Goal: Information Seeking & Learning: Learn about a topic

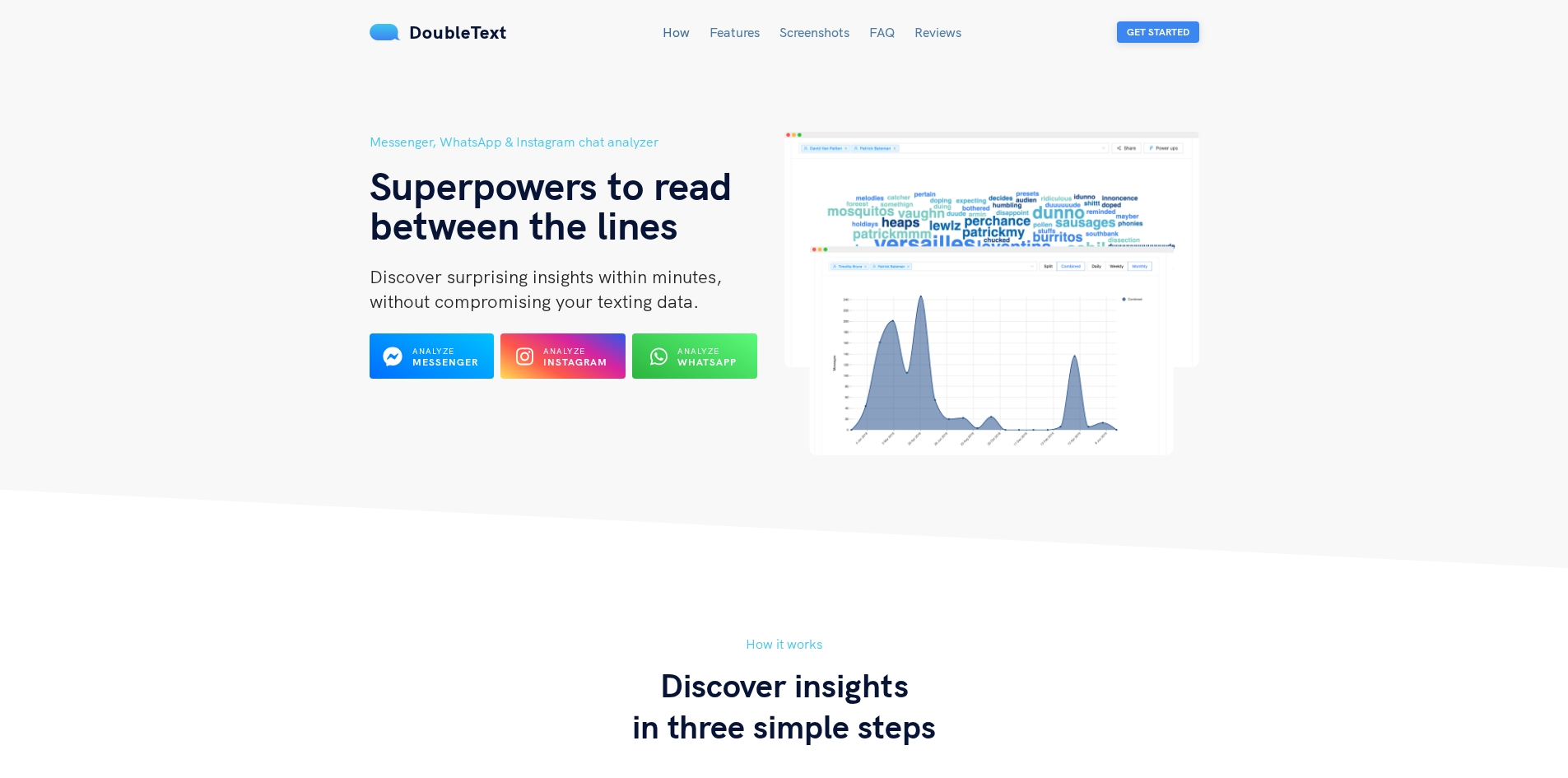
click at [1148, 34] on button "Get Started" at bounding box center [1157, 32] width 83 height 22
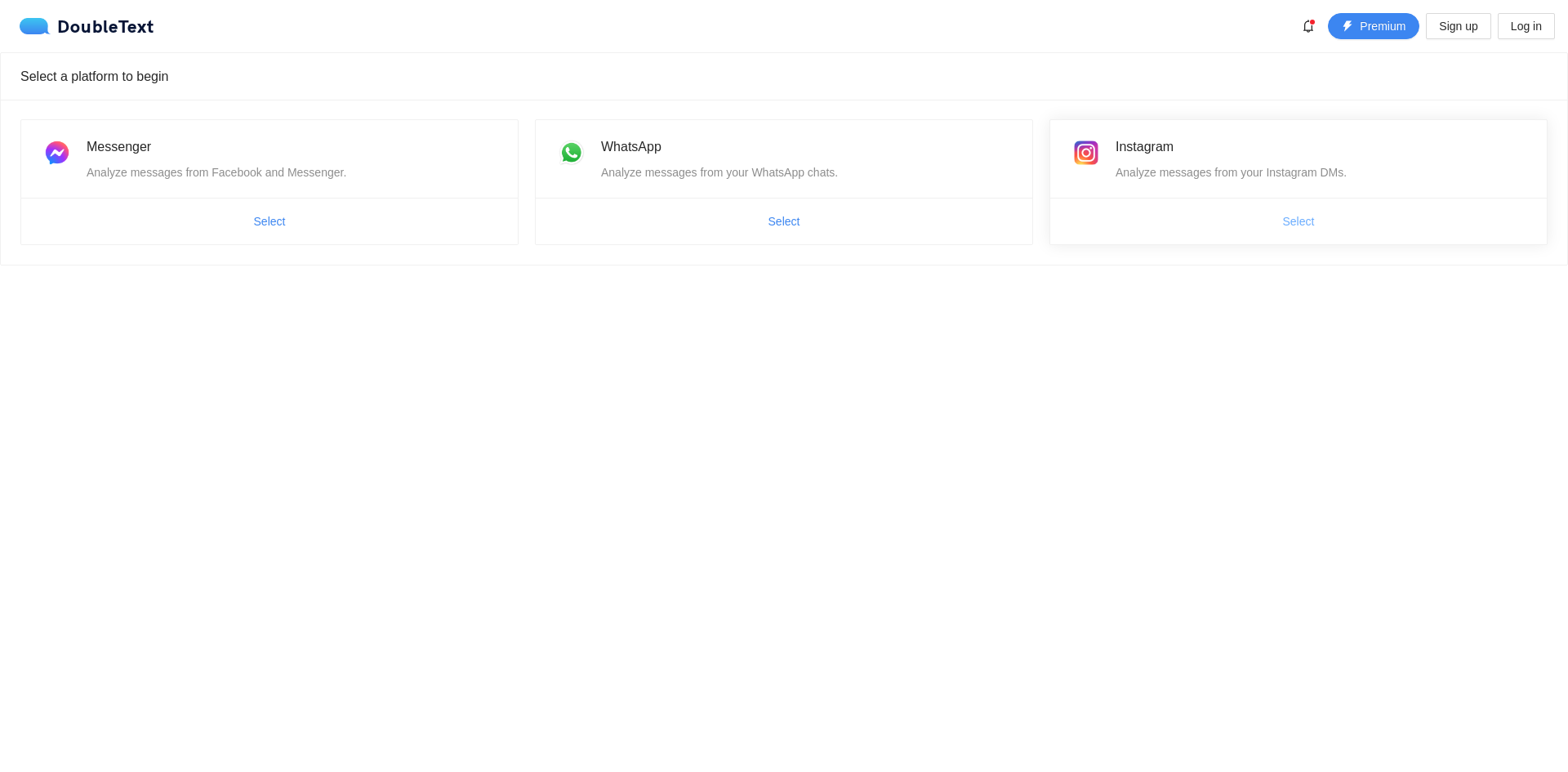
click at [1301, 216] on span "Select" at bounding box center [1299, 221] width 32 height 18
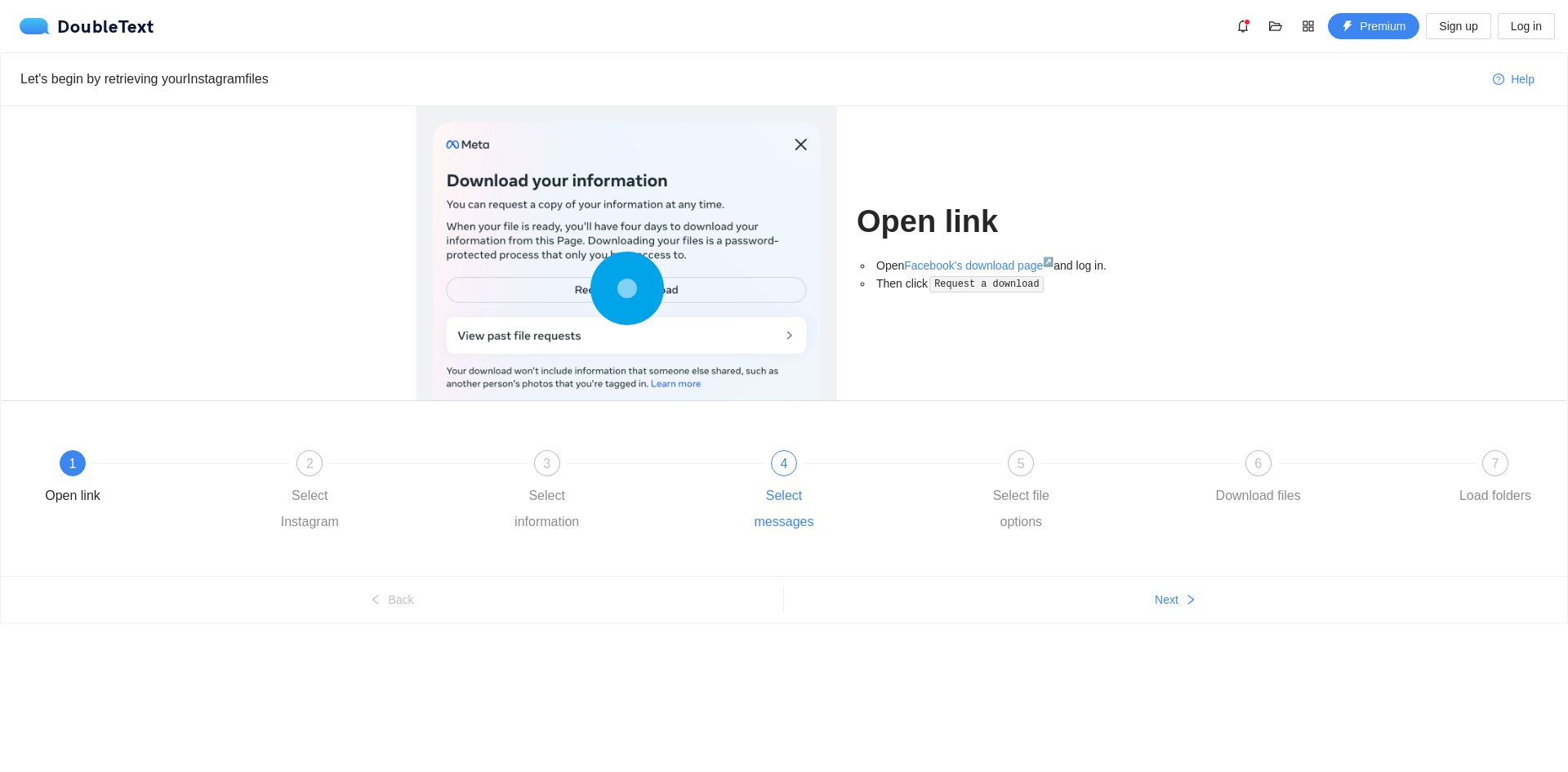
click at [806, 474] on div "4 Select messages" at bounding box center [856, 492] width 237 height 85
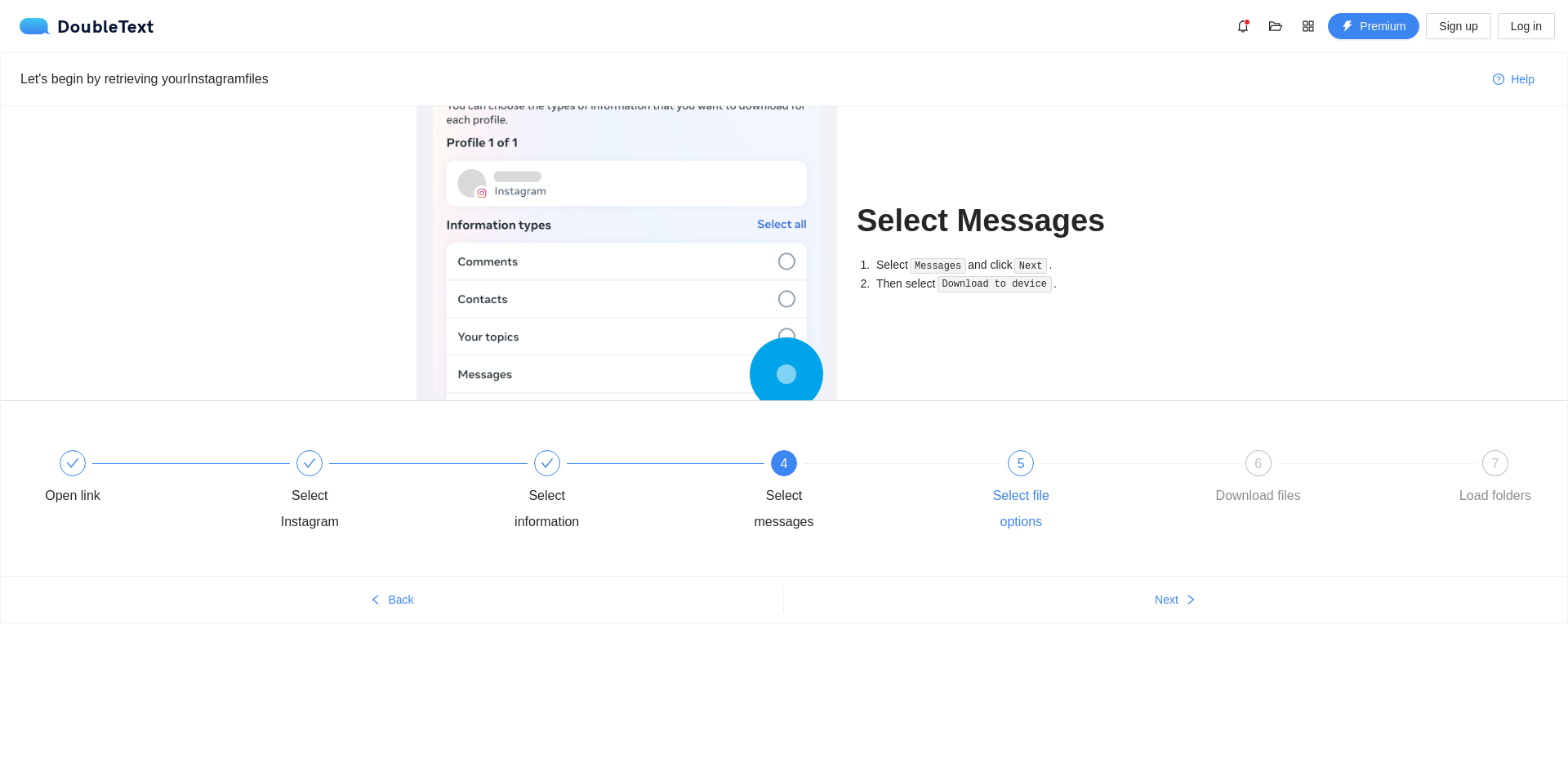
click at [1017, 463] on span "5" at bounding box center [1021, 463] width 8 height 14
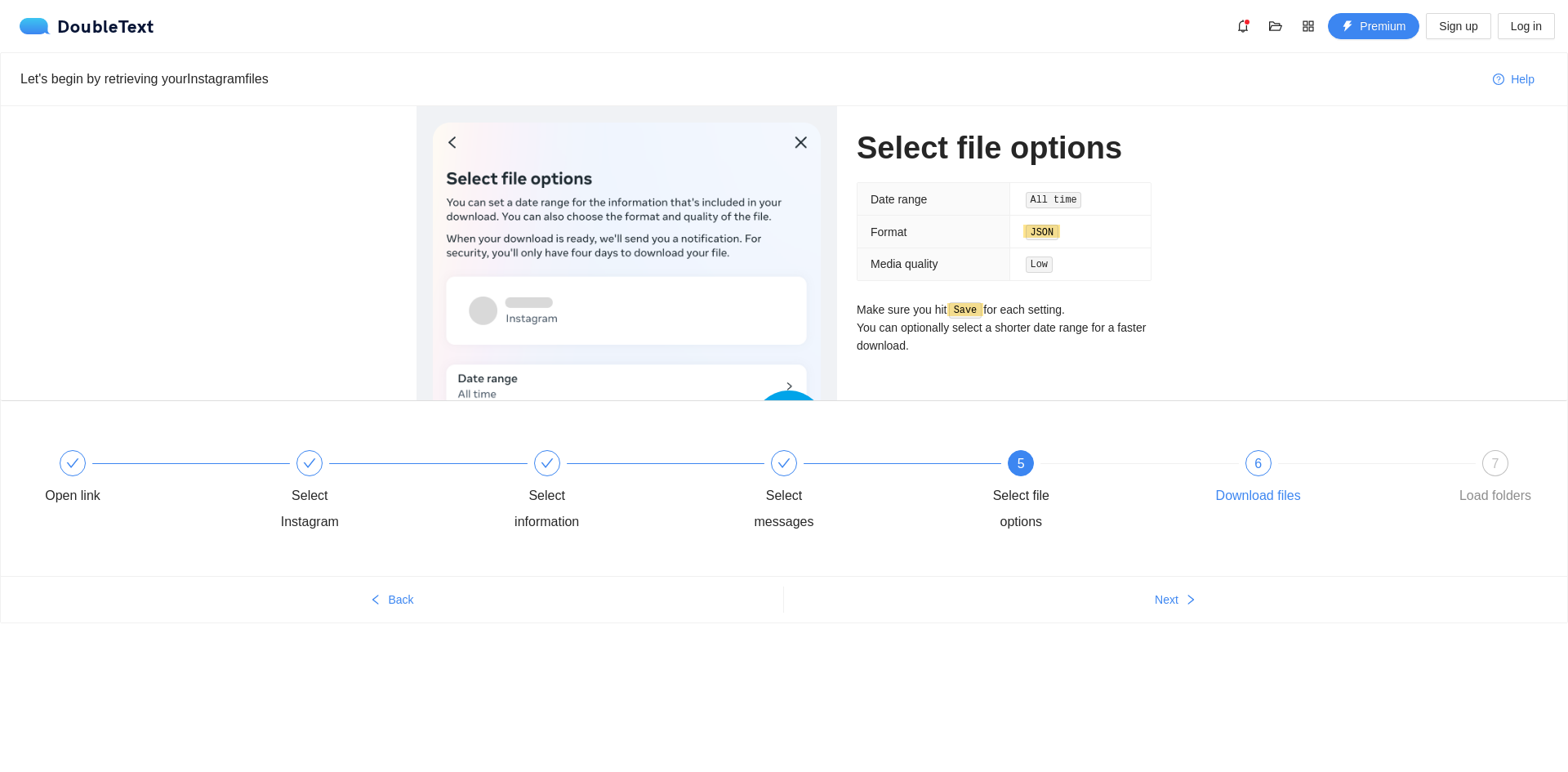
click at [1264, 473] on div "6" at bounding box center [1258, 463] width 26 height 26
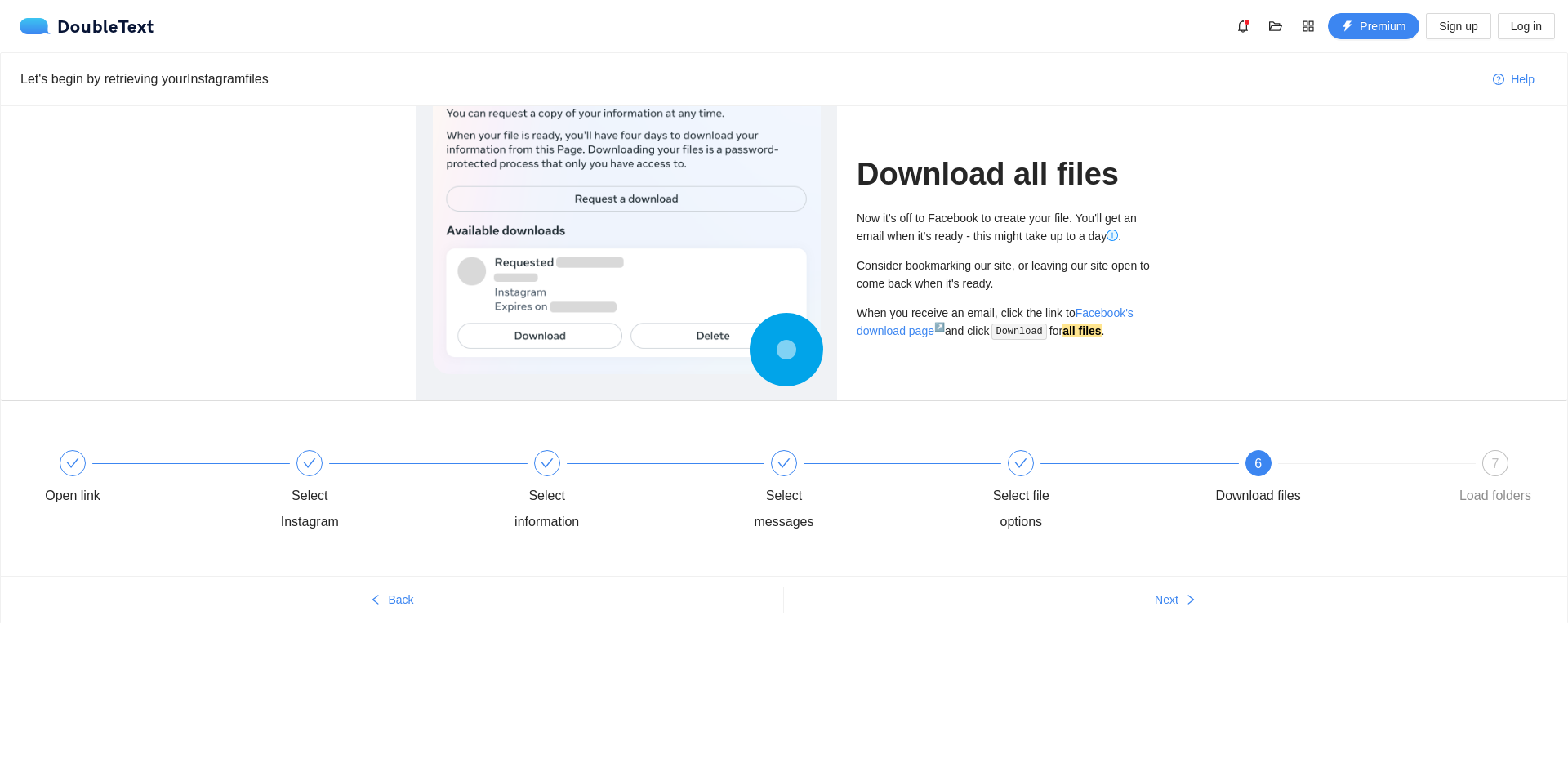
click at [1430, 466] on div at bounding box center [1377, 462] width 237 height 7
click at [1495, 470] on span "7" at bounding box center [1496, 463] width 8 height 14
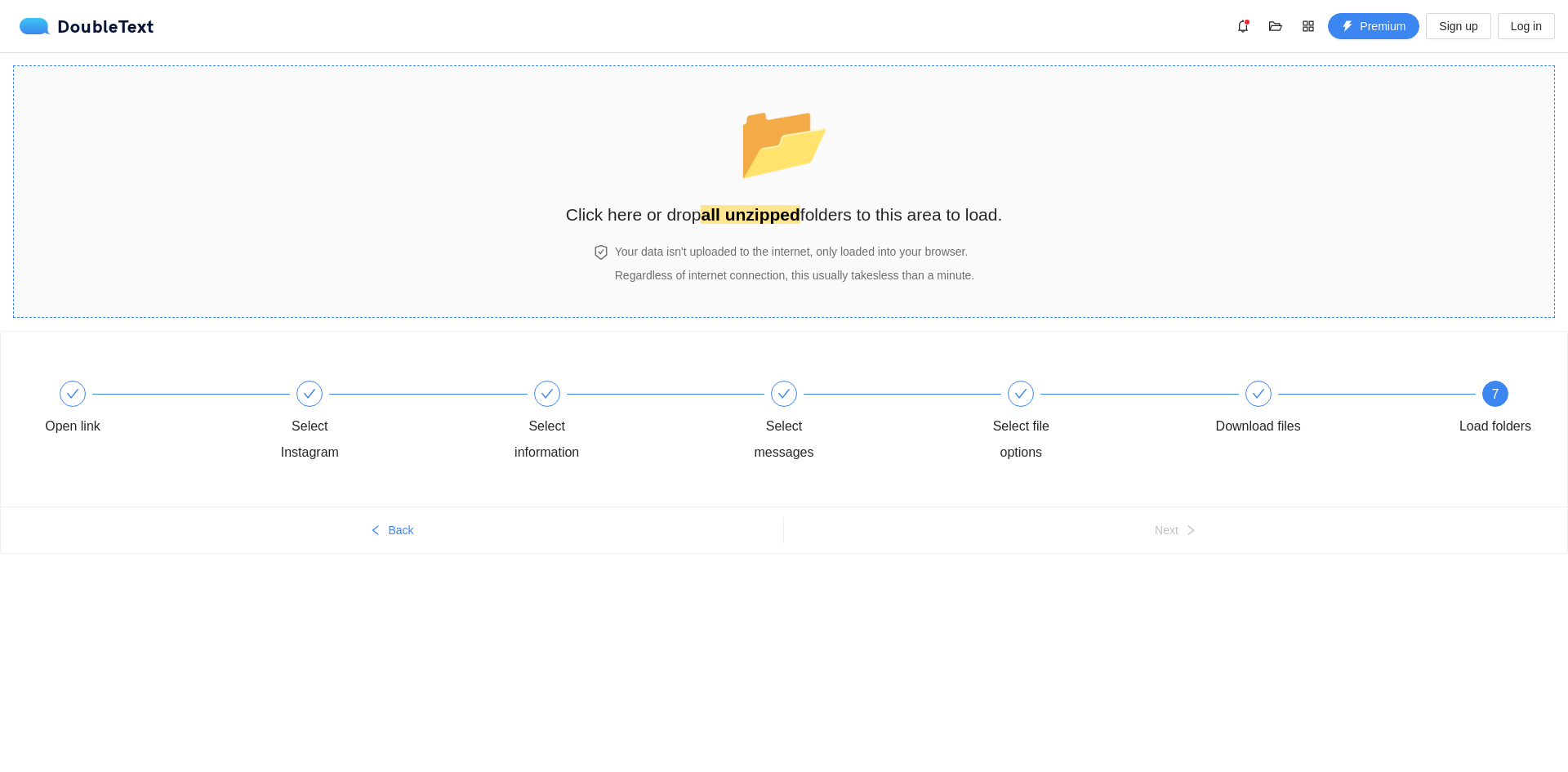
click at [592, 144] on div "📂 Click here or drop all unzipped folders to this area to load." at bounding box center [784, 155] width 437 height 145
click at [511, 152] on section "📂 Click here or drop all unzipped folders to this area to load. Your data isn't…" at bounding box center [784, 191] width 1542 height 252
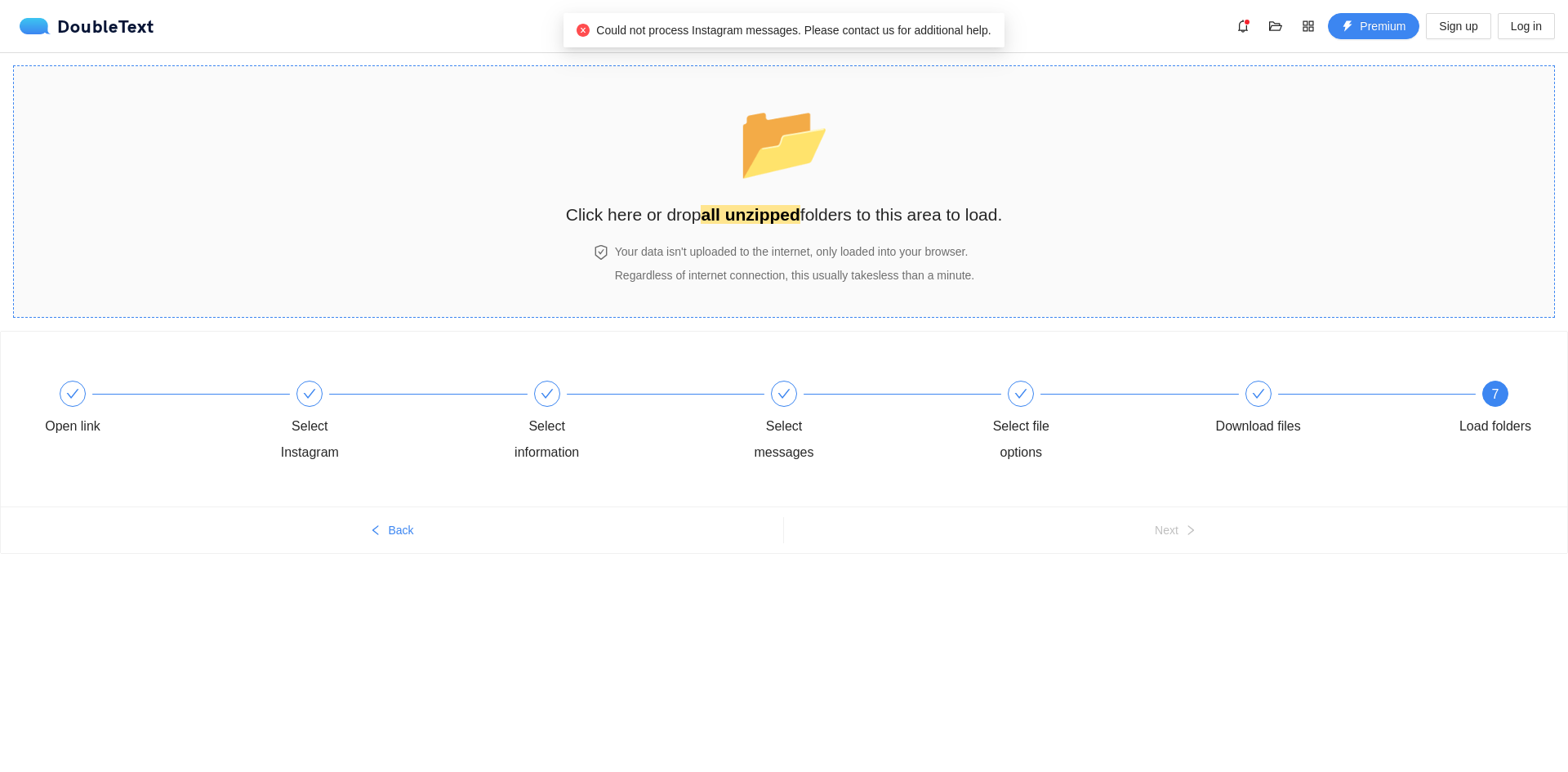
click at [606, 153] on div "📂 Click here or drop all unzipped folders to this area to load." at bounding box center [784, 155] width 437 height 145
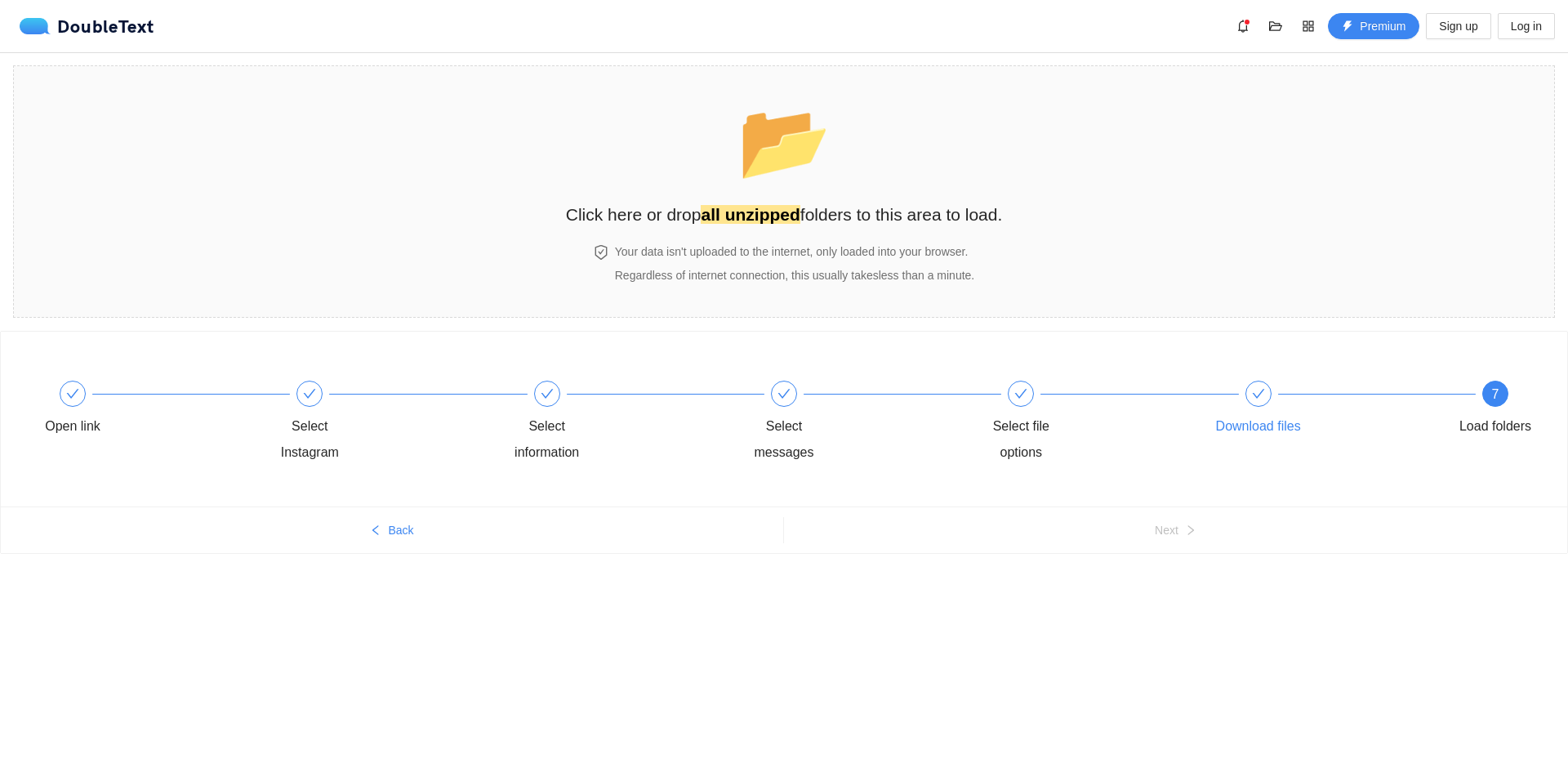
click at [1249, 398] on div at bounding box center [1258, 394] width 26 height 26
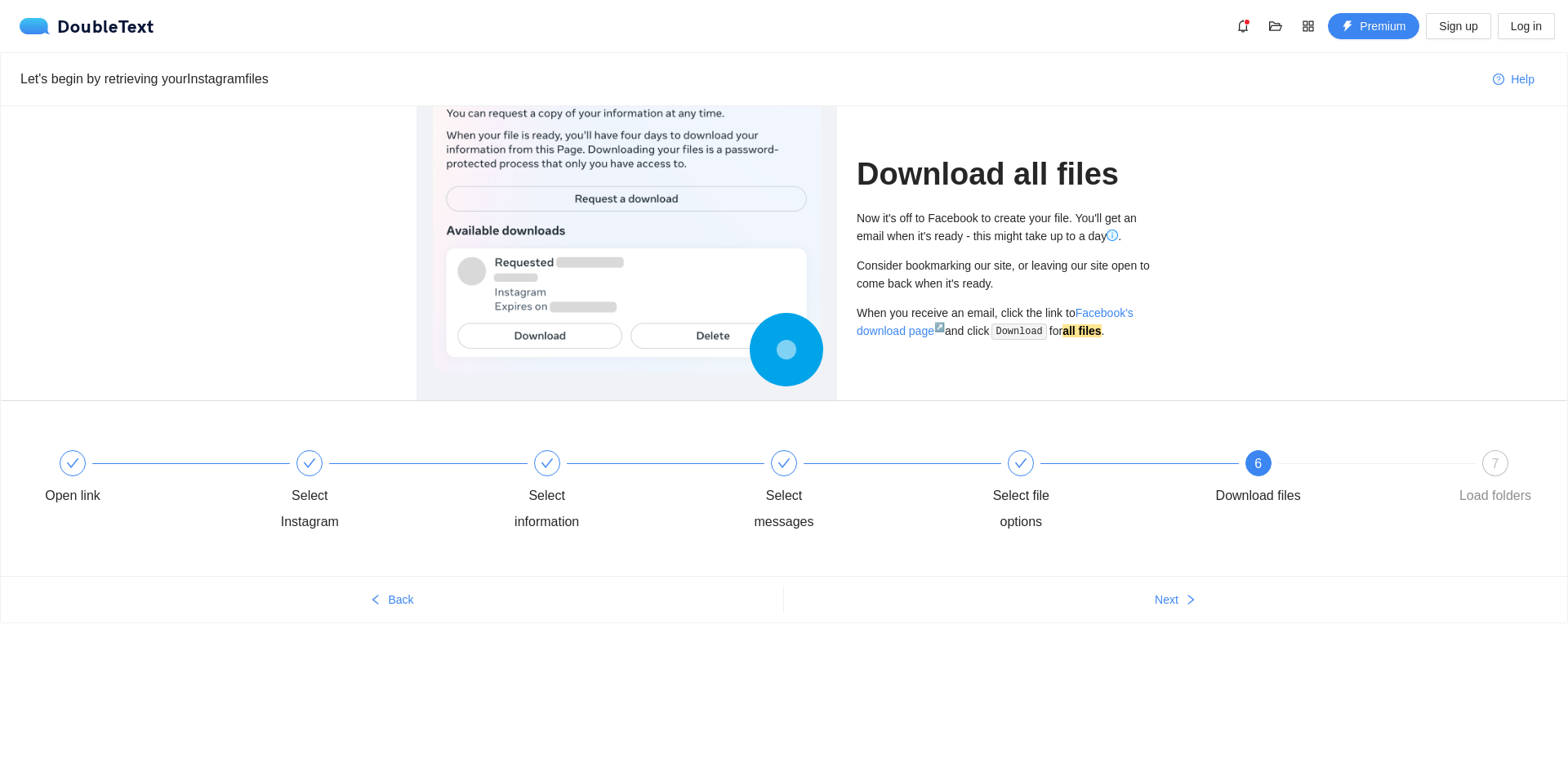
click at [1277, 470] on div "6 Download files" at bounding box center [1330, 479] width 237 height 58
click at [1274, 469] on div "6 Download files" at bounding box center [1330, 479] width 237 height 58
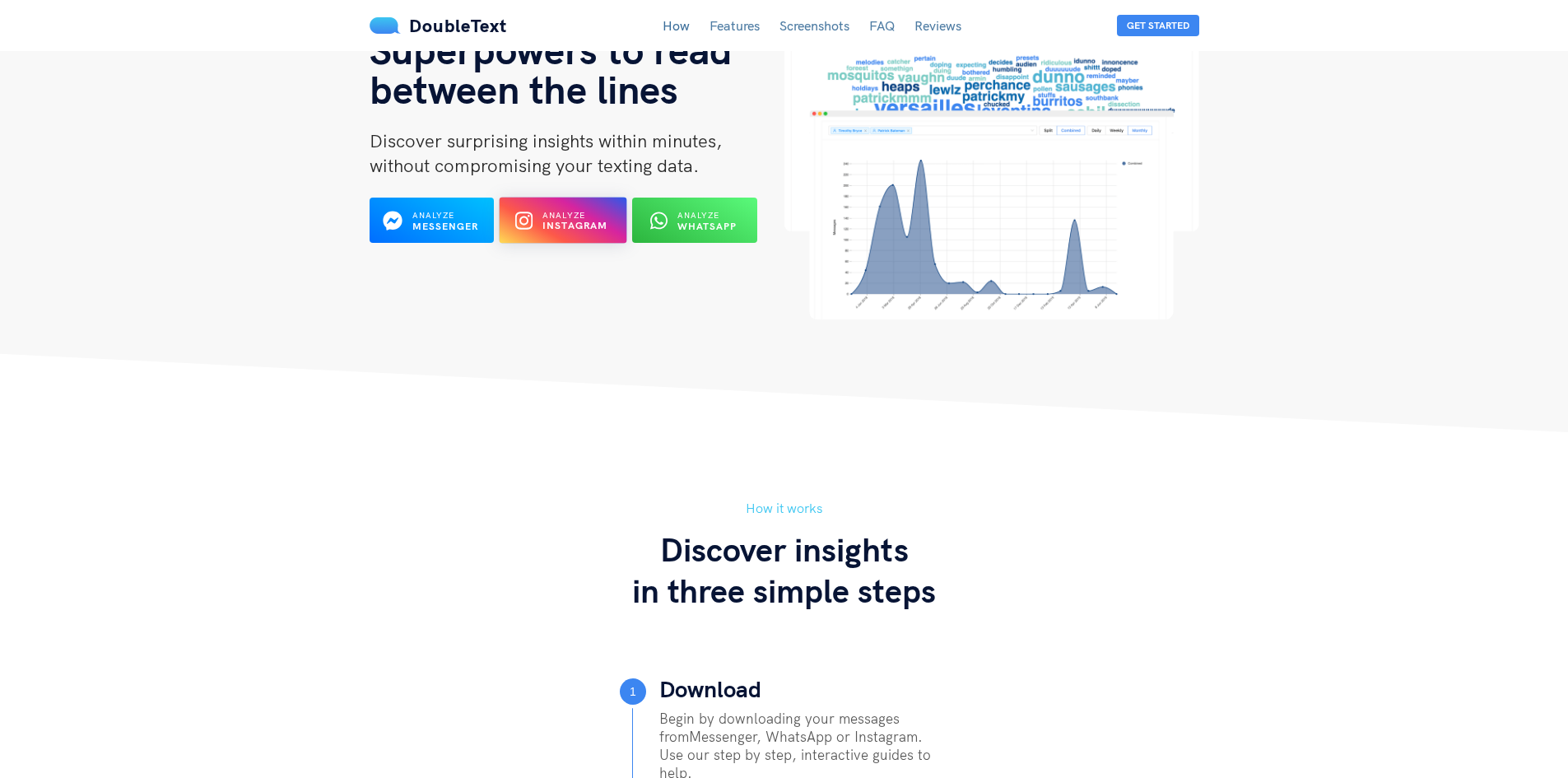
scroll to position [83, 0]
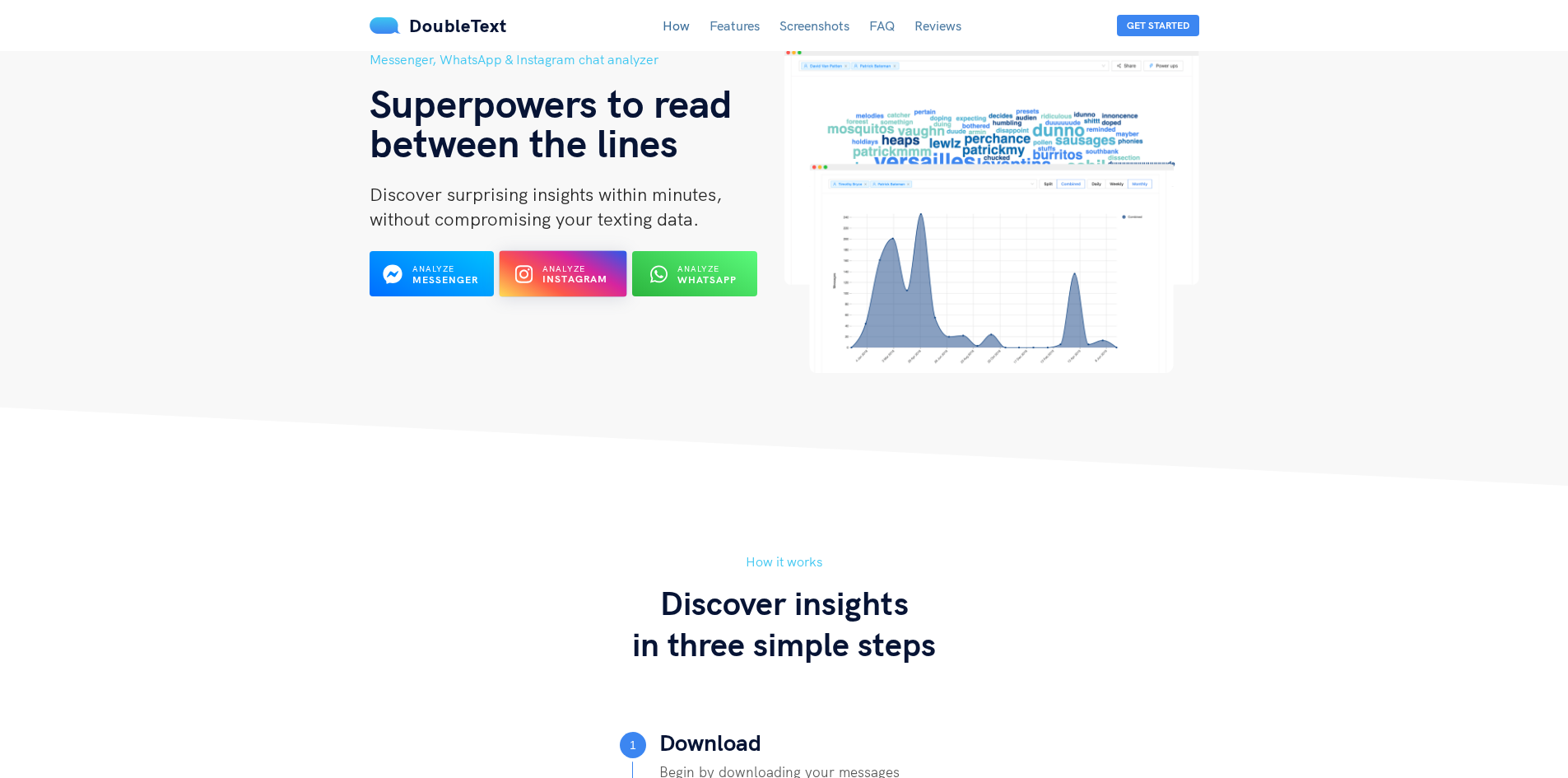
click at [561, 277] on b "Instagram" at bounding box center [575, 279] width 65 height 12
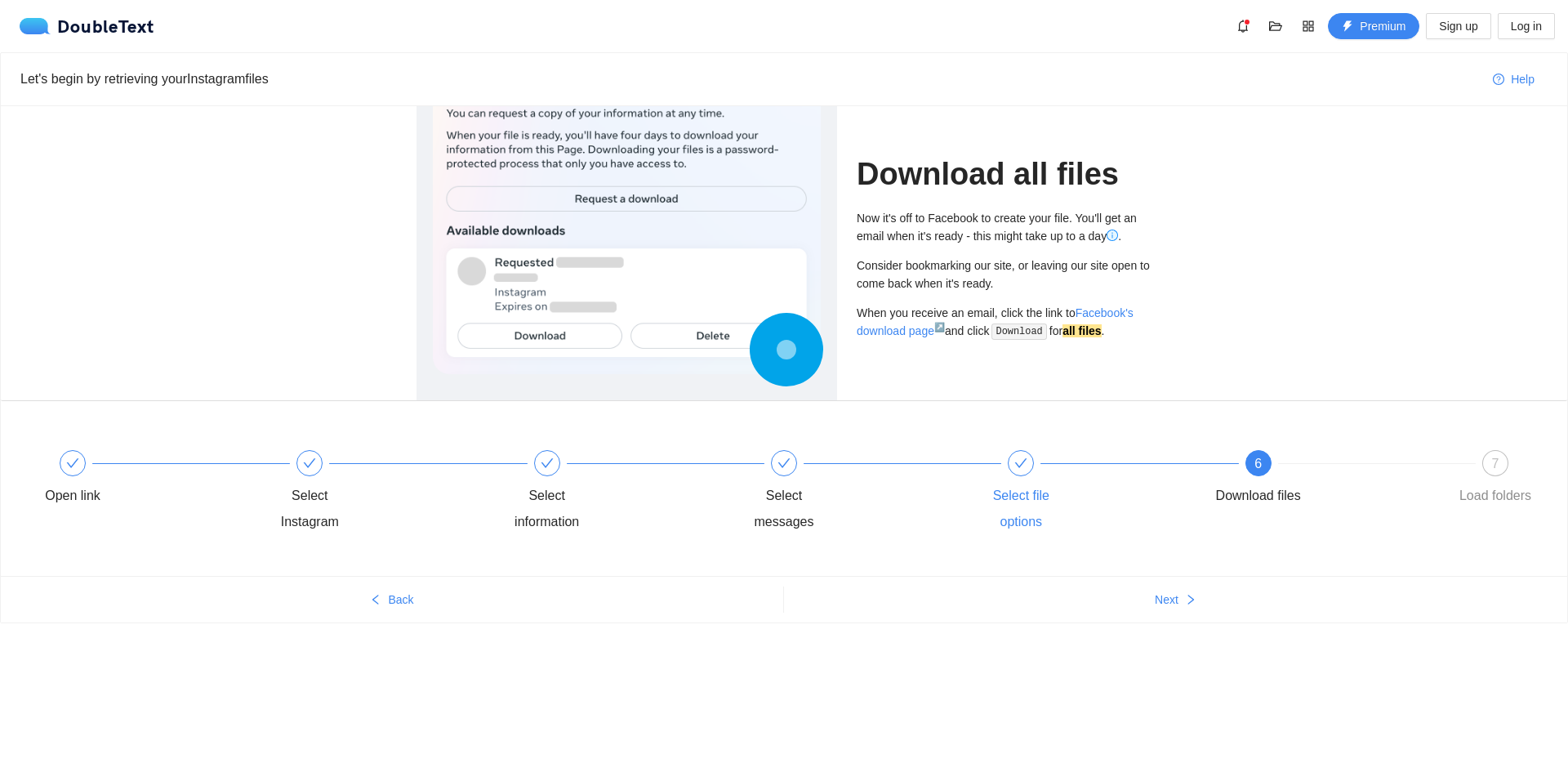
click at [1036, 473] on div "Select file options" at bounding box center [1092, 492] width 237 height 85
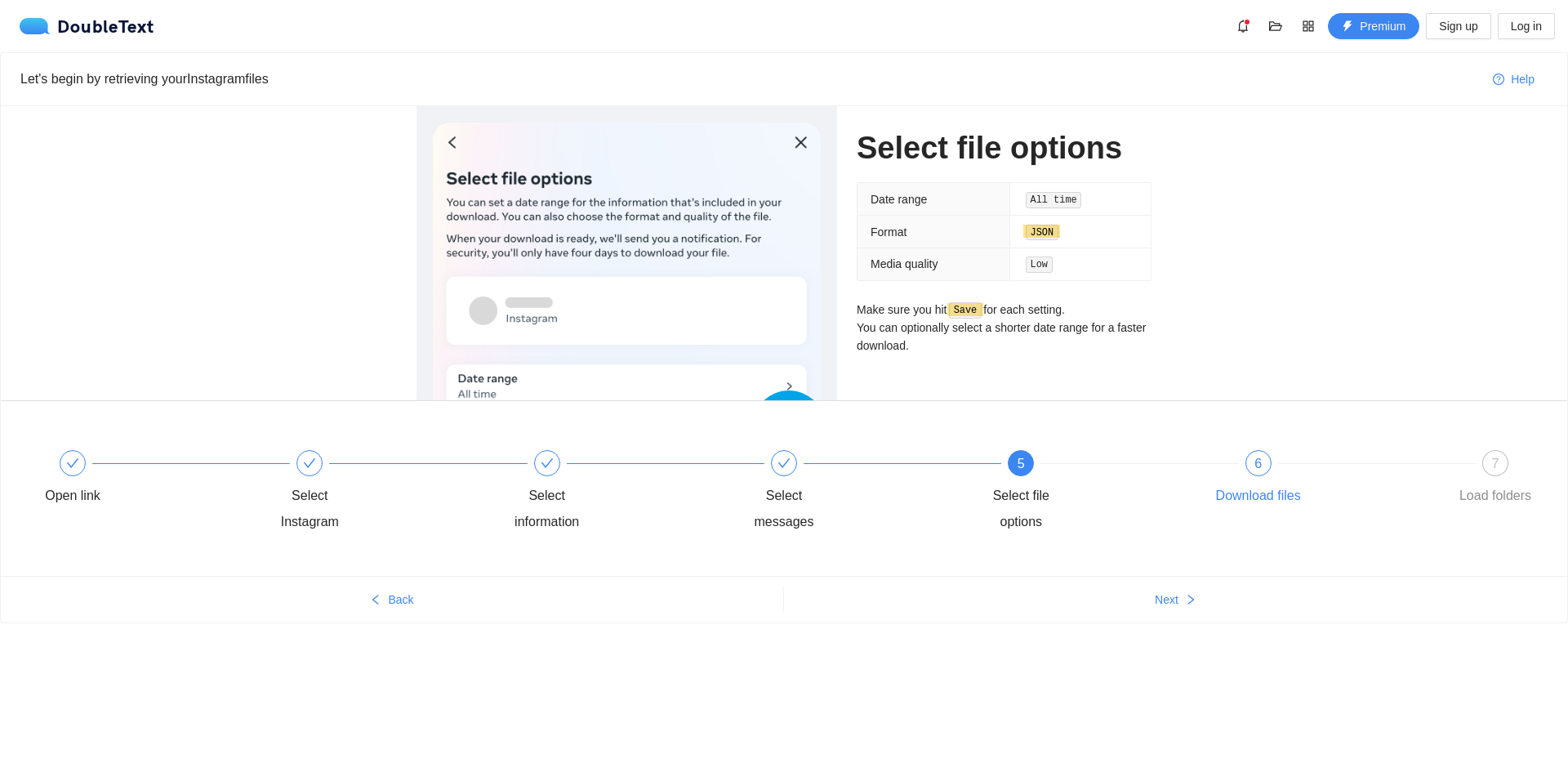
click at [1242, 458] on div "6 Download files" at bounding box center [1330, 479] width 237 height 58
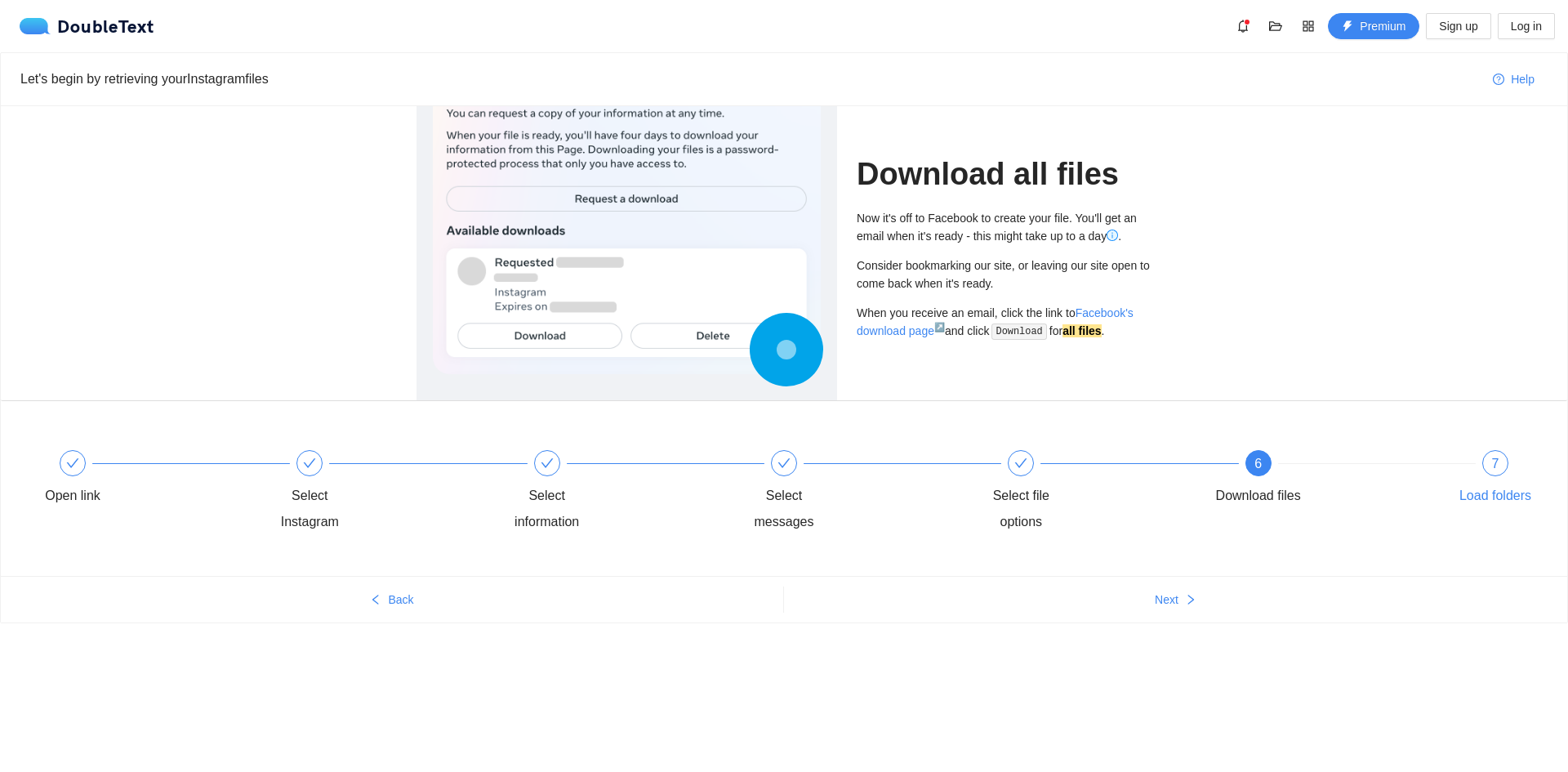
click at [1506, 466] on div "7" at bounding box center [1496, 463] width 26 height 26
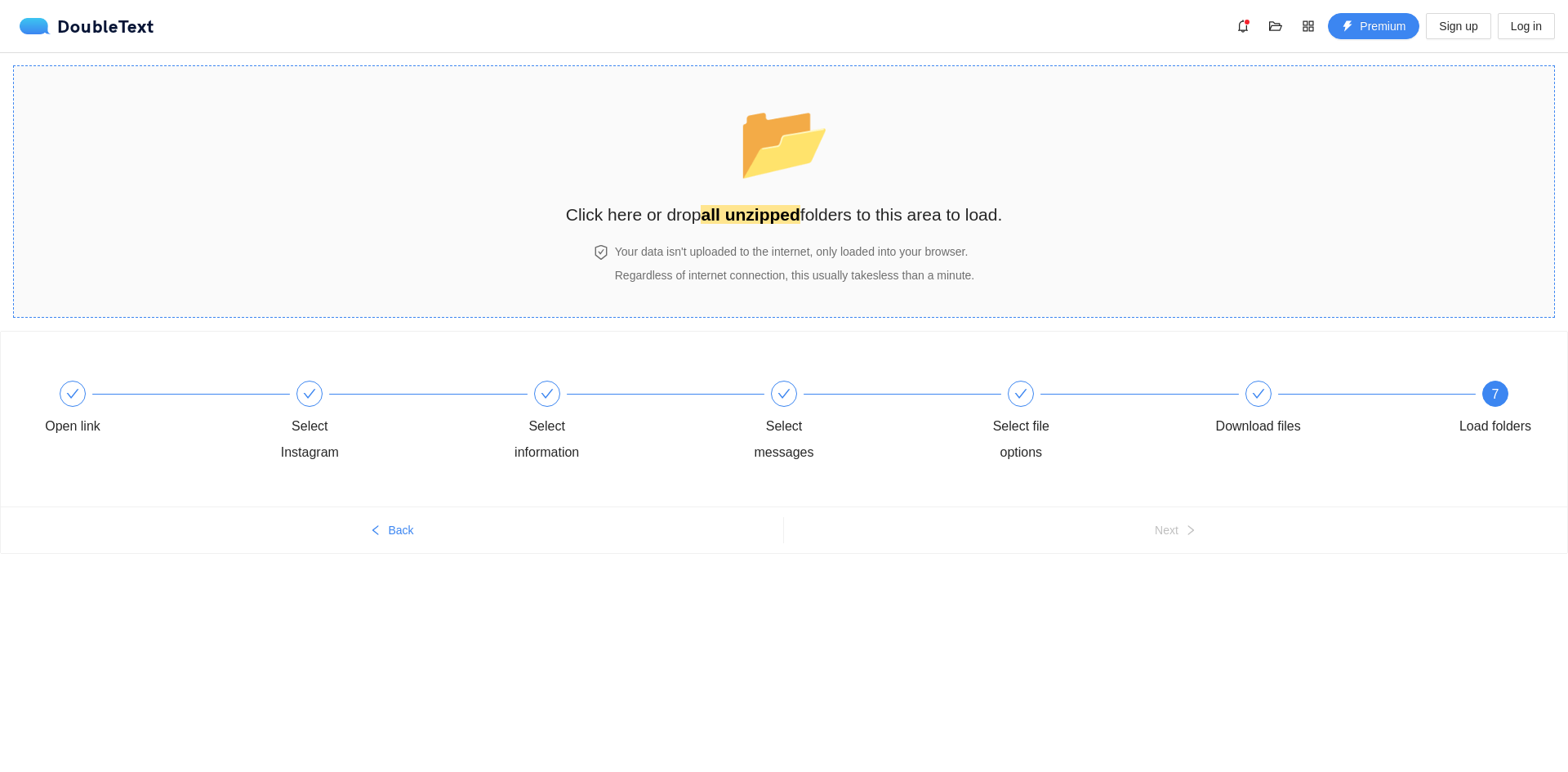
click at [331, 157] on section "📂 Click here or drop all unzipped folders to this area to load. Your data isn't…" at bounding box center [784, 191] width 1542 height 252
click at [598, 171] on div "📂 Click here or drop all unzipped folders to this area to load." at bounding box center [784, 155] width 437 height 145
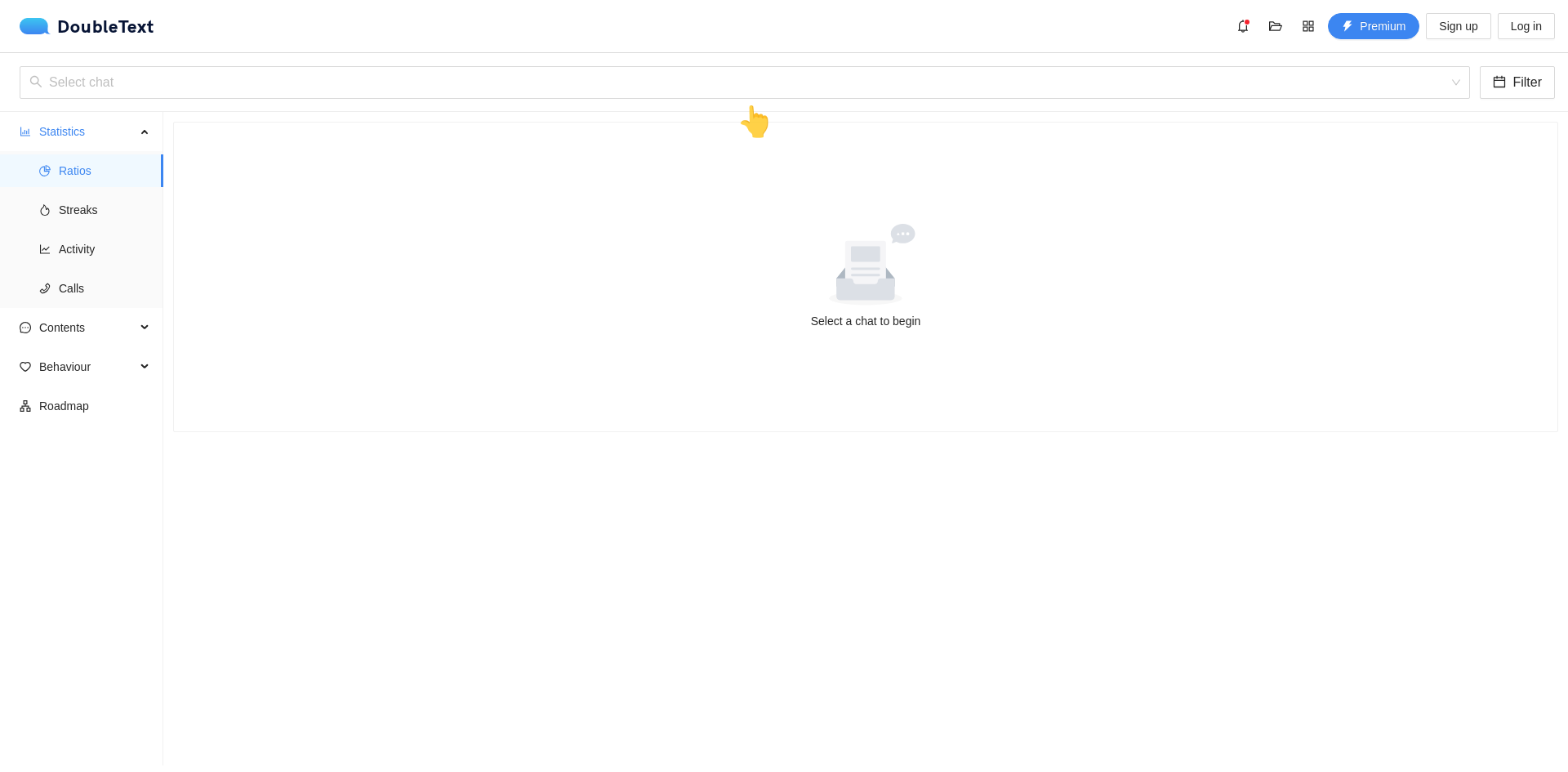
click at [886, 314] on div "Select a chat to begin" at bounding box center [866, 320] width 1344 height 18
click at [876, 256] on icon at bounding box center [865, 268] width 40 height 55
click at [894, 232] on icon at bounding box center [904, 233] width 24 height 20
click at [108, 159] on span "Ratios" at bounding box center [104, 170] width 91 height 33
click at [98, 164] on span "Ratios" at bounding box center [104, 170] width 91 height 33
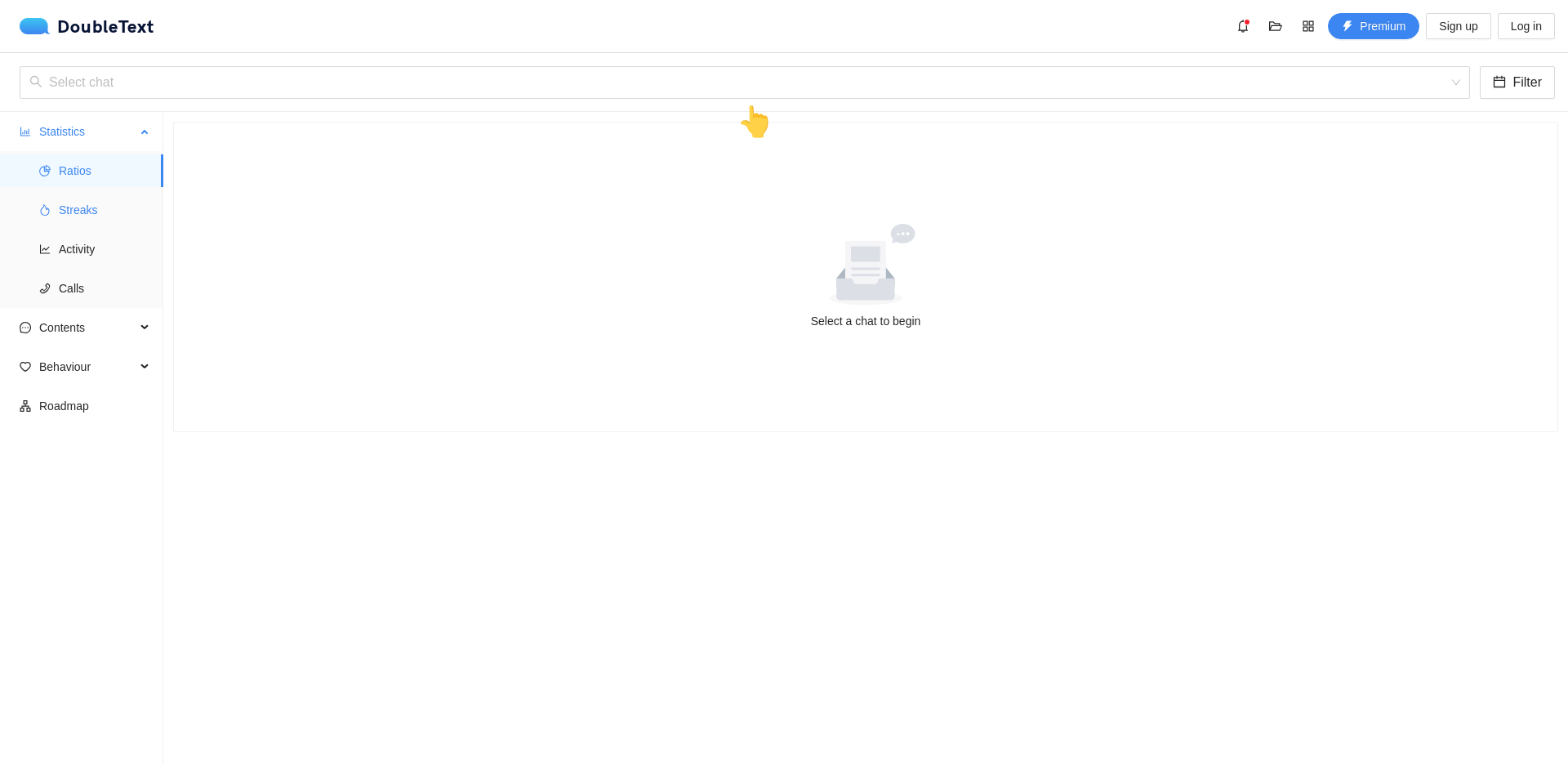
click at [103, 196] on span "Streaks" at bounding box center [104, 210] width 91 height 33
click at [79, 164] on span "Ratios" at bounding box center [104, 170] width 91 height 33
click at [82, 220] on span "Streaks" at bounding box center [104, 210] width 91 height 33
click at [89, 278] on span "Calls" at bounding box center [104, 288] width 91 height 33
click at [79, 288] on span "Calls" at bounding box center [104, 288] width 91 height 33
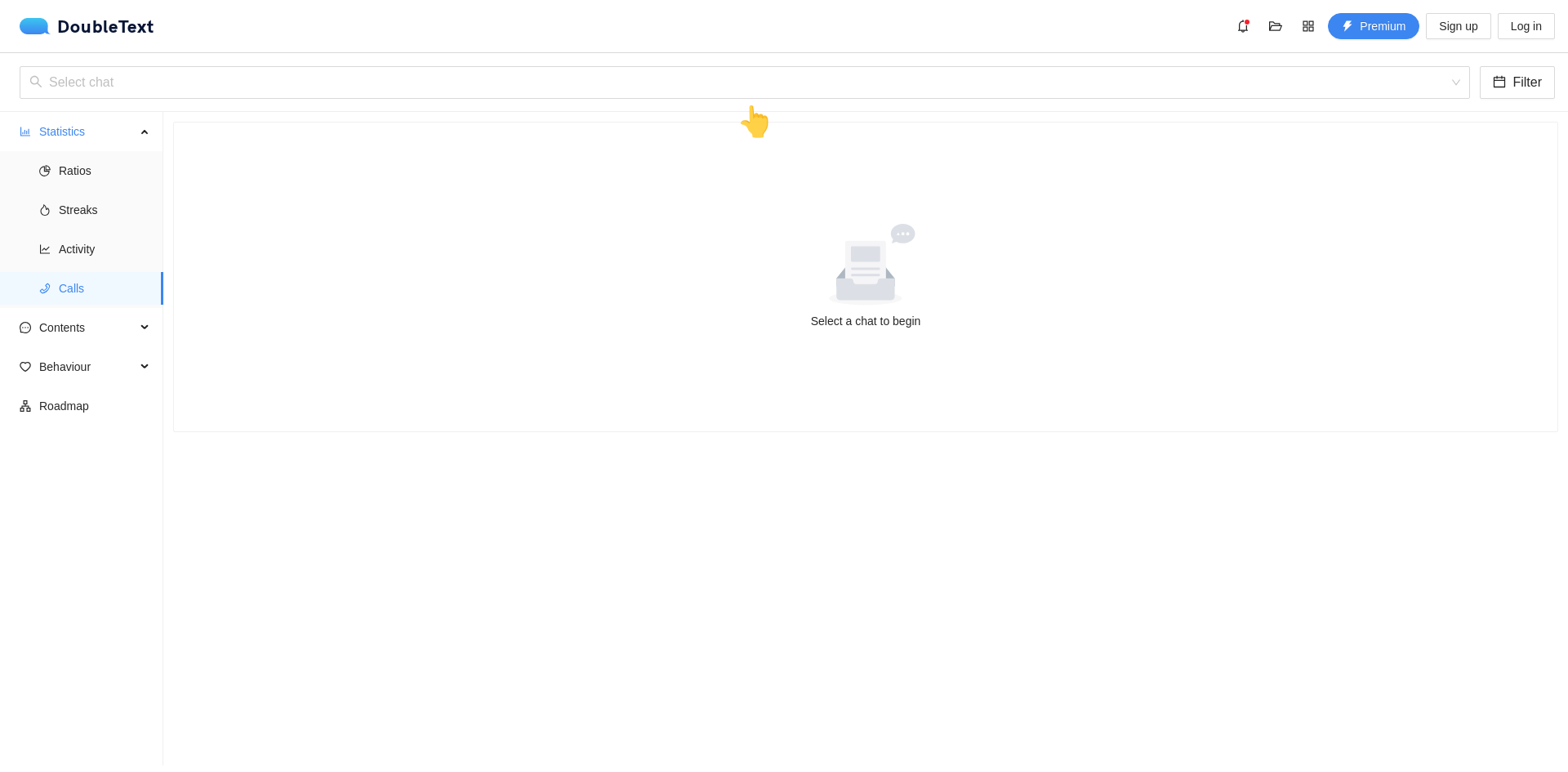
drag, startPoint x: 164, startPoint y: 285, endPoint x: 186, endPoint y: 226, distance: 63.0
click at [186, 226] on section "Select a chat to begin" at bounding box center [866, 439] width 1404 height 653
click at [755, 122] on div "👆" at bounding box center [755, 121] width 37 height 46
click at [754, 78] on input "search" at bounding box center [739, 82] width 1419 height 31
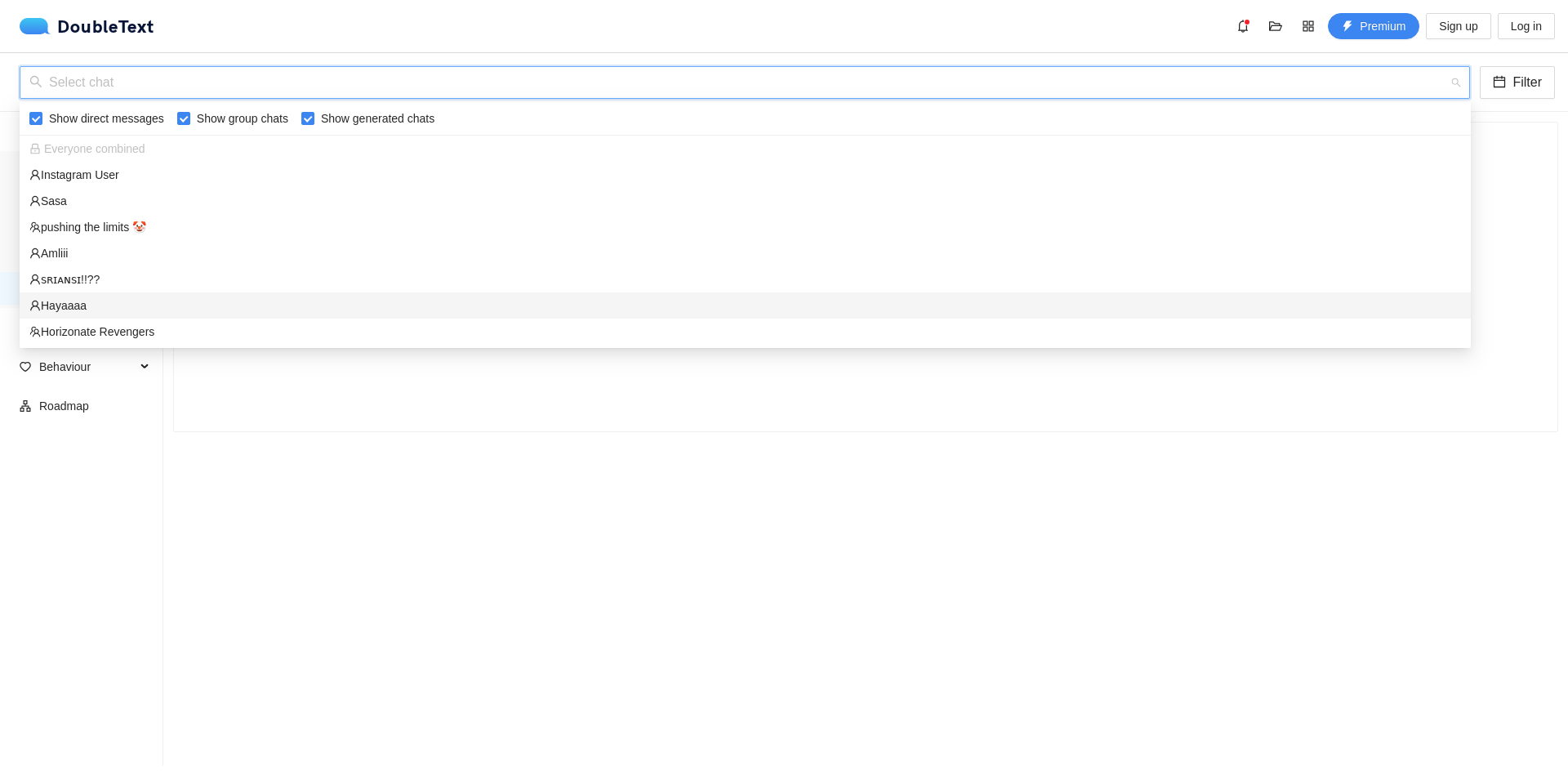
click at [96, 299] on div "Hayaaaa" at bounding box center [744, 305] width 1432 height 18
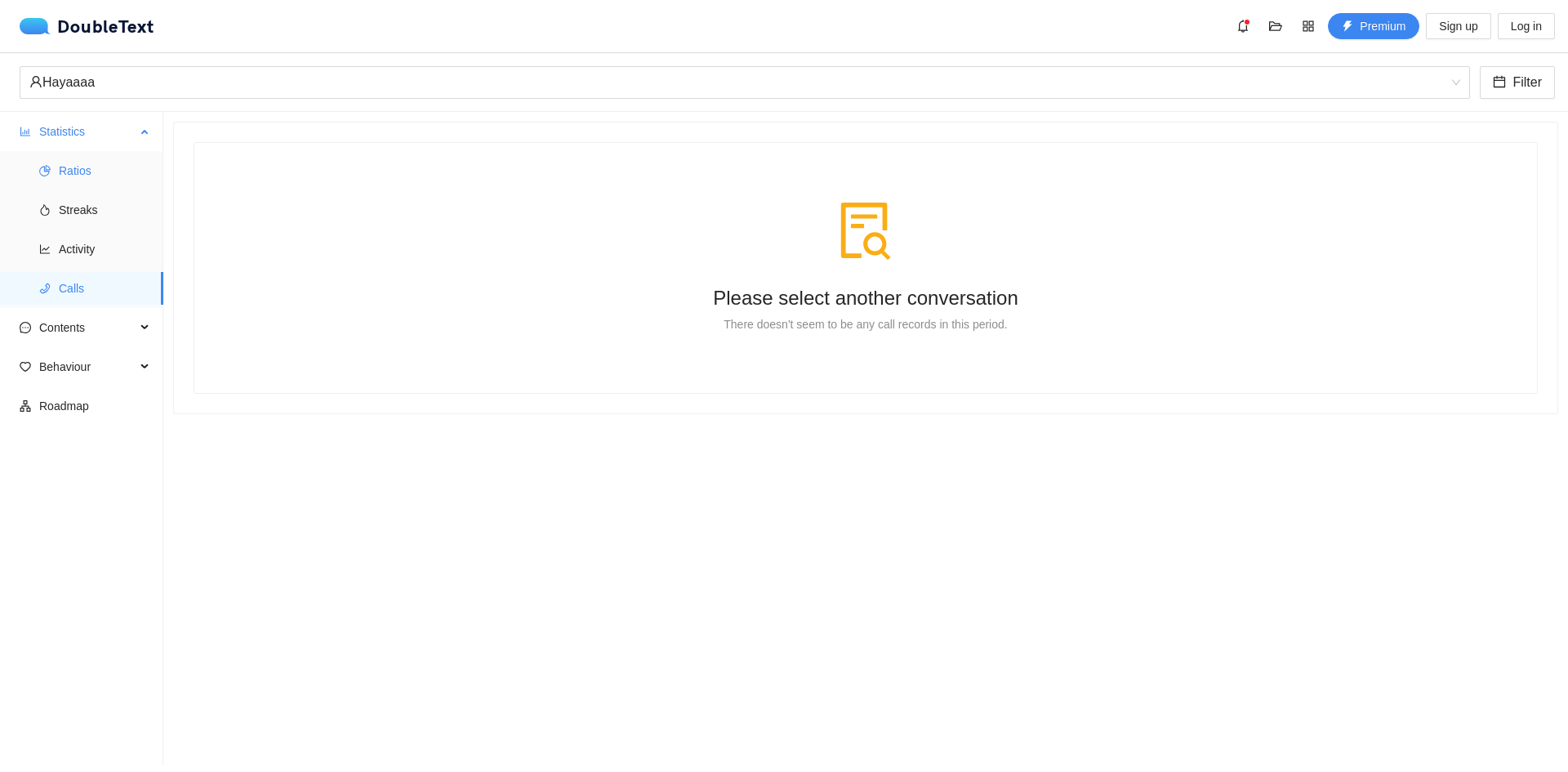
click at [81, 172] on span "Ratios" at bounding box center [104, 170] width 91 height 33
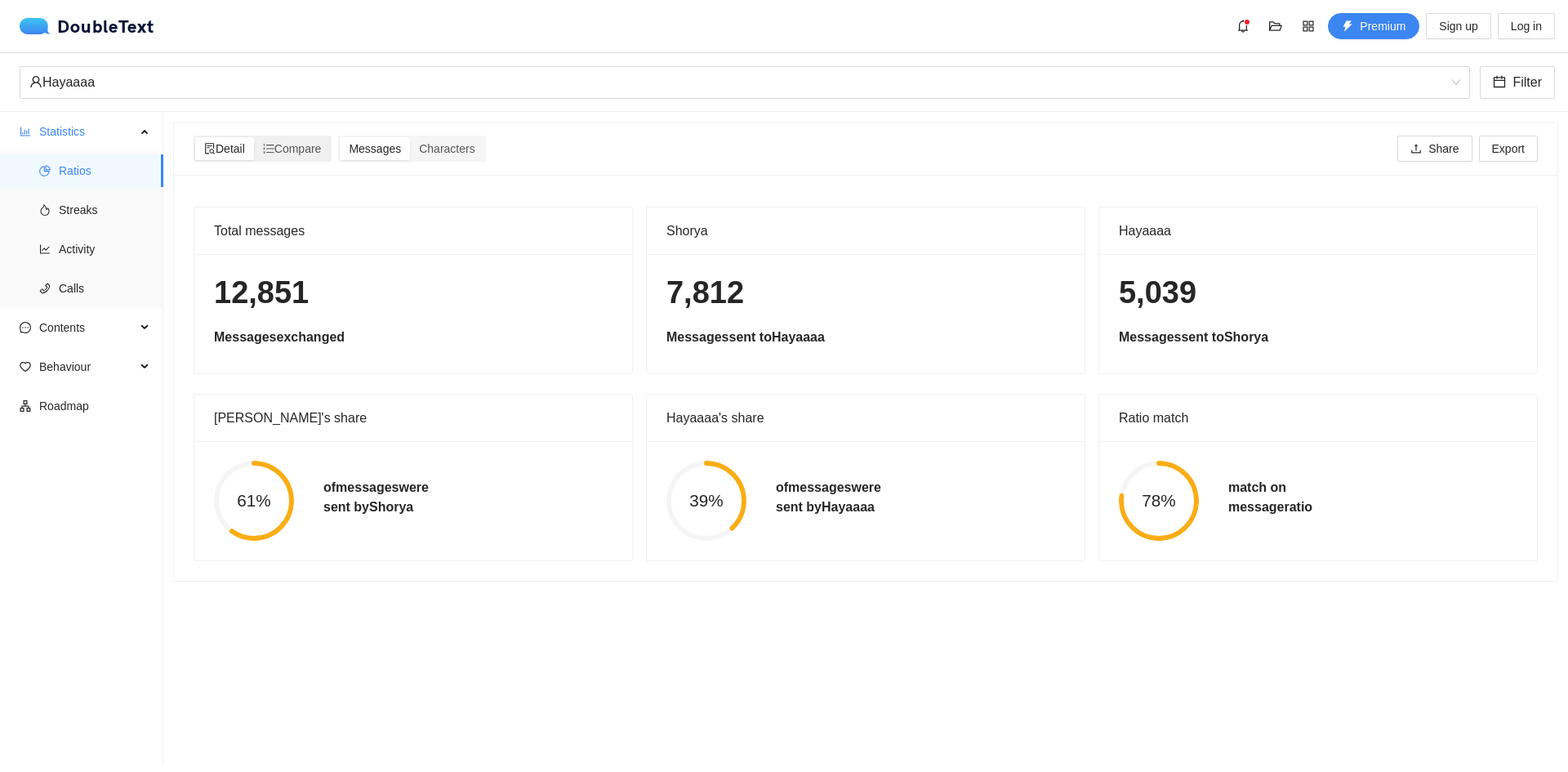
click at [242, 145] on span "Detail" at bounding box center [224, 149] width 40 height 13
click at [195, 137] on input "Detail" at bounding box center [195, 137] width 0 height 0
click at [291, 148] on span "Compare" at bounding box center [292, 149] width 58 height 13
click at [254, 137] on input "Compare" at bounding box center [254, 137] width 0 height 0
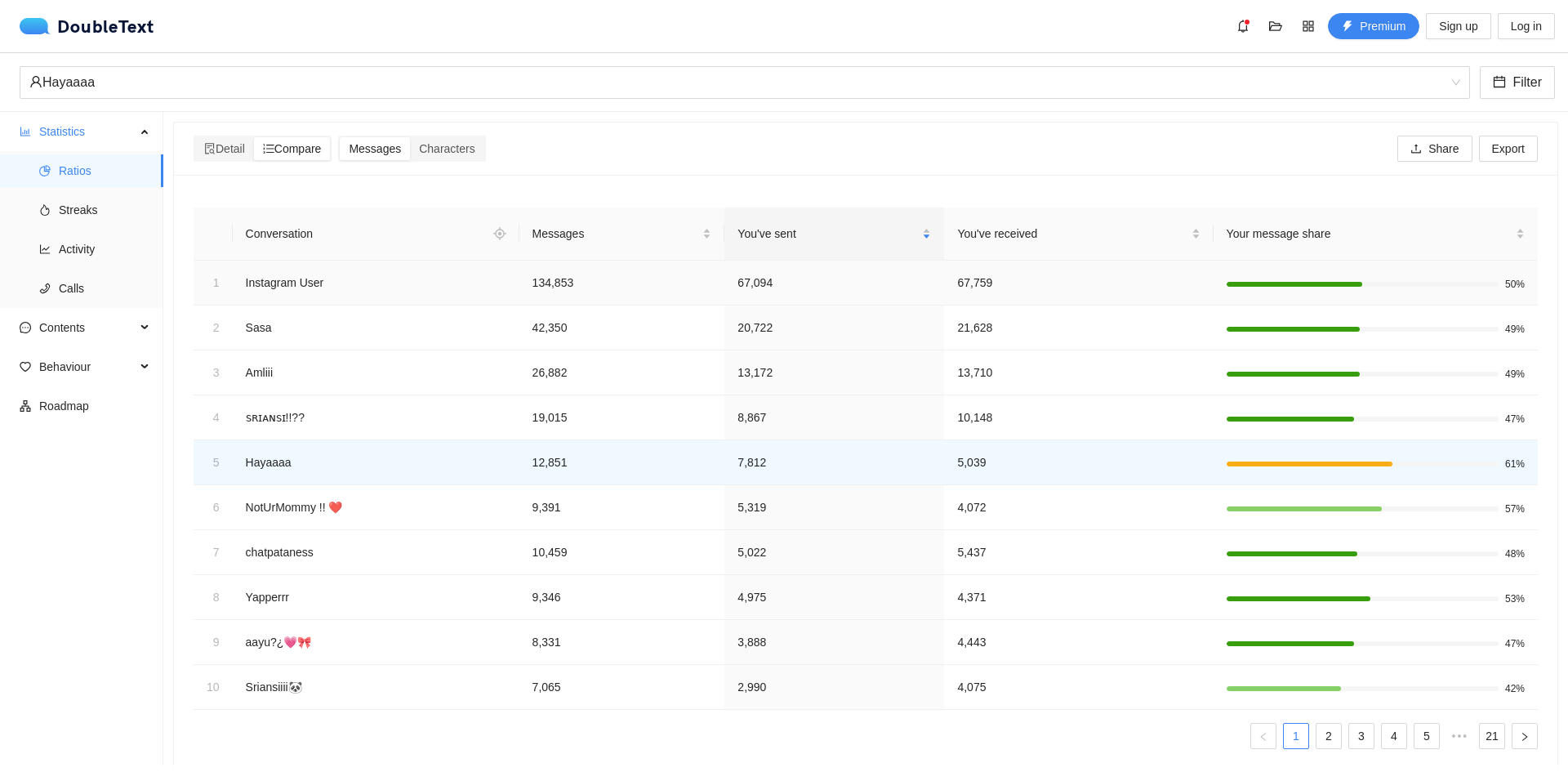
click at [464, 281] on td "Instagram User" at bounding box center [376, 283] width 287 height 45
click at [553, 273] on td "134,853" at bounding box center [622, 283] width 206 height 45
click at [770, 280] on td "67,094" at bounding box center [834, 283] width 219 height 45
click at [984, 281] on td "67,759" at bounding box center [1078, 283] width 268 height 45
click at [1299, 280] on div at bounding box center [1375, 283] width 298 height 15
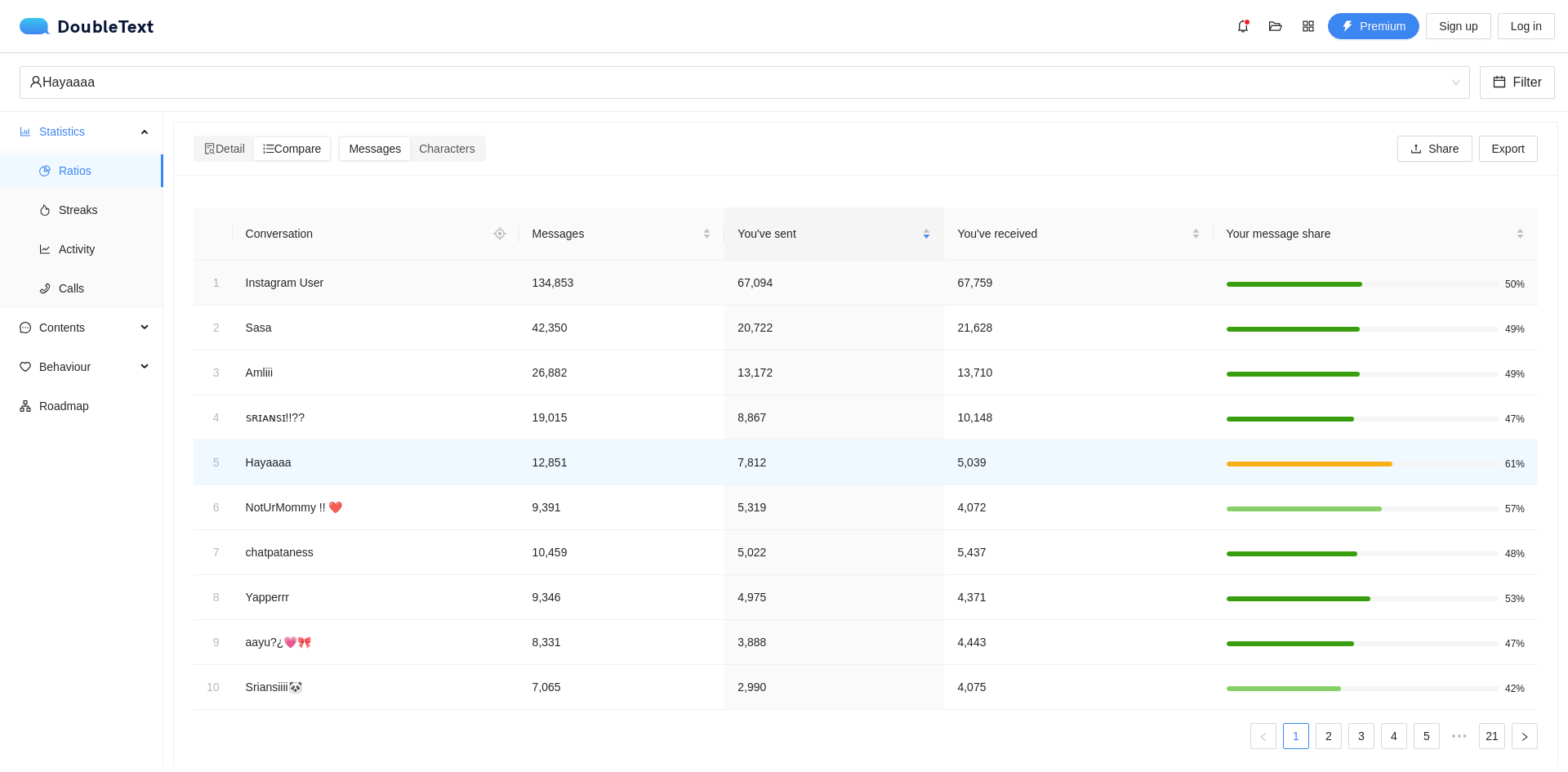
click at [1521, 281] on td "50%" at bounding box center [1375, 283] width 324 height 45
click at [282, 290] on td "Instagram User" at bounding box center [376, 283] width 287 height 45
click at [309, 281] on td "Instagram User" at bounding box center [376, 283] width 287 height 45
click at [302, 151] on span "Compare" at bounding box center [292, 149] width 58 height 13
click at [254, 137] on input "Compare" at bounding box center [254, 137] width 0 height 0
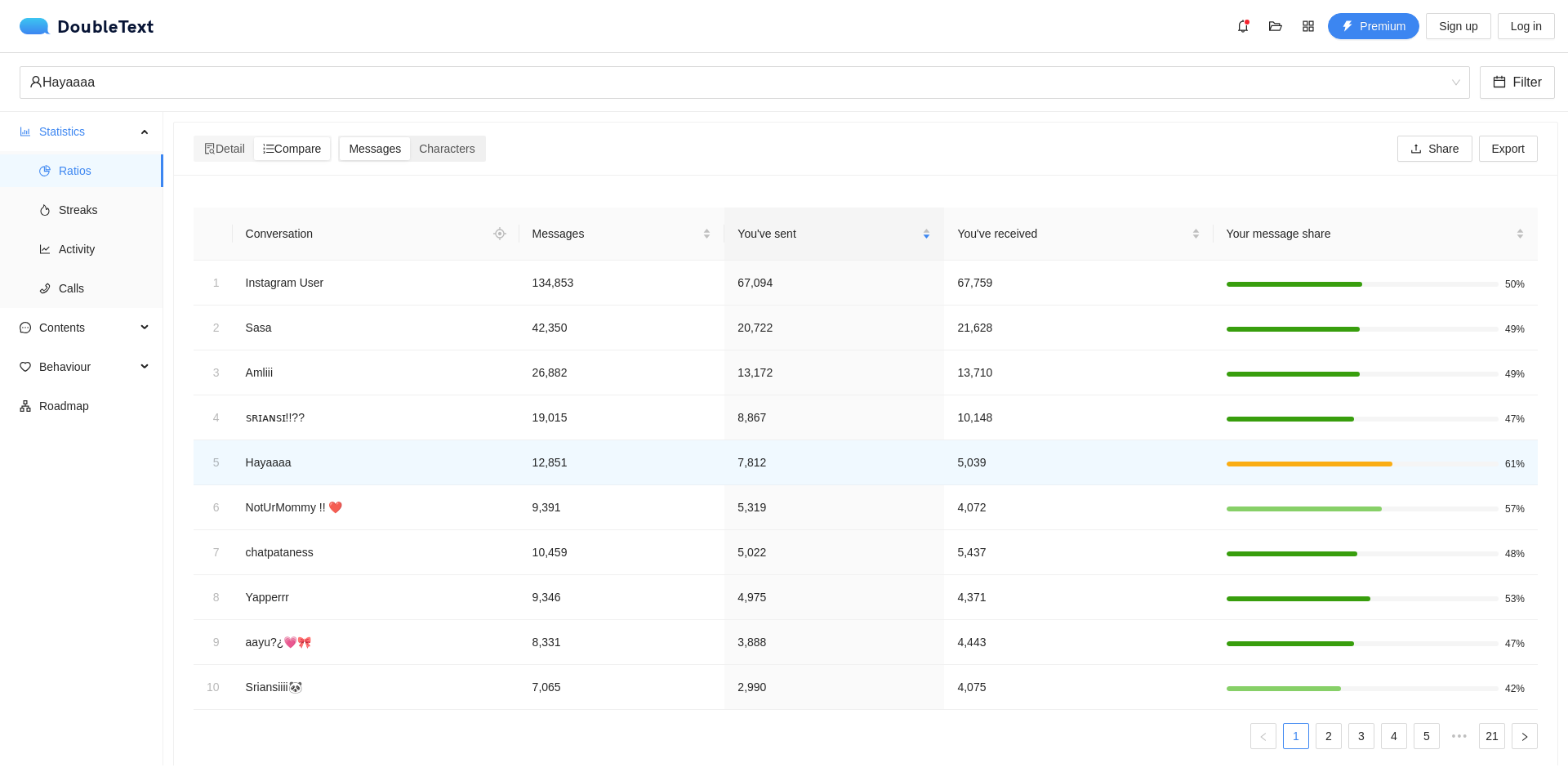
click at [382, 145] on span "Messages" at bounding box center [375, 149] width 53 height 13
click at [340, 137] on input "Messages" at bounding box center [340, 137] width 0 height 0
click at [457, 148] on span "Characters" at bounding box center [446, 149] width 56 height 13
click at [410, 137] on input "Characters" at bounding box center [410, 137] width 0 height 0
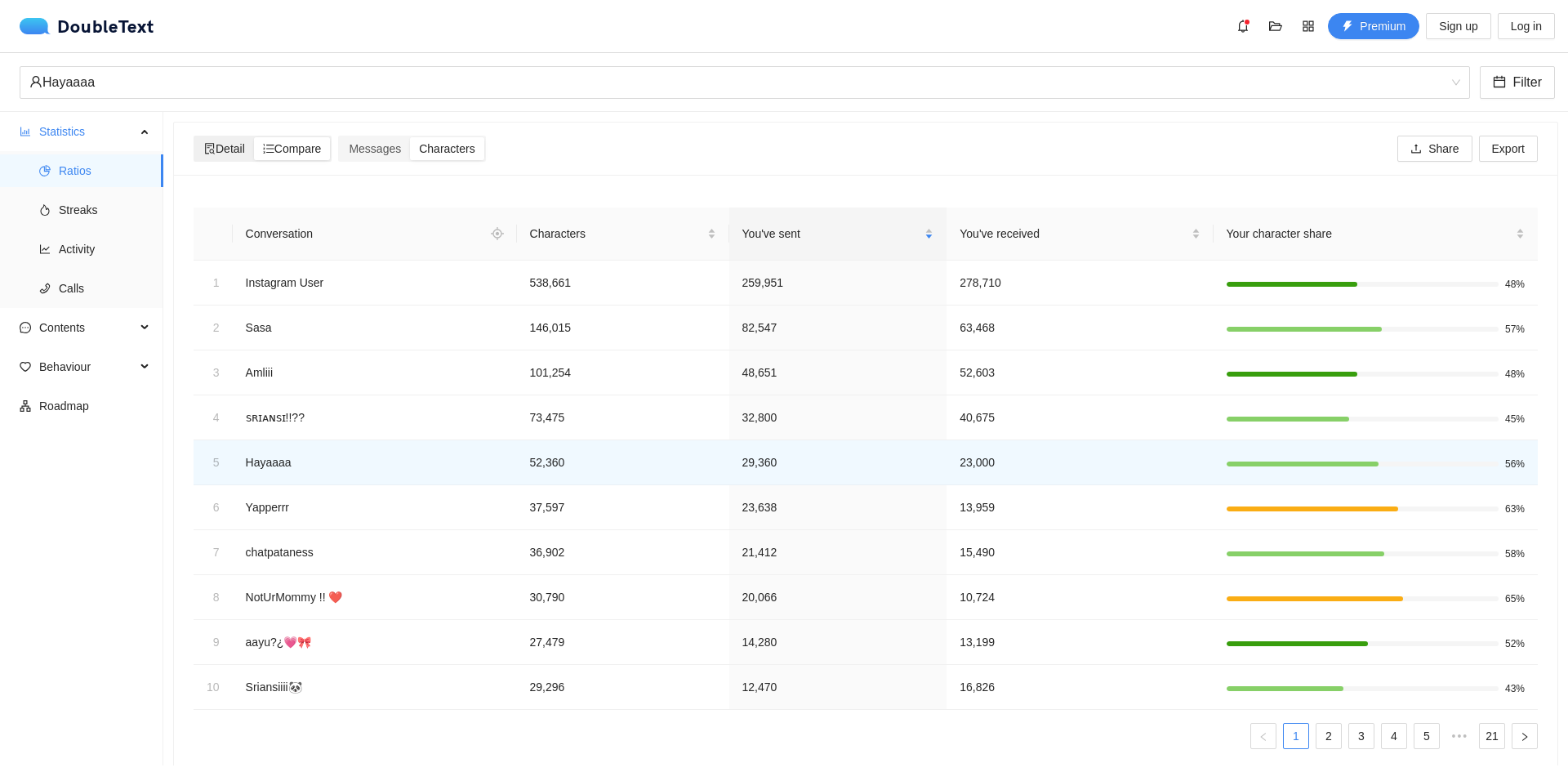
click at [240, 151] on span "Detail" at bounding box center [224, 149] width 40 height 13
click at [195, 137] on input "Detail" at bounding box center [195, 137] width 0 height 0
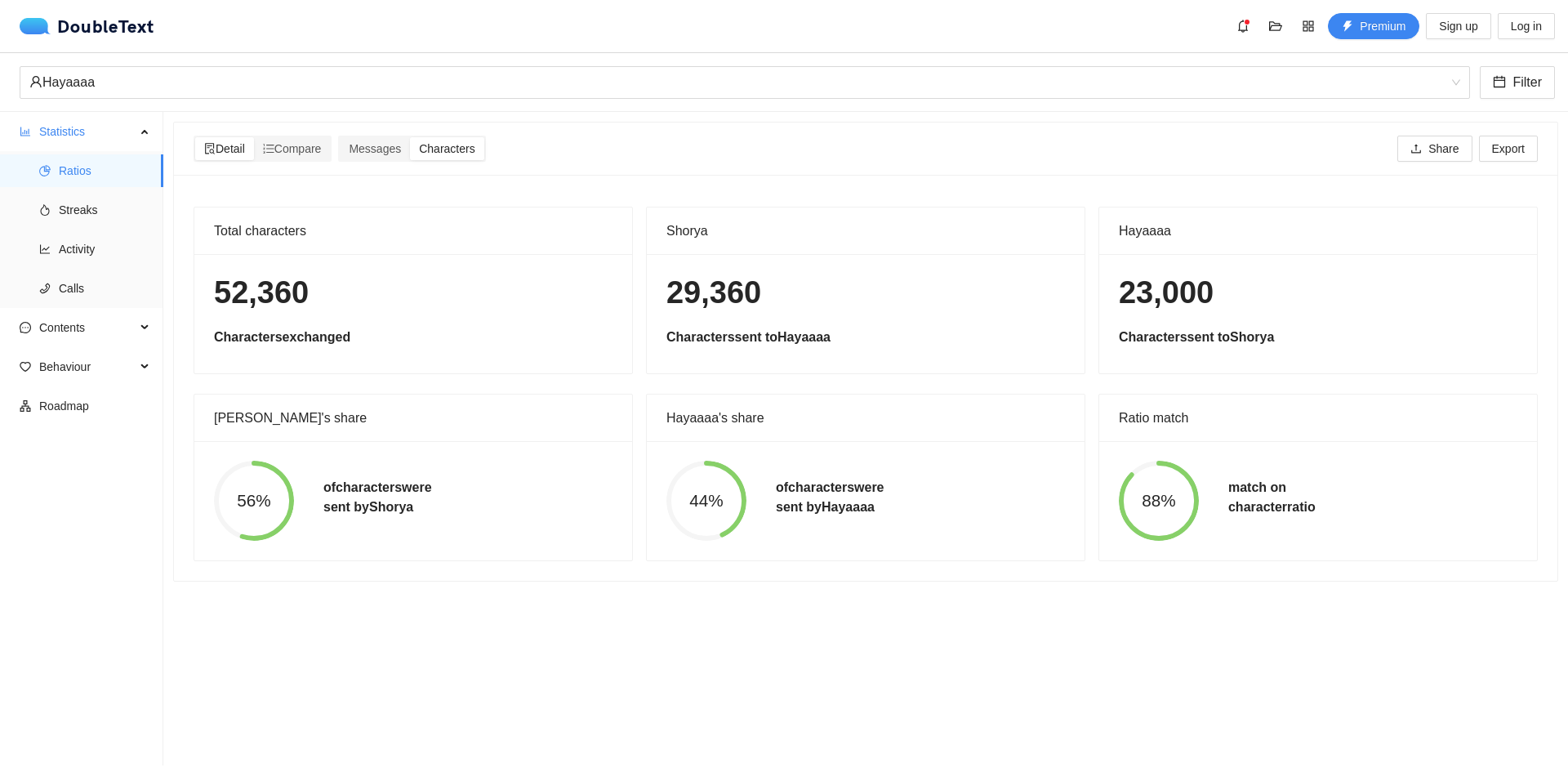
drag, startPoint x: 178, startPoint y: 114, endPoint x: 1307, endPoint y: 594, distance: 1226.8
click at [1307, 594] on section "Detail Compare Messages Characters Share Export Total characters 52,360 Charact…" at bounding box center [866, 439] width 1404 height 653
click at [829, 634] on section "Detail Compare Messages Characters Share Export Total characters 52,360 Charact…" at bounding box center [866, 439] width 1404 height 653
click at [80, 163] on span "Ratios" at bounding box center [104, 170] width 91 height 33
click at [103, 201] on span "Streaks" at bounding box center [104, 210] width 91 height 33
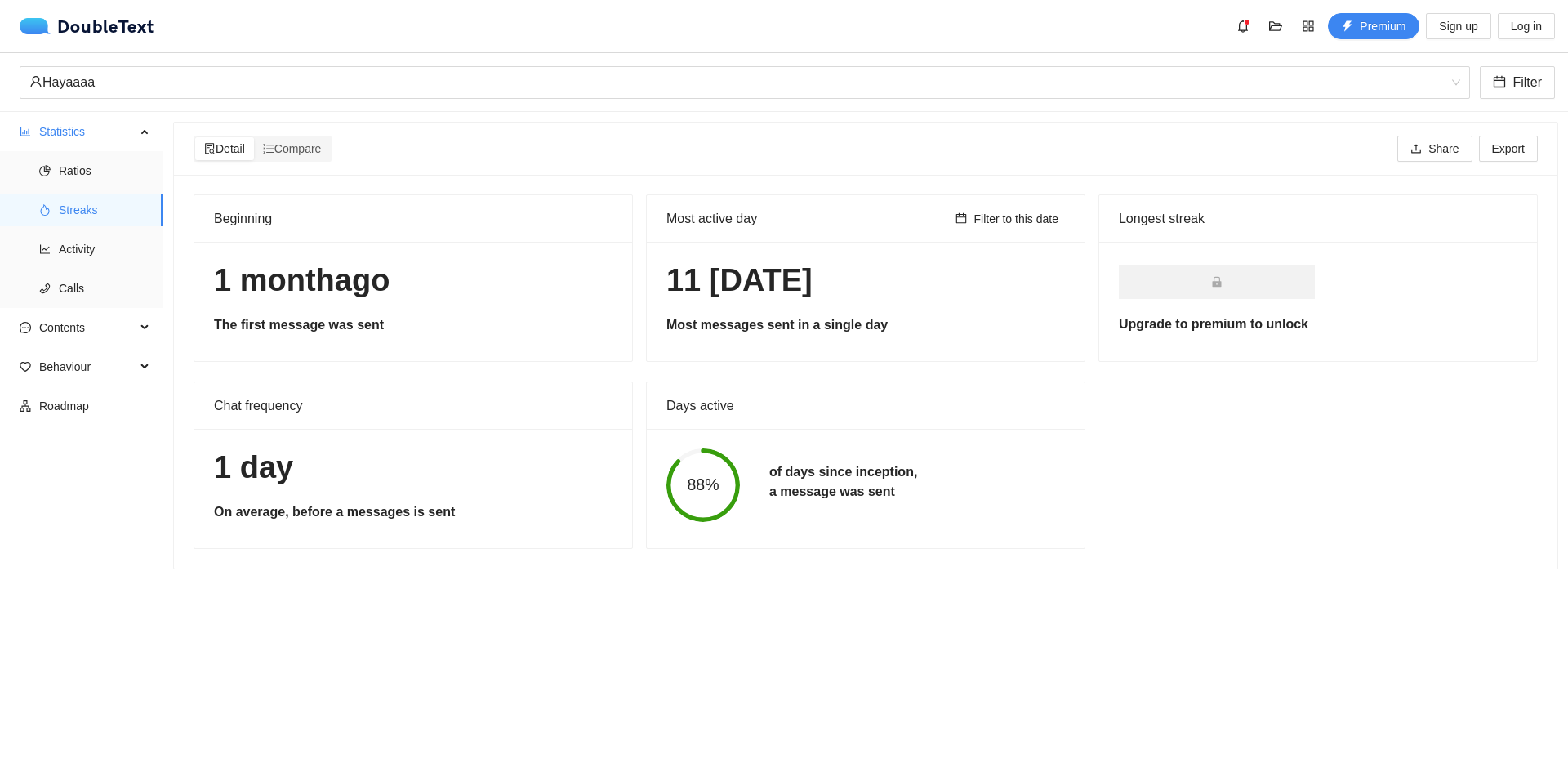
click at [459, 314] on div "1 m[DATE]e first message was sent" at bounding box center [413, 301] width 438 height 120
drag, startPoint x: 355, startPoint y: 225, endPoint x: 452, endPoint y: 223, distance: 97.0
click at [357, 225] on div "Beginning" at bounding box center [412, 217] width 398 height 46
click at [239, 148] on span "Detail" at bounding box center [224, 149] width 40 height 13
click at [195, 137] on input "Detail" at bounding box center [195, 137] width 0 height 0
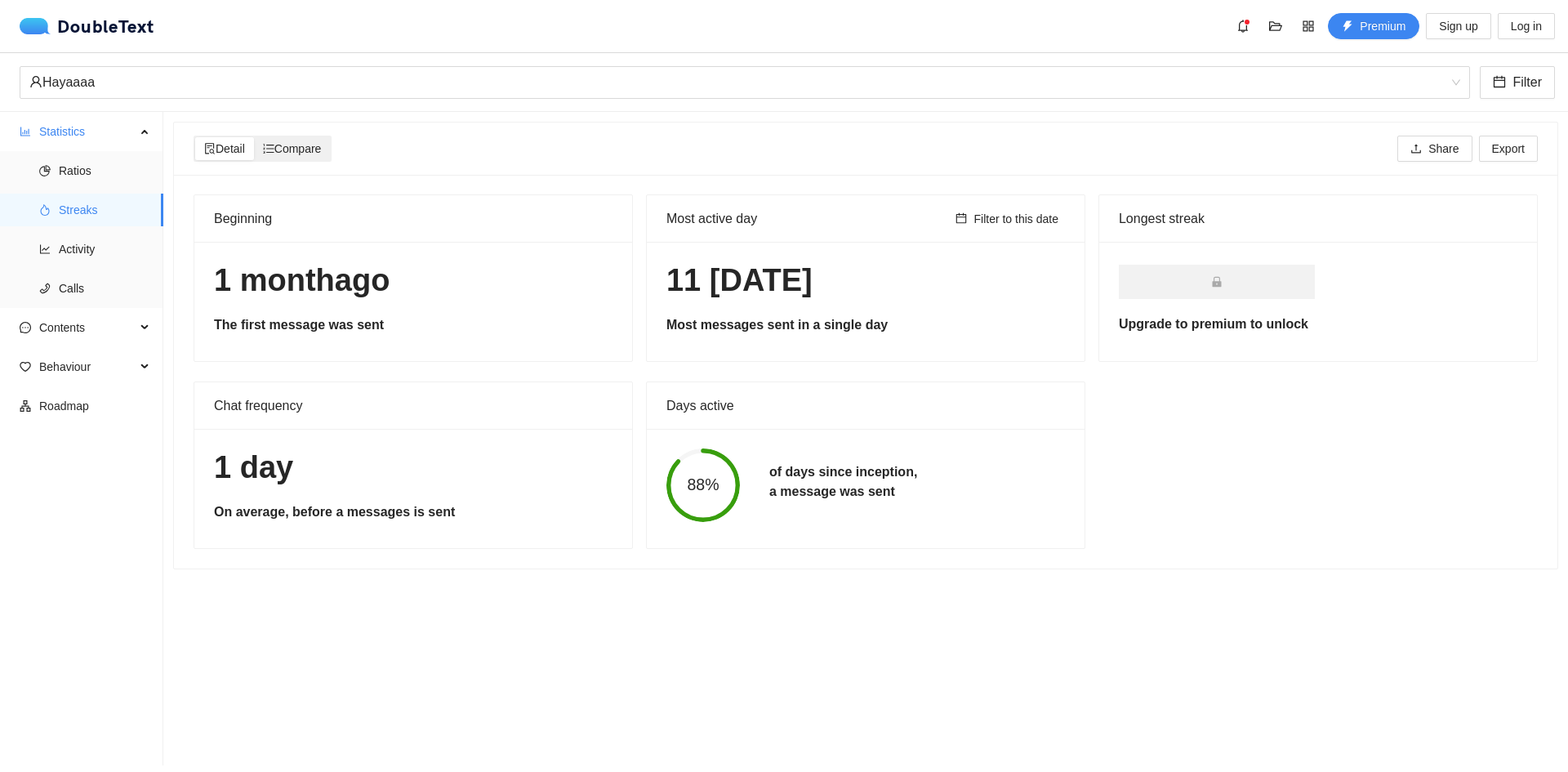
click at [302, 148] on span "Compare" at bounding box center [292, 149] width 58 height 13
click at [254, 137] on input "Compare" at bounding box center [254, 137] width 0 height 0
click at [309, 153] on span "Compare" at bounding box center [292, 149] width 58 height 13
click at [254, 137] on input "Compare" at bounding box center [254, 137] width 0 height 0
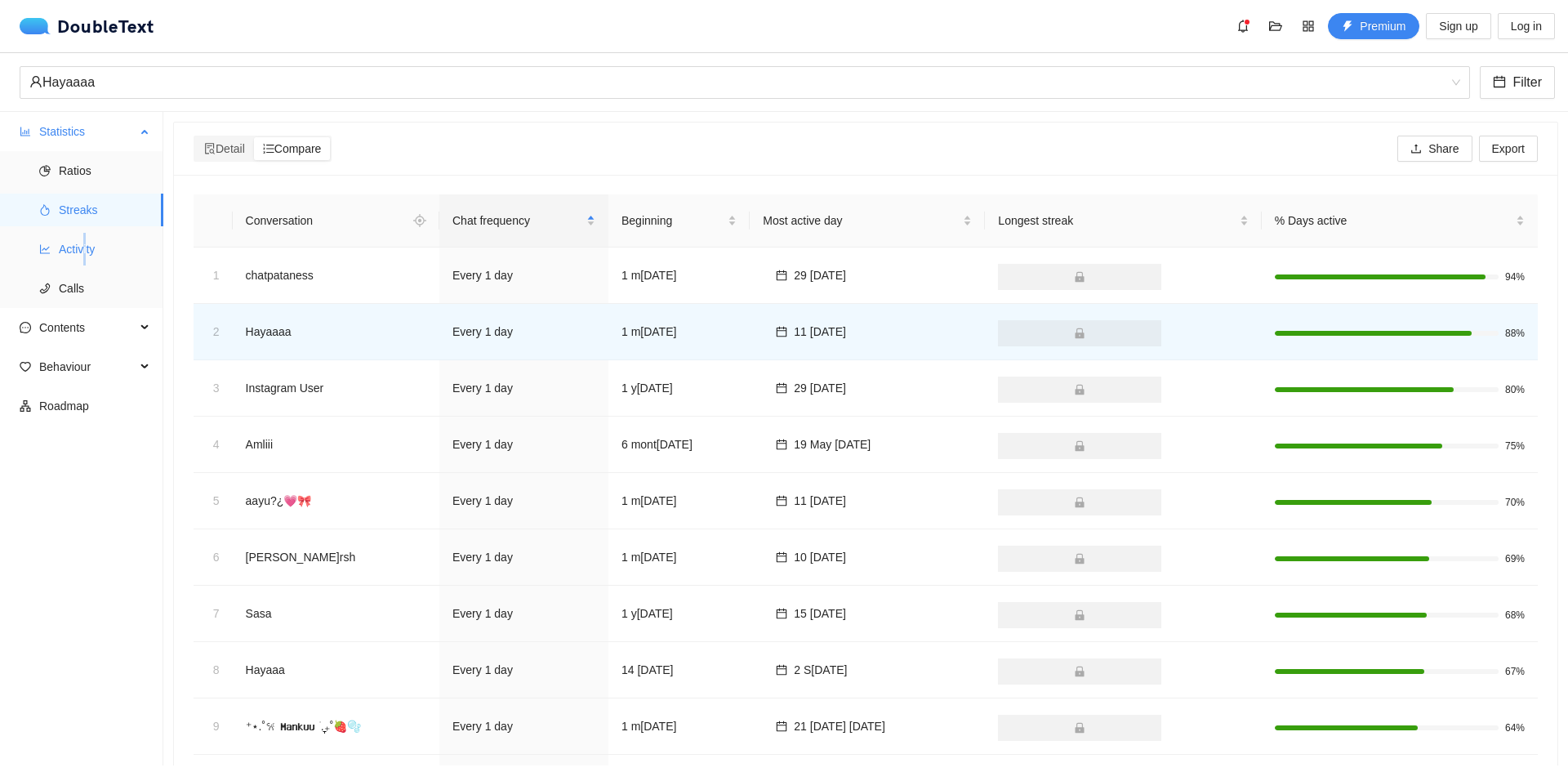
click at [86, 250] on span "Activity" at bounding box center [104, 249] width 91 height 33
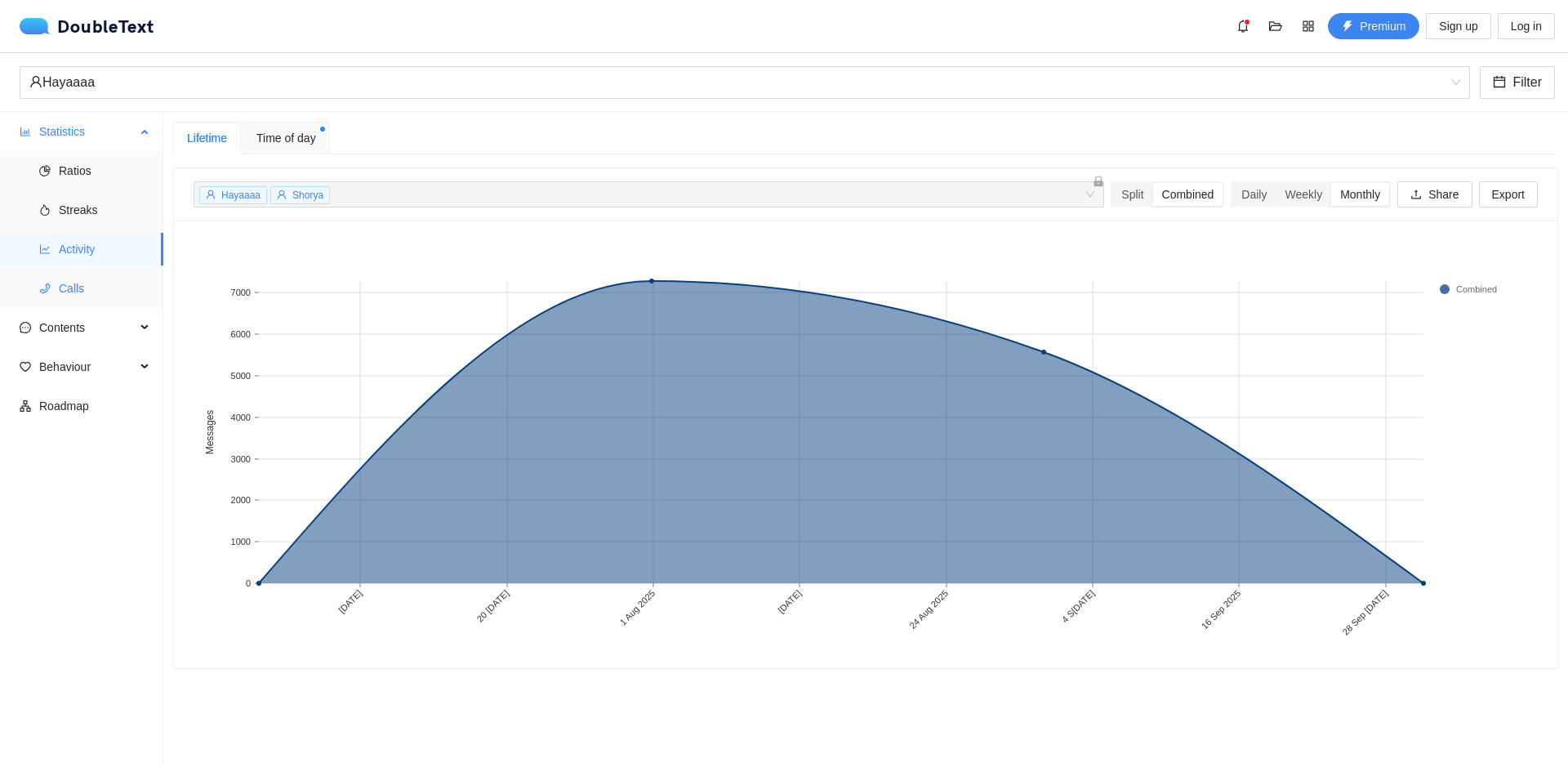
click at [92, 293] on span "Calls" at bounding box center [104, 288] width 91 height 33
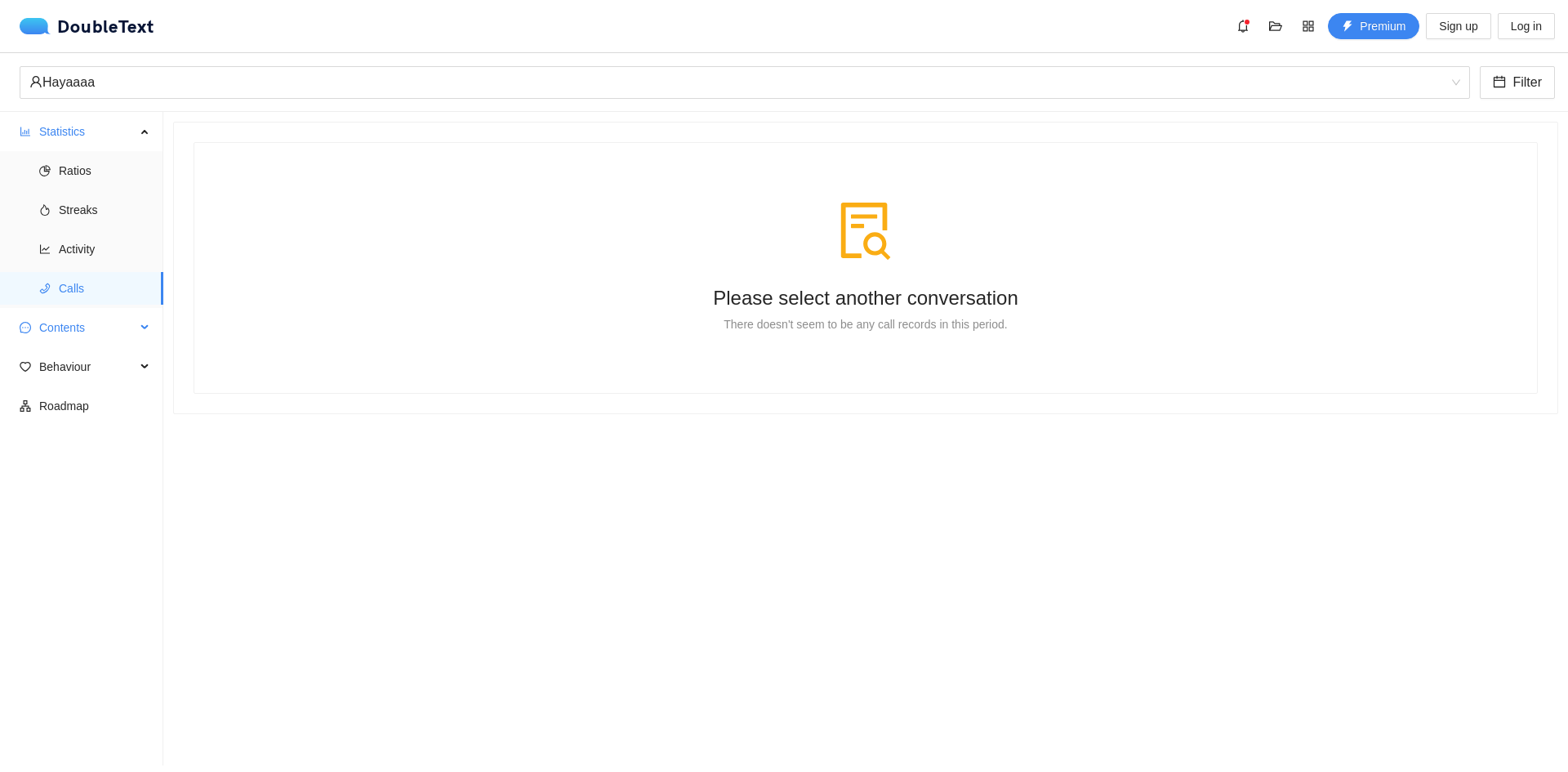
click at [93, 325] on span "Contents" at bounding box center [88, 328] width 96 height 33
click at [93, 398] on span "Emojis" at bounding box center [104, 406] width 91 height 33
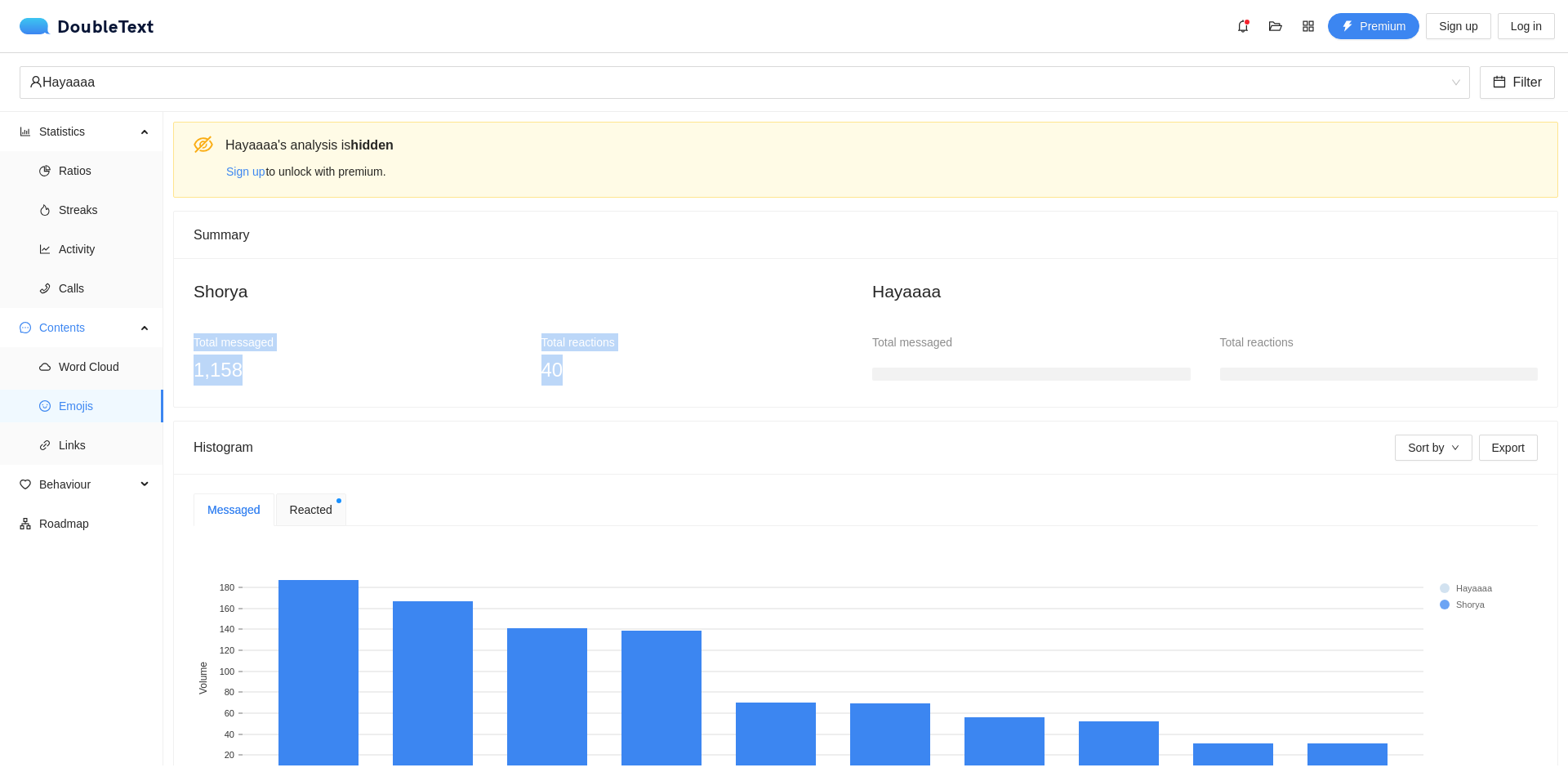
drag, startPoint x: 848, startPoint y: 370, endPoint x: 744, endPoint y: 294, distance: 128.8
click at [744, 294] on div "[PERSON_NAME]rya Total messaged 1,158 Total reactions 40" at bounding box center [526, 331] width 665 height 107
click at [688, 266] on div "Shorya Total messaged 1,158 Total reactions 40 Hayaaaa Total messaged Total rea…" at bounding box center [866, 332] width 1384 height 149
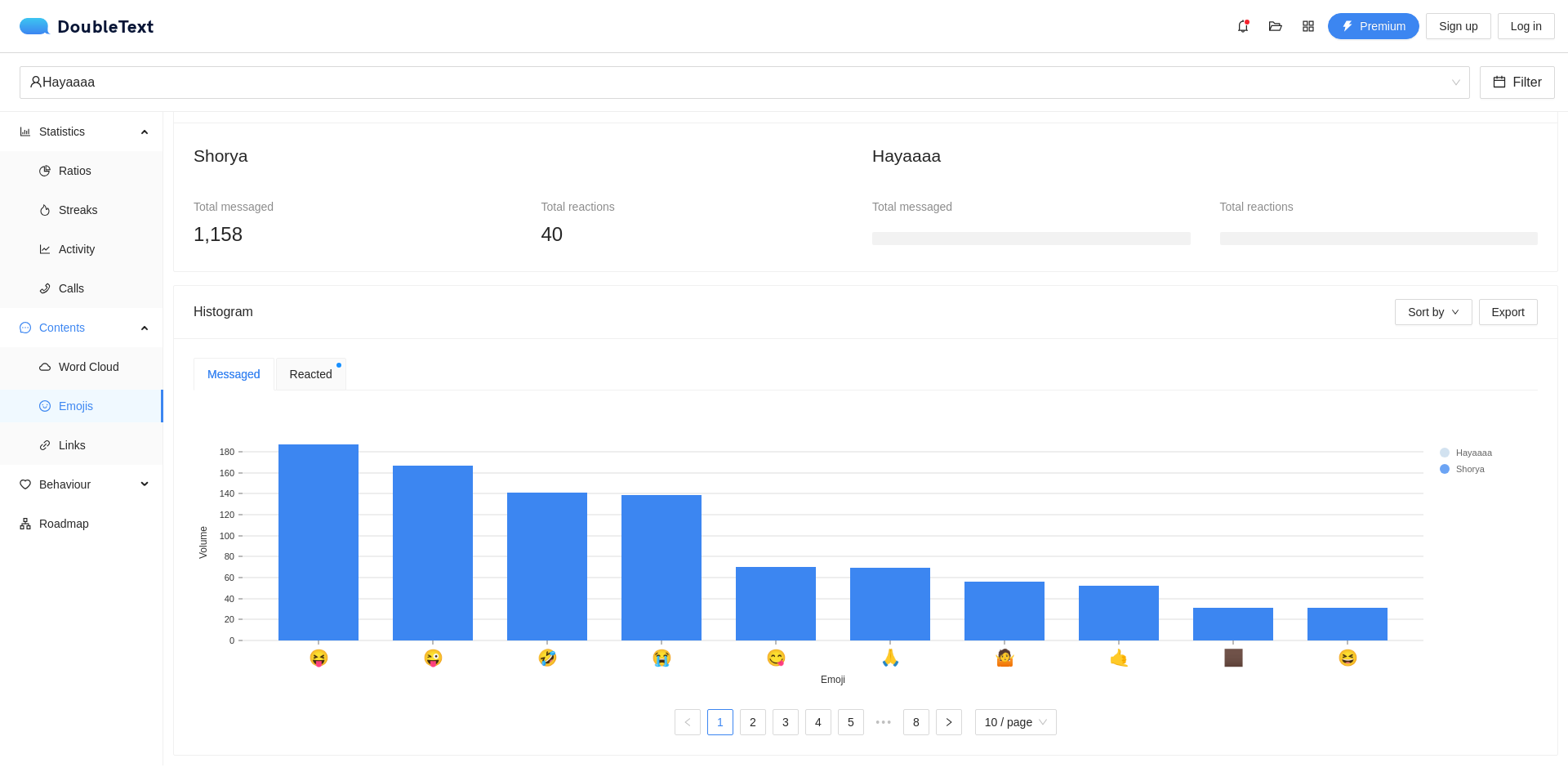
scroll to position [148, 0]
click at [84, 478] on span "Behaviour" at bounding box center [88, 484] width 96 height 33
click at [103, 519] on span "Engagement" at bounding box center [104, 523] width 91 height 33
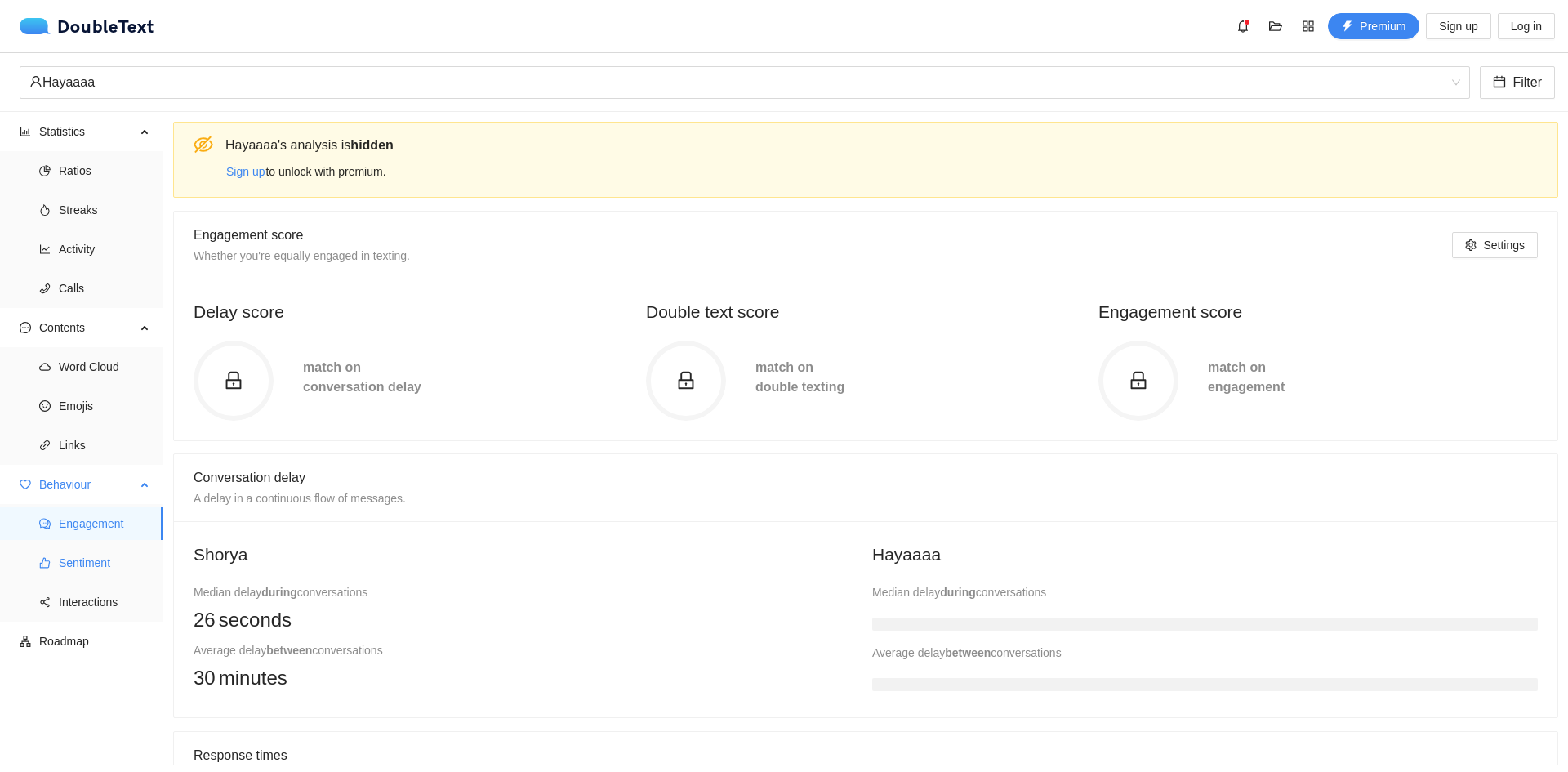
click at [96, 570] on span "Sentiment" at bounding box center [104, 562] width 91 height 33
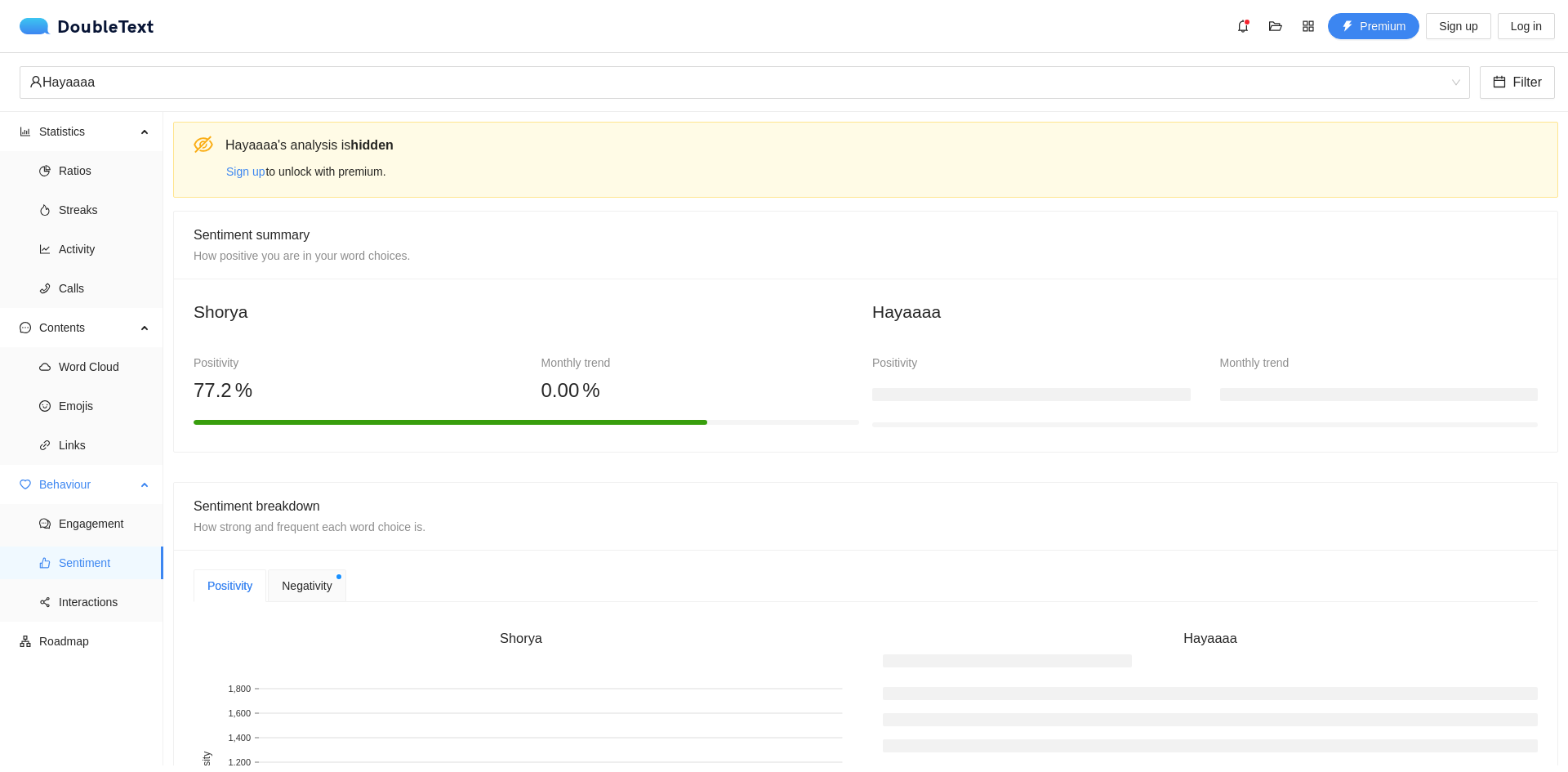
click at [96, 570] on span "Sentiment" at bounding box center [104, 562] width 91 height 33
drag, startPoint x: 858, startPoint y: 380, endPoint x: 1181, endPoint y: 395, distance: 323.3
click at [1320, 441] on div "[PERSON_NAME] Positivity 77 .2 % Monthly trend 0 .00 % Hayaaaa Positivity Month…" at bounding box center [866, 365] width 1384 height 173
click at [1080, 318] on h2 "Hayaaaa" at bounding box center [1205, 312] width 665 height 27
click at [101, 601] on span "Interactions" at bounding box center [104, 602] width 91 height 33
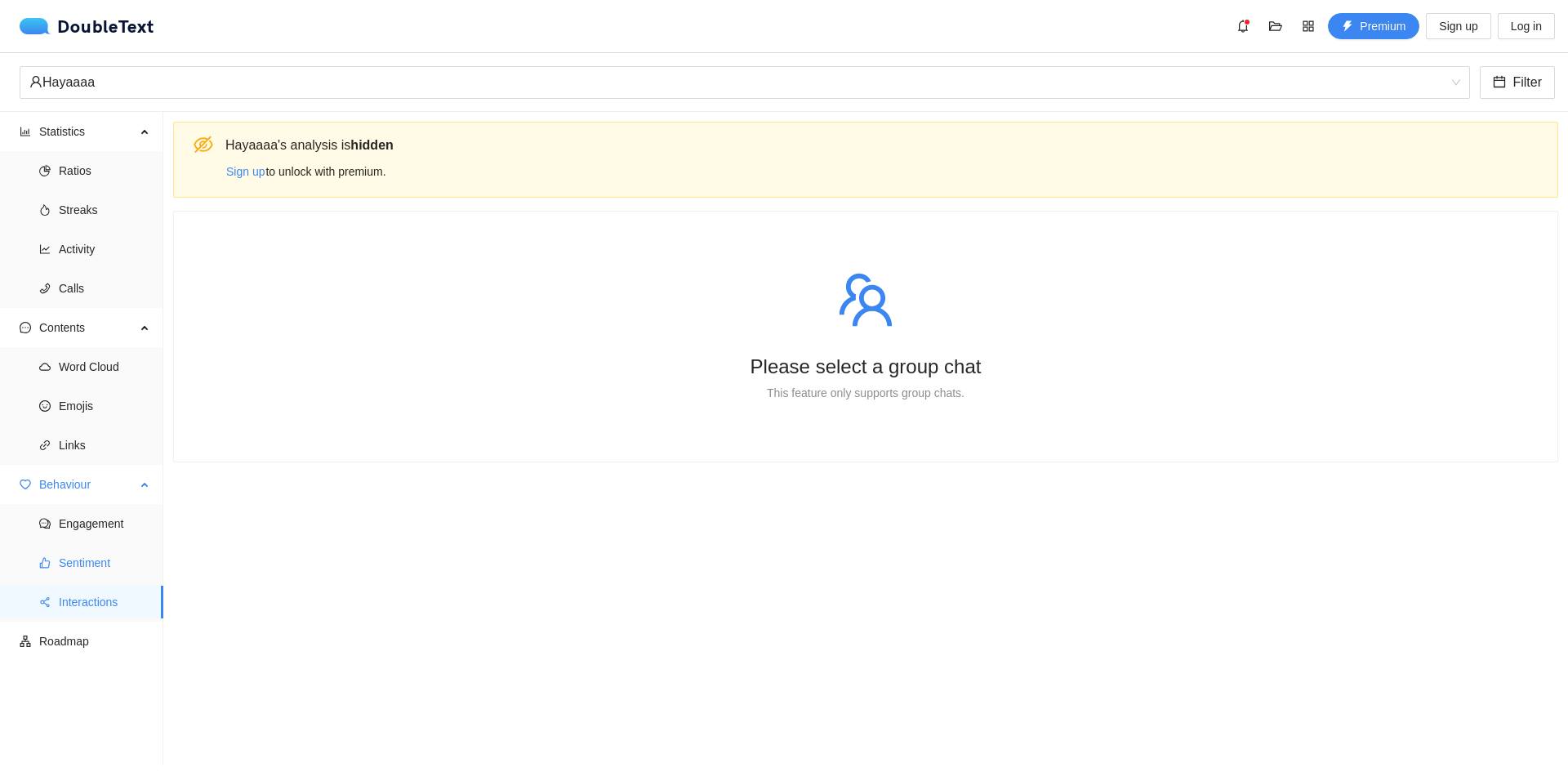
click at [101, 571] on span "Sentiment" at bounding box center [104, 562] width 91 height 33
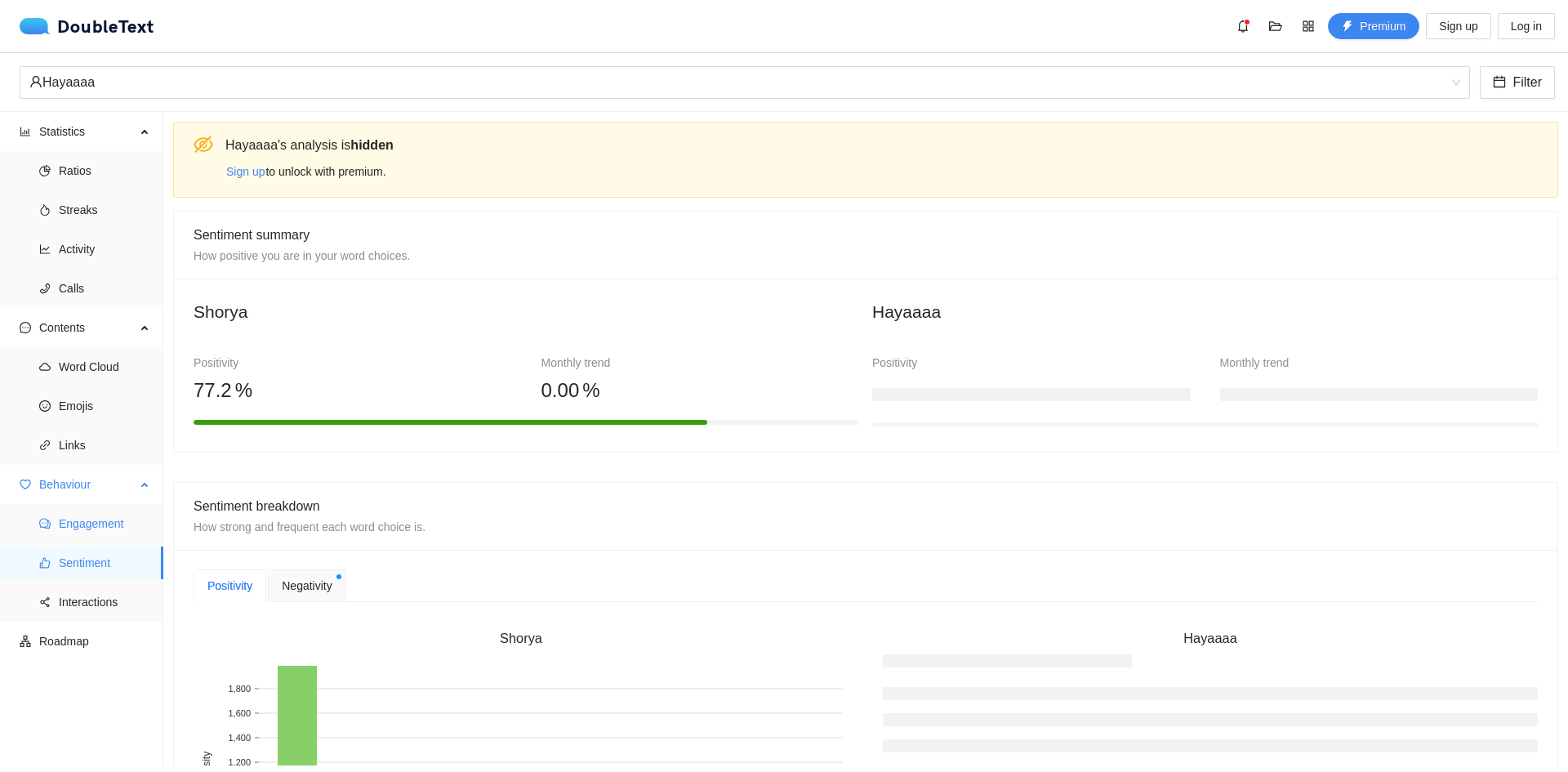
click at [106, 532] on span "Engagement" at bounding box center [104, 523] width 91 height 33
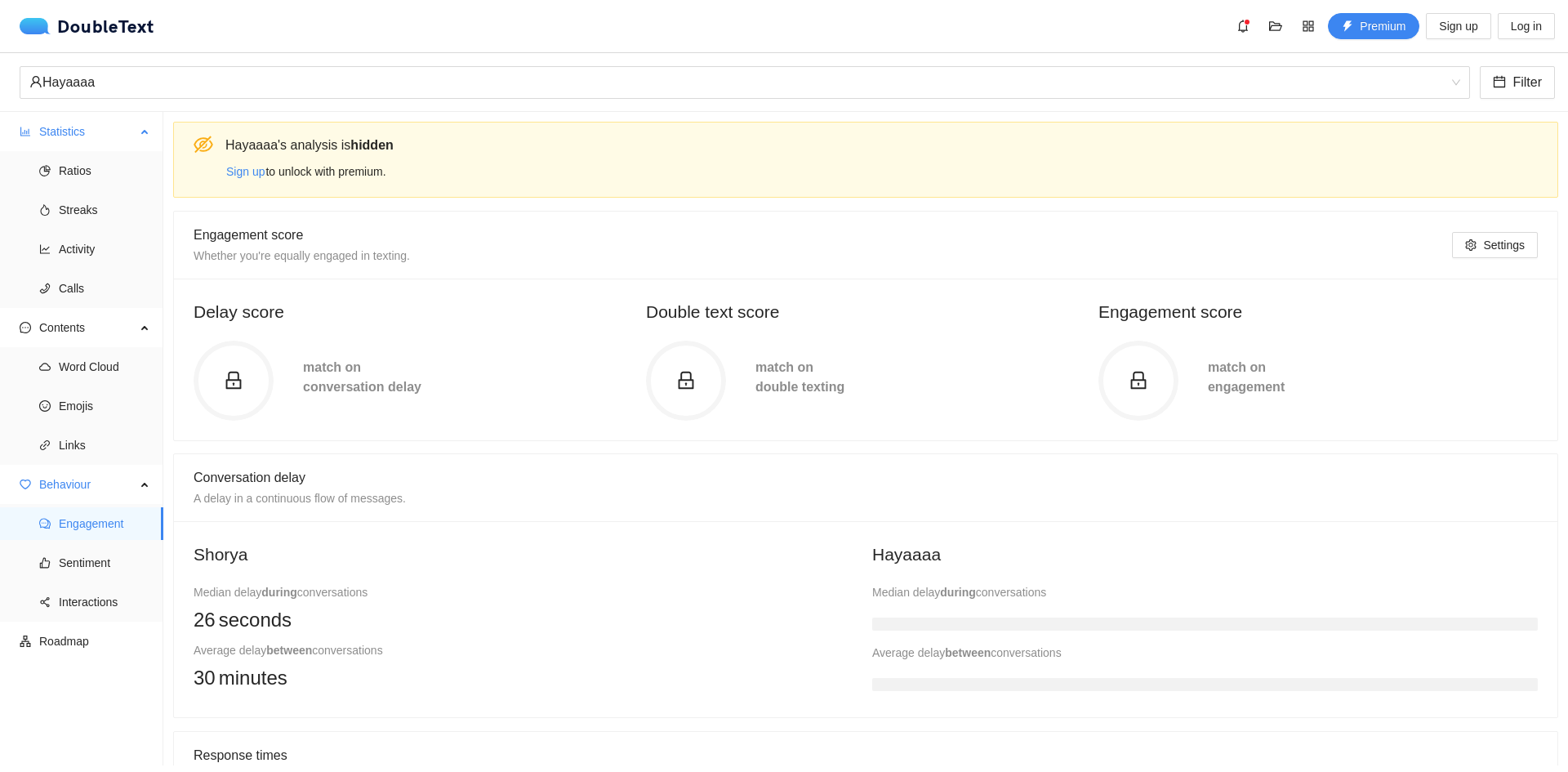
click at [65, 129] on span "Statistics" at bounding box center [88, 131] width 96 height 33
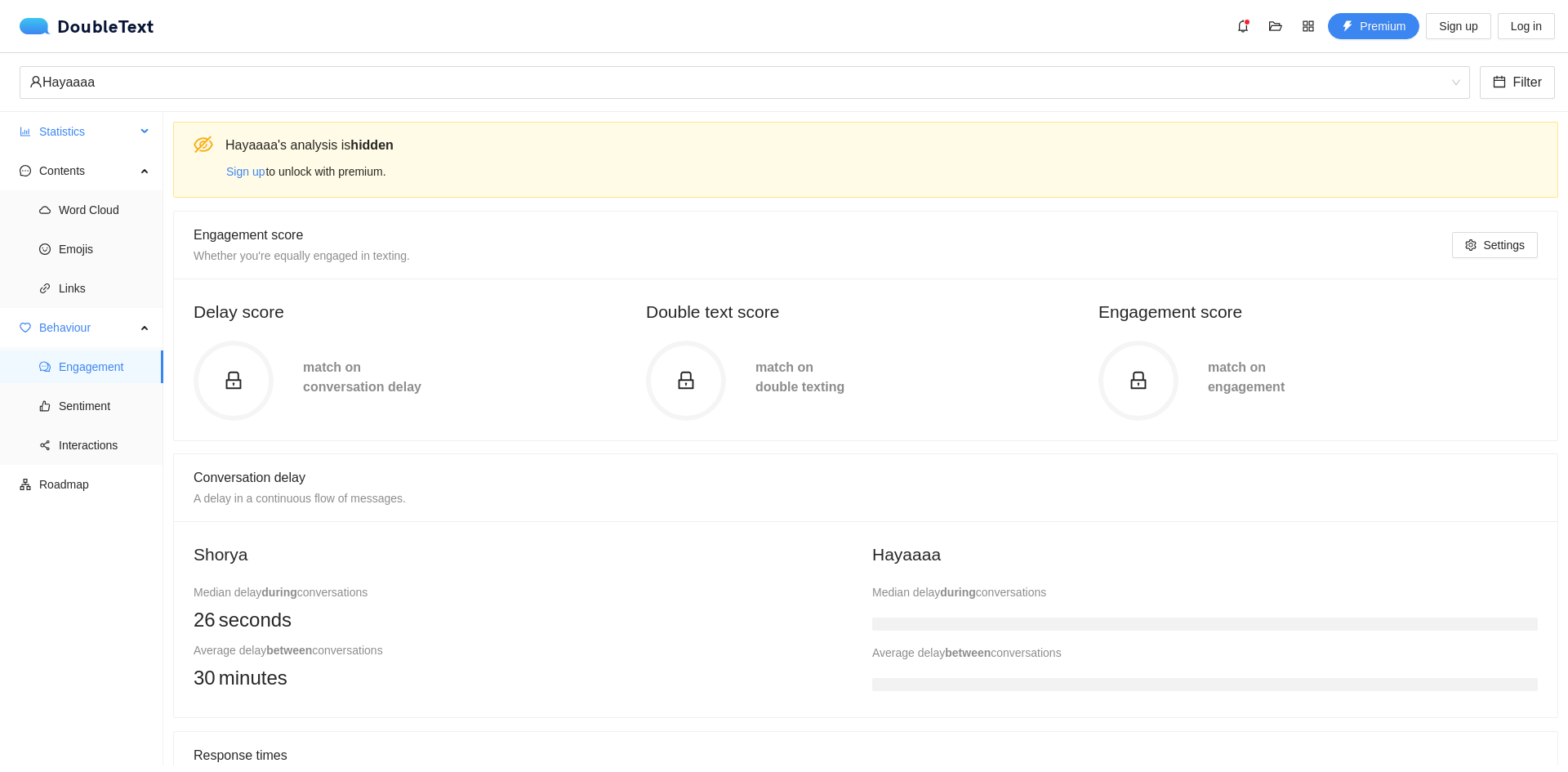
click at [66, 130] on span "Statistics" at bounding box center [88, 131] width 96 height 33
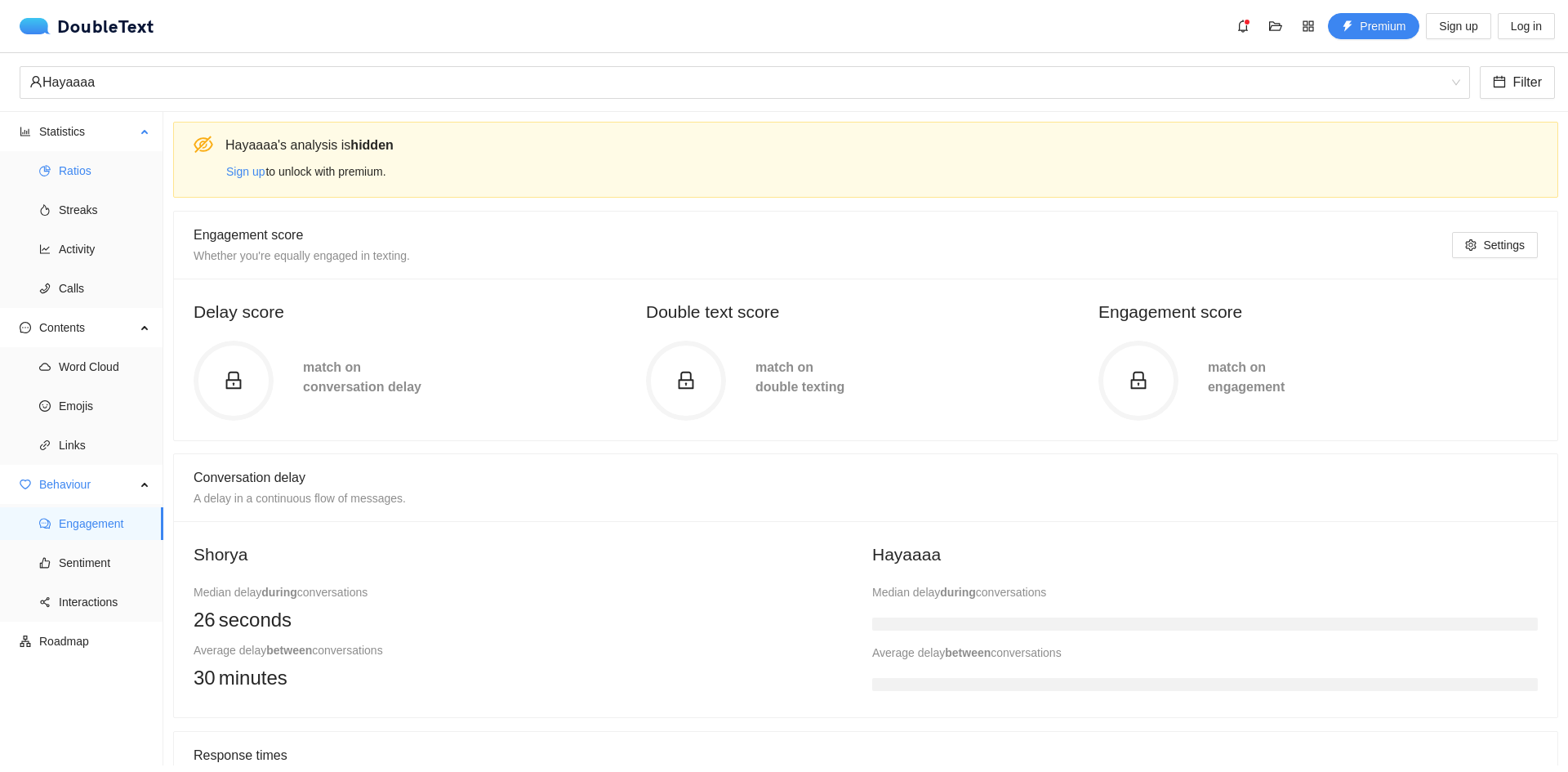
click at [78, 173] on span "Ratios" at bounding box center [104, 170] width 91 height 33
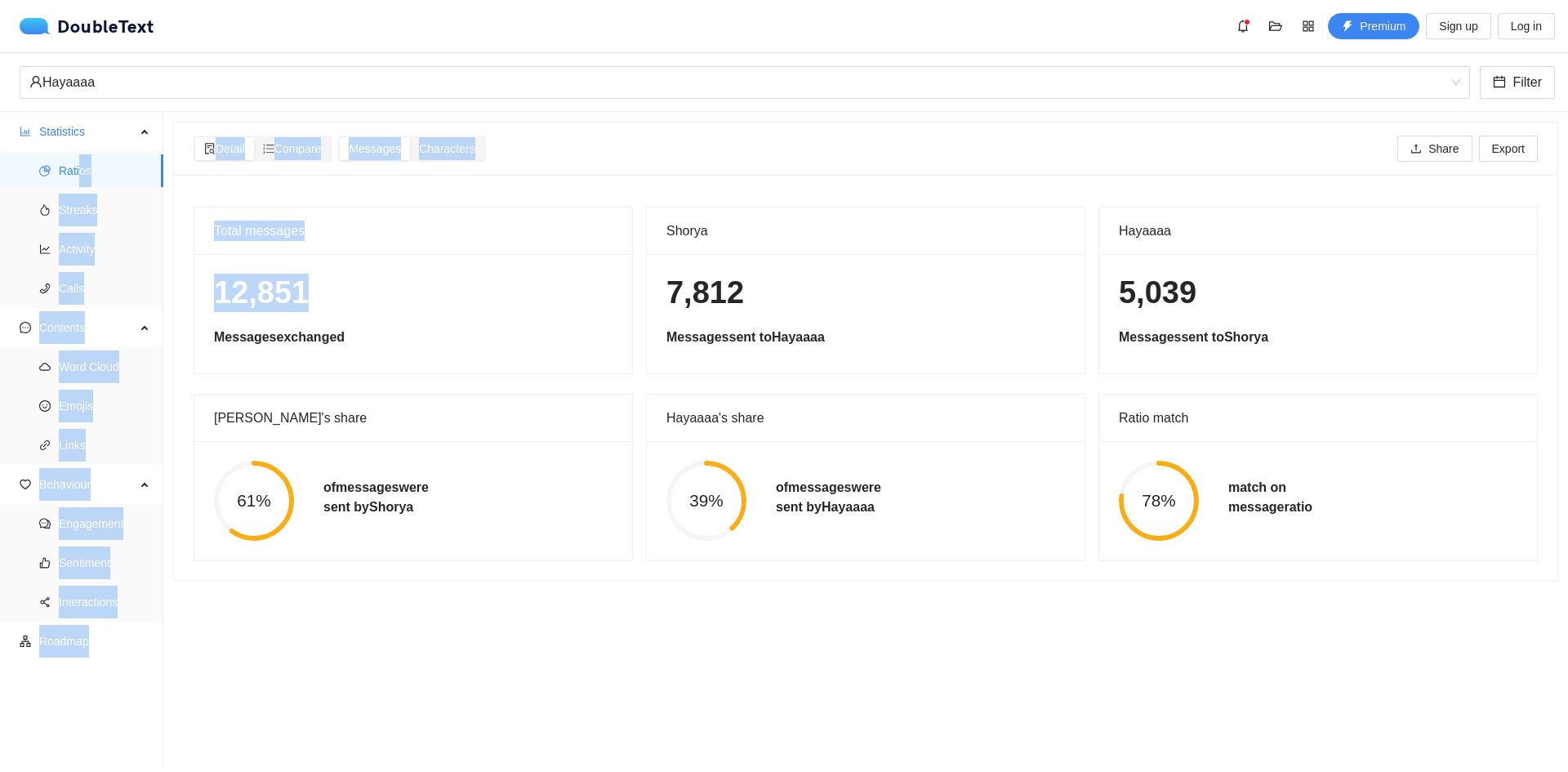
drag, startPoint x: 194, startPoint y: 137, endPoint x: 536, endPoint y: 283, distance: 371.9
click at [536, 283] on div "Detail Compare Messages Characters Share Export Total messages 12,851 Messages …" at bounding box center [866, 351] width 1385 height 459
click at [568, 140] on div "Detail Compare Messages Characters Share Export" at bounding box center [865, 149] width 1351 height 26
click at [663, 121] on section "Detail Compare Messages Characters Share Export Total messages 12,851 Messages …" at bounding box center [866, 439] width 1404 height 653
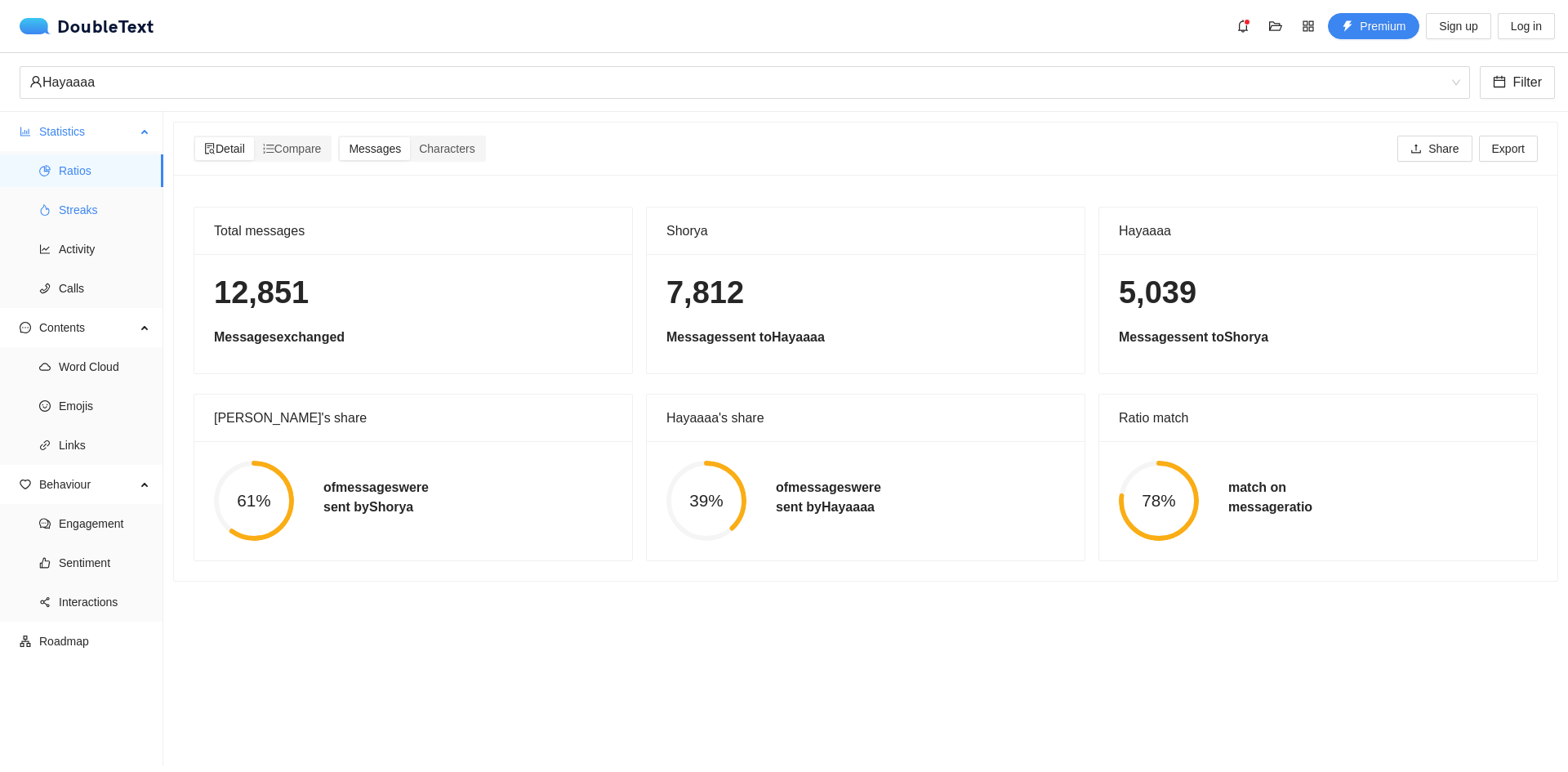
click at [67, 218] on span "Streaks" at bounding box center [104, 210] width 91 height 33
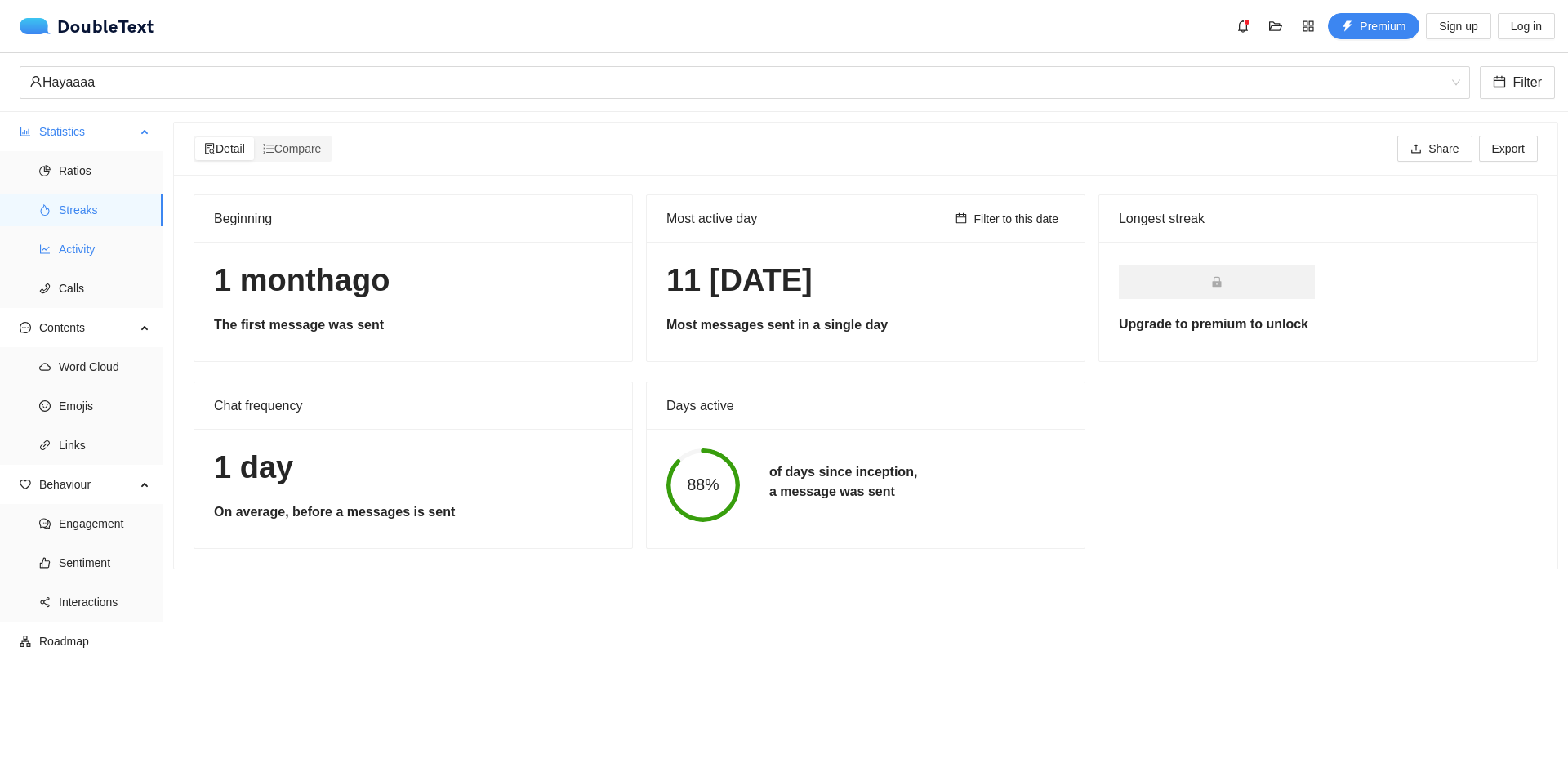
click at [90, 247] on span "Activity" at bounding box center [104, 249] width 91 height 33
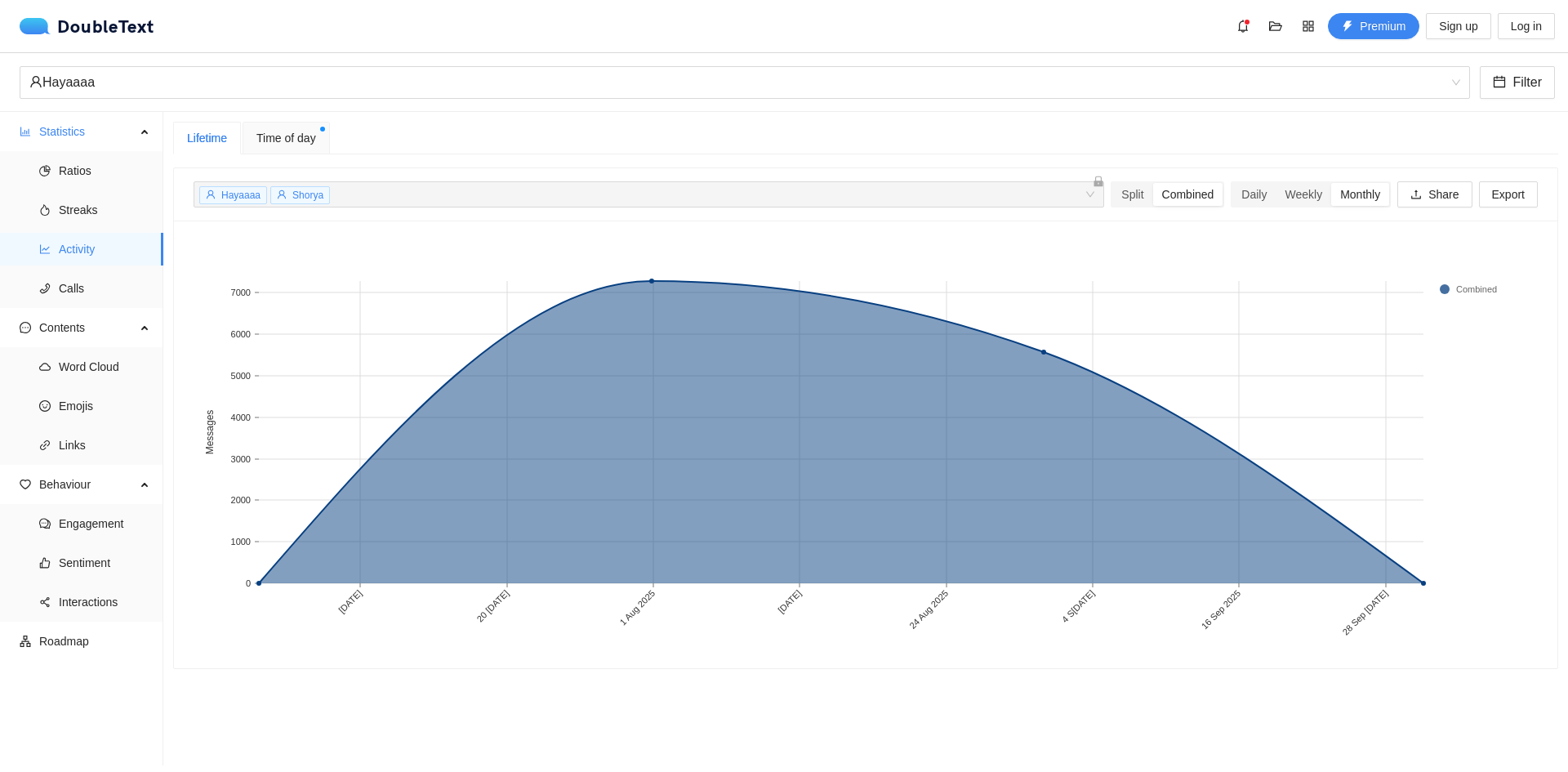
click at [289, 136] on span "Time of day" at bounding box center [285, 137] width 59 height 18
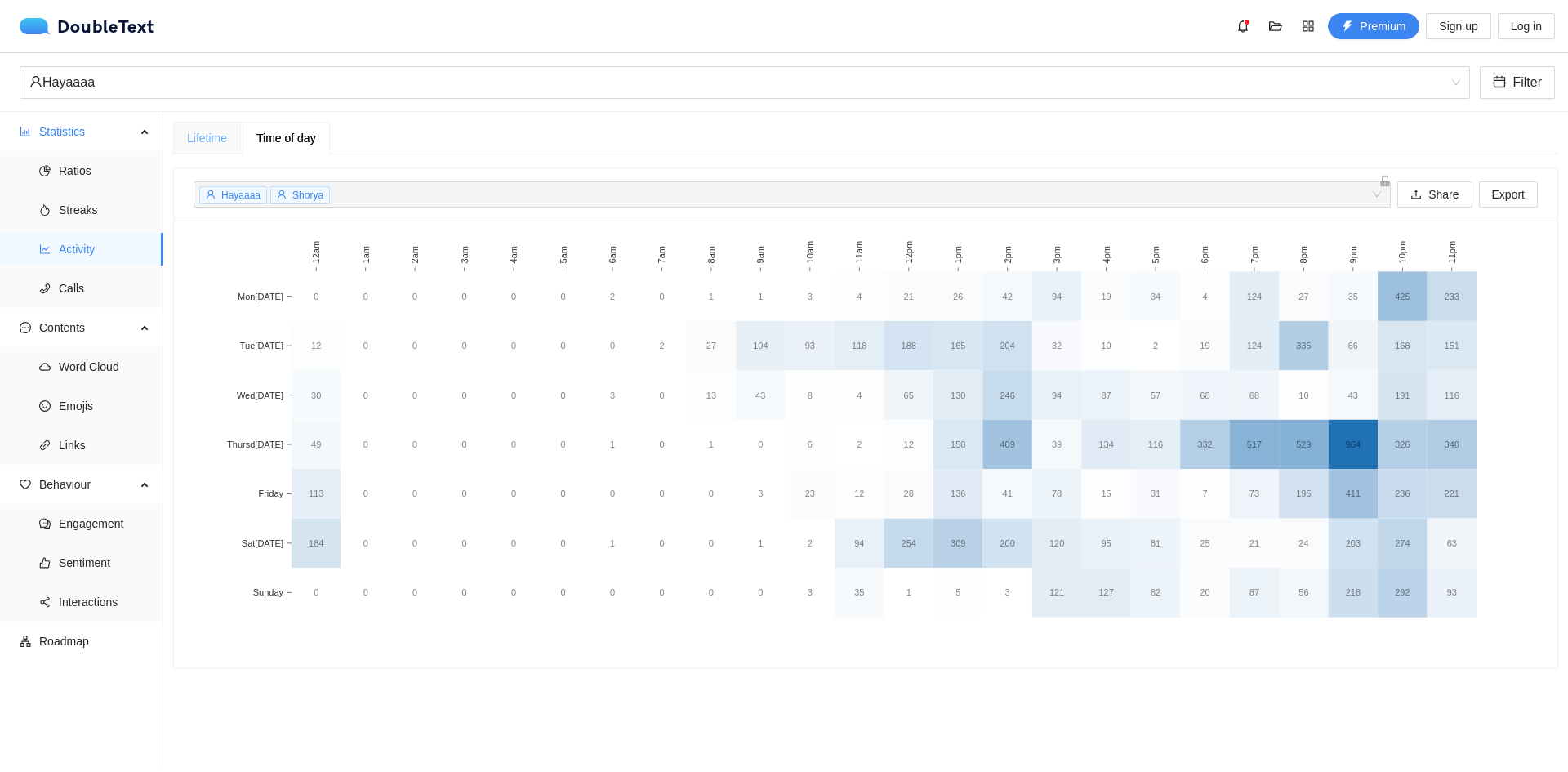
click at [228, 135] on div "Lifetime" at bounding box center [207, 137] width 68 height 33
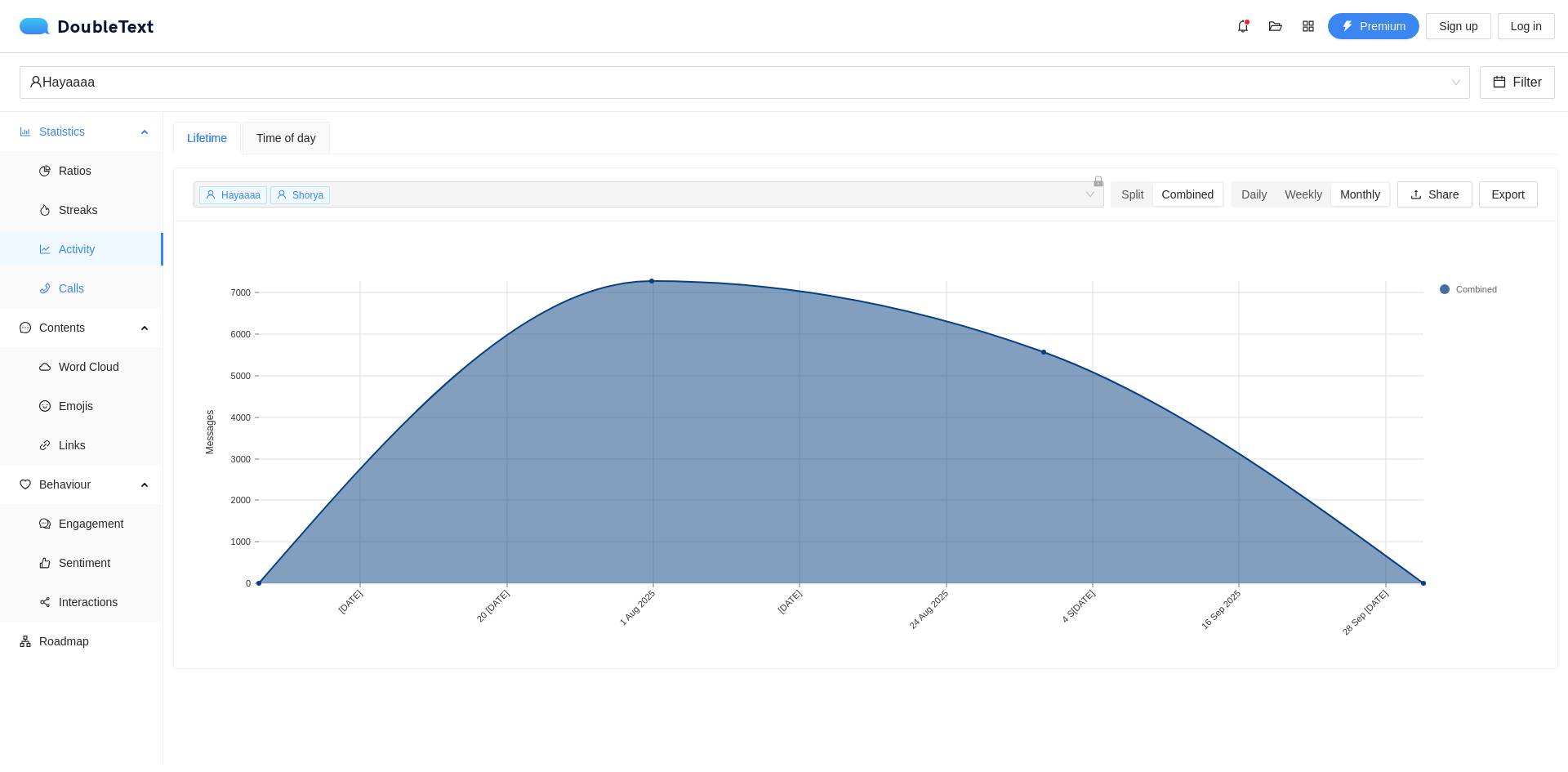
click at [118, 272] on span "Calls" at bounding box center [104, 288] width 91 height 33
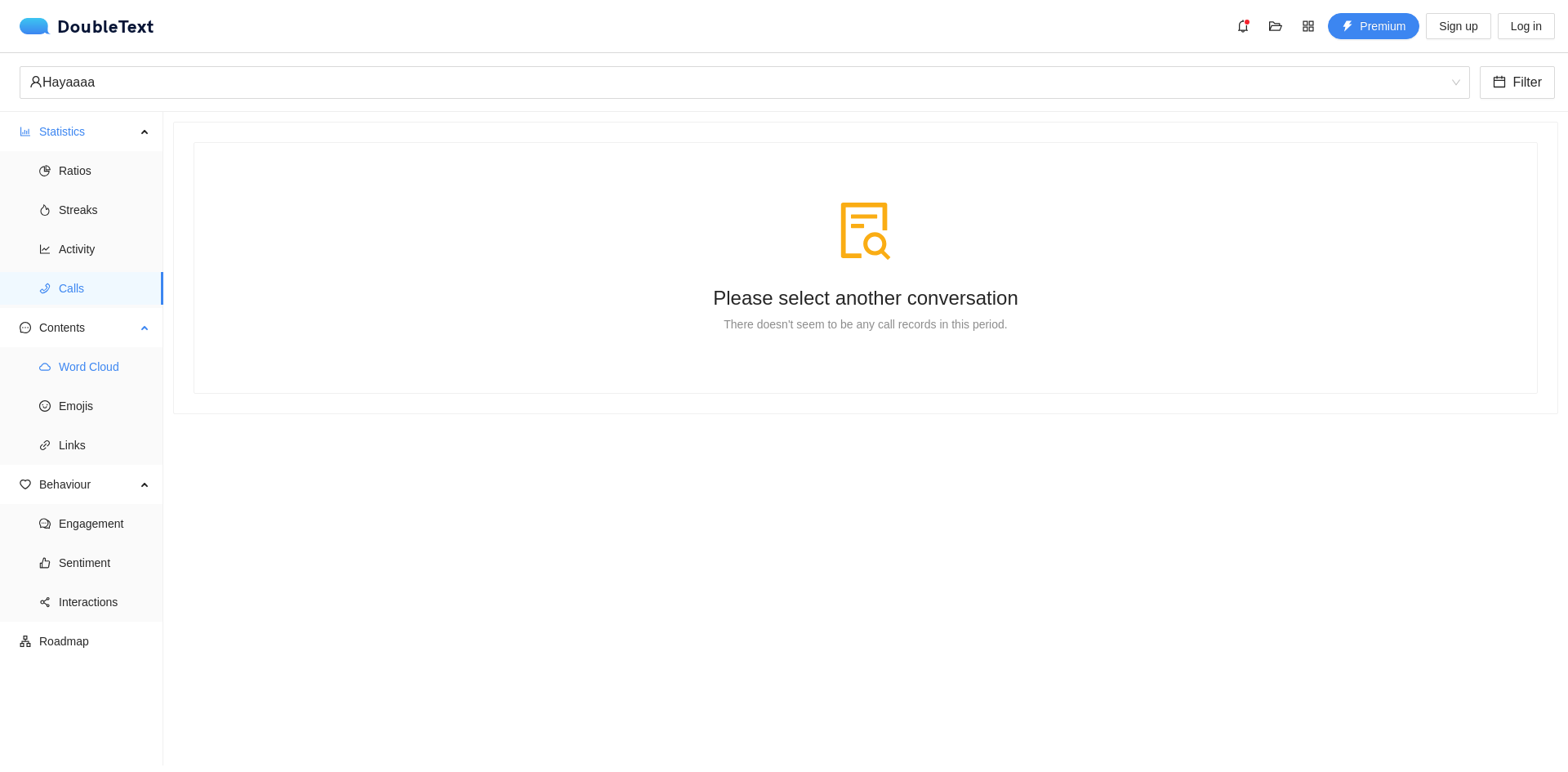
click at [82, 360] on span "Word Cloud" at bounding box center [104, 366] width 91 height 33
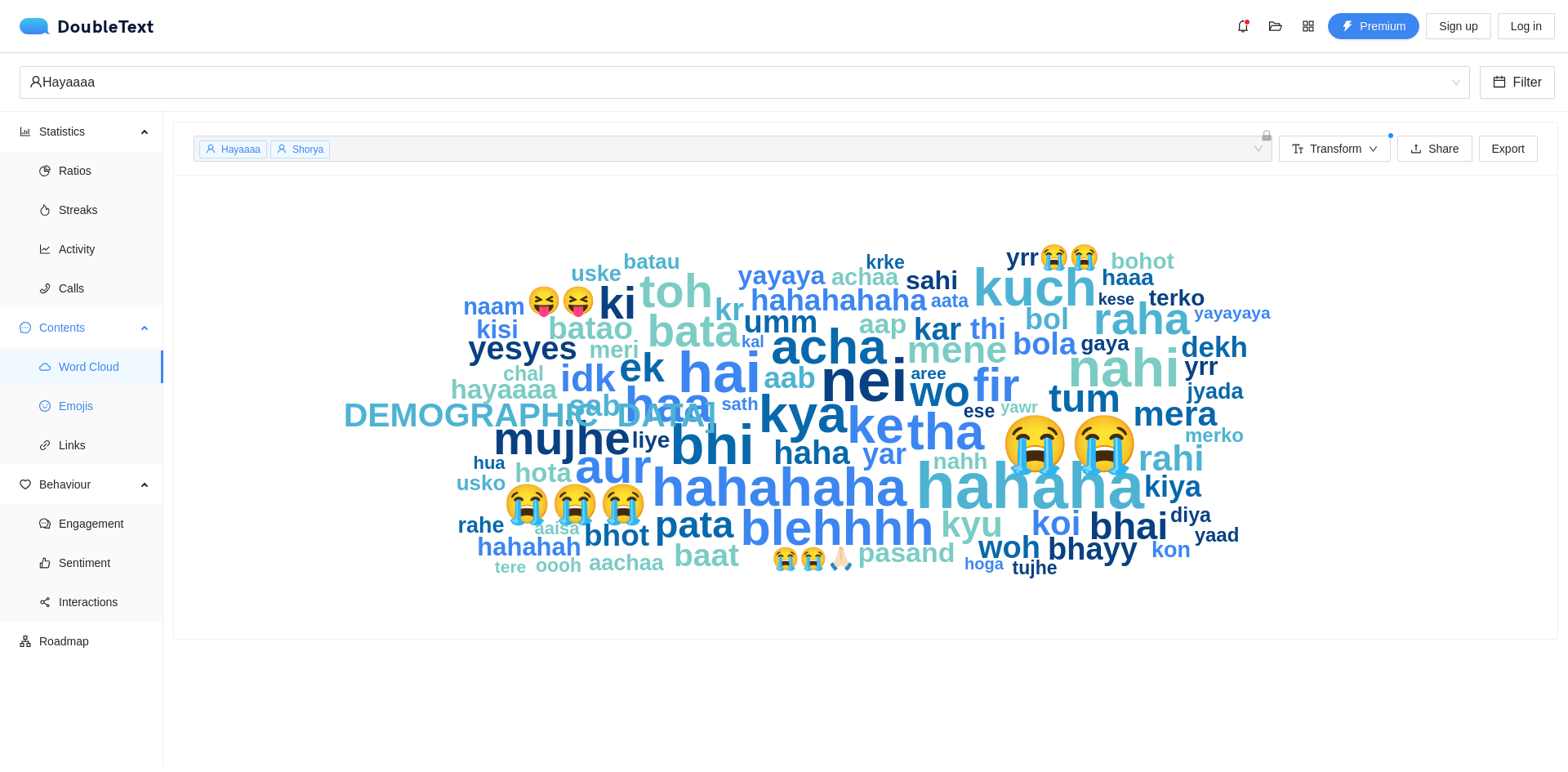
click at [88, 406] on span "Emojis" at bounding box center [104, 406] width 91 height 33
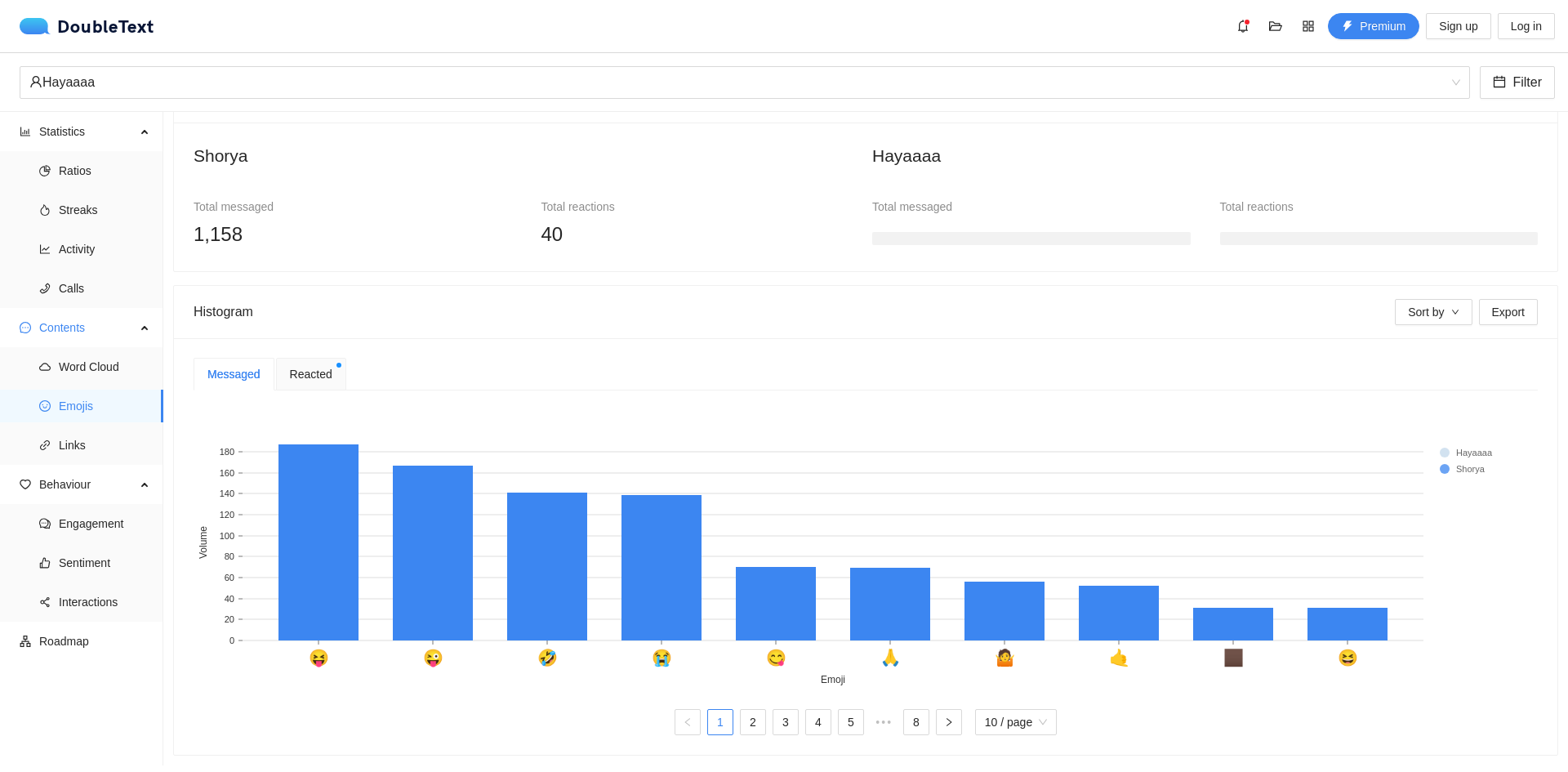
scroll to position [145, 0]
click at [71, 432] on span "Links" at bounding box center [104, 445] width 91 height 33
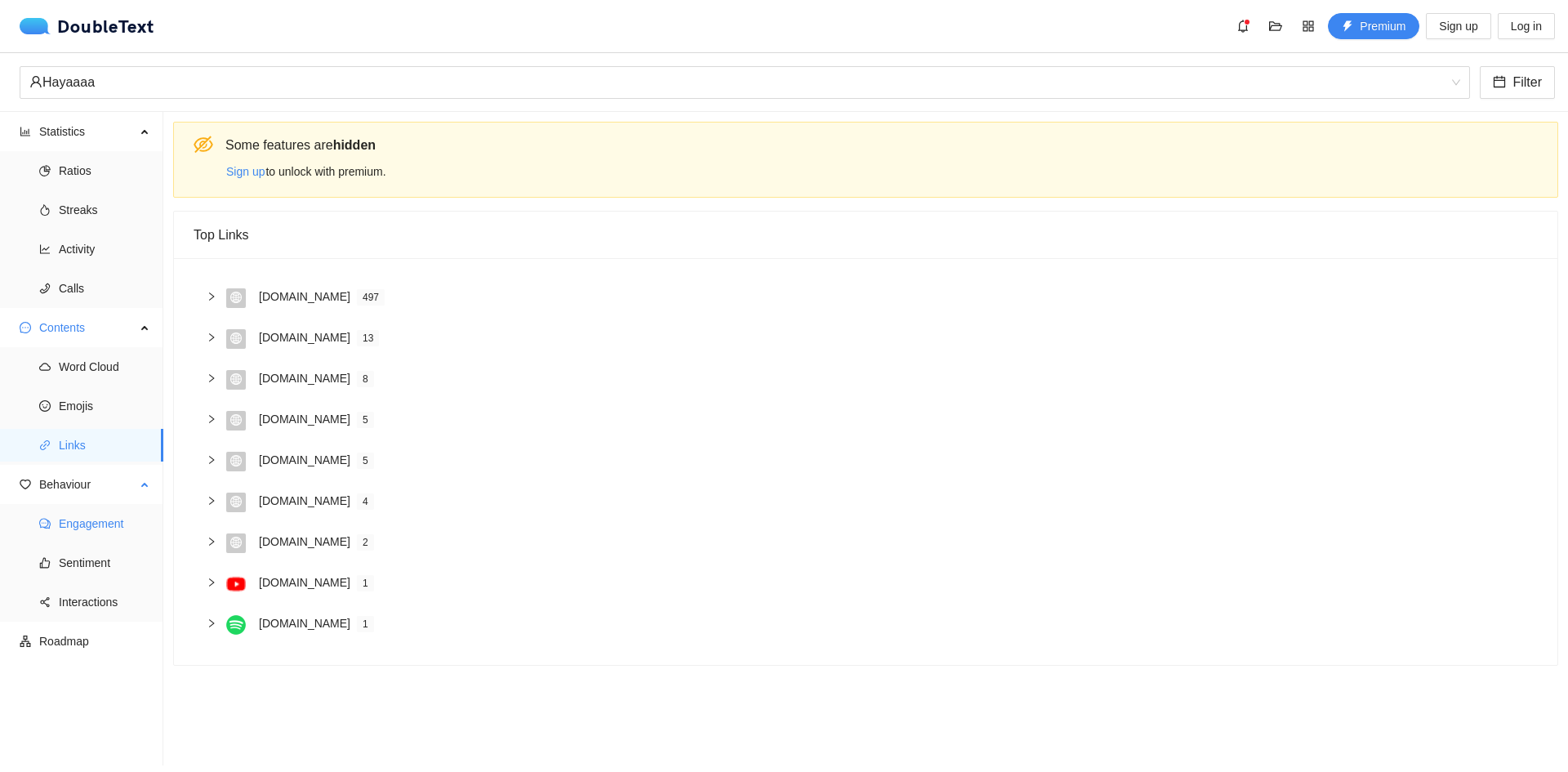
click at [101, 520] on span "Engagement" at bounding box center [104, 523] width 91 height 33
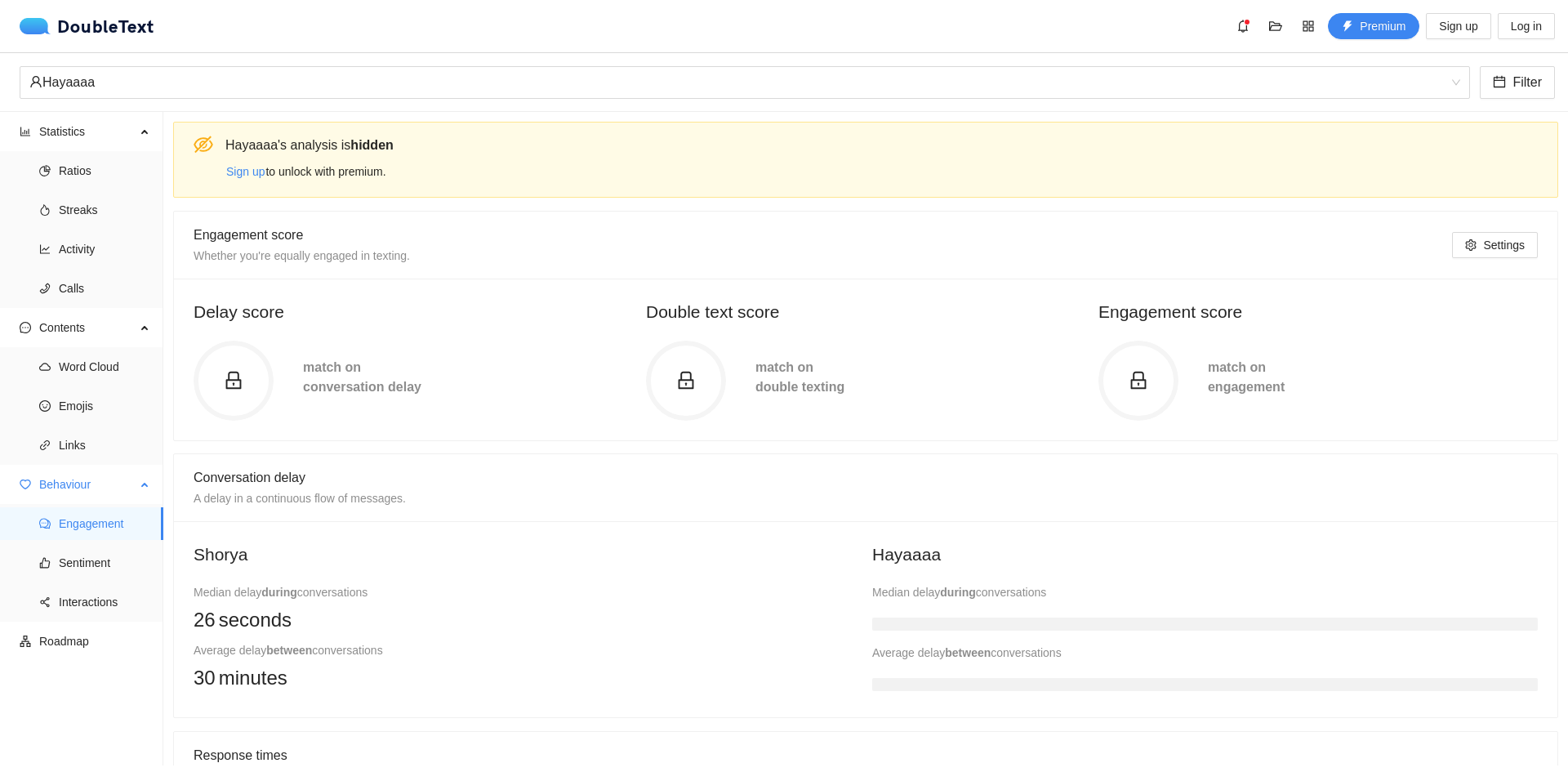
click at [102, 500] on span "Behaviour" at bounding box center [88, 484] width 96 height 33
click at [124, 565] on span "Sentiment" at bounding box center [104, 562] width 91 height 33
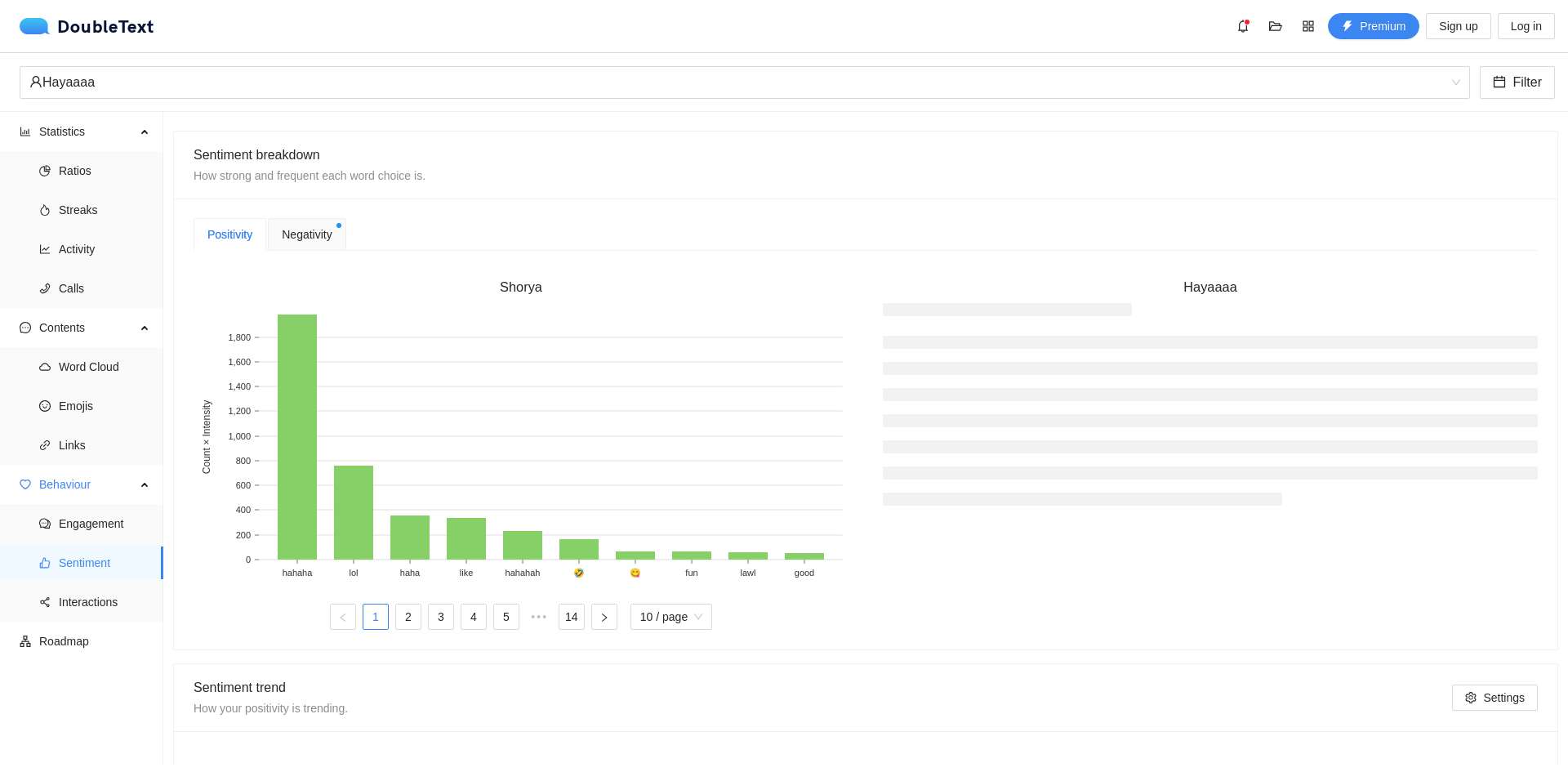
scroll to position [295, 0]
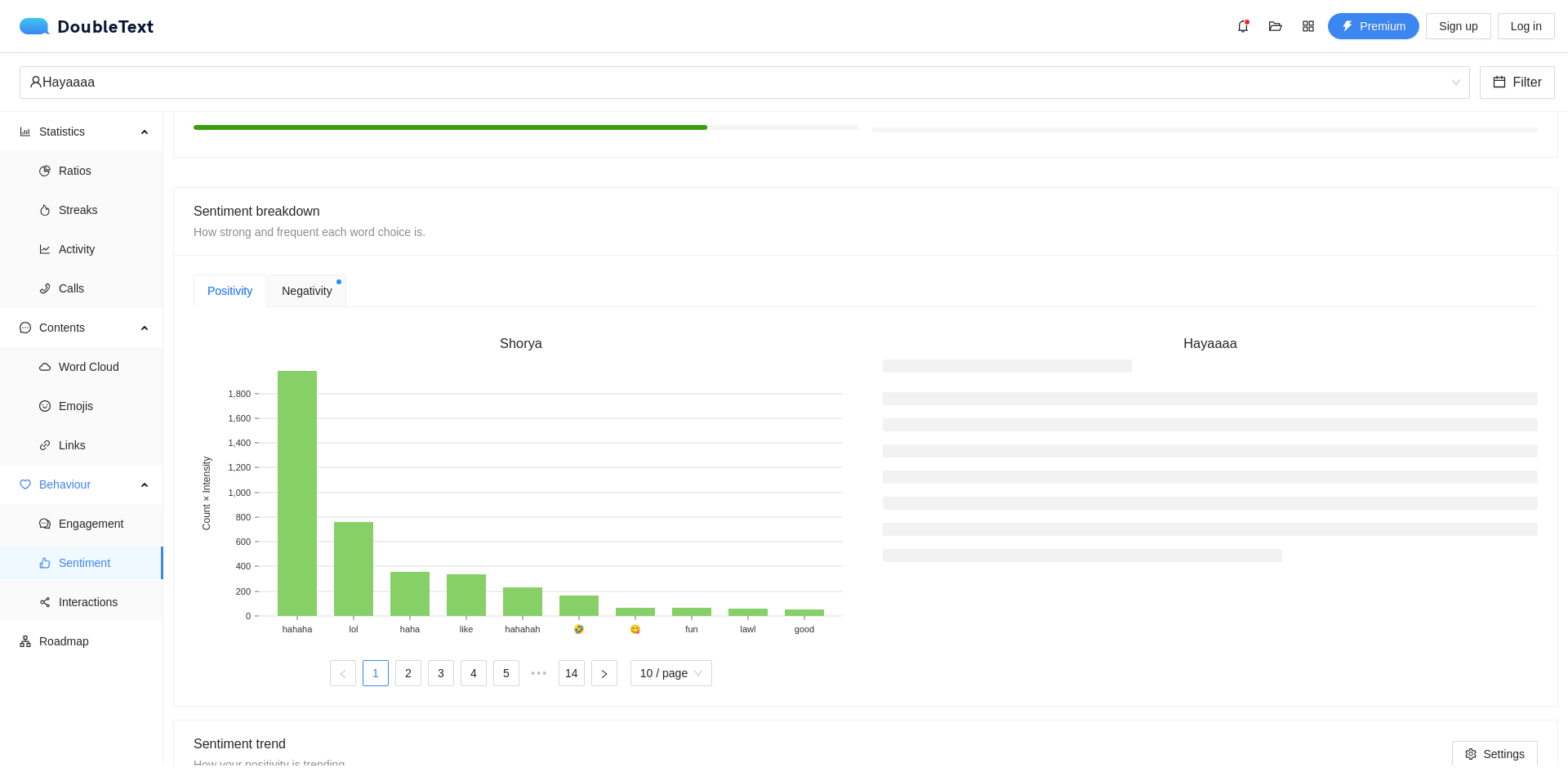
click at [305, 288] on span "Negativity" at bounding box center [306, 290] width 50 height 18
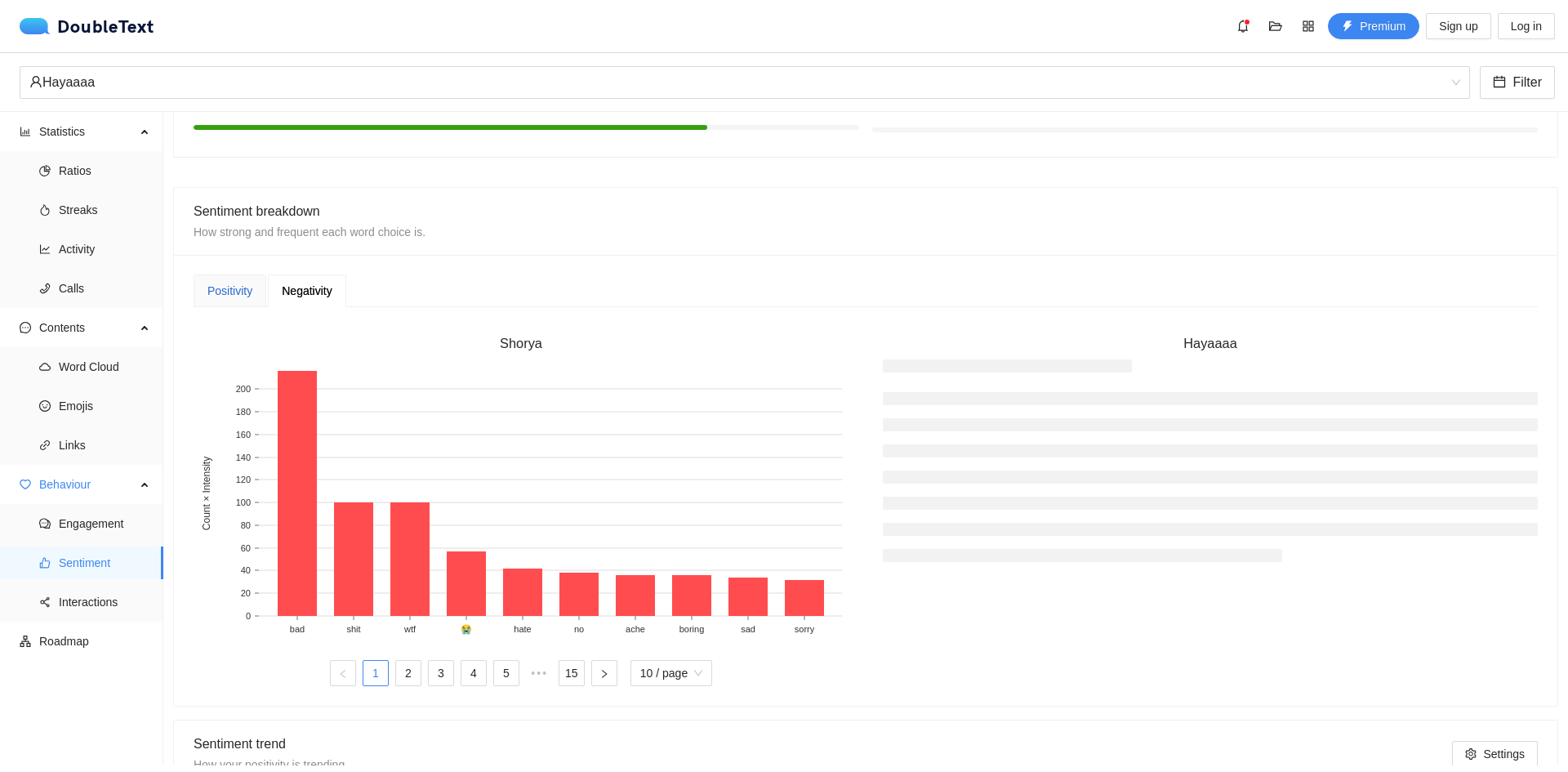
click at [243, 282] on div "Positivity" at bounding box center [230, 290] width 45 height 18
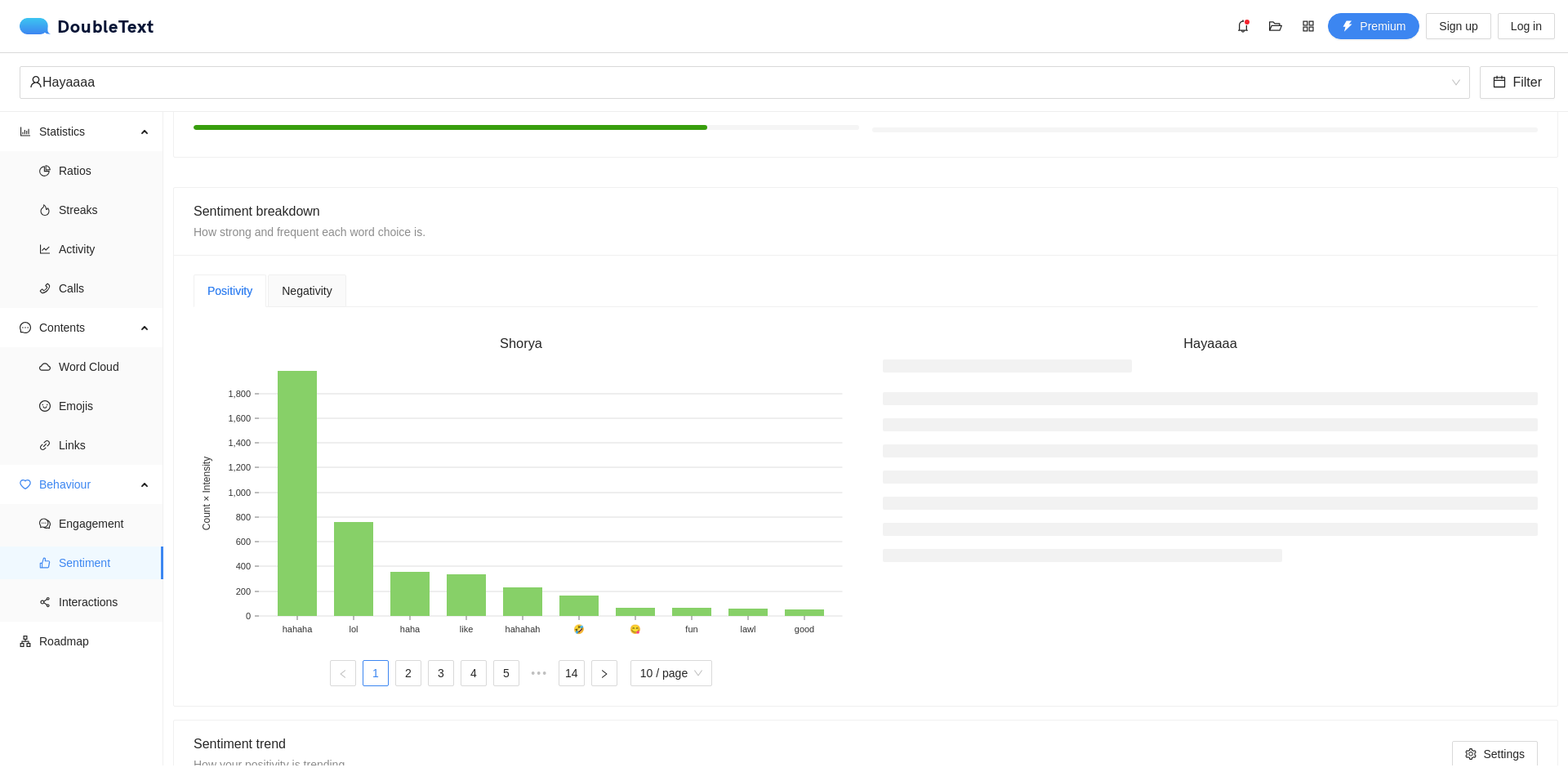
click at [310, 289] on span "Negativity" at bounding box center [306, 291] width 50 height 11
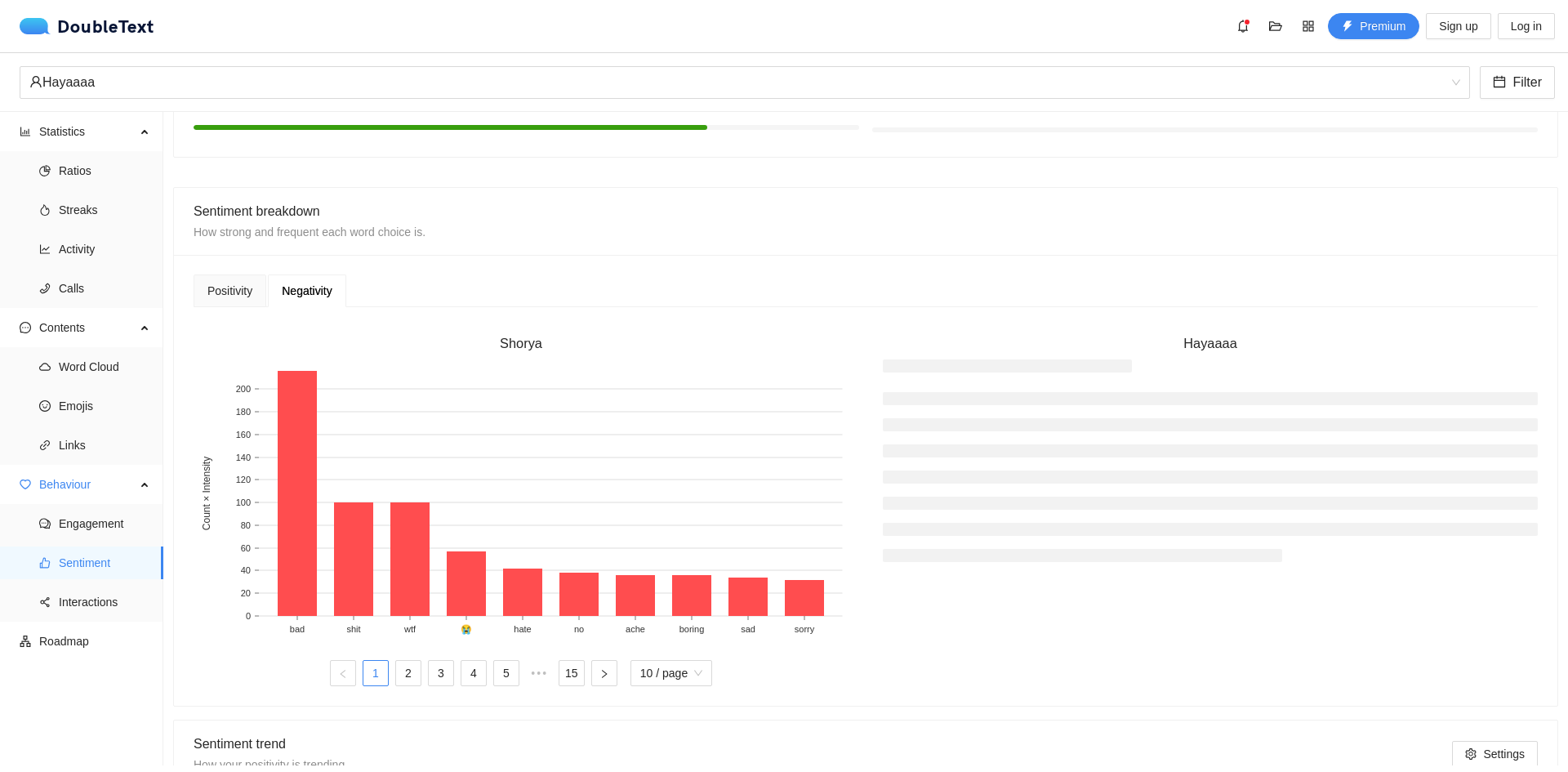
click at [1048, 530] on li at bounding box center [1210, 529] width 655 height 13
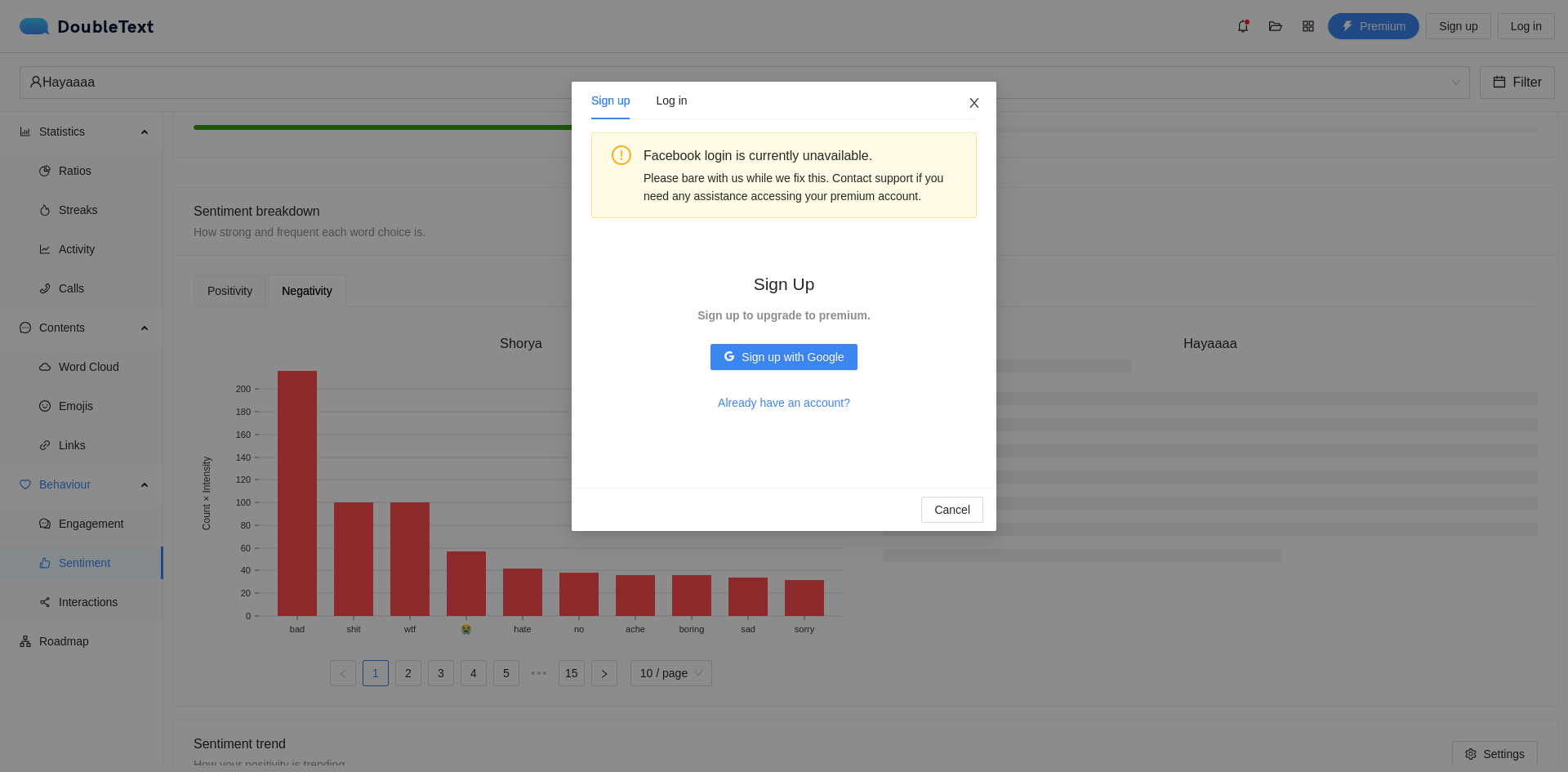
click at [967, 98] on span "Close" at bounding box center [974, 104] width 44 height 44
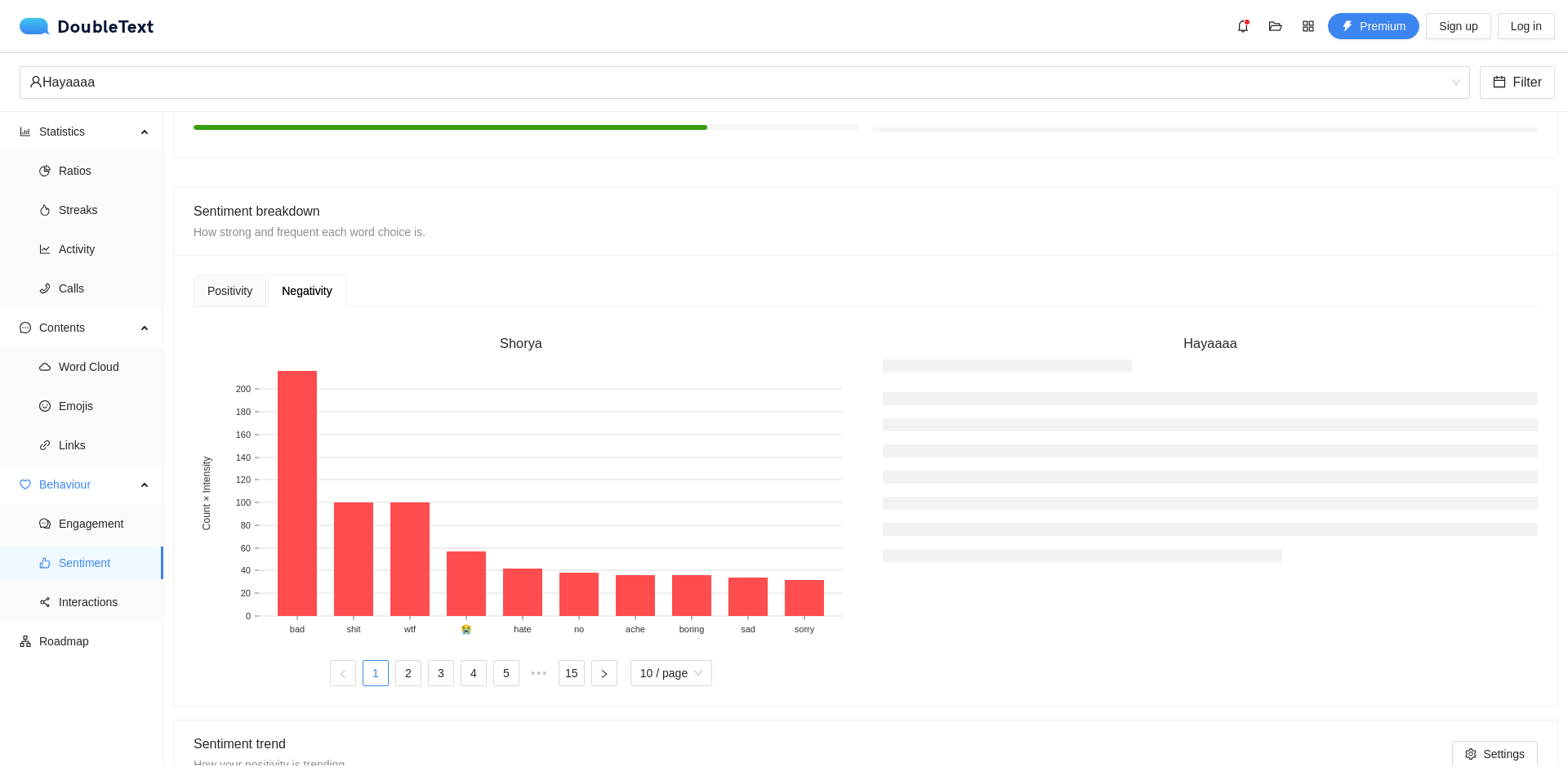
click at [1126, 532] on li at bounding box center [1210, 529] width 655 height 13
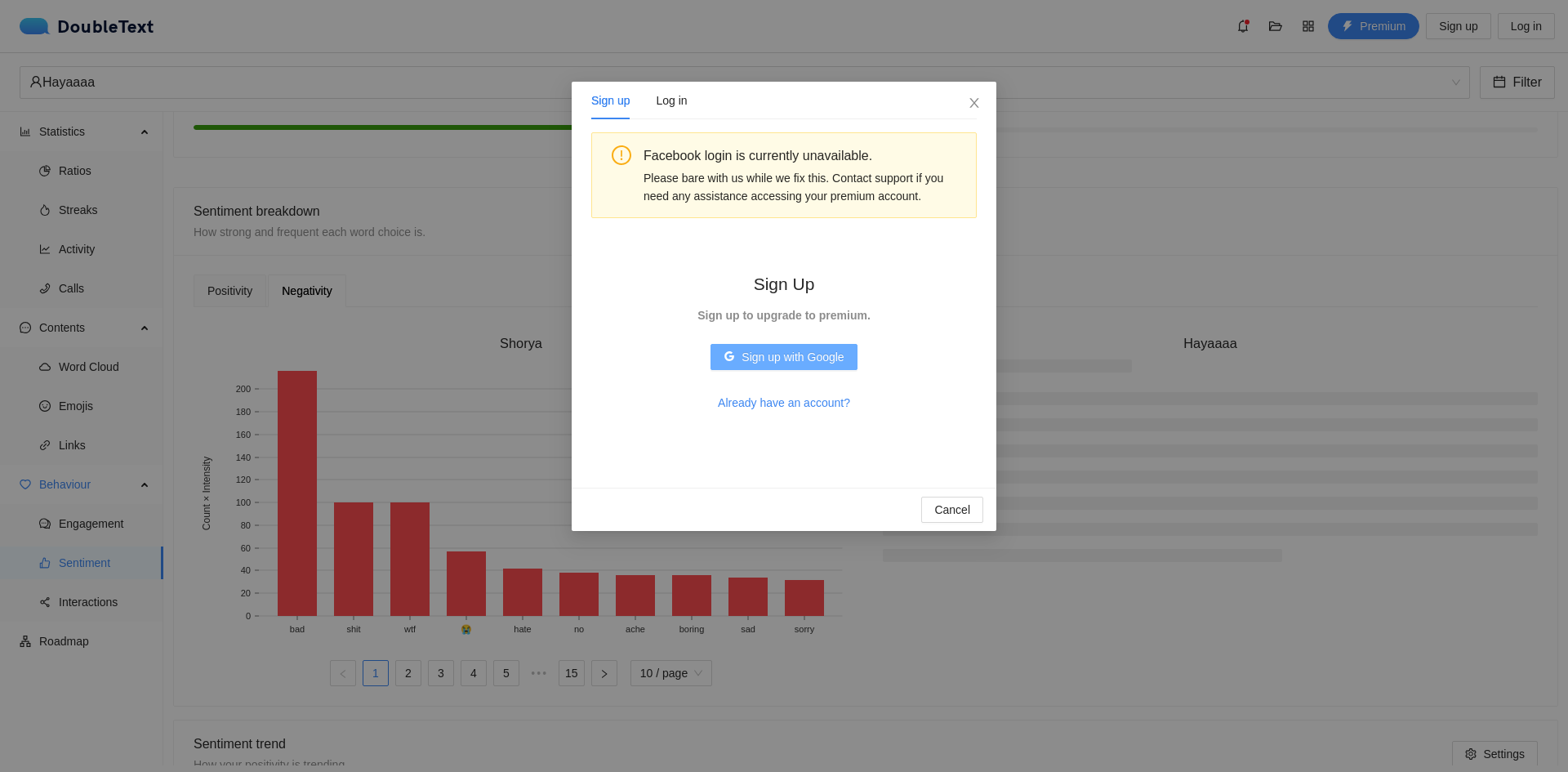
click at [762, 358] on span "Sign up with Google" at bounding box center [792, 357] width 102 height 18
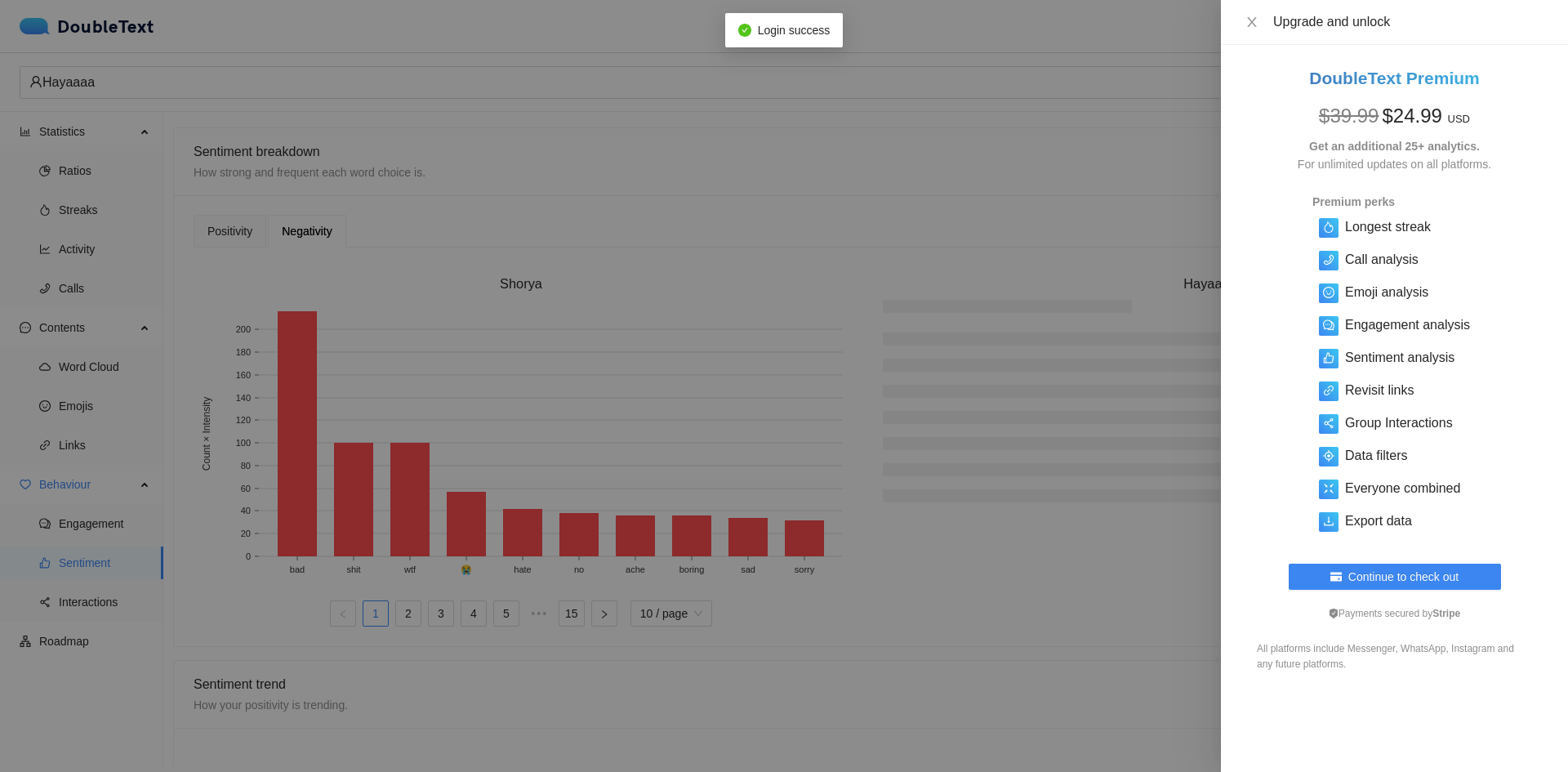
scroll to position [331, 0]
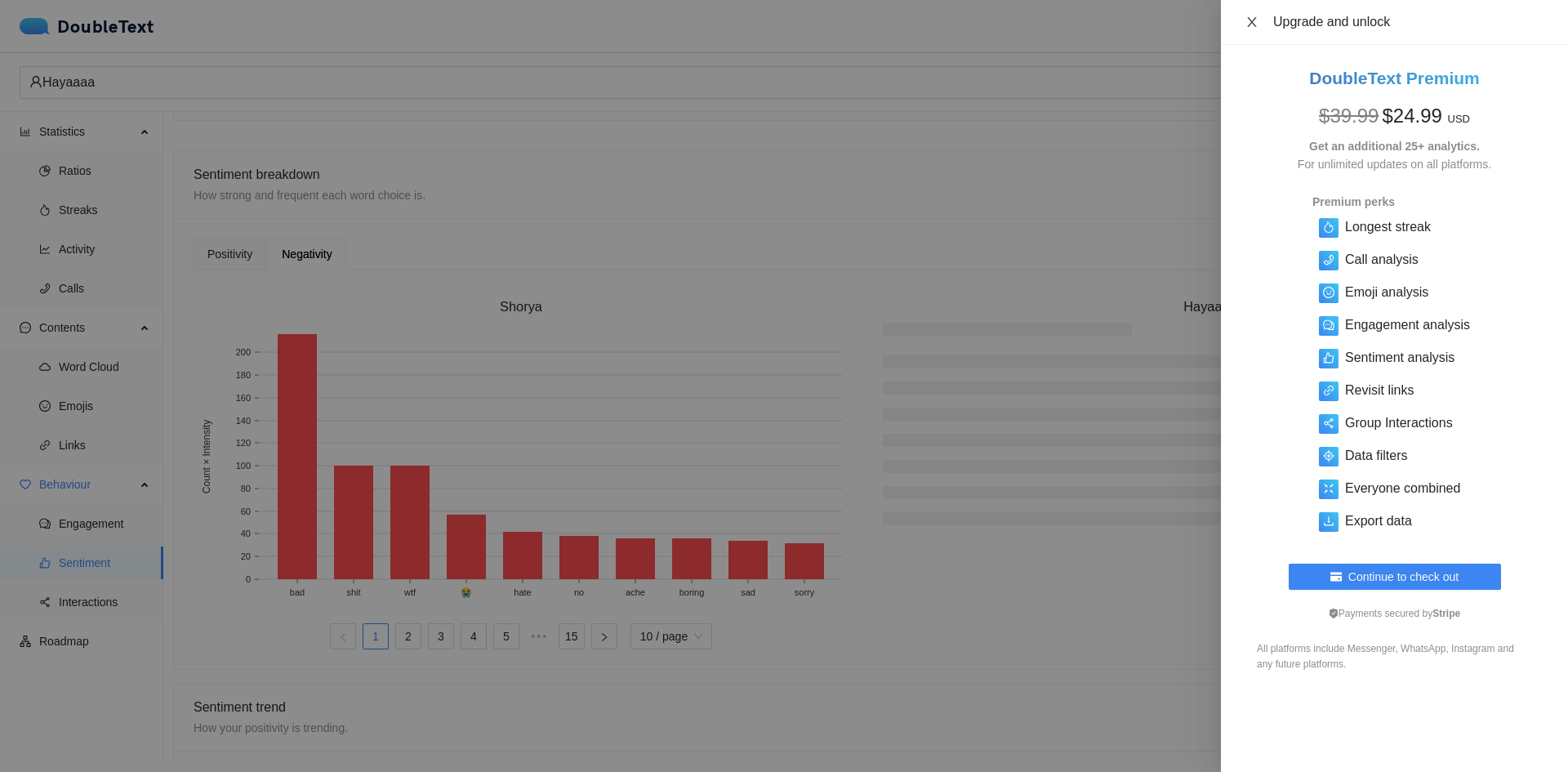
click at [1243, 28] on button "Close" at bounding box center [1252, 23] width 23 height 15
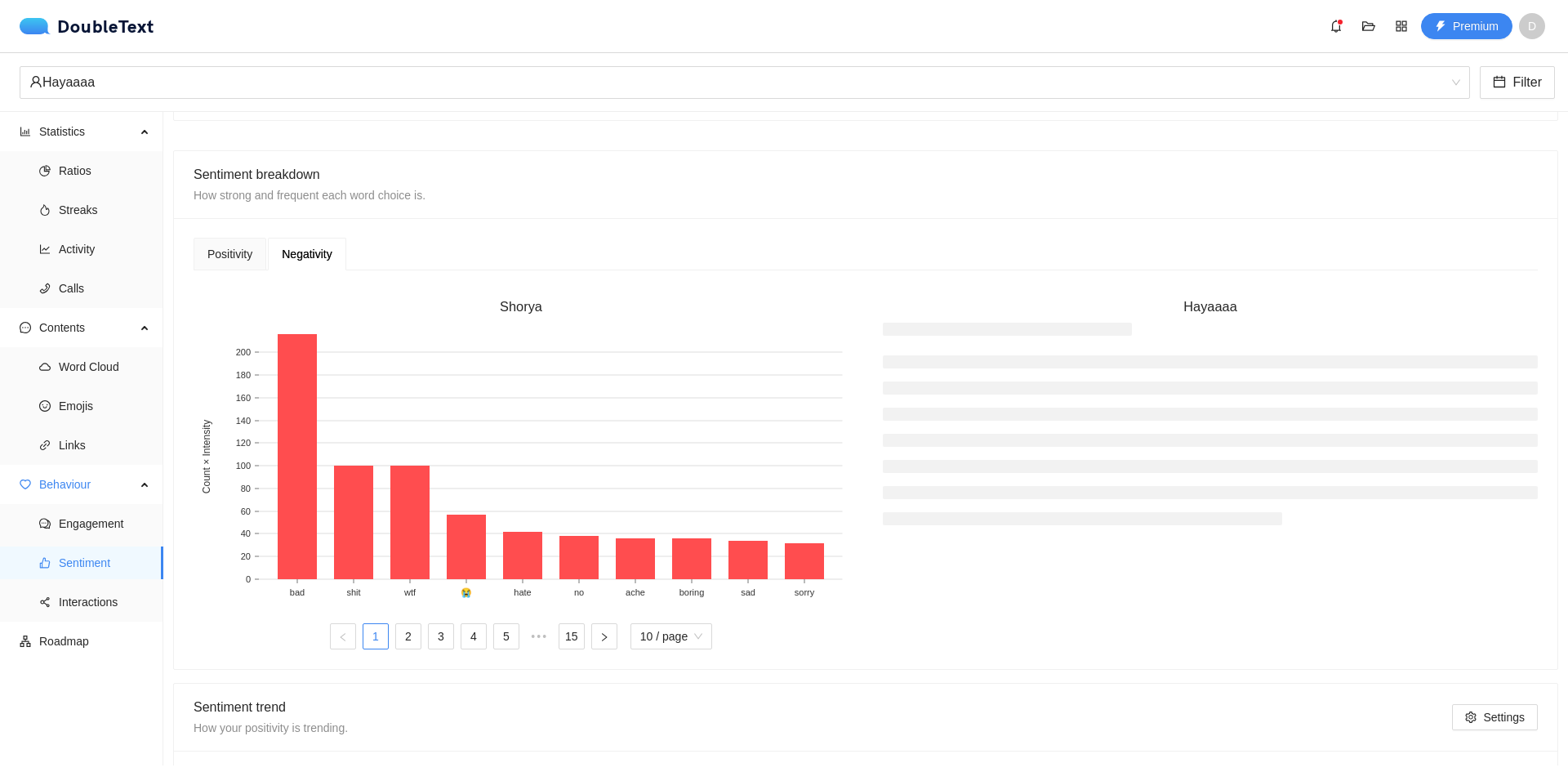
click at [1154, 518] on li at bounding box center [1082, 519] width 399 height 13
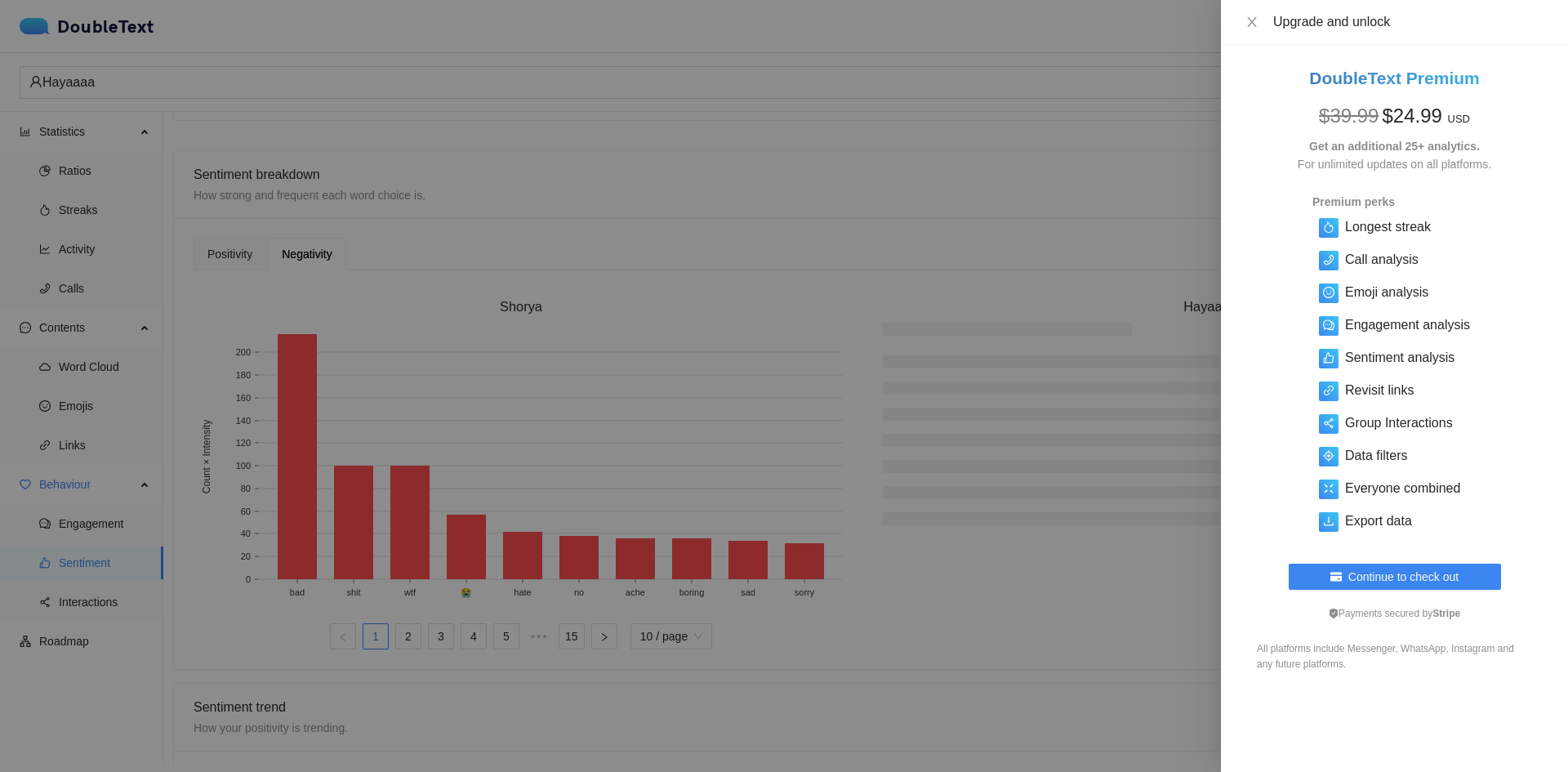
click at [1178, 489] on div at bounding box center [784, 386] width 1568 height 772
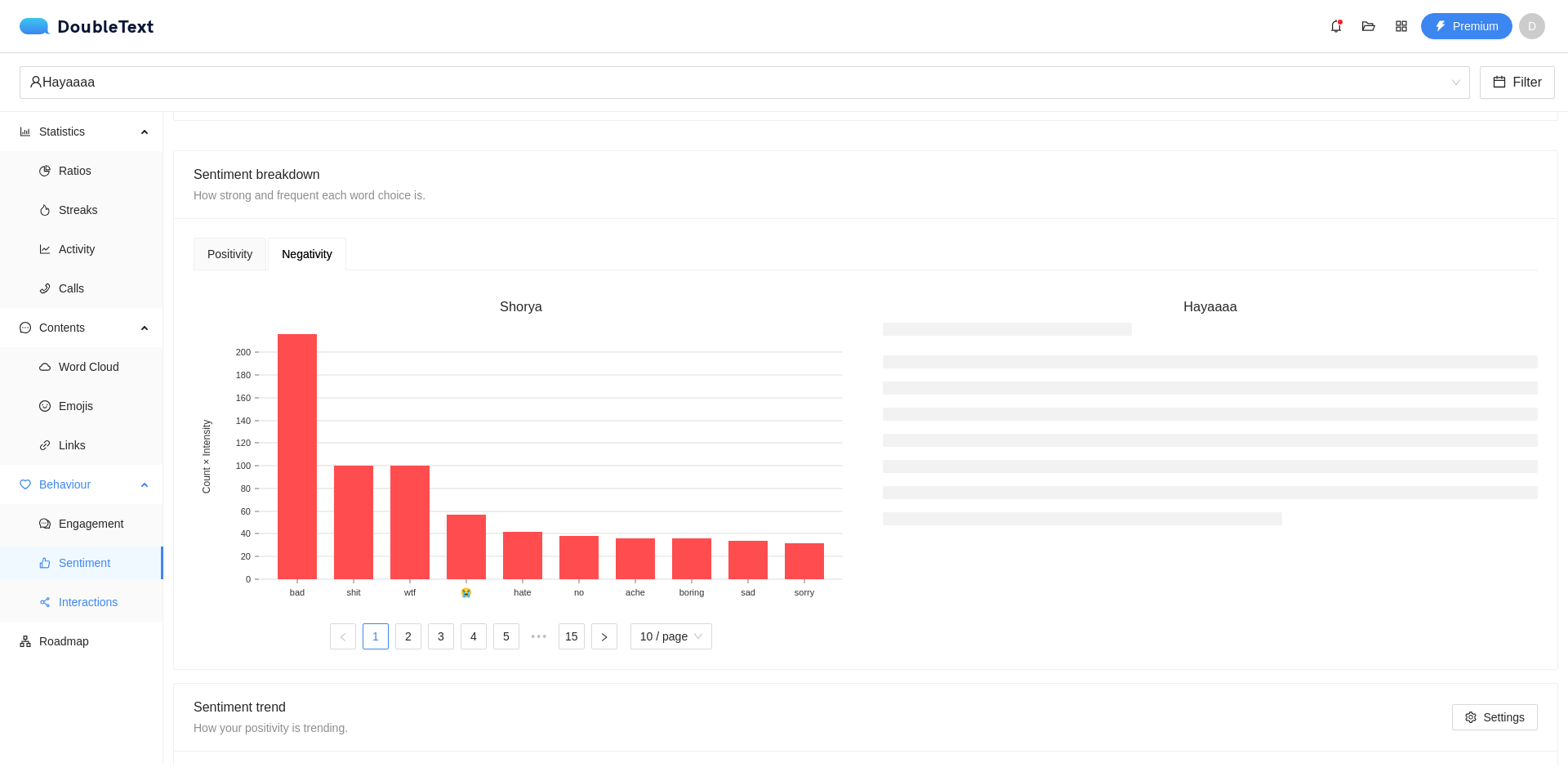
click at [113, 602] on span "Interactions" at bounding box center [104, 602] width 91 height 33
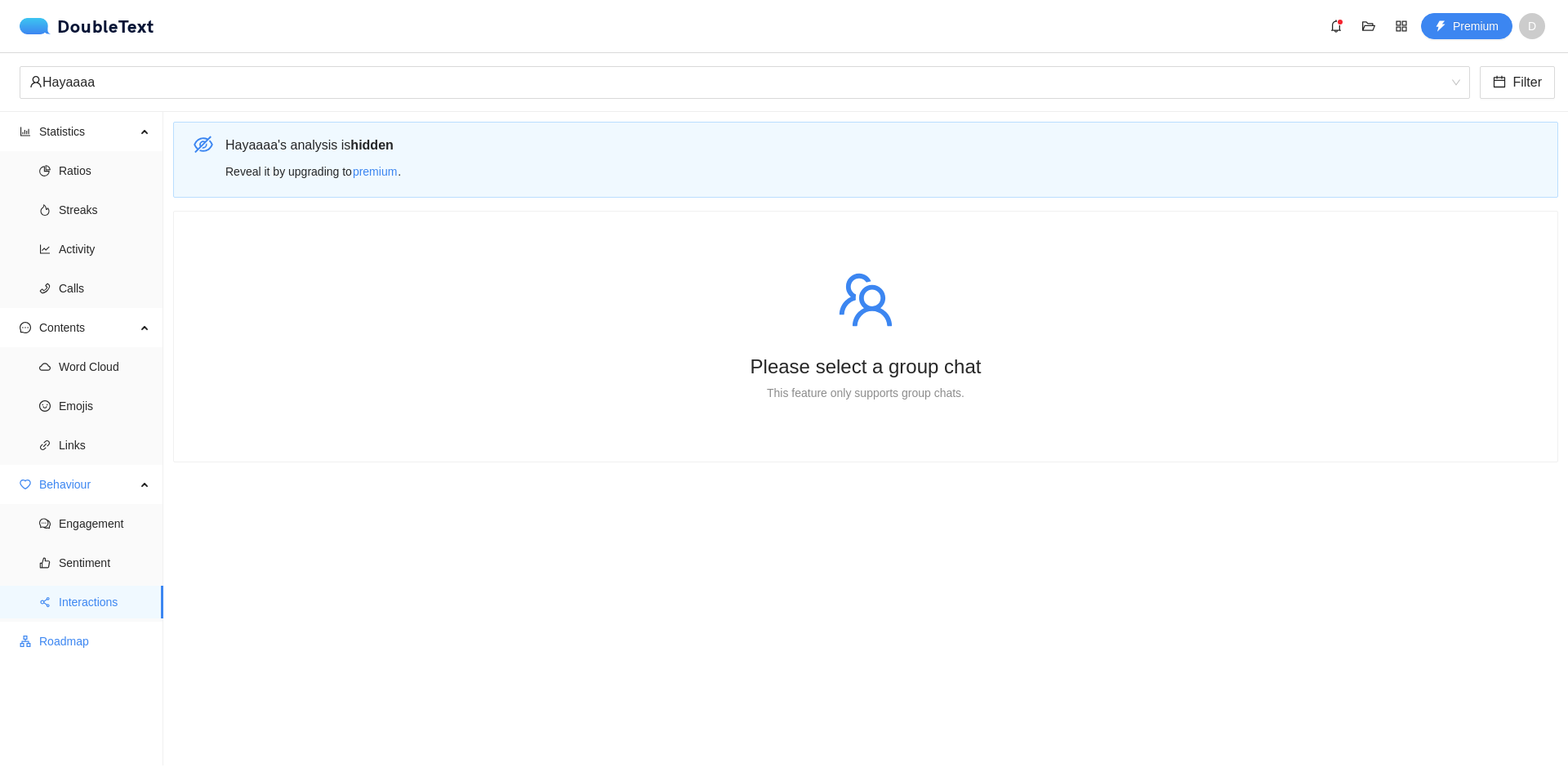
click at [96, 641] on span "Roadmap" at bounding box center [95, 641] width 111 height 33
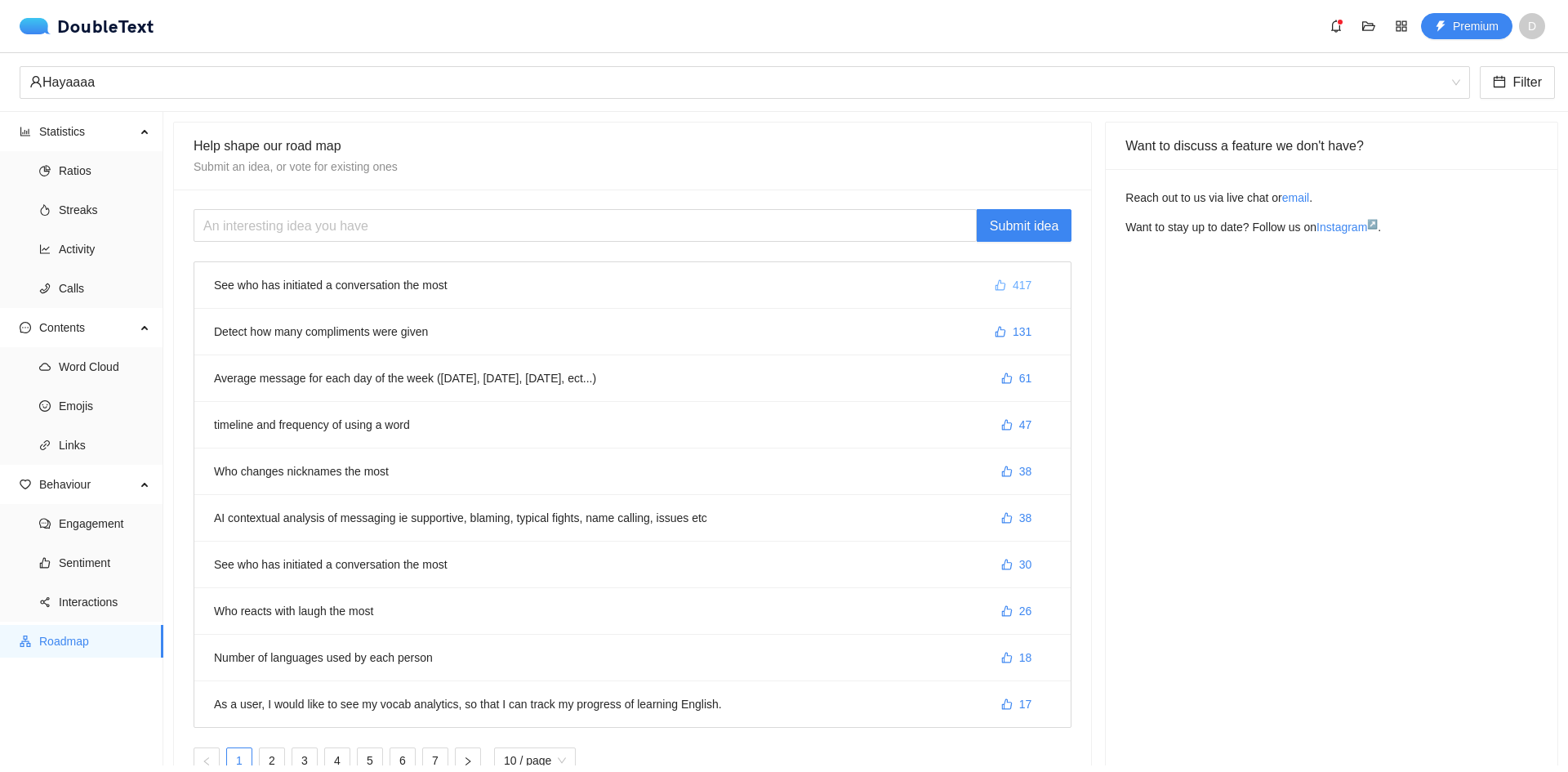
click at [1015, 292] on span "417" at bounding box center [1022, 284] width 19 height 18
click at [1013, 287] on span "418" at bounding box center [1022, 284] width 19 height 18
click at [522, 280] on li "See who has initiated a conversation the most 417" at bounding box center [632, 285] width 876 height 46
click at [1013, 281] on span "417" at bounding box center [1022, 284] width 19 height 18
click at [89, 82] on div "Hayaaaa" at bounding box center [737, 82] width 1416 height 31
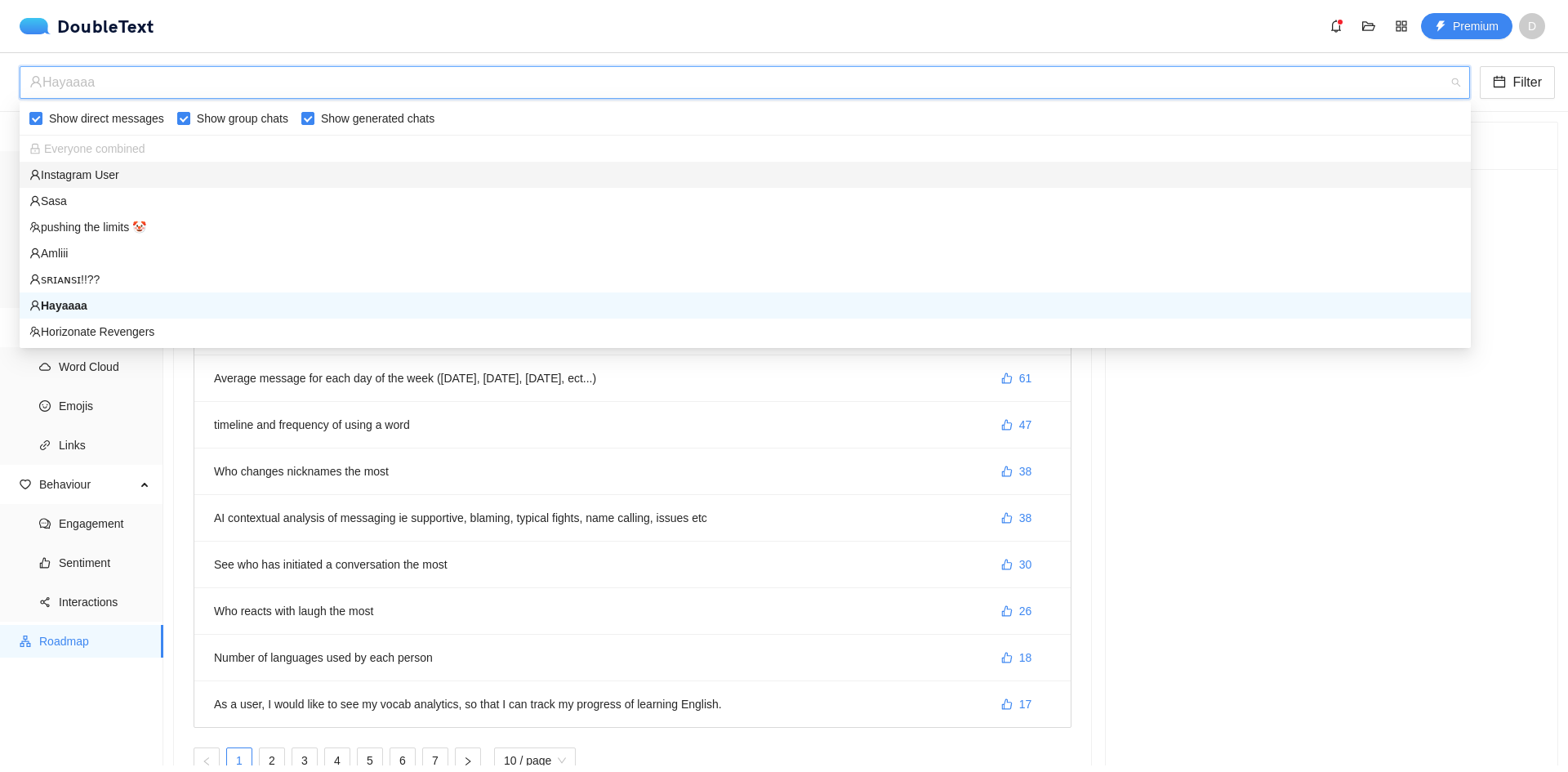
click at [1328, 89] on div "Hayaaaa" at bounding box center [737, 82] width 1416 height 31
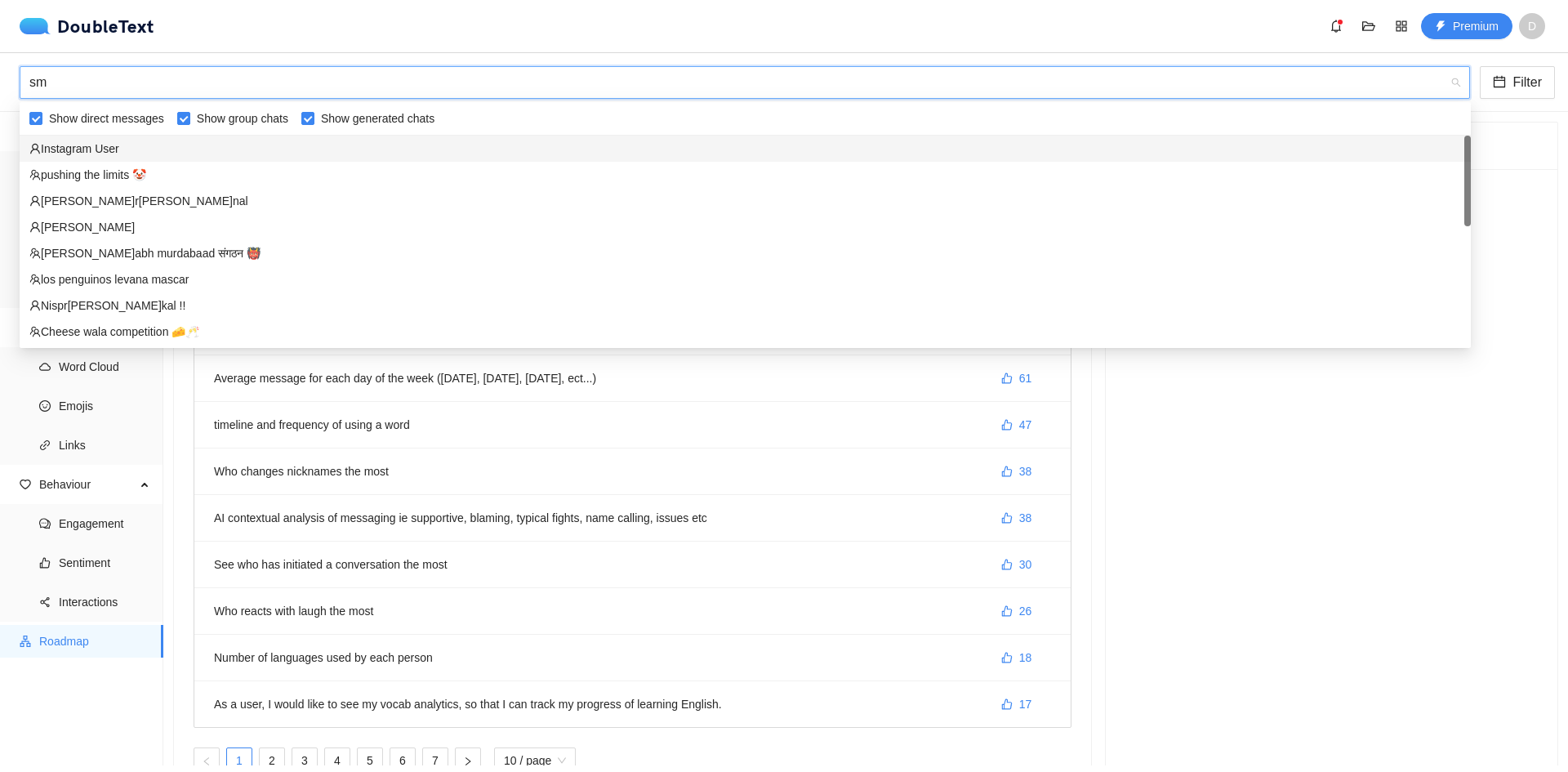
type input "s"
type input "hay"
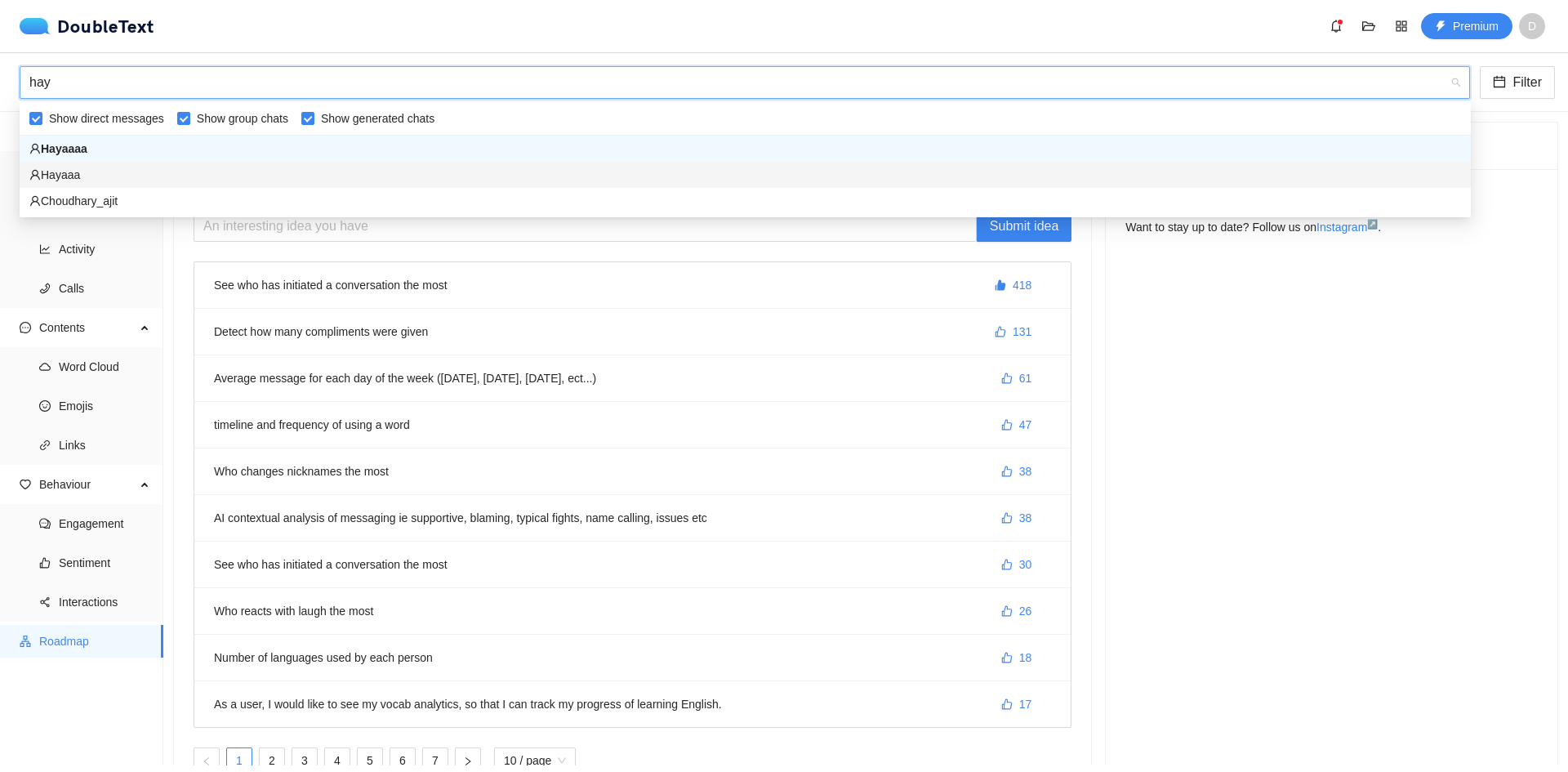
click at [66, 174] on div "Hayaaa" at bounding box center [744, 174] width 1432 height 18
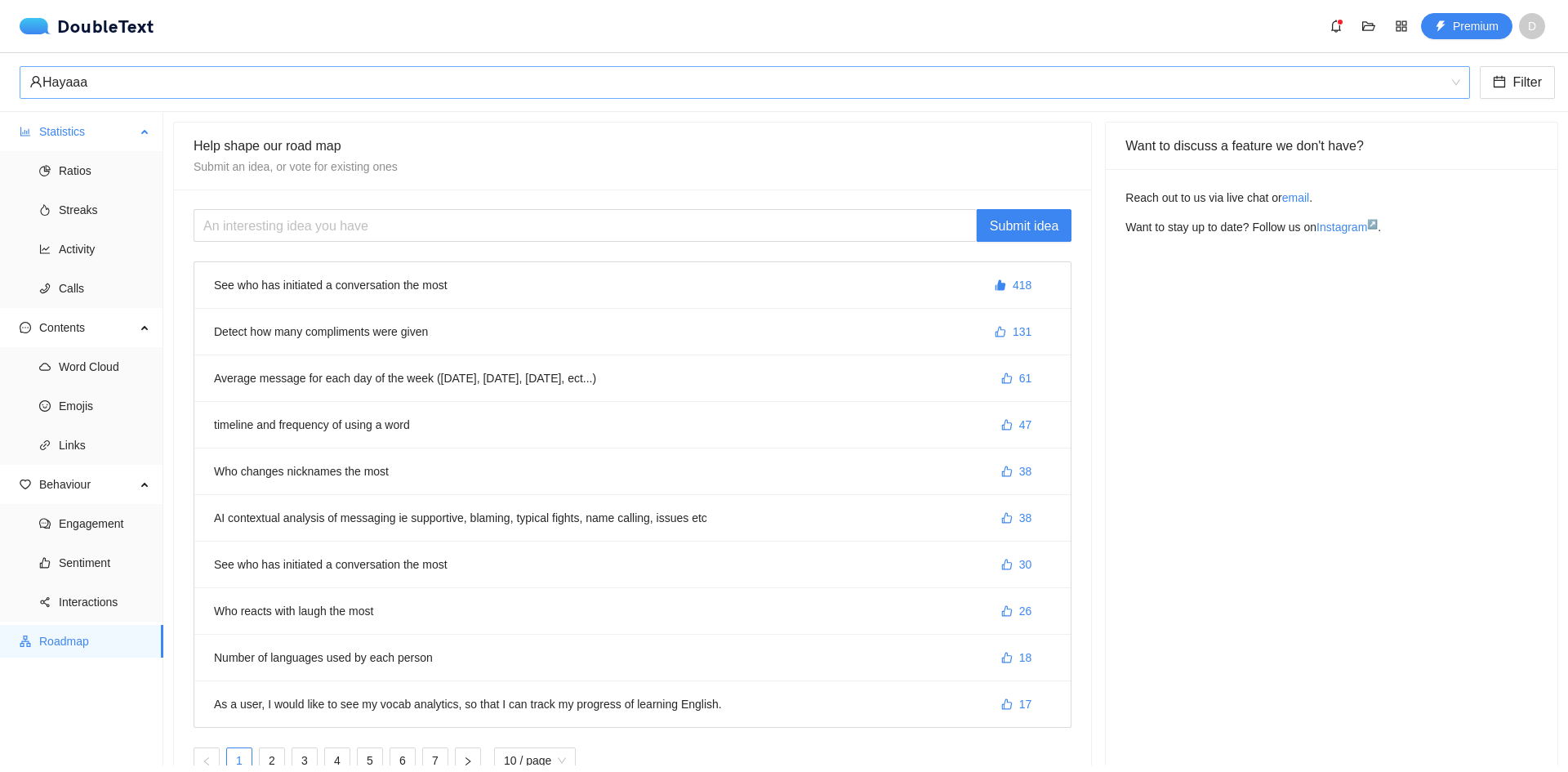
click at [77, 128] on span "Statistics" at bounding box center [88, 131] width 96 height 33
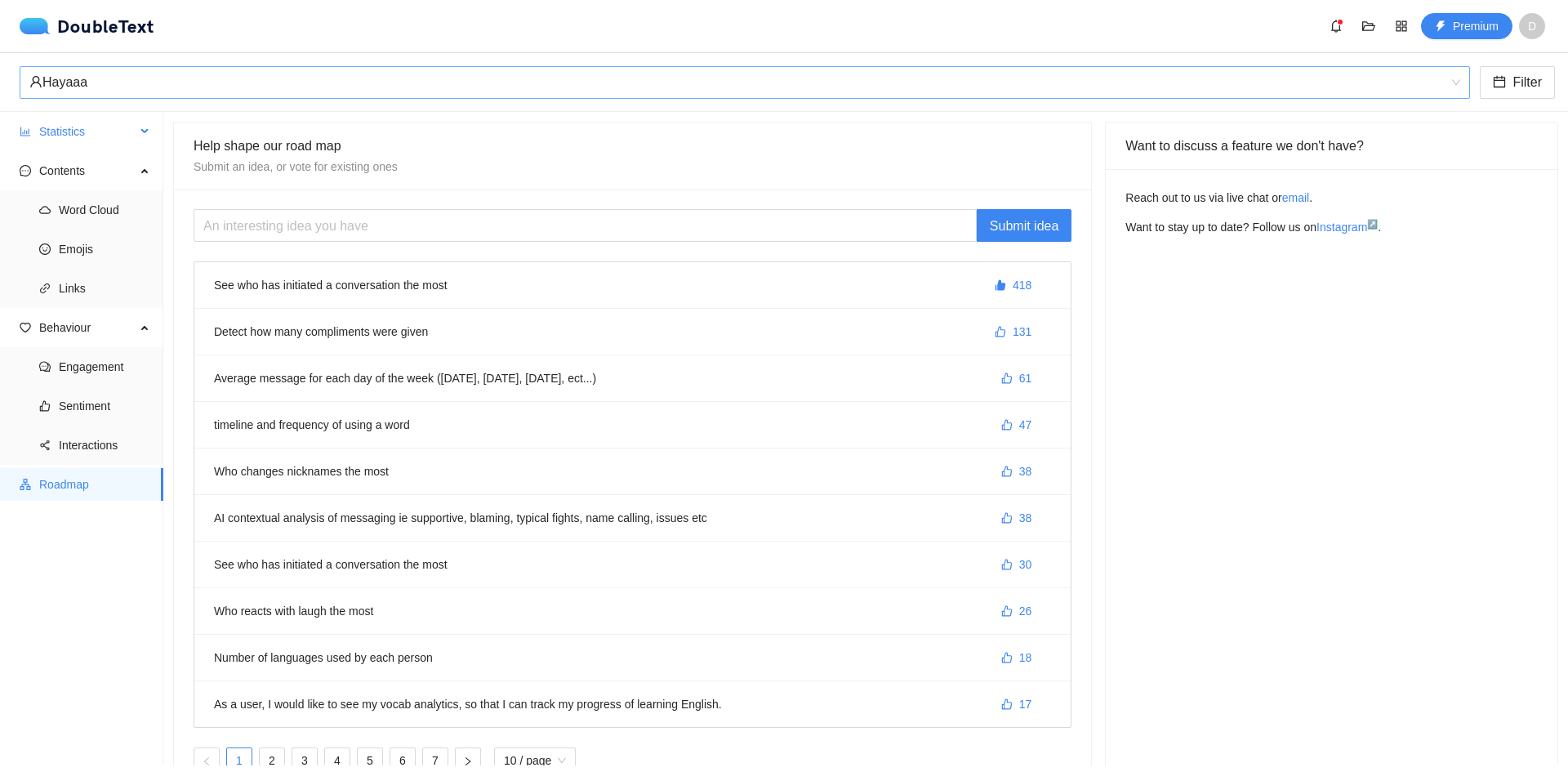
click at [77, 137] on span "Statistics" at bounding box center [88, 131] width 96 height 33
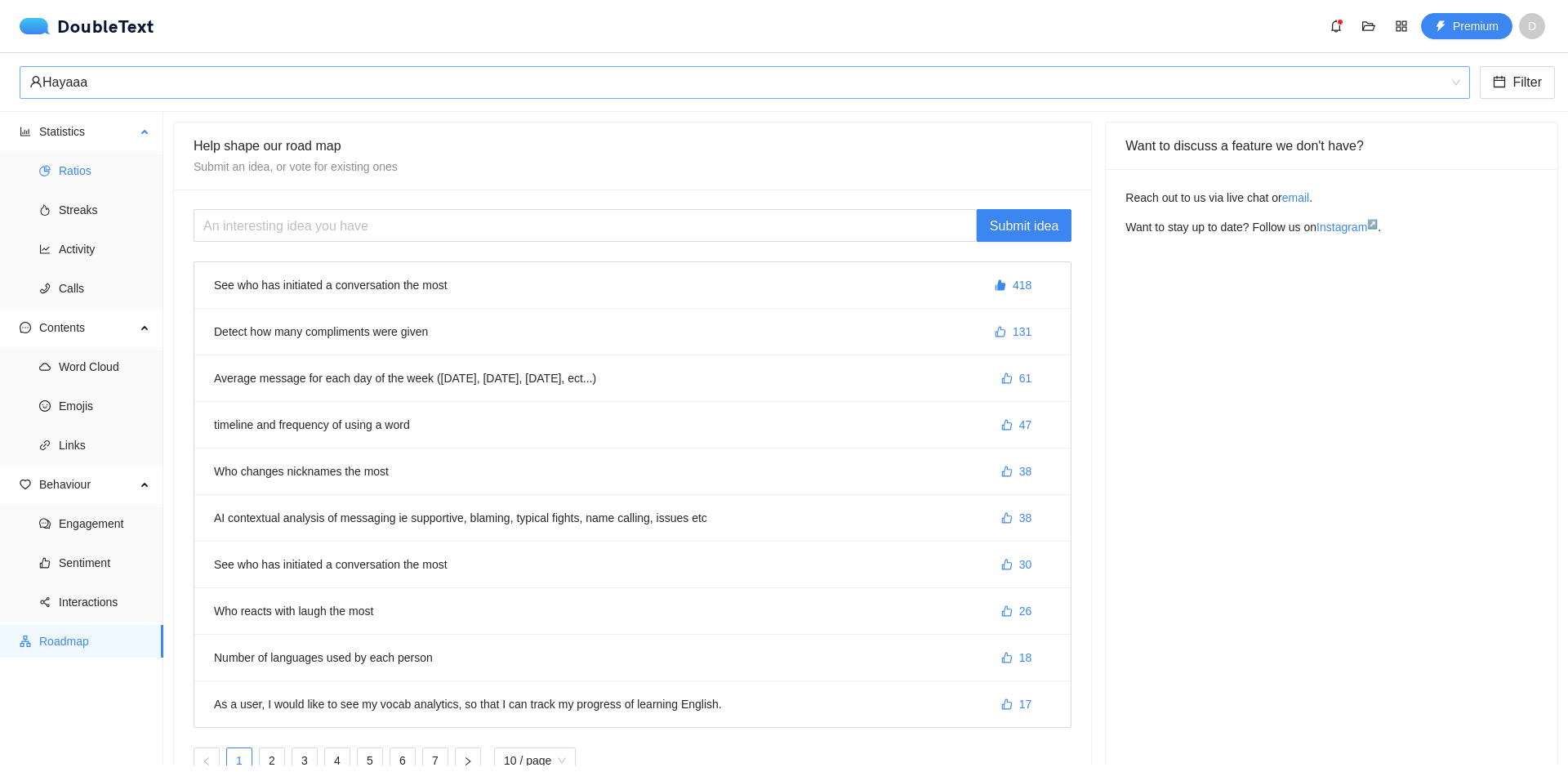
click at [81, 175] on span "Ratios" at bounding box center [104, 170] width 91 height 33
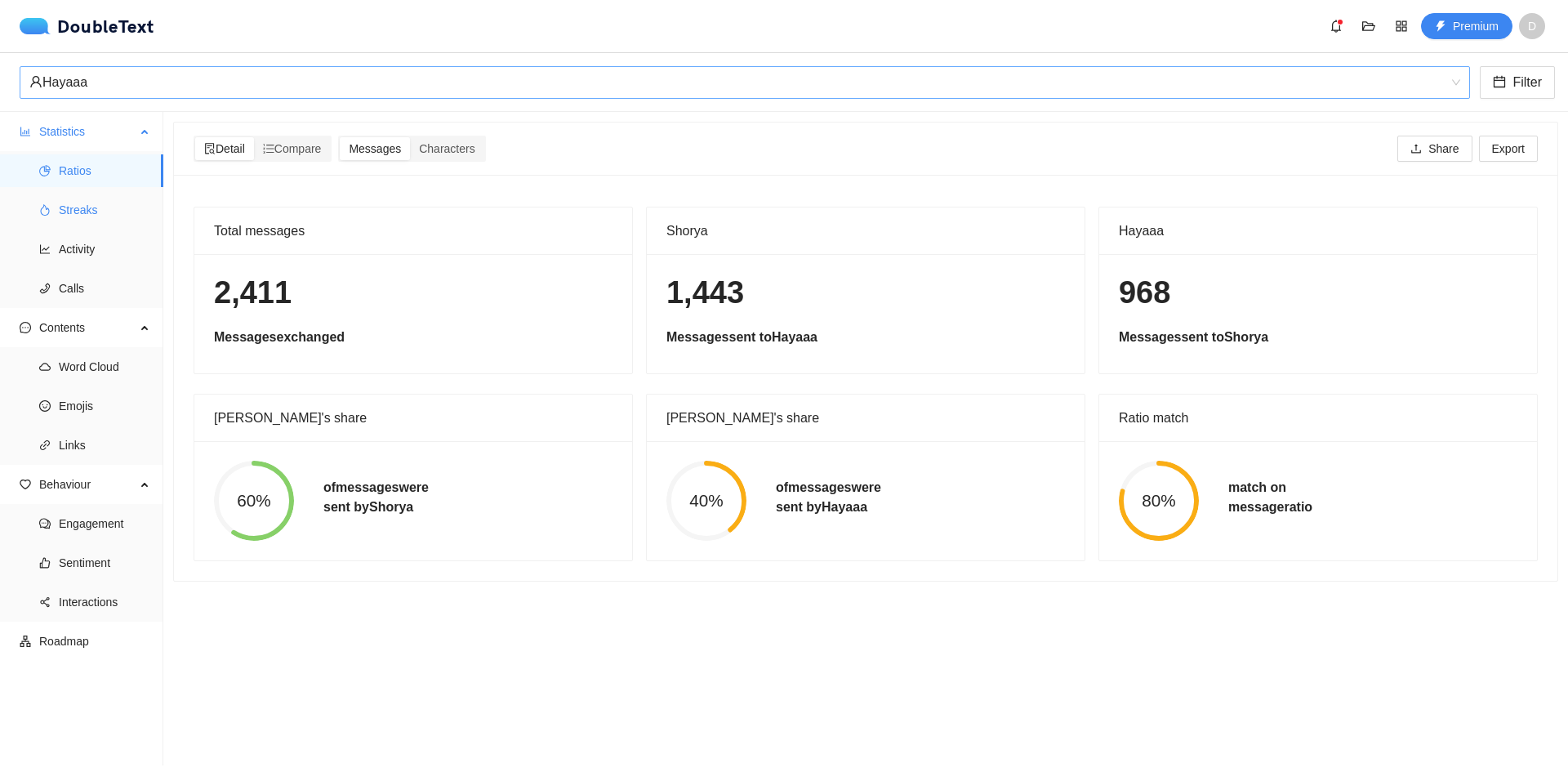
click at [104, 218] on span "Streaks" at bounding box center [104, 210] width 91 height 33
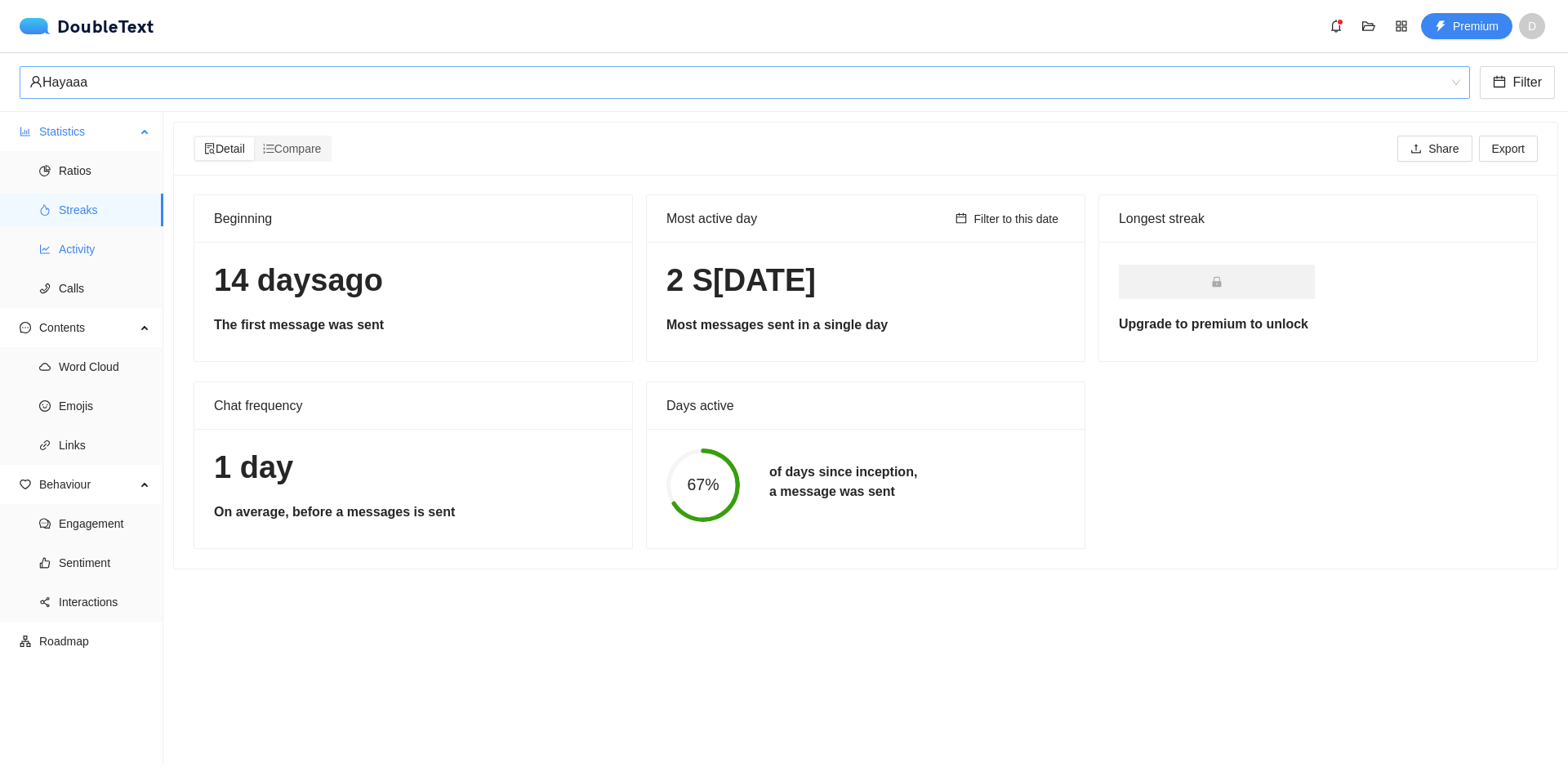
click at [96, 233] on span "Activity" at bounding box center [104, 249] width 91 height 33
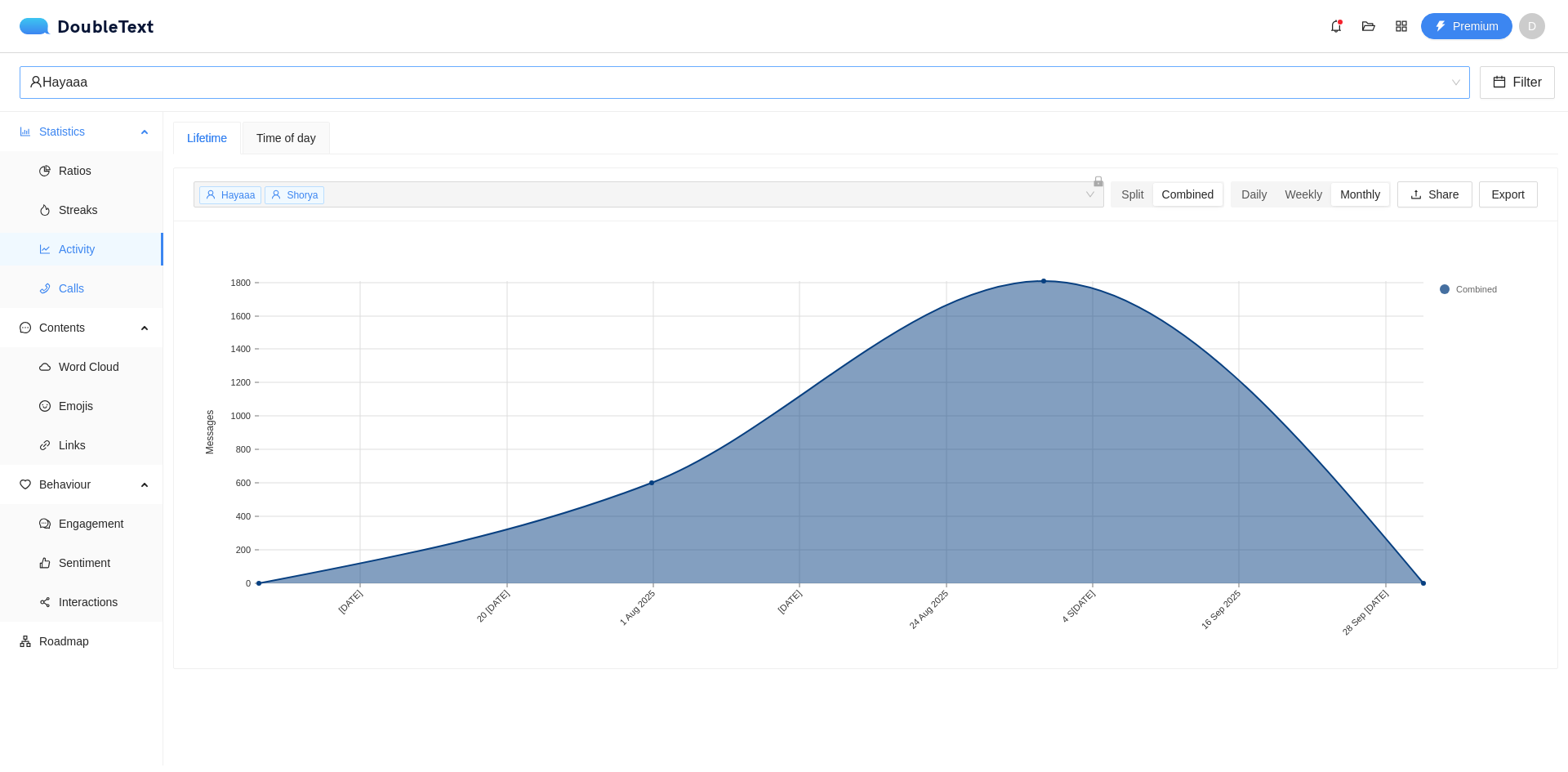
click at [97, 280] on span "Calls" at bounding box center [104, 288] width 91 height 33
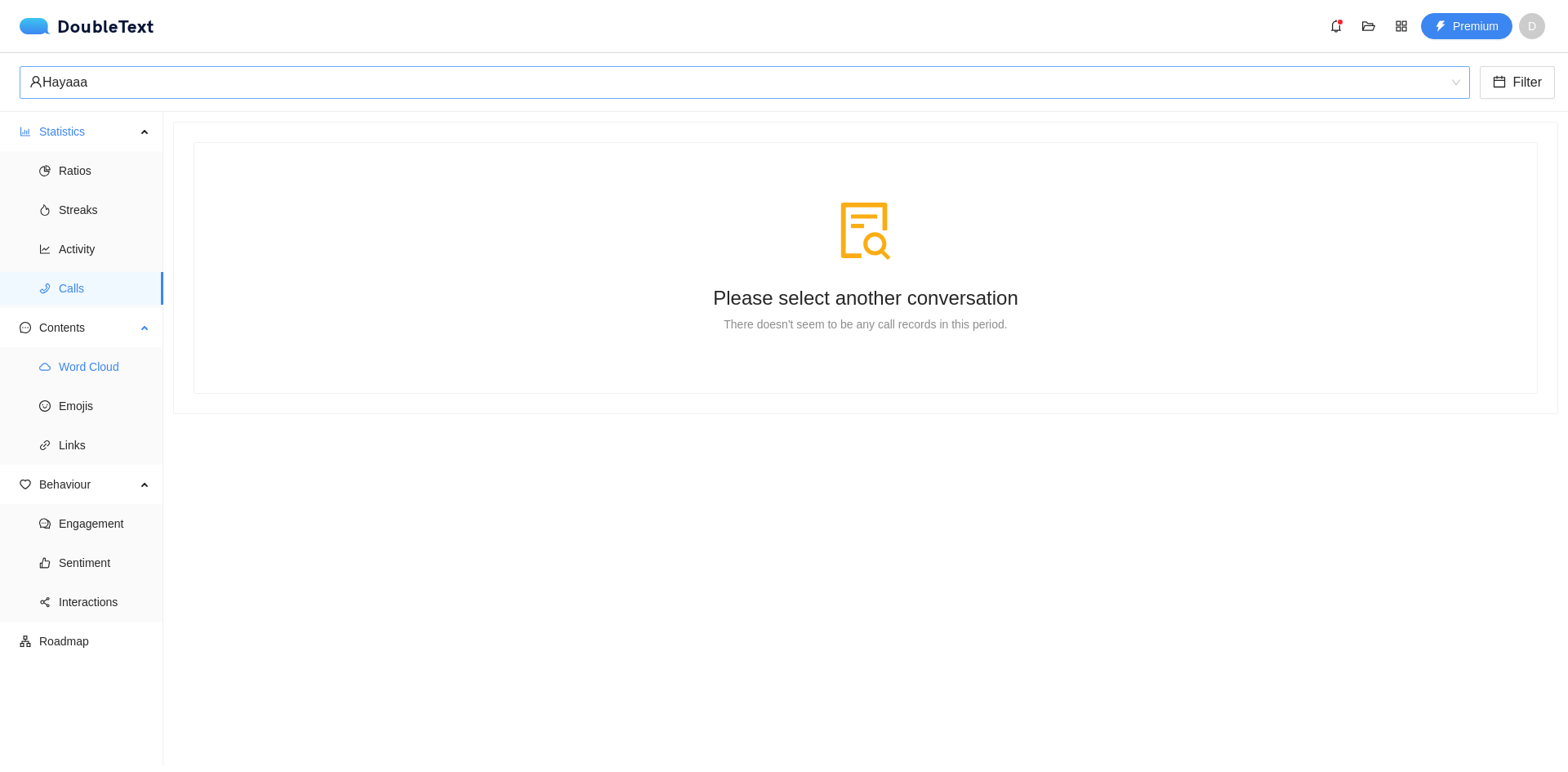
click at [102, 362] on span "Word Cloud" at bounding box center [104, 366] width 91 height 33
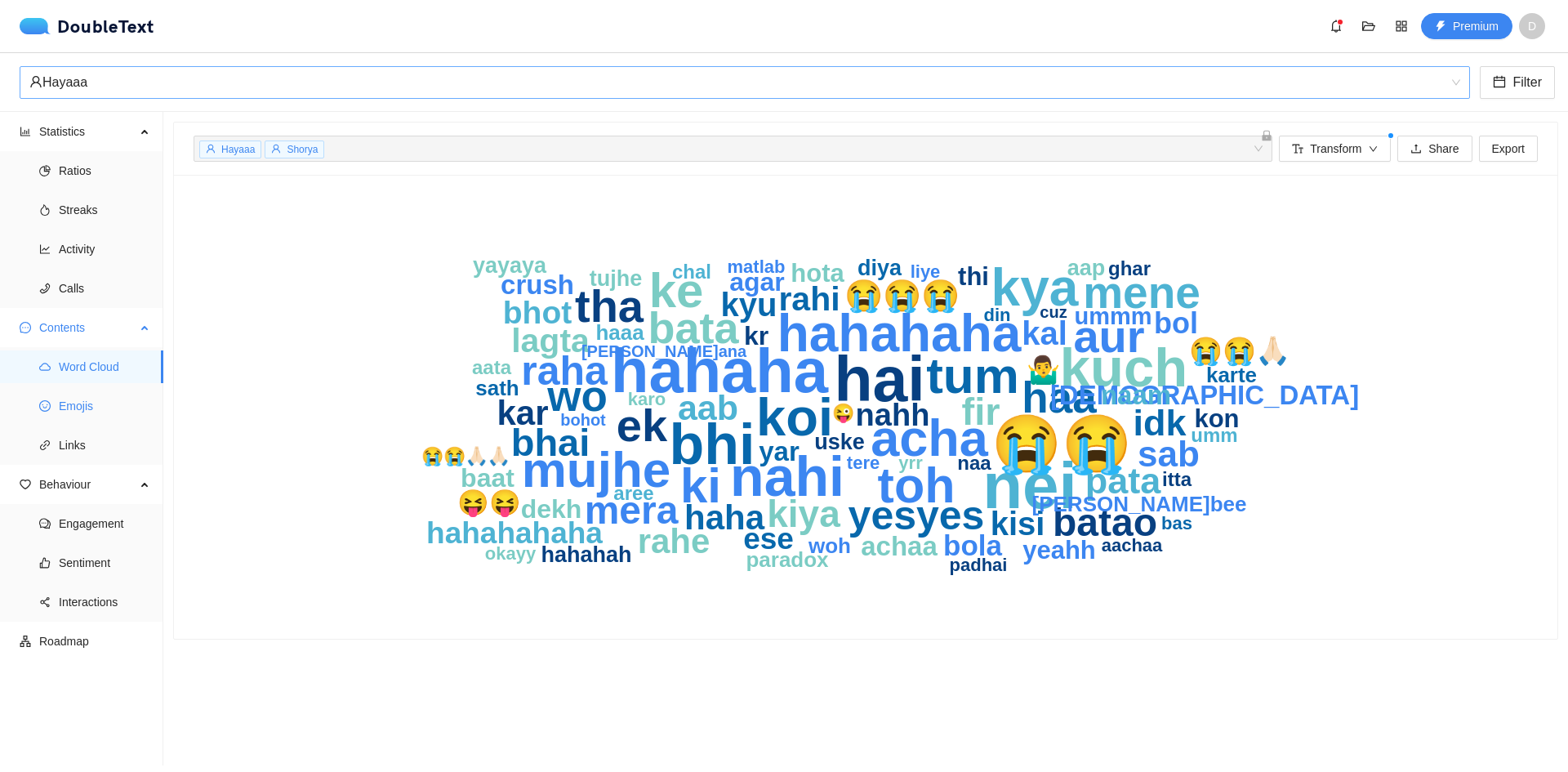
click at [96, 412] on span "Emojis" at bounding box center [104, 406] width 91 height 33
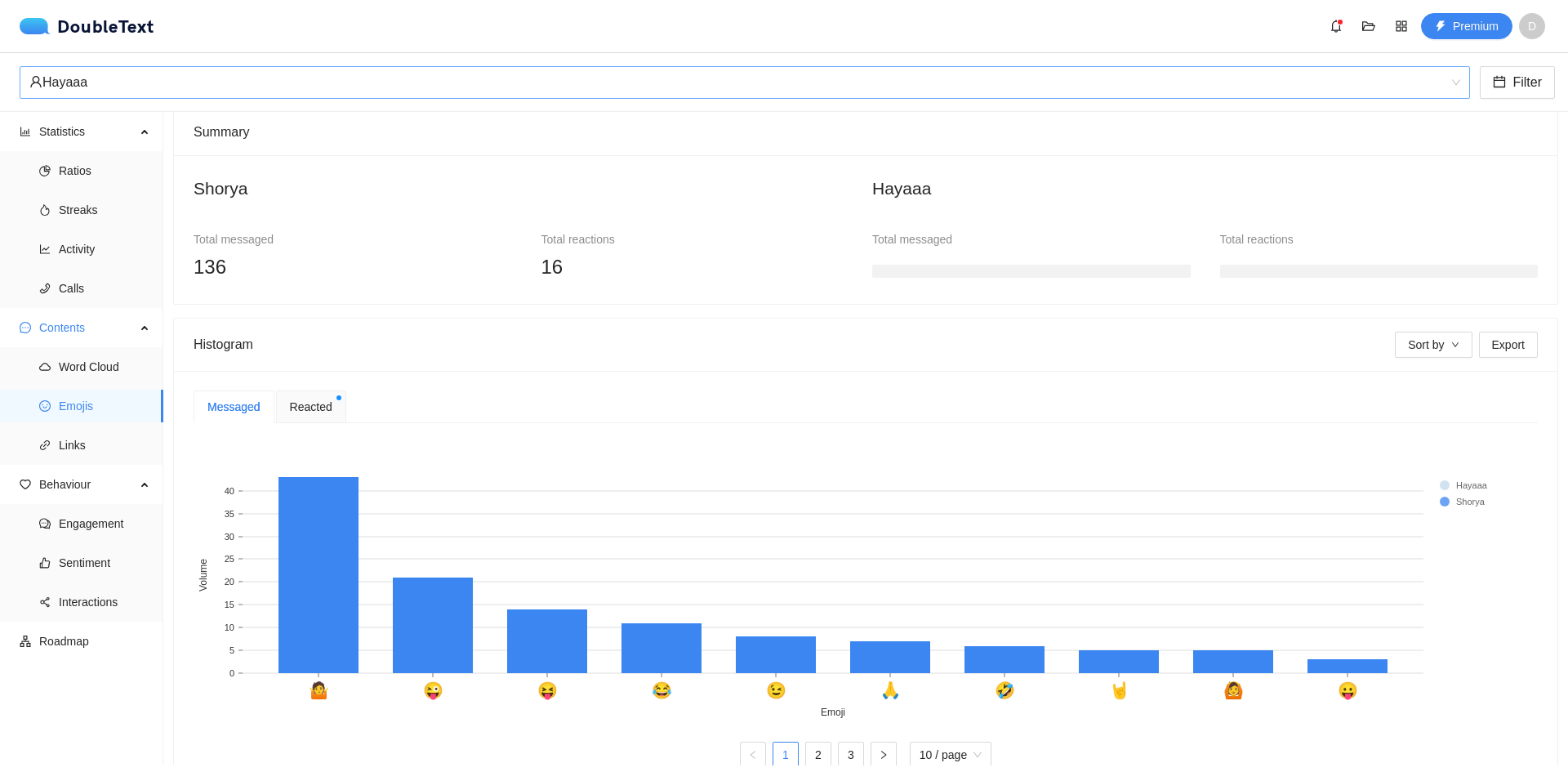
scroll to position [63, 0]
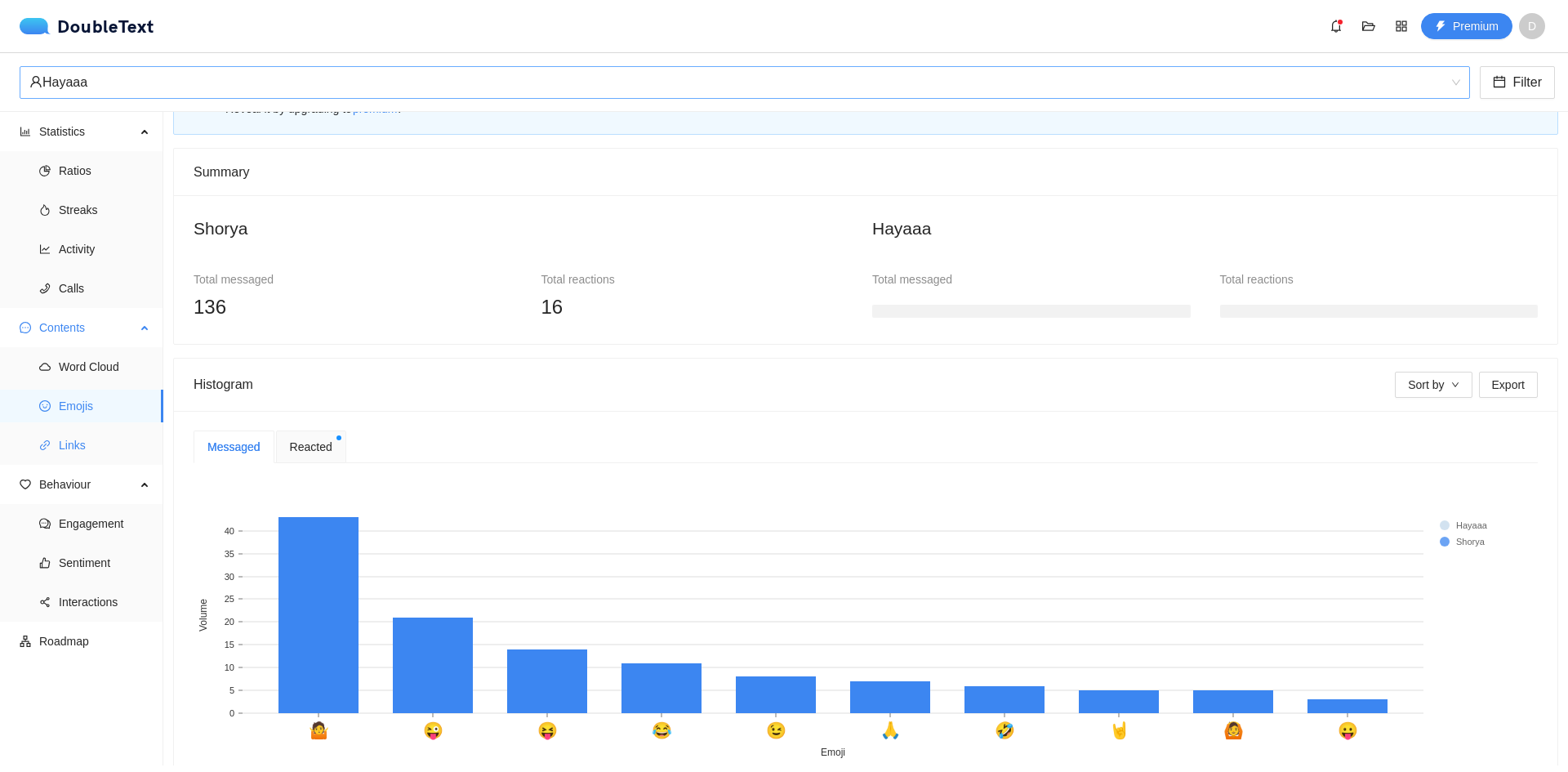
click at [121, 435] on span "Links" at bounding box center [104, 445] width 91 height 33
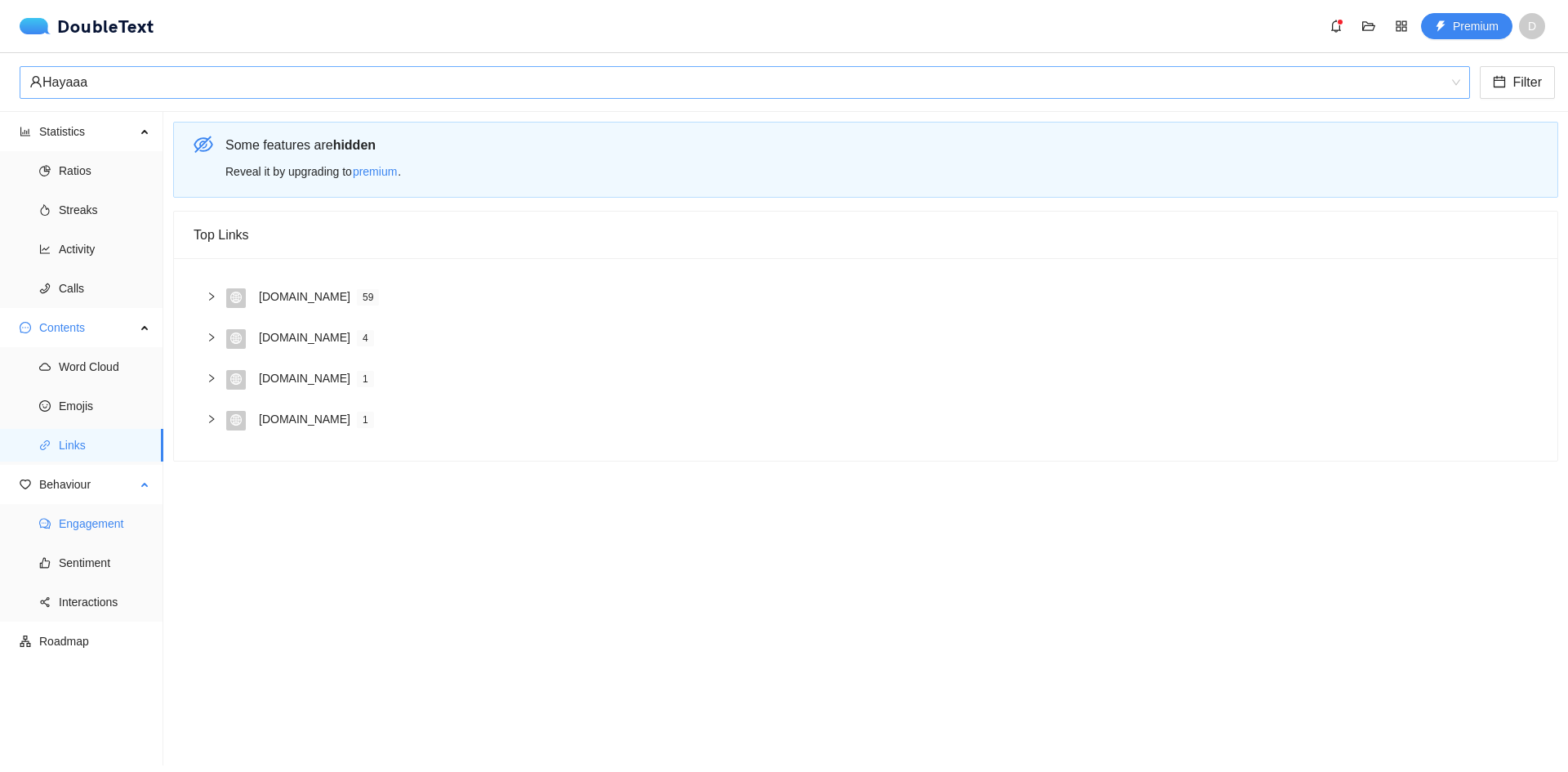
click at [118, 507] on span "Engagement" at bounding box center [104, 523] width 91 height 33
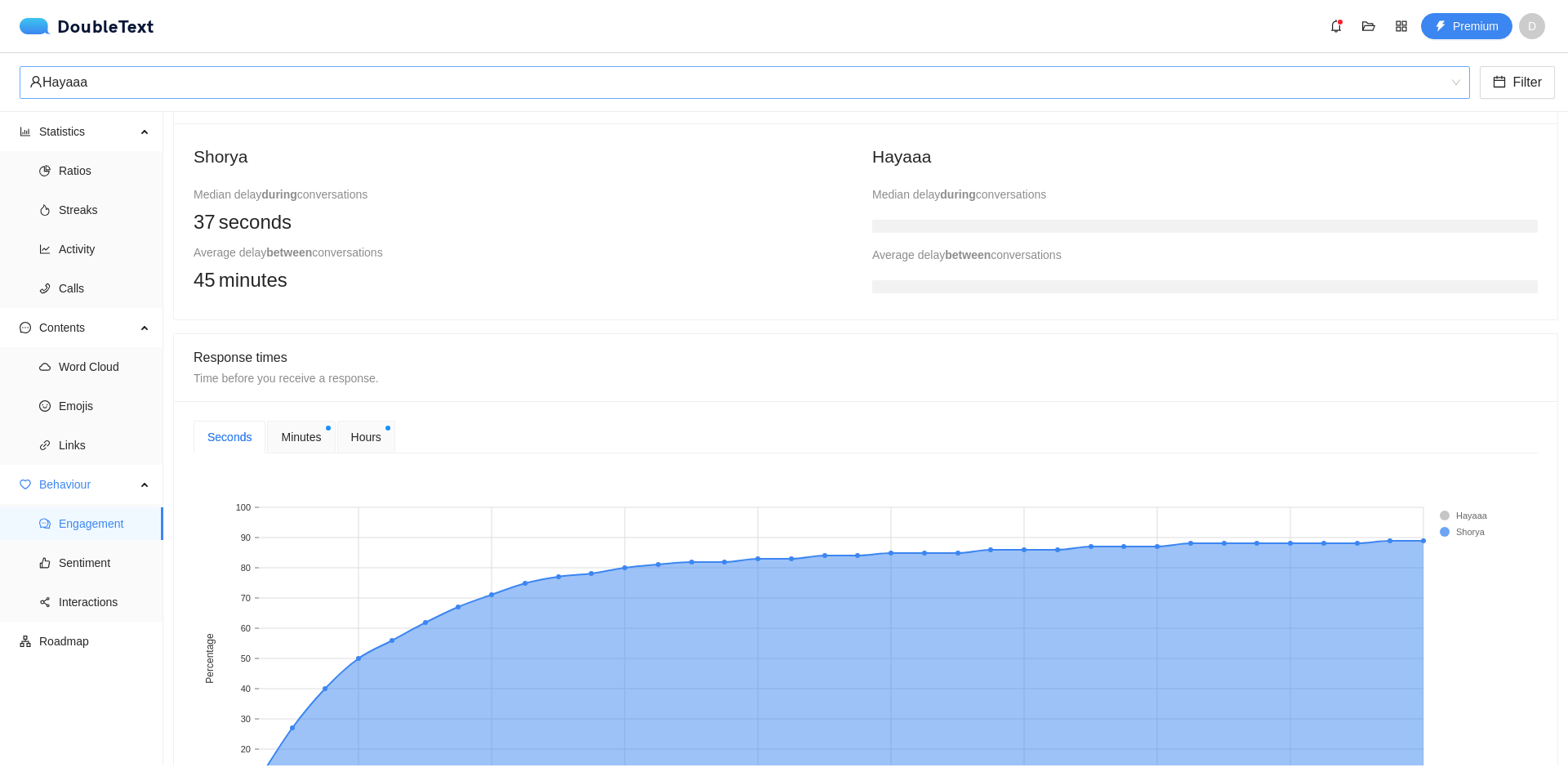
scroll to position [403, 0]
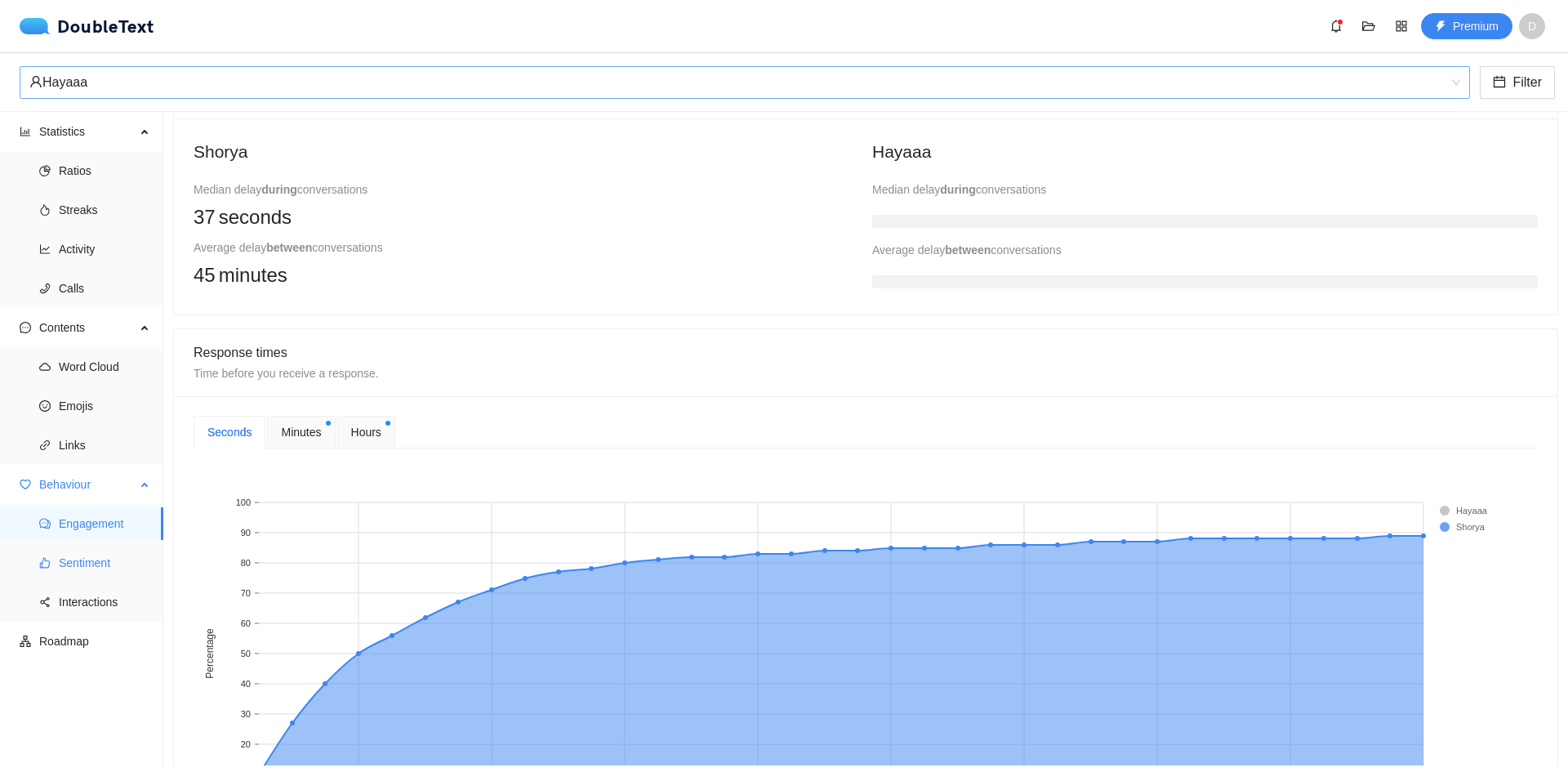
click at [102, 552] on span "Sentiment" at bounding box center [104, 562] width 91 height 33
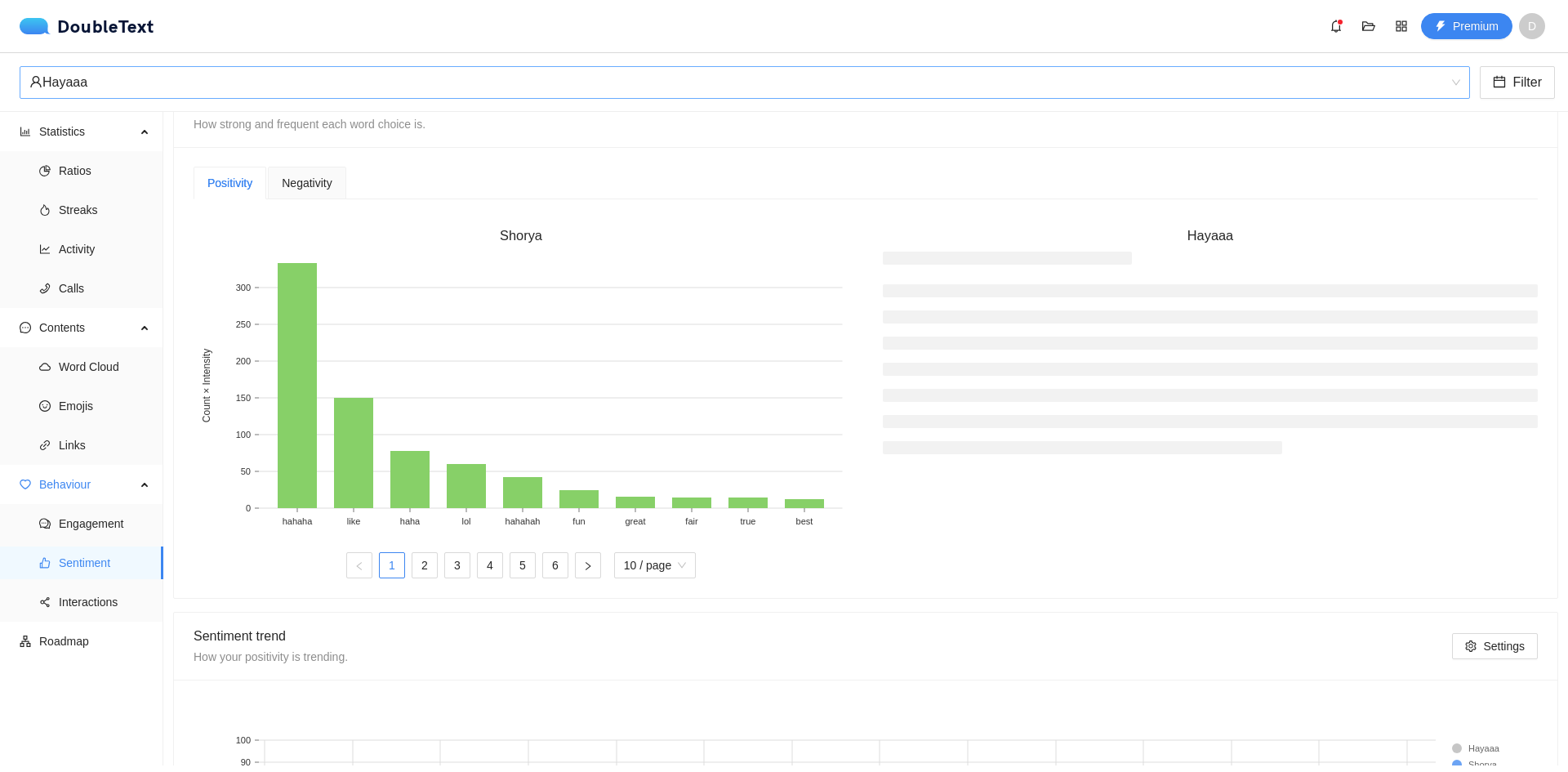
click at [308, 182] on span "Negativity" at bounding box center [306, 183] width 50 height 11
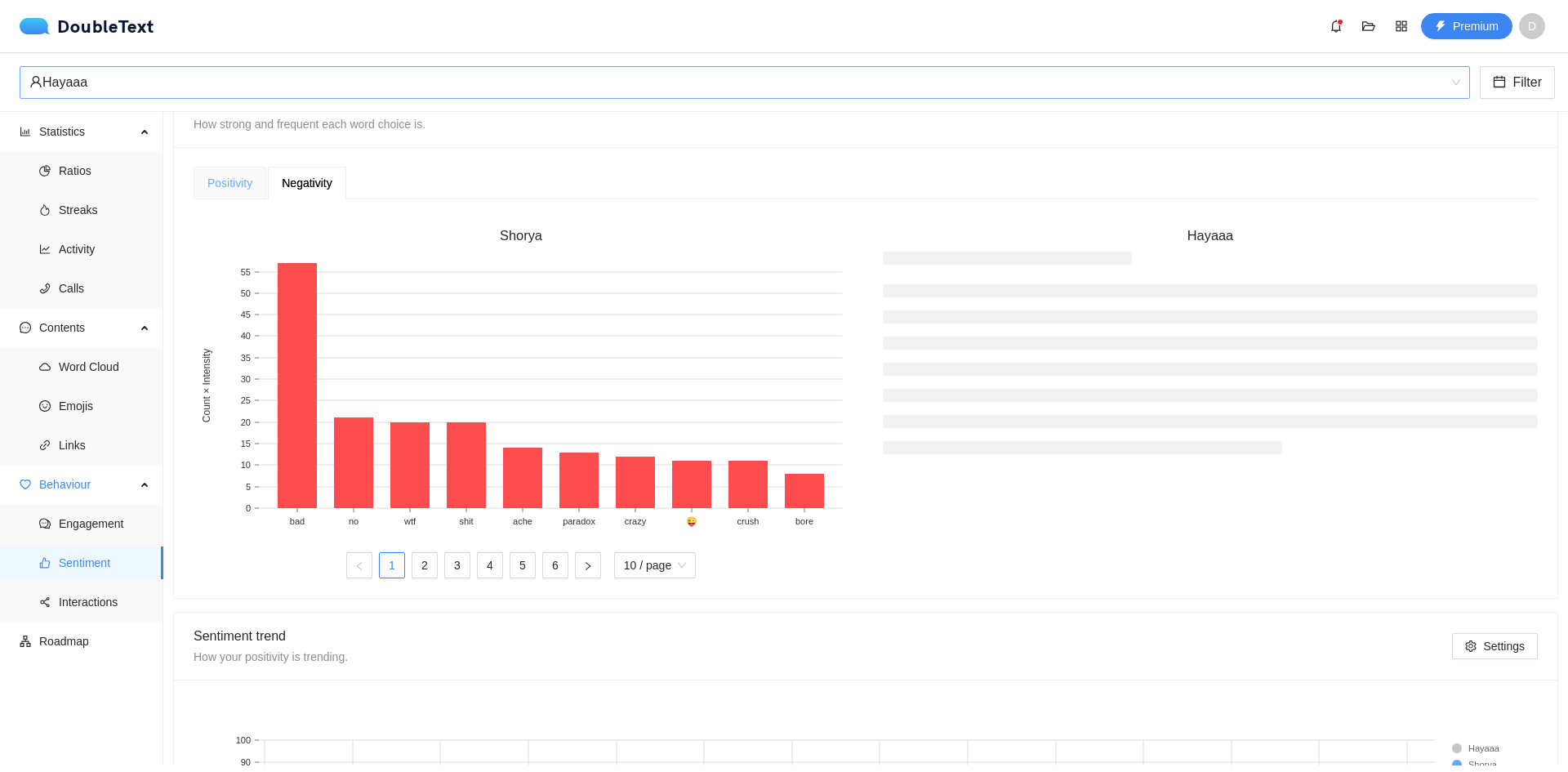
click at [239, 173] on div "Positivity" at bounding box center [230, 183] width 72 height 33
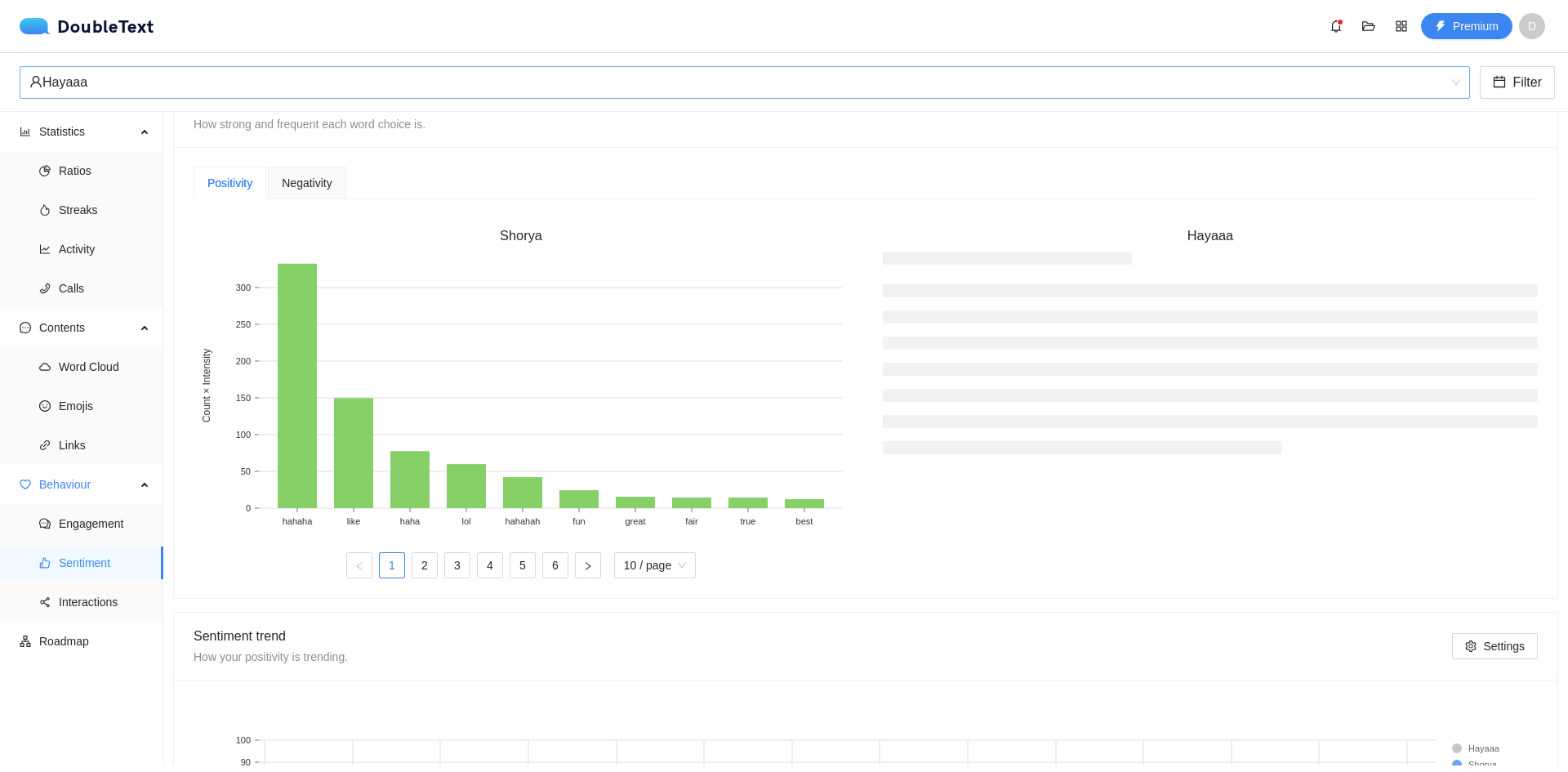
click at [328, 169] on div "Negativity" at bounding box center [307, 183] width 77 height 33
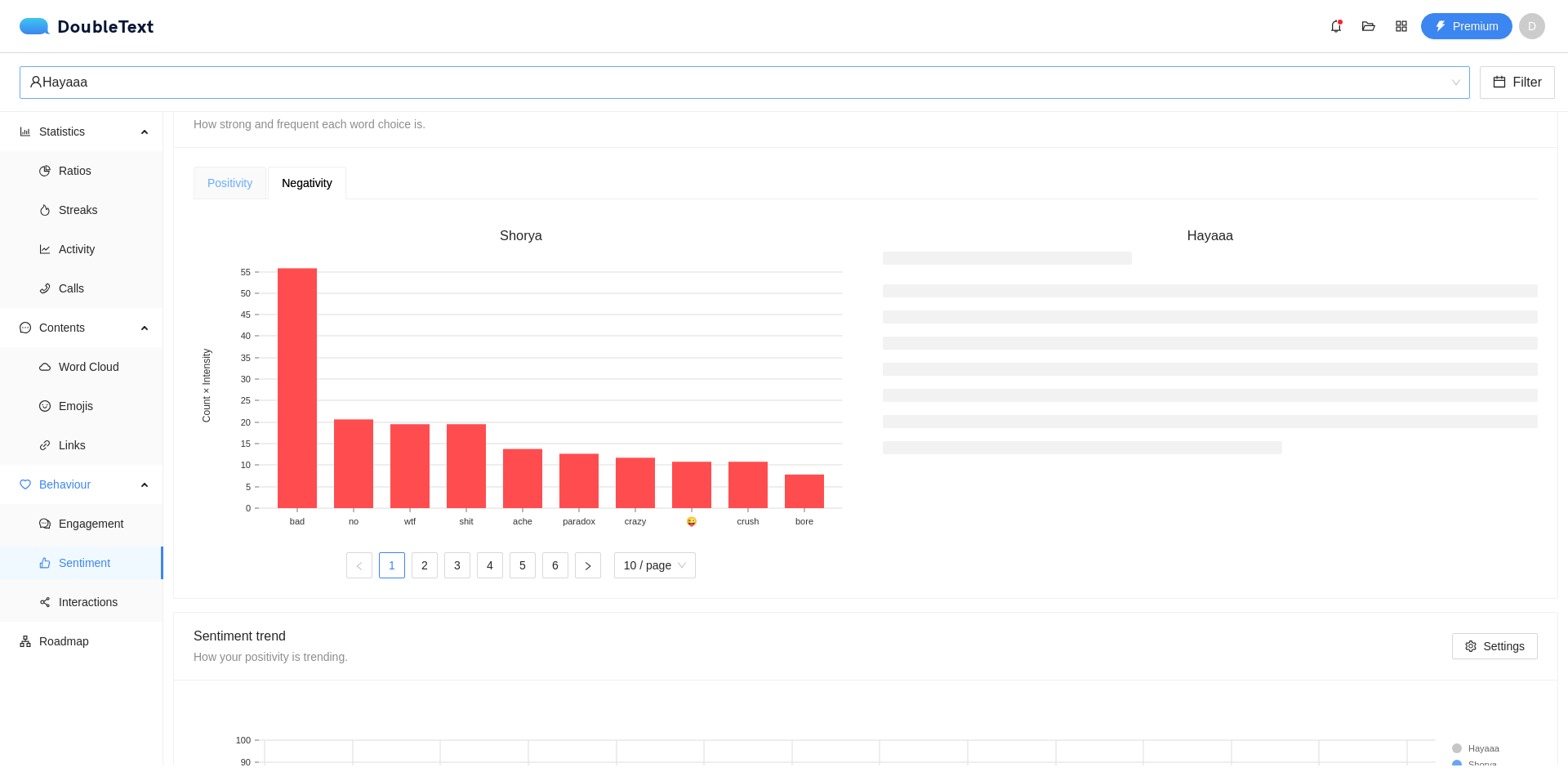
click at [257, 178] on div "Positivity" at bounding box center [230, 183] width 72 height 33
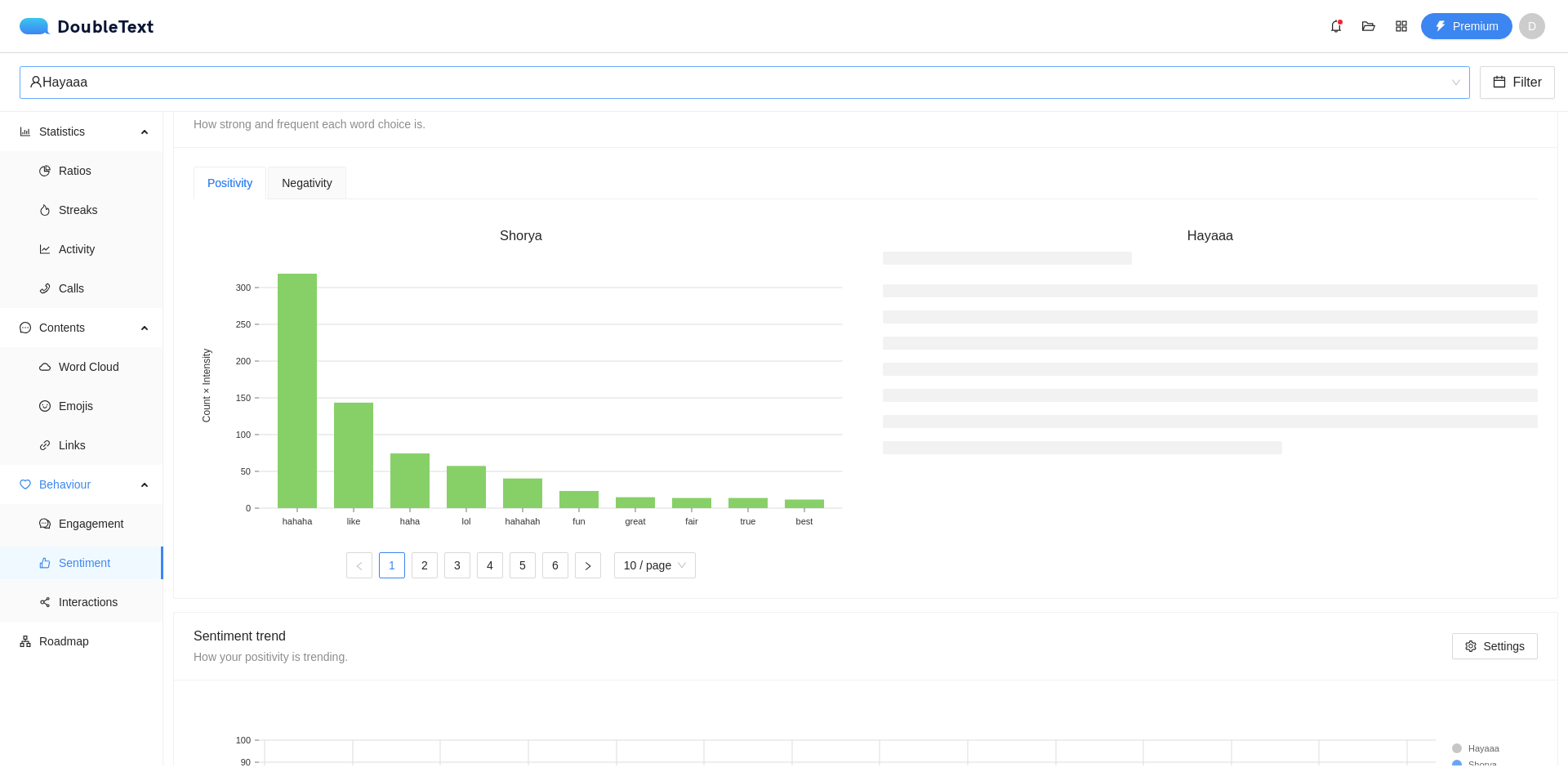
click at [282, 178] on span "Negativity" at bounding box center [306, 183] width 50 height 11
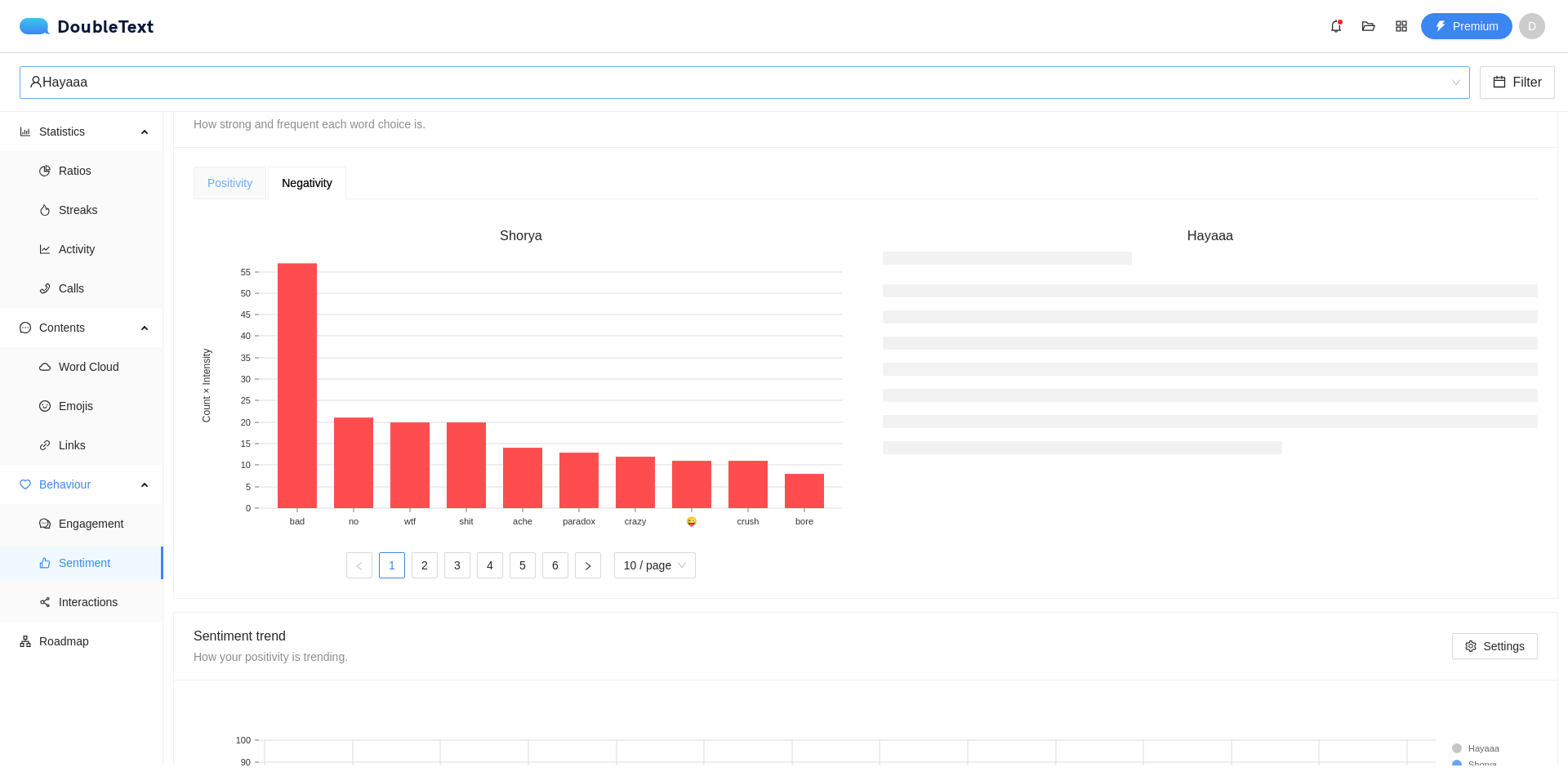
click at [207, 182] on div "Positivity" at bounding box center [230, 183] width 72 height 33
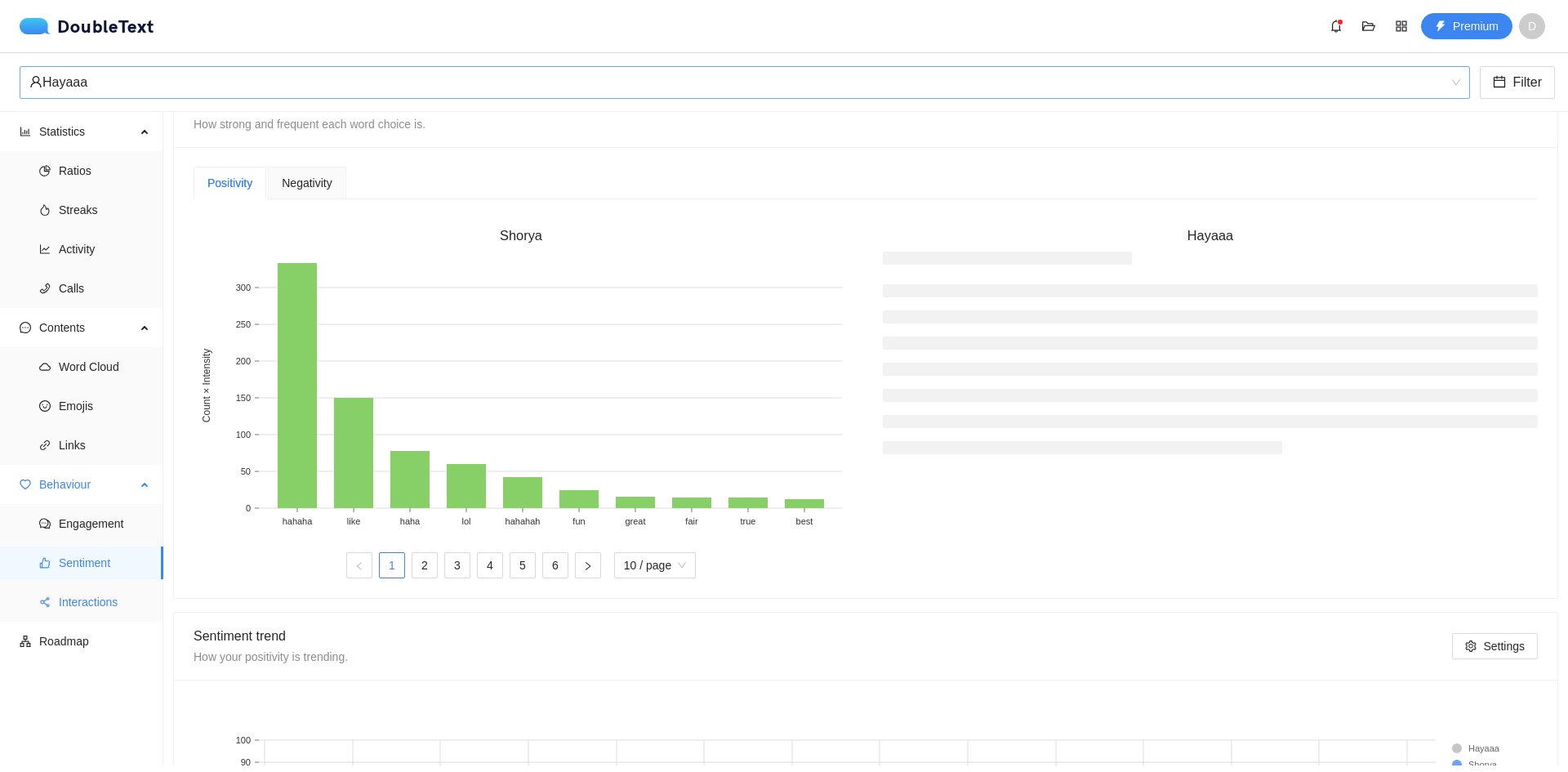
click at [104, 607] on span "Interactions" at bounding box center [104, 602] width 91 height 33
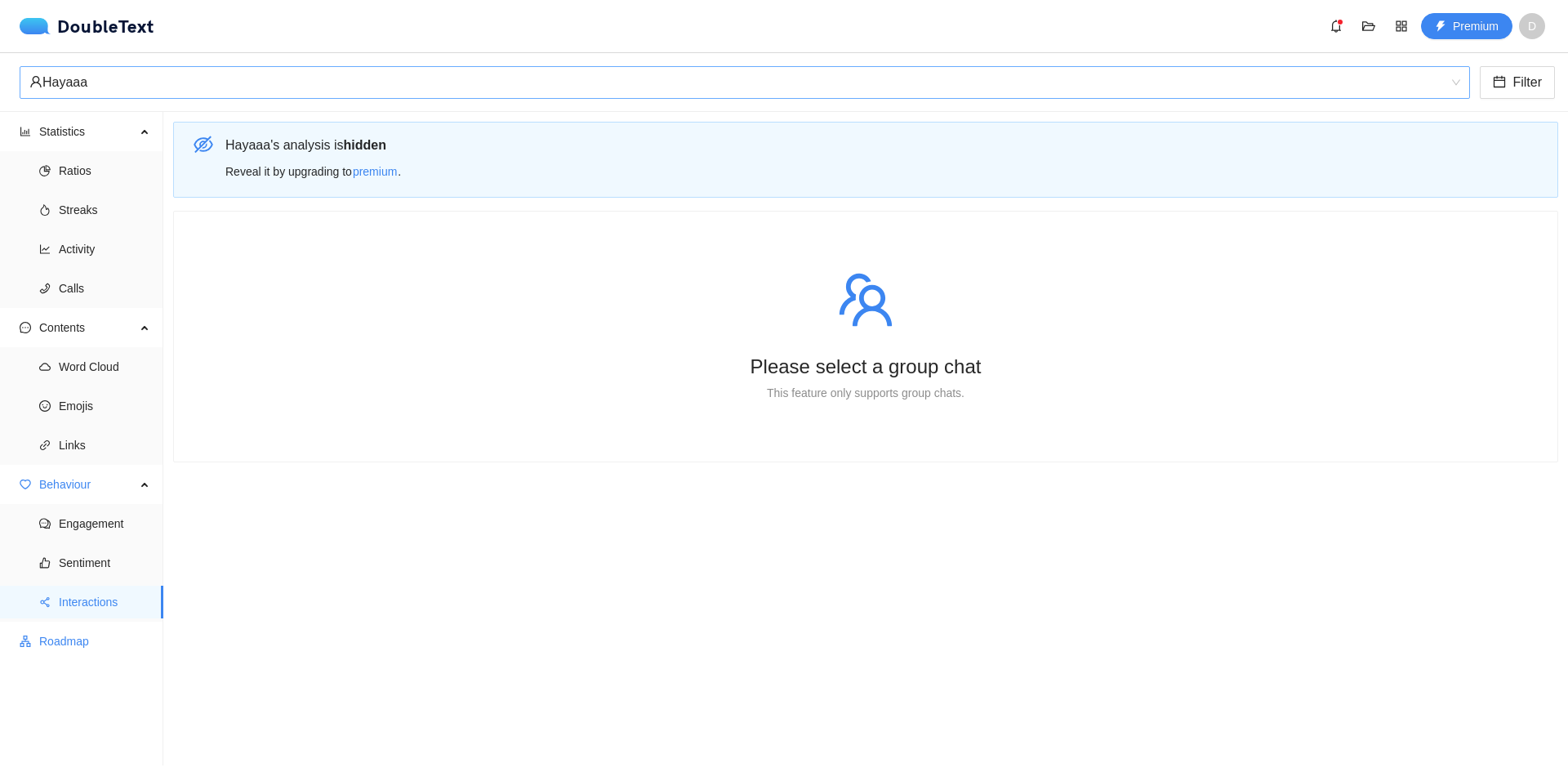
click at [106, 651] on span "Roadmap" at bounding box center [95, 641] width 111 height 33
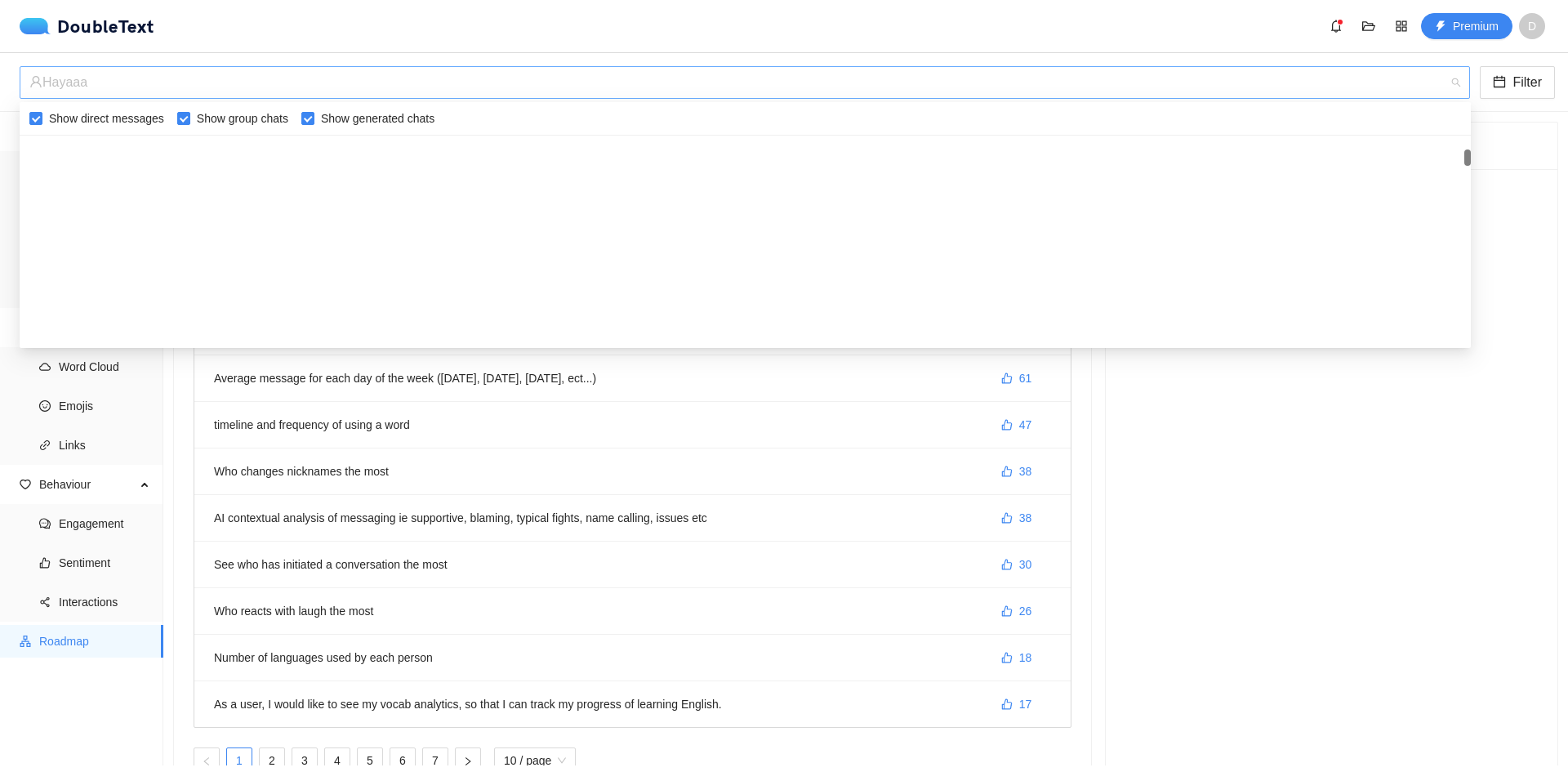
scroll to position [340, 0]
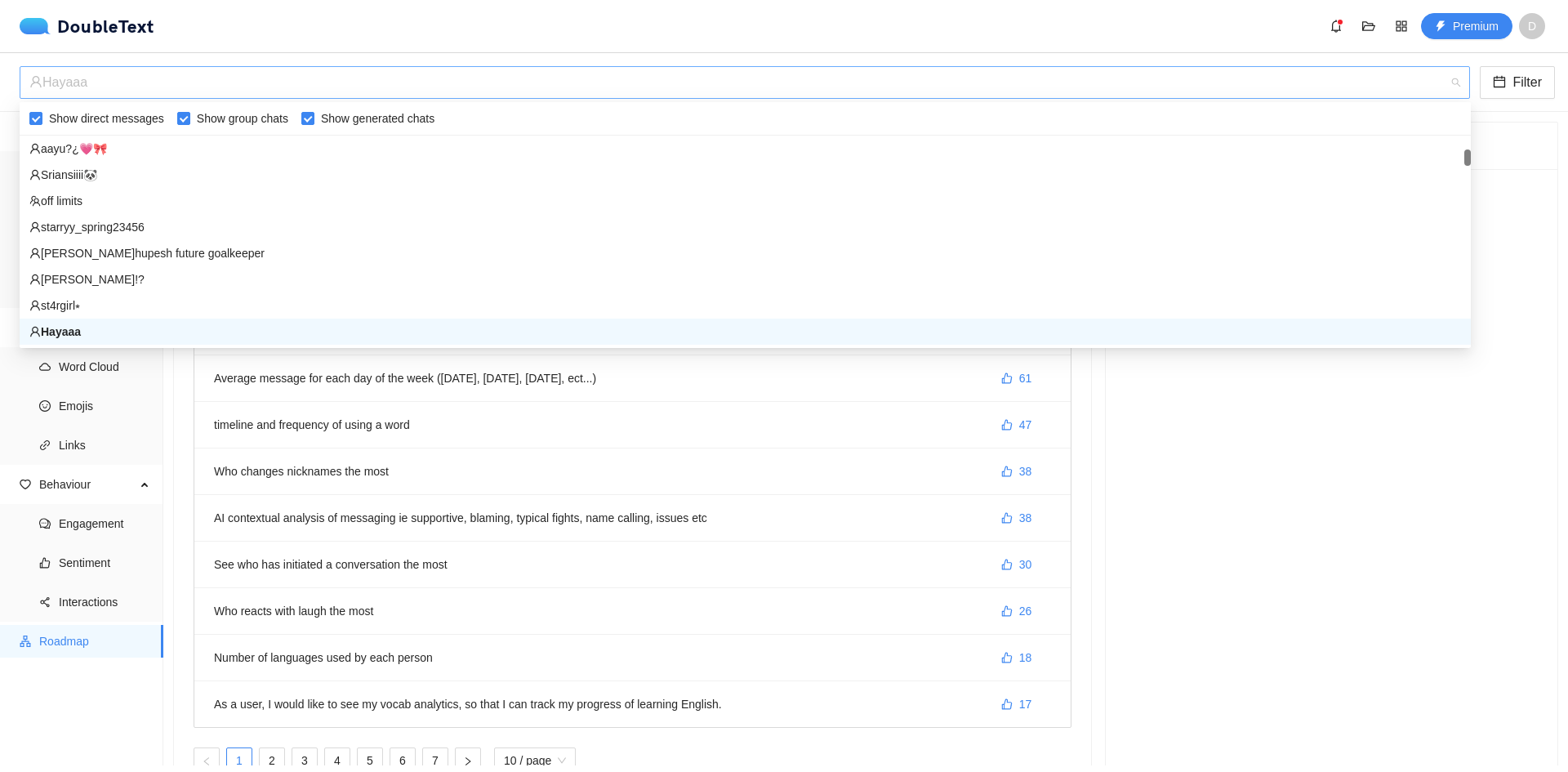
click at [151, 76] on div "Hayaaa" at bounding box center [737, 82] width 1416 height 31
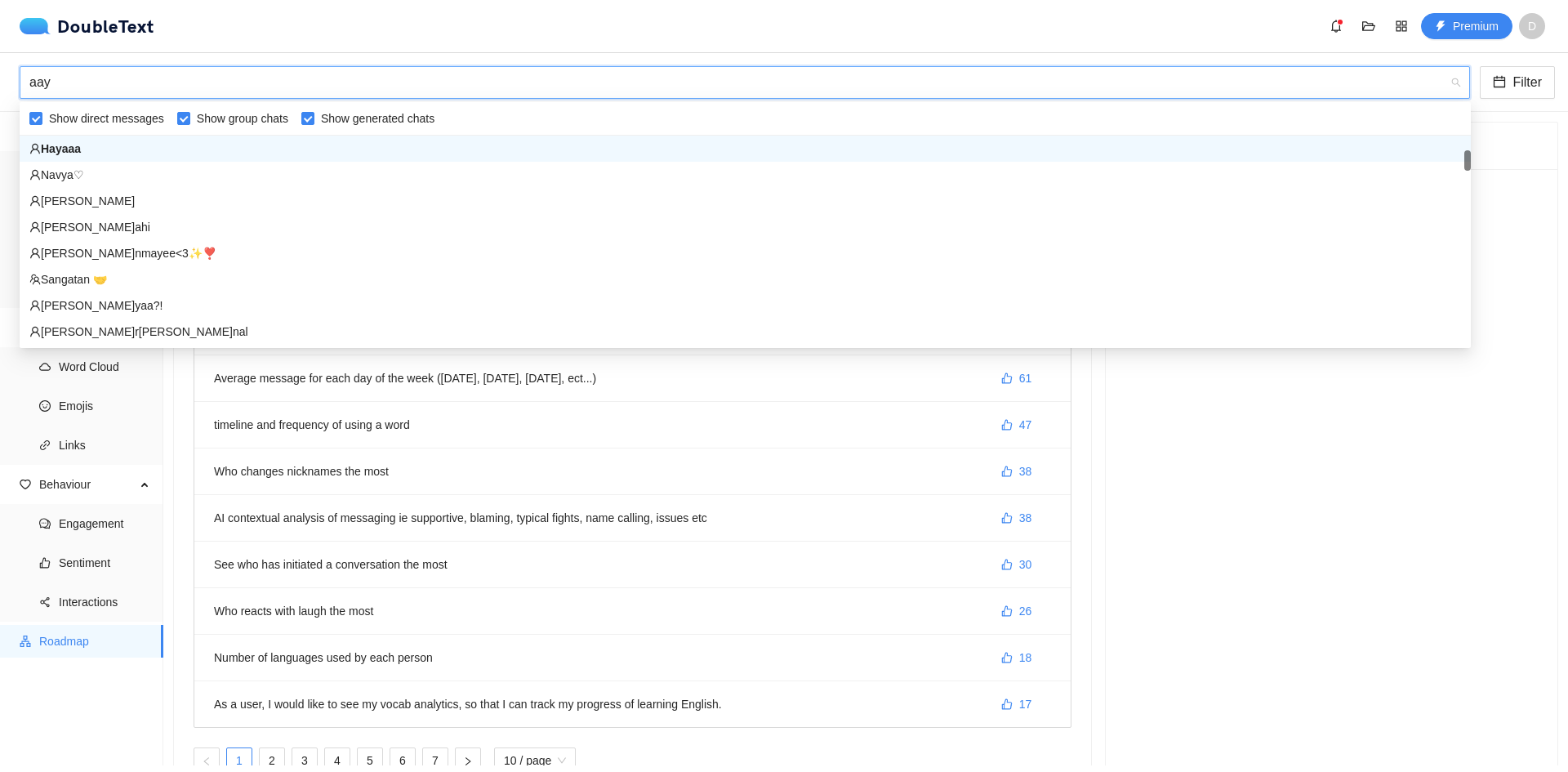
scroll to position [0, 0]
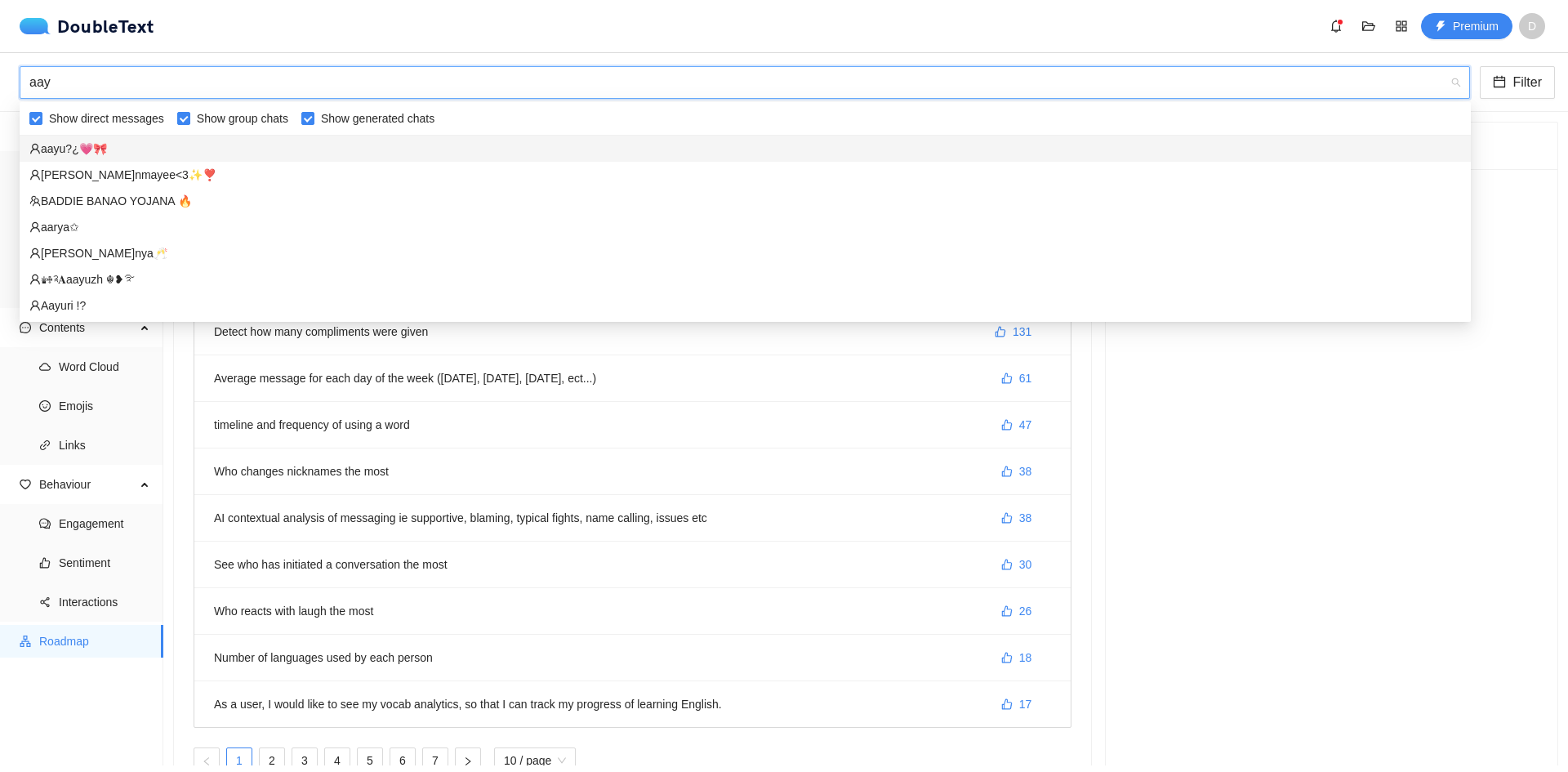
type input "aayu"
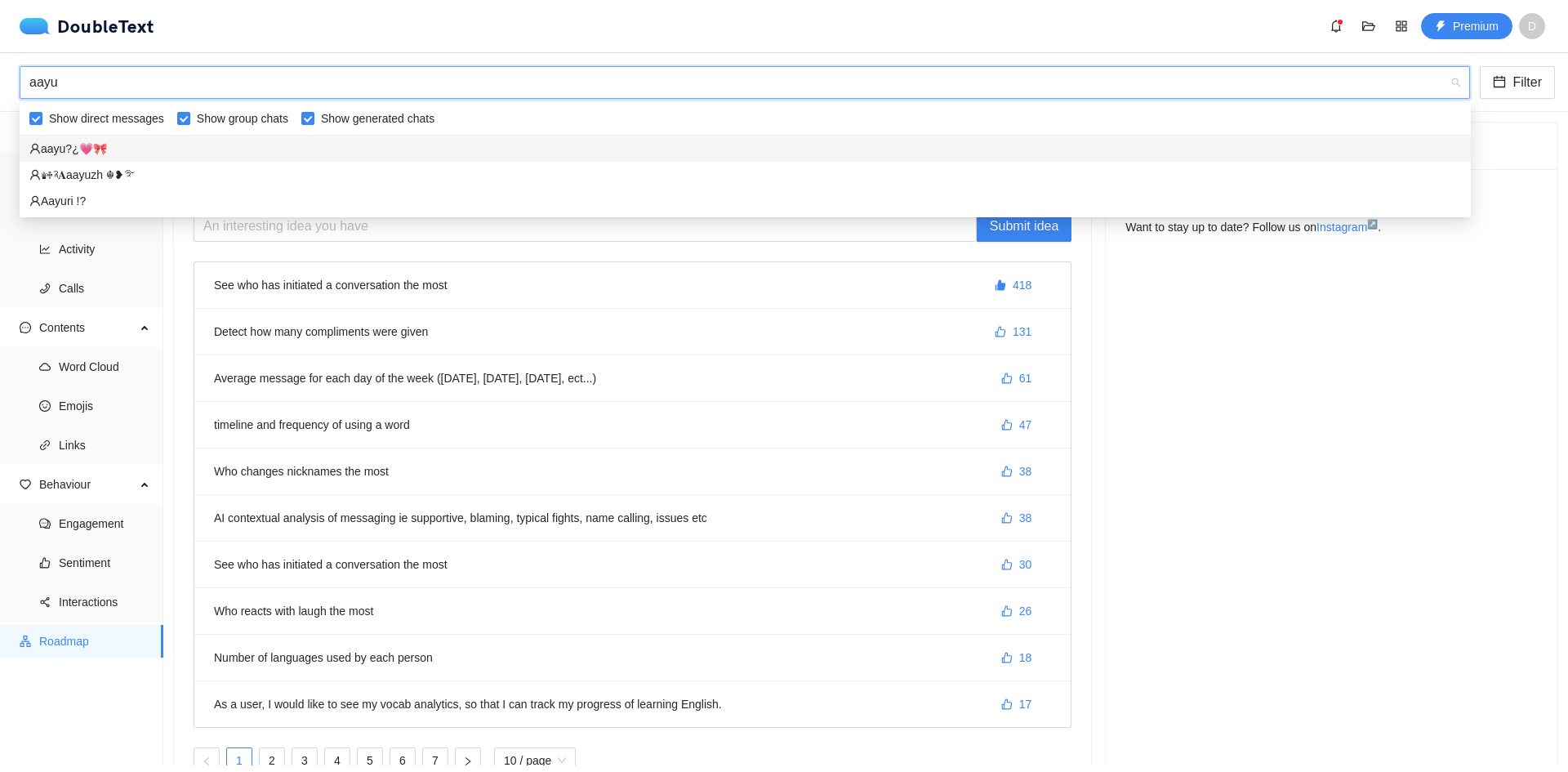
click at [84, 153] on div "aayu?¿💗🎀" at bounding box center [744, 148] width 1432 height 18
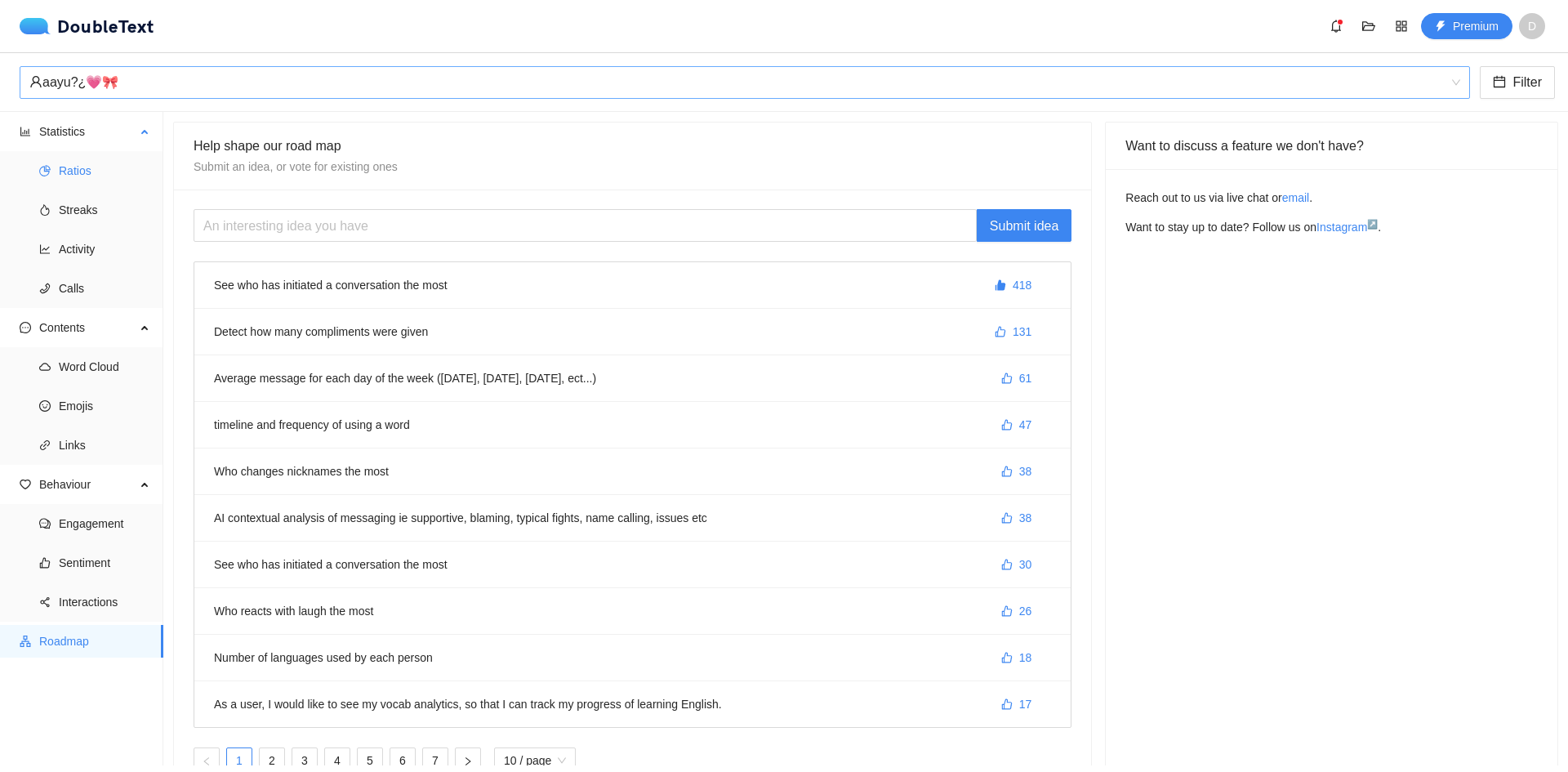
click at [71, 167] on span "Ratios" at bounding box center [104, 170] width 91 height 33
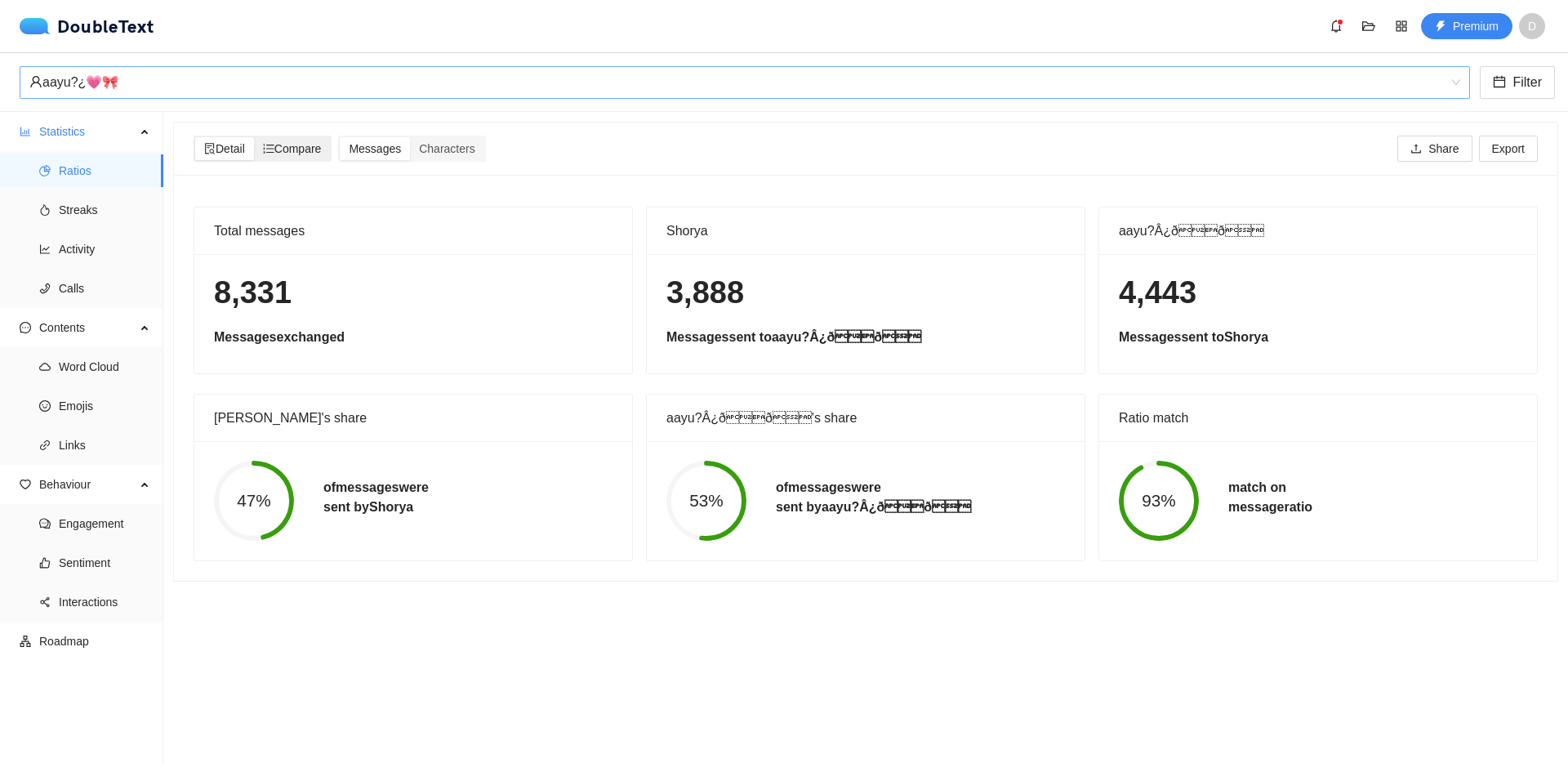
click at [287, 151] on span "Compare" at bounding box center [292, 149] width 58 height 13
click at [254, 137] on input "Compare" at bounding box center [254, 137] width 0 height 0
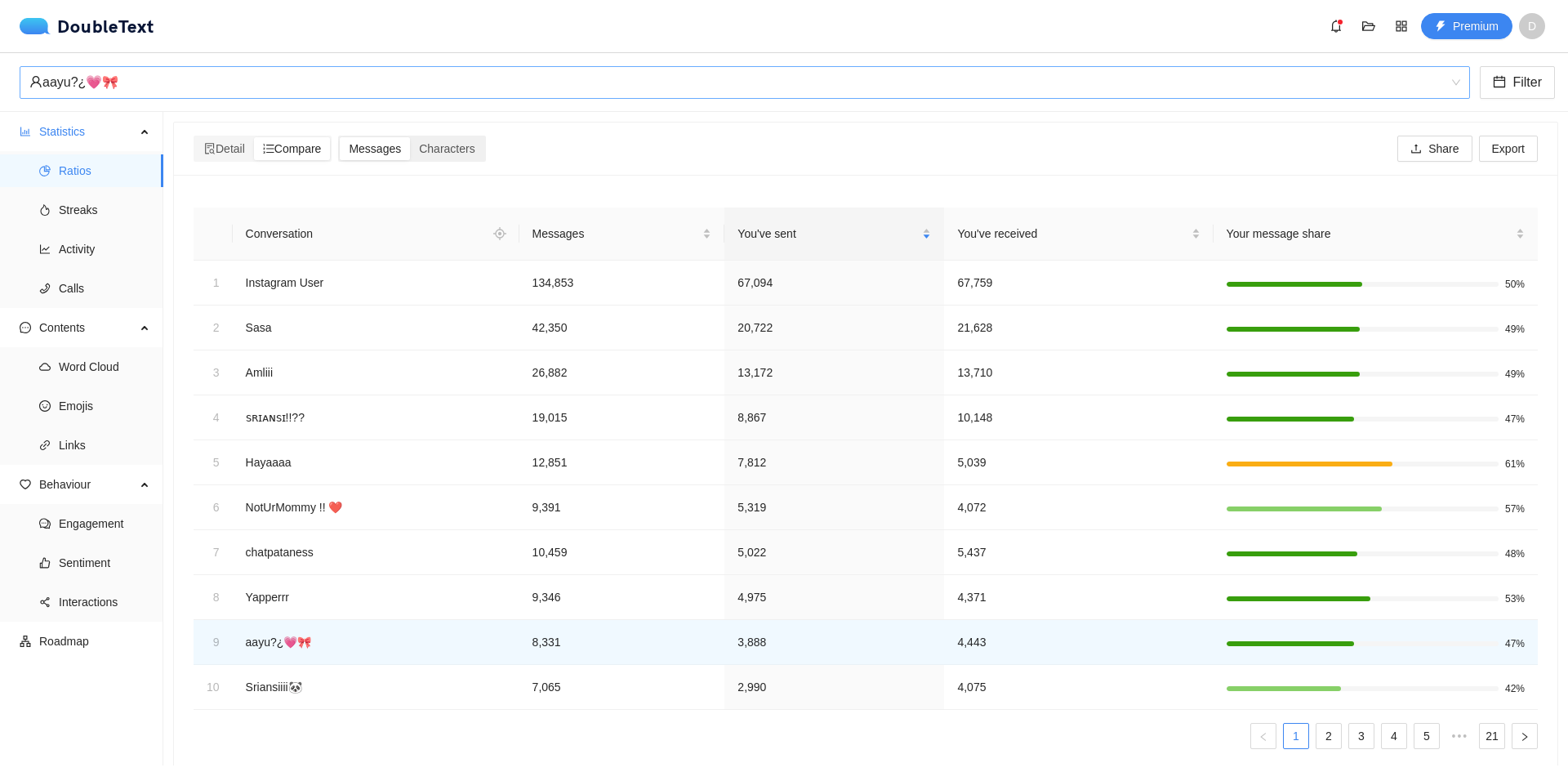
click at [371, 151] on span "Messages" at bounding box center [375, 149] width 53 height 13
click at [340, 137] on input "Messages" at bounding box center [340, 137] width 0 height 0
click at [386, 149] on span "Messages" at bounding box center [375, 149] width 53 height 13
click at [340, 137] on input "Messages" at bounding box center [340, 137] width 0 height 0
click at [386, 149] on span "Messages" at bounding box center [375, 149] width 53 height 13
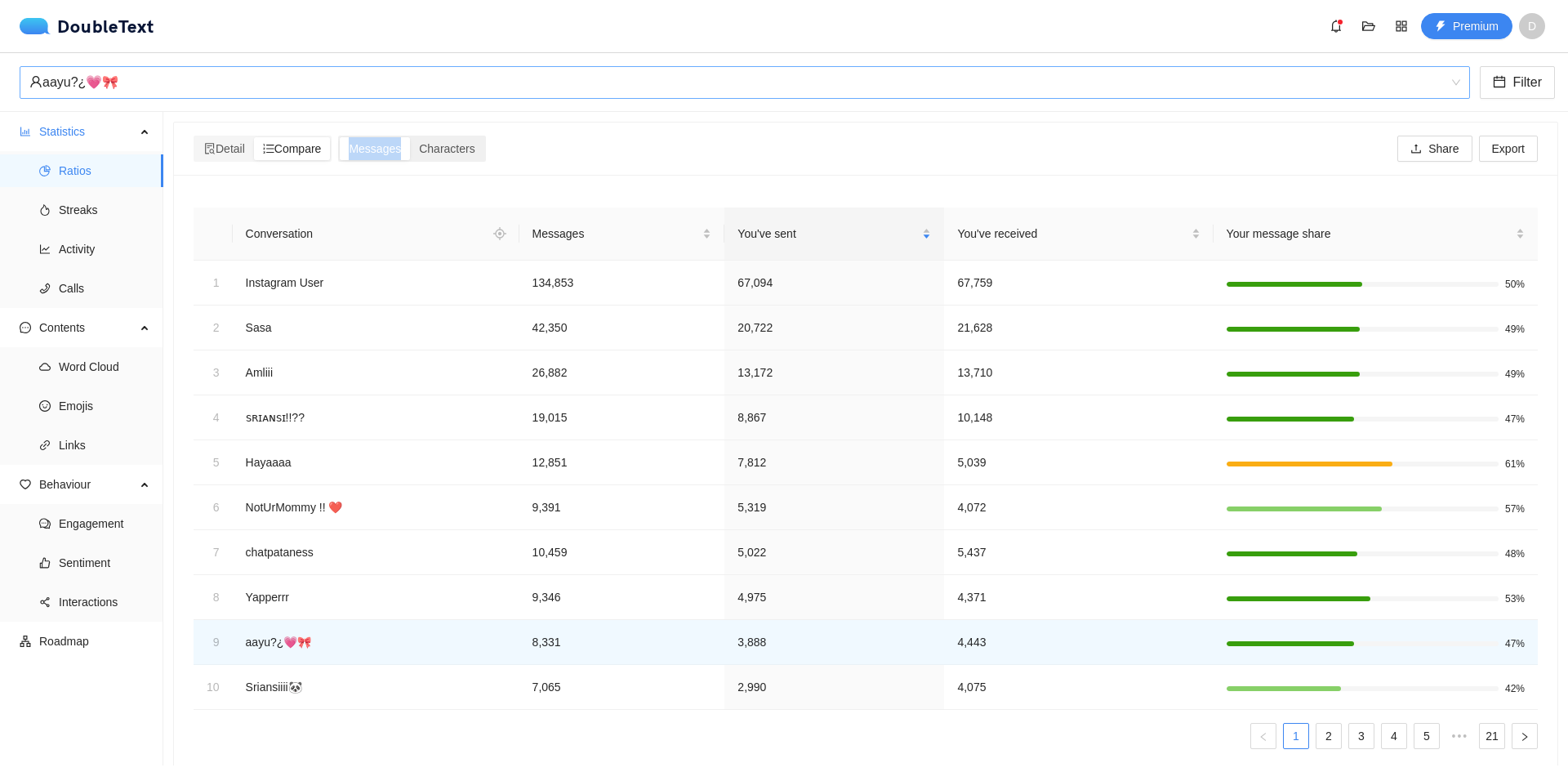
click at [340, 137] on input "Messages" at bounding box center [340, 137] width 0 height 0
click at [472, 155] on span "Characters" at bounding box center [446, 149] width 56 height 13
click at [410, 137] on input "Characters" at bounding box center [410, 137] width 0 height 0
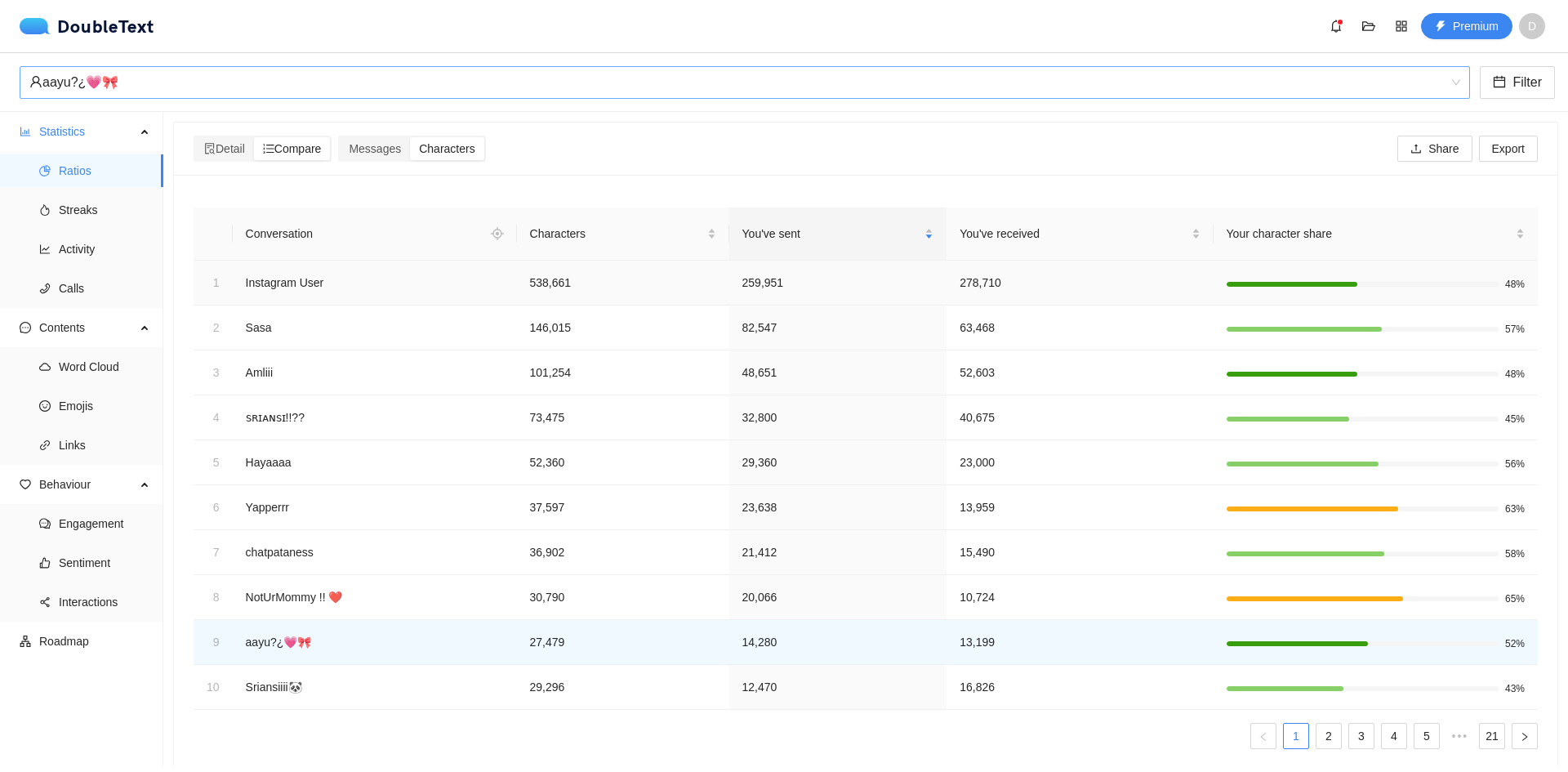
click at [282, 283] on td "Instagram User" at bounding box center [375, 283] width 284 height 45
click at [388, 145] on span "Messages" at bounding box center [375, 149] width 53 height 13
click at [340, 137] on input "Messages" at bounding box center [340, 137] width 0 height 0
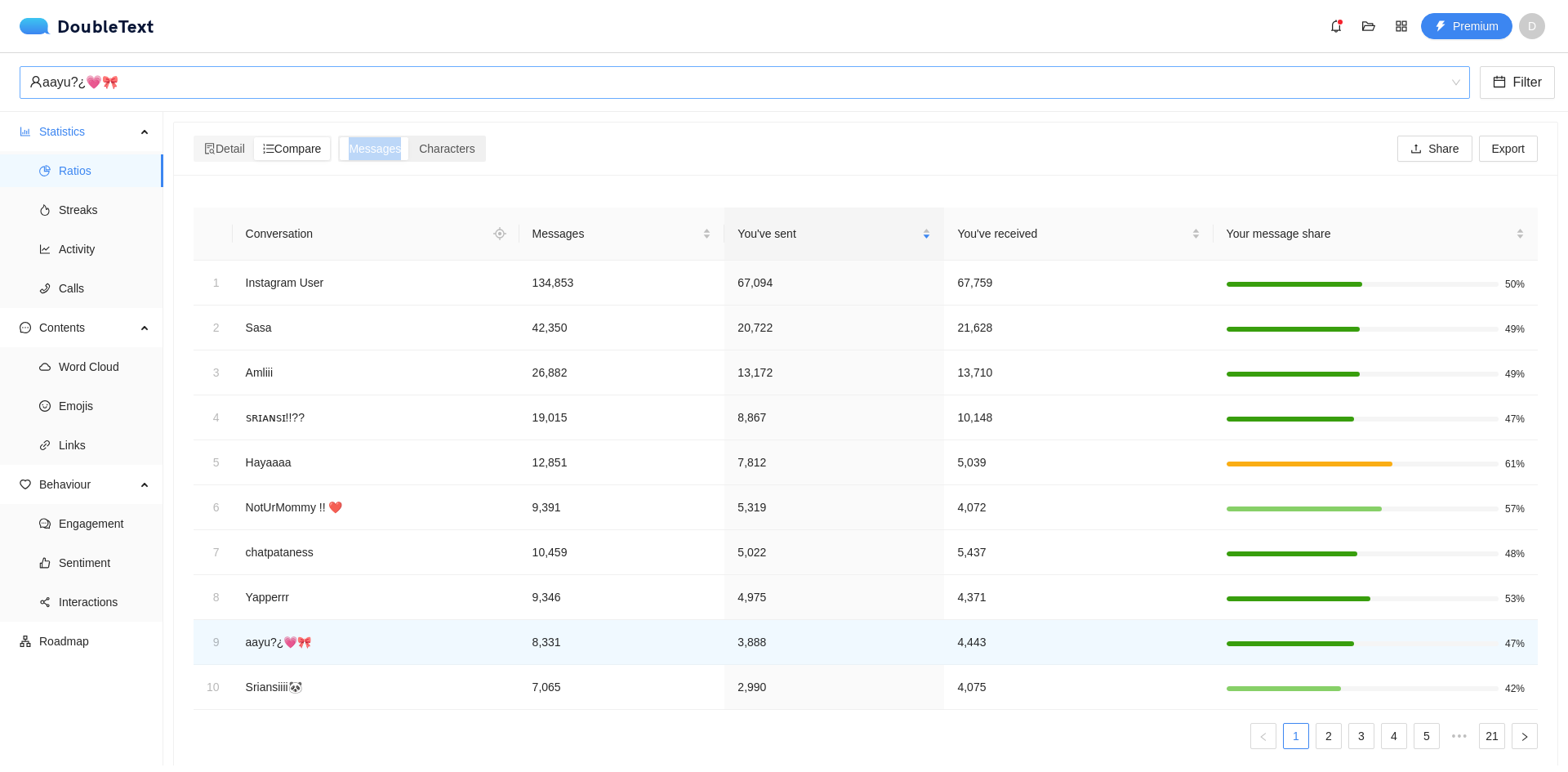
click at [388, 145] on span "Messages" at bounding box center [375, 149] width 53 height 13
click at [340, 137] on input "Messages" at bounding box center [340, 137] width 0 height 0
click at [388, 145] on span "Messages" at bounding box center [375, 149] width 53 height 13
click at [340, 137] on input "Messages" at bounding box center [340, 137] width 0 height 0
click at [388, 145] on span "Messages" at bounding box center [375, 149] width 53 height 13
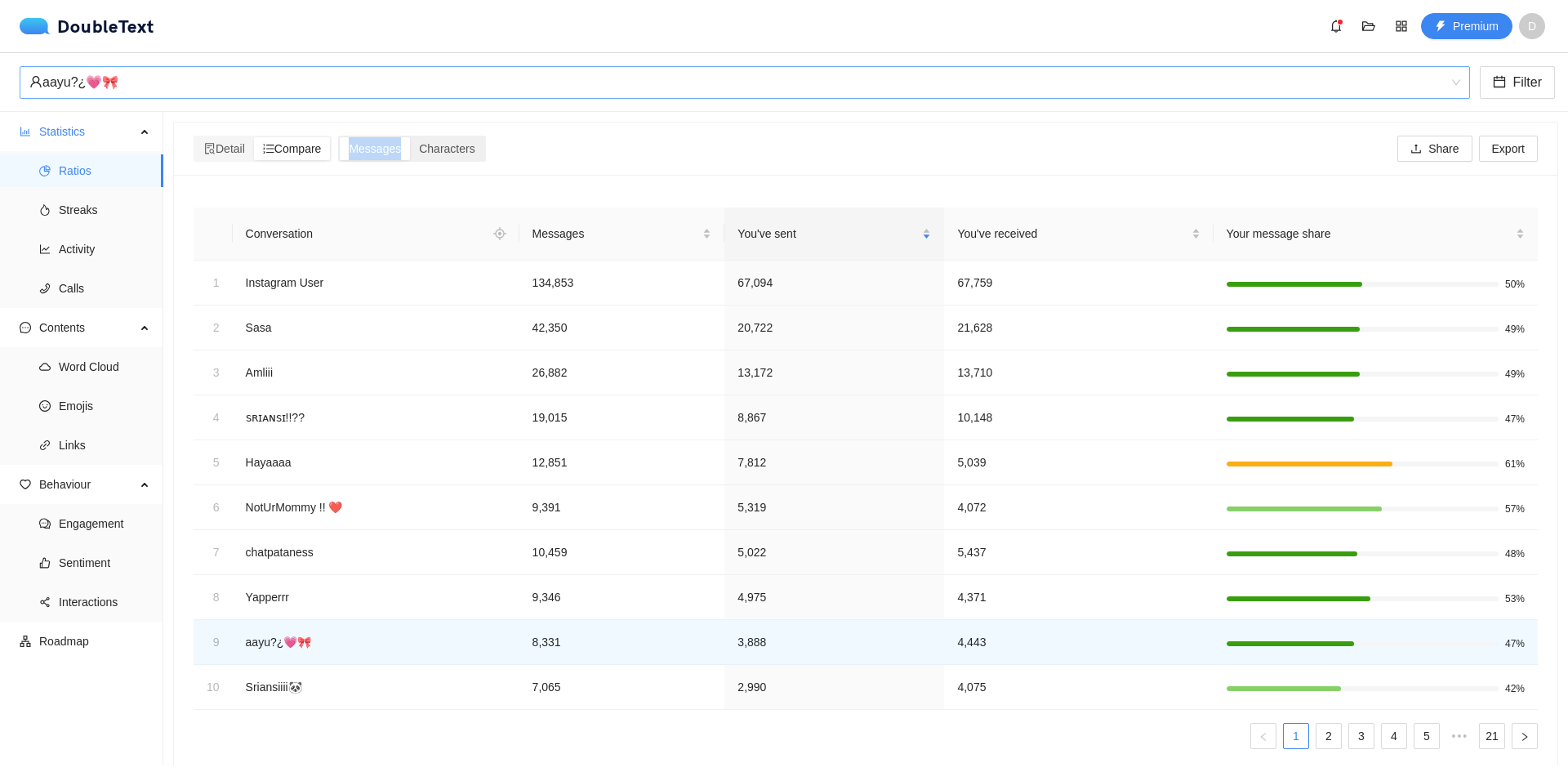
click at [340, 137] on input "Messages" at bounding box center [340, 137] width 0 height 0
click at [1132, 280] on td "67,759" at bounding box center [1078, 283] width 268 height 45
click at [1262, 271] on td "50%" at bounding box center [1375, 283] width 324 height 45
click at [1268, 271] on td "50%" at bounding box center [1375, 283] width 324 height 45
click at [804, 270] on td "67,094" at bounding box center [834, 283] width 219 height 45
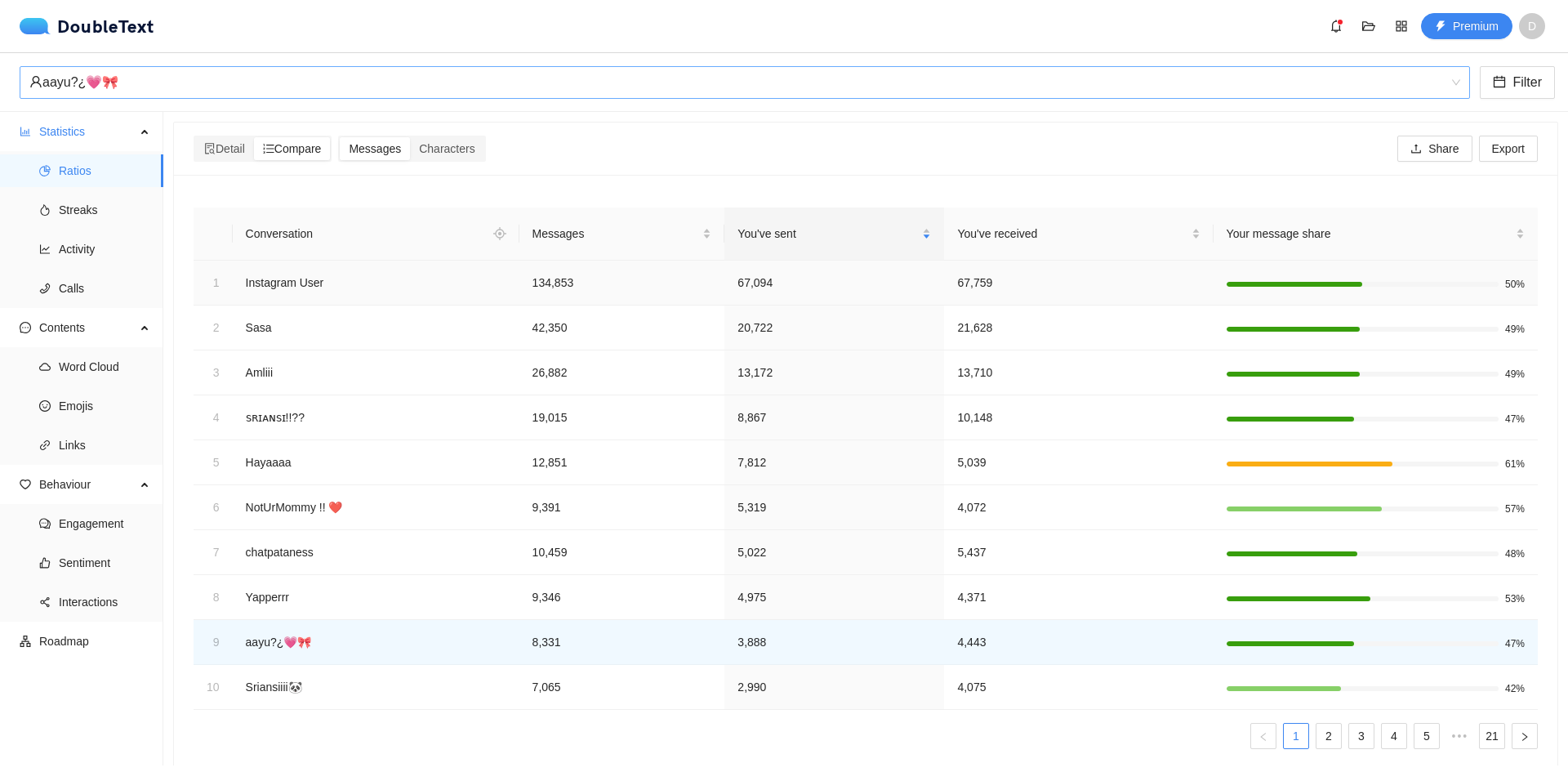
drag, startPoint x: 651, startPoint y: 275, endPoint x: 728, endPoint y: 263, distance: 77.9
click at [657, 274] on td "134,853" at bounding box center [622, 283] width 206 height 45
click at [762, 232] on span "You've sent" at bounding box center [827, 233] width 182 height 18
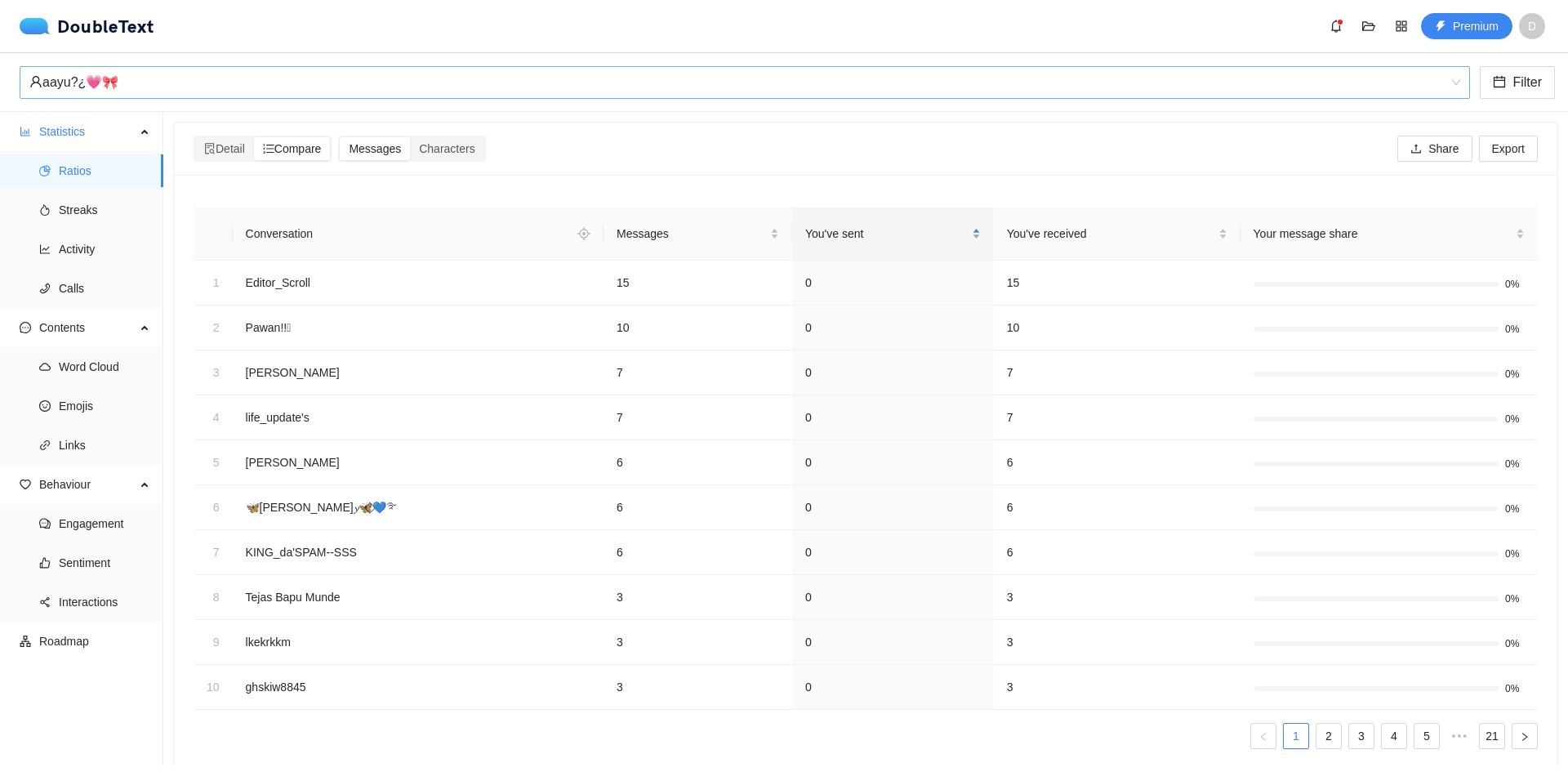
click at [848, 242] on span "You've sent" at bounding box center [888, 233] width 164 height 18
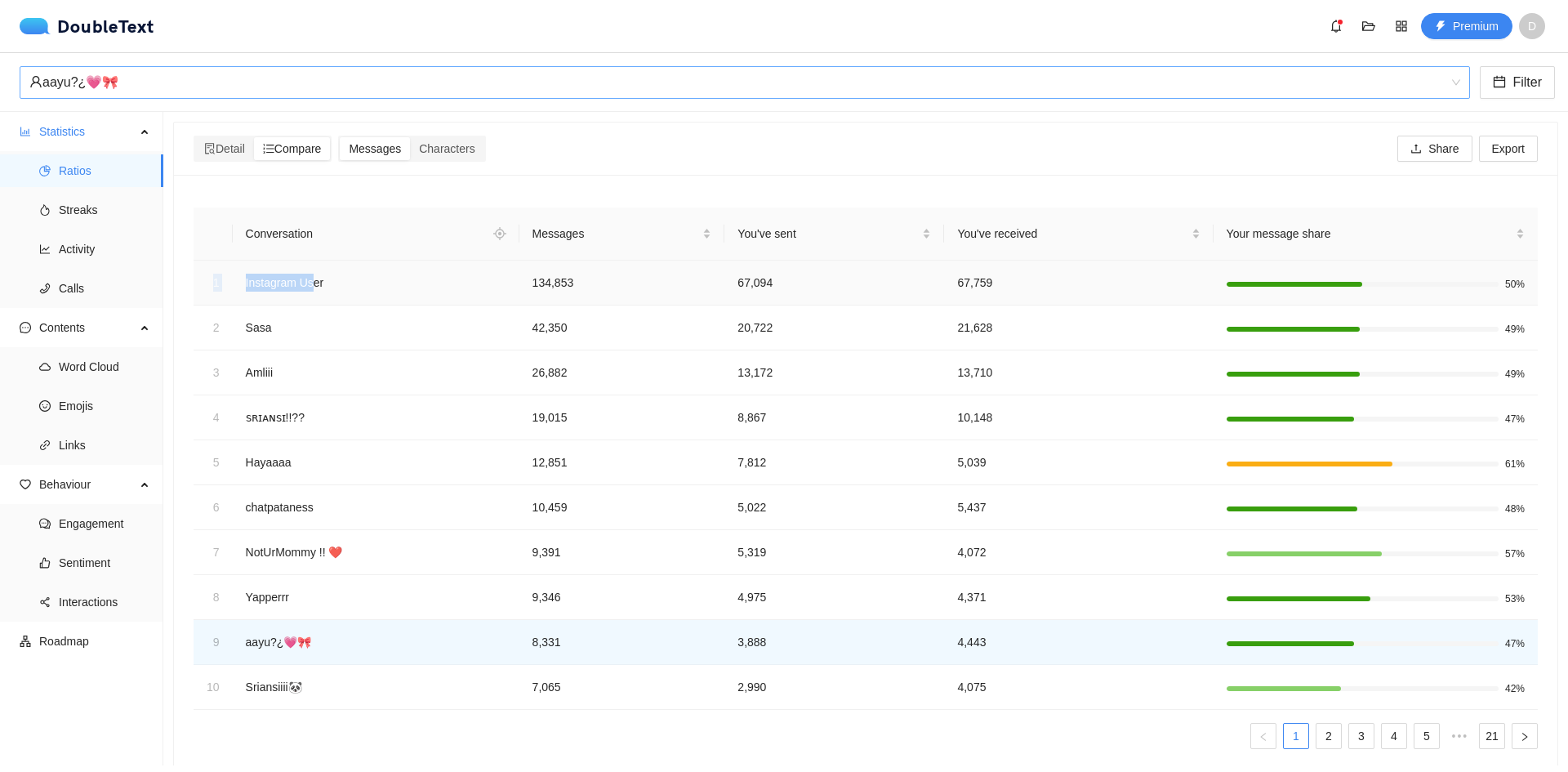
drag, startPoint x: 312, startPoint y: 281, endPoint x: 202, endPoint y: 270, distance: 110.5
click at [202, 270] on tr "1 Instagram User 134,853 67,094 67,759 50%" at bounding box center [866, 283] width 1344 height 45
drag, startPoint x: 469, startPoint y: 221, endPoint x: 398, endPoint y: 261, distance: 81.5
click at [398, 261] on td "Instagram User" at bounding box center [376, 283] width 287 height 45
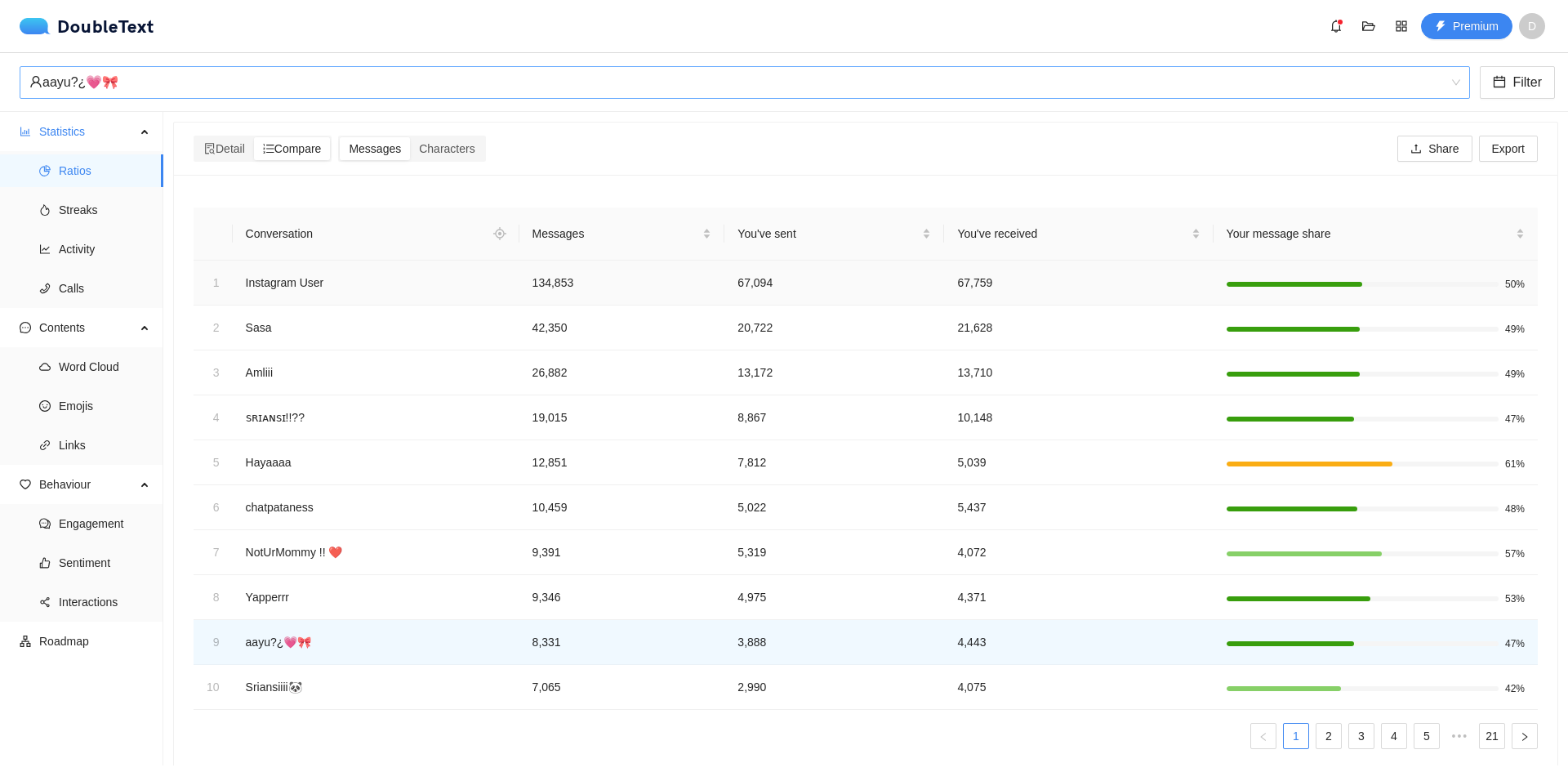
click at [398, 261] on td "Instagram User" at bounding box center [376, 283] width 287 height 45
click at [359, 275] on td "Instagram User" at bounding box center [376, 283] width 287 height 45
click at [497, 230] on icon "aim" at bounding box center [500, 233] width 13 height 13
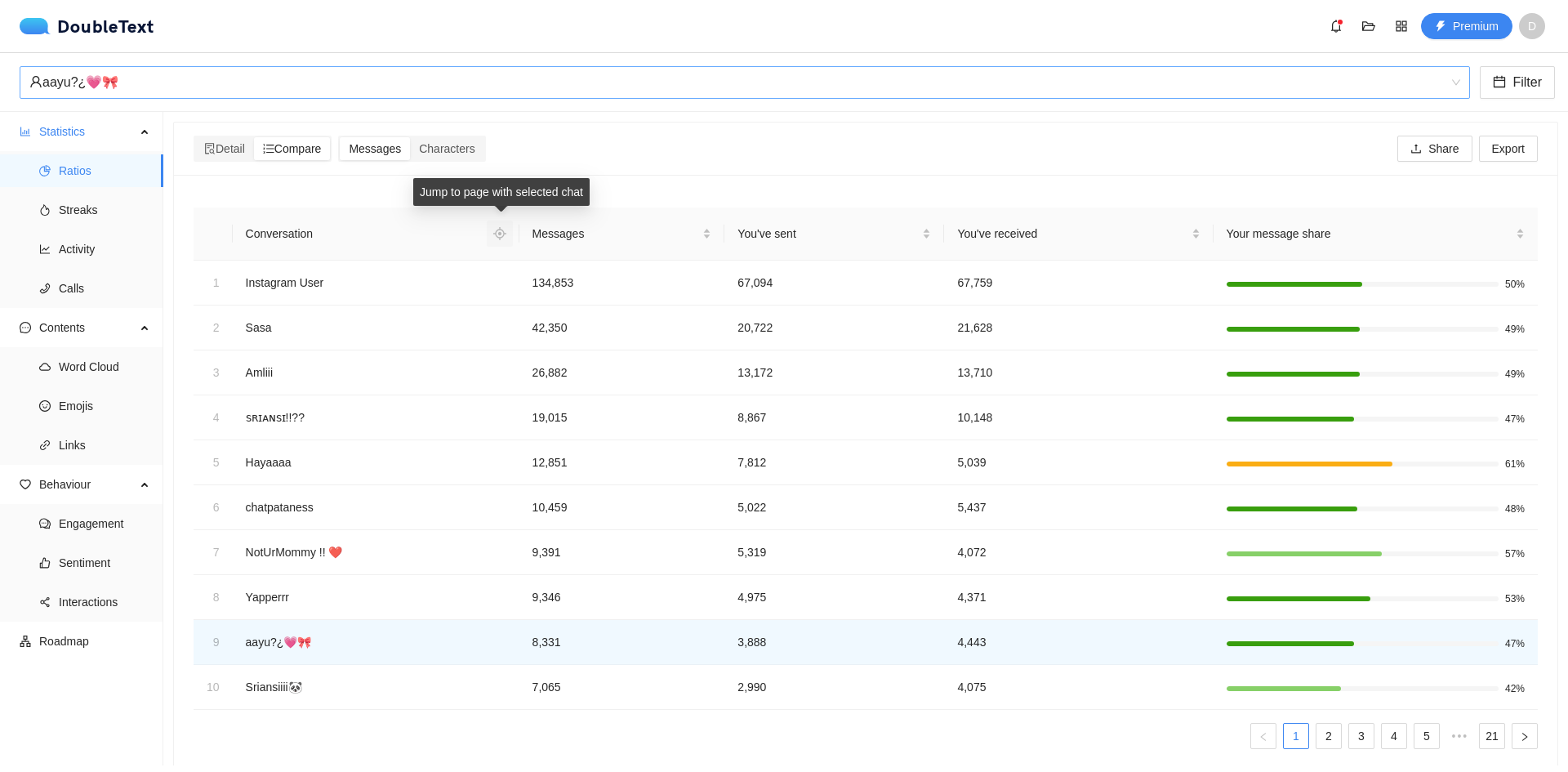
click at [497, 230] on icon "aim" at bounding box center [500, 233] width 13 height 13
click at [386, 282] on td "Instagram User" at bounding box center [376, 283] width 287 height 45
click at [329, 280] on td "Instagram User" at bounding box center [376, 283] width 287 height 45
click at [303, 285] on td "Instagram User" at bounding box center [376, 283] width 287 height 45
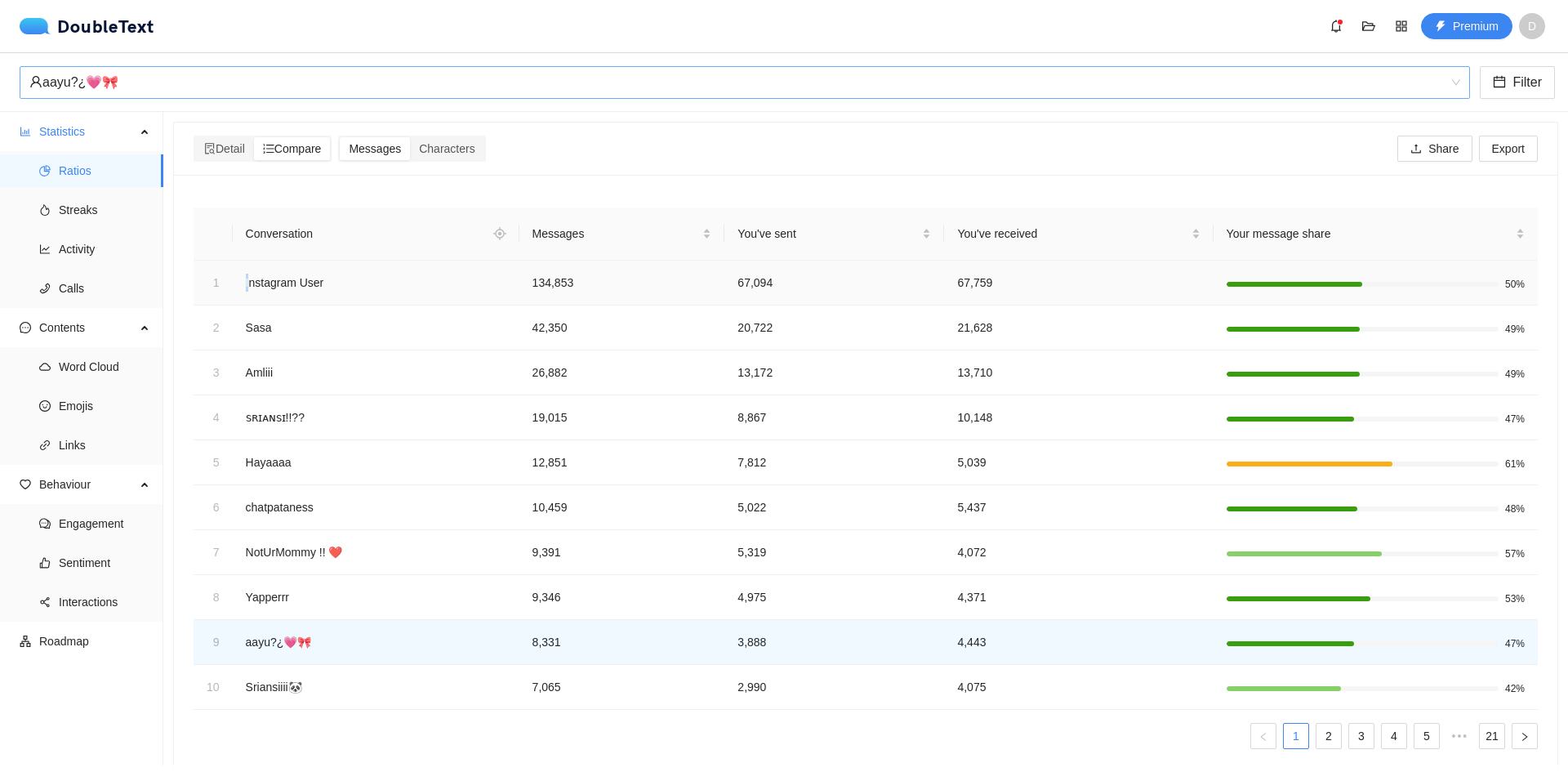
click at [244, 286] on td "Instagram User" at bounding box center [376, 283] width 287 height 45
click at [379, 219] on th "Conversation" at bounding box center [376, 233] width 287 height 53
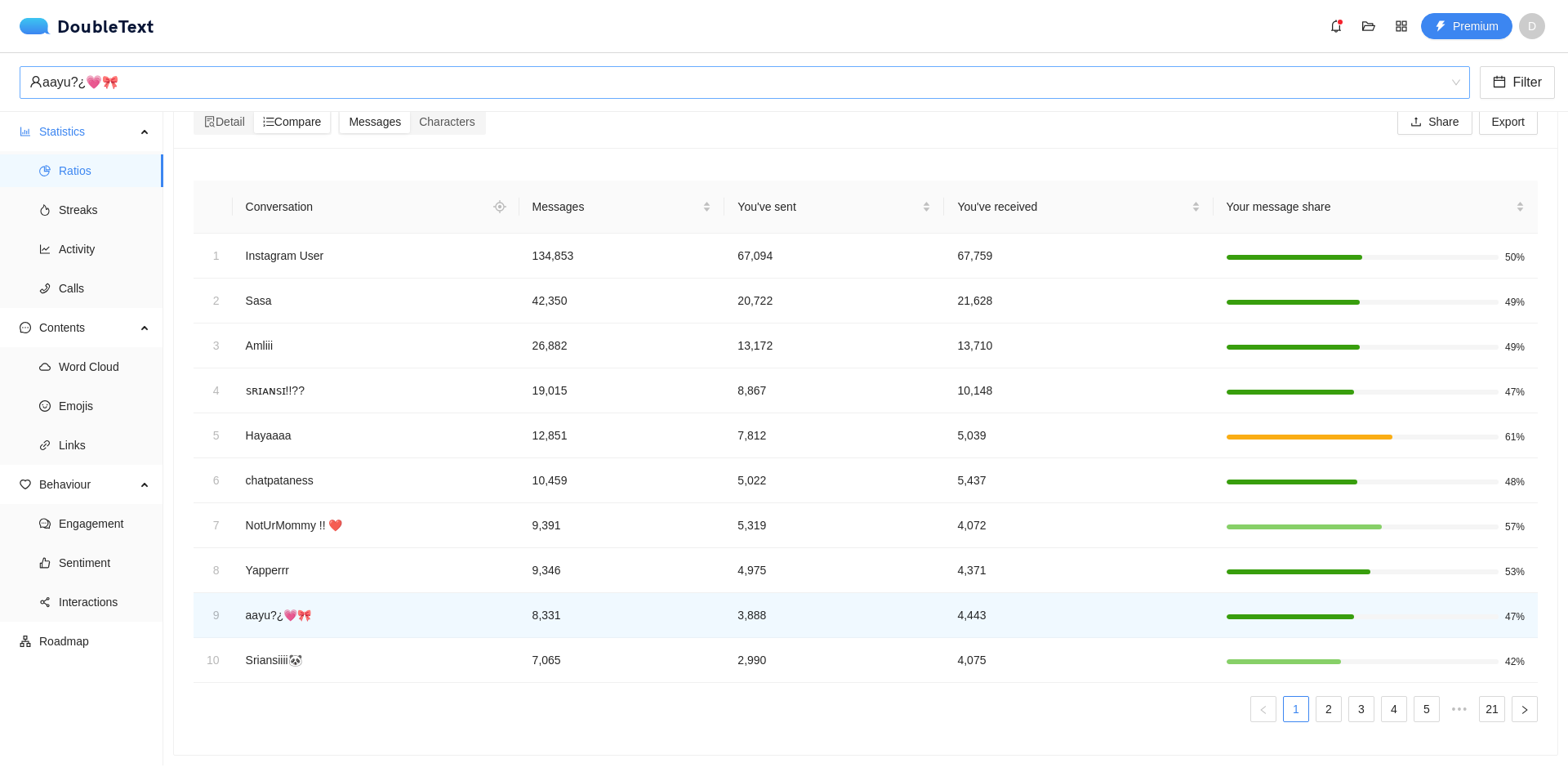
scroll to position [40, 0]
click at [75, 171] on span "Ratios" at bounding box center [104, 170] width 91 height 33
click at [90, 171] on span "Ratios" at bounding box center [104, 170] width 91 height 33
click at [71, 211] on span "Streaks" at bounding box center [104, 210] width 91 height 33
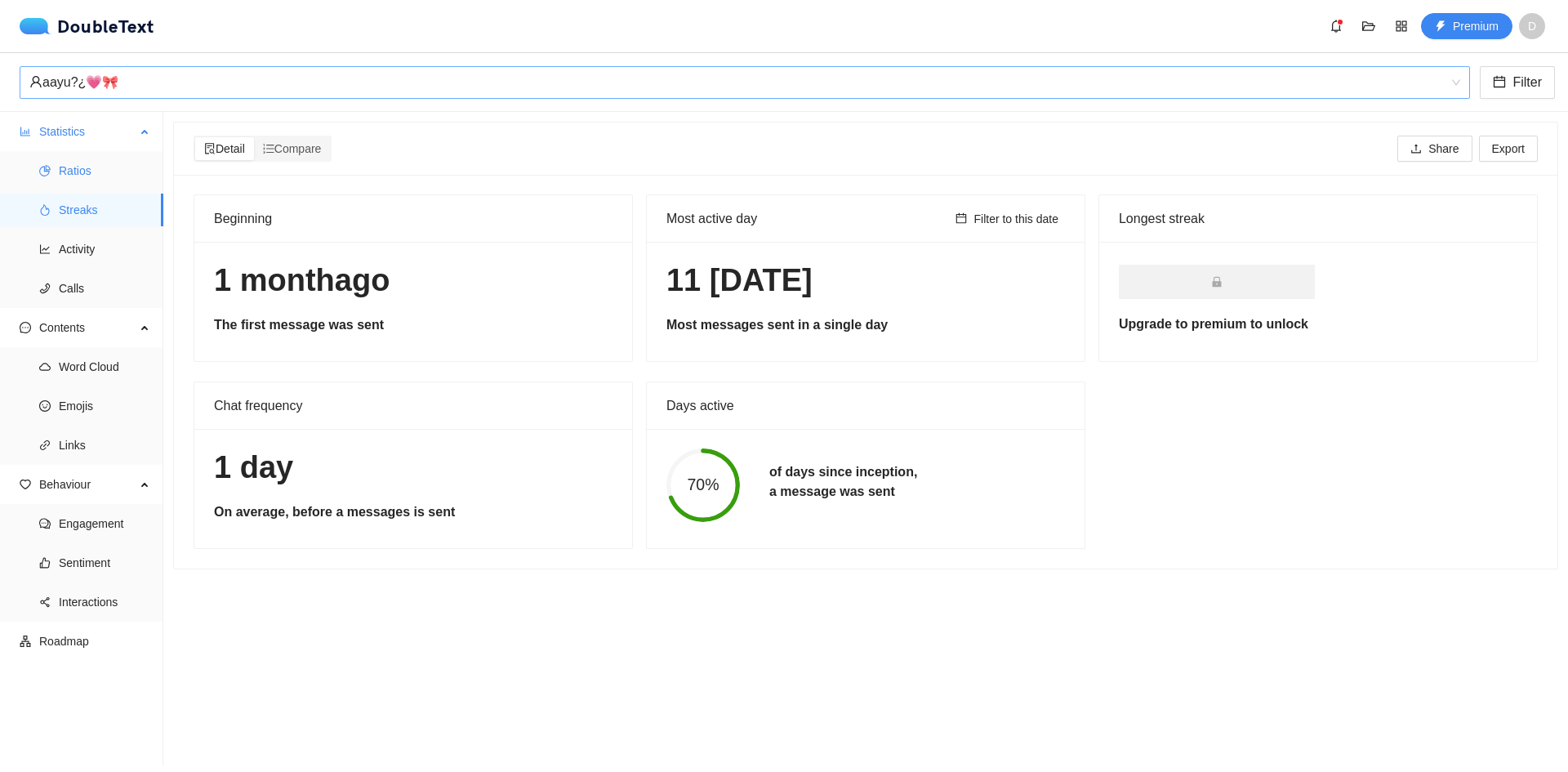
click at [88, 165] on span "Ratios" at bounding box center [104, 170] width 91 height 33
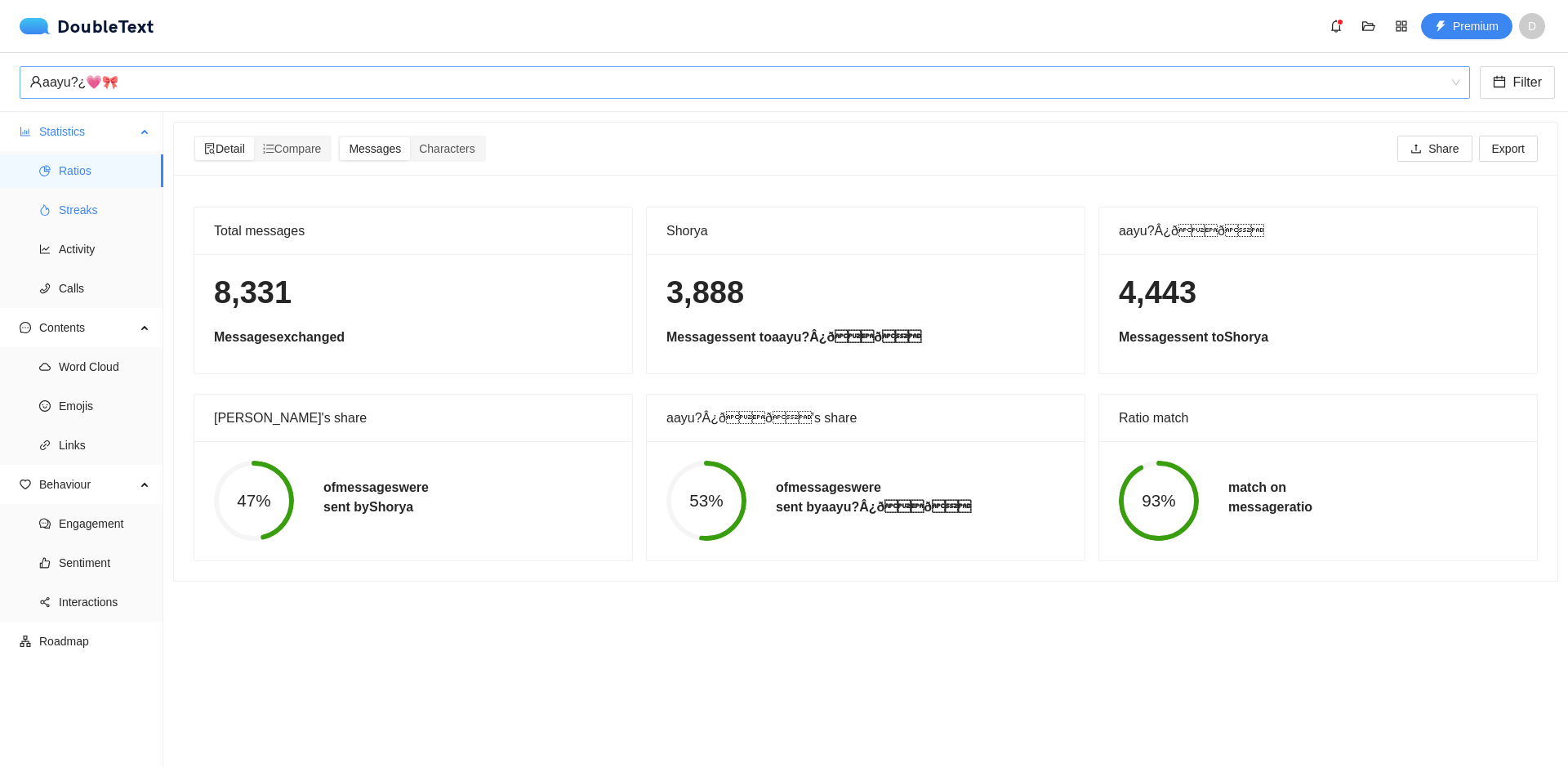
click at [87, 208] on span "Streaks" at bounding box center [104, 210] width 91 height 33
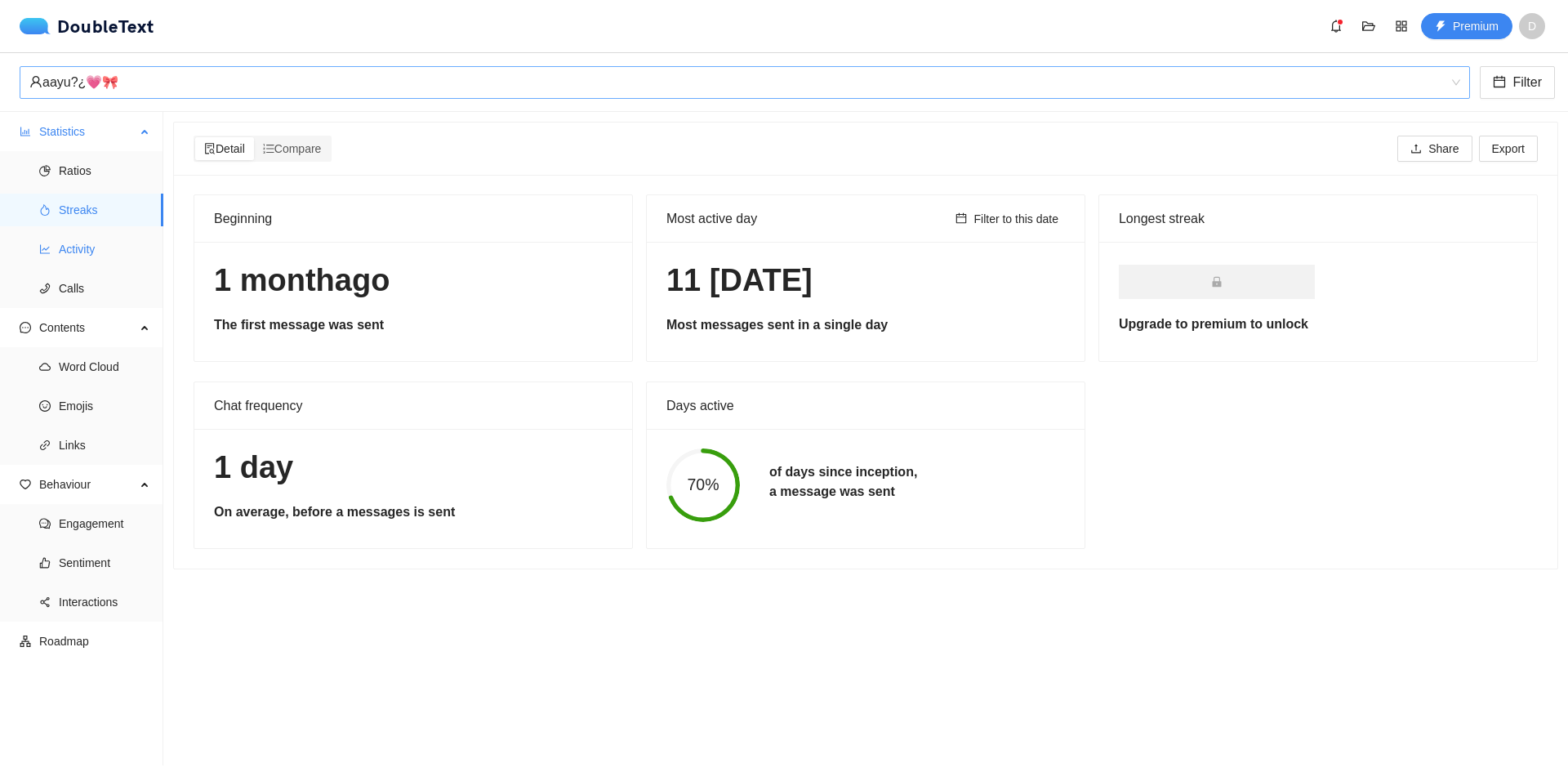
click at [106, 247] on span "Activity" at bounding box center [104, 249] width 91 height 33
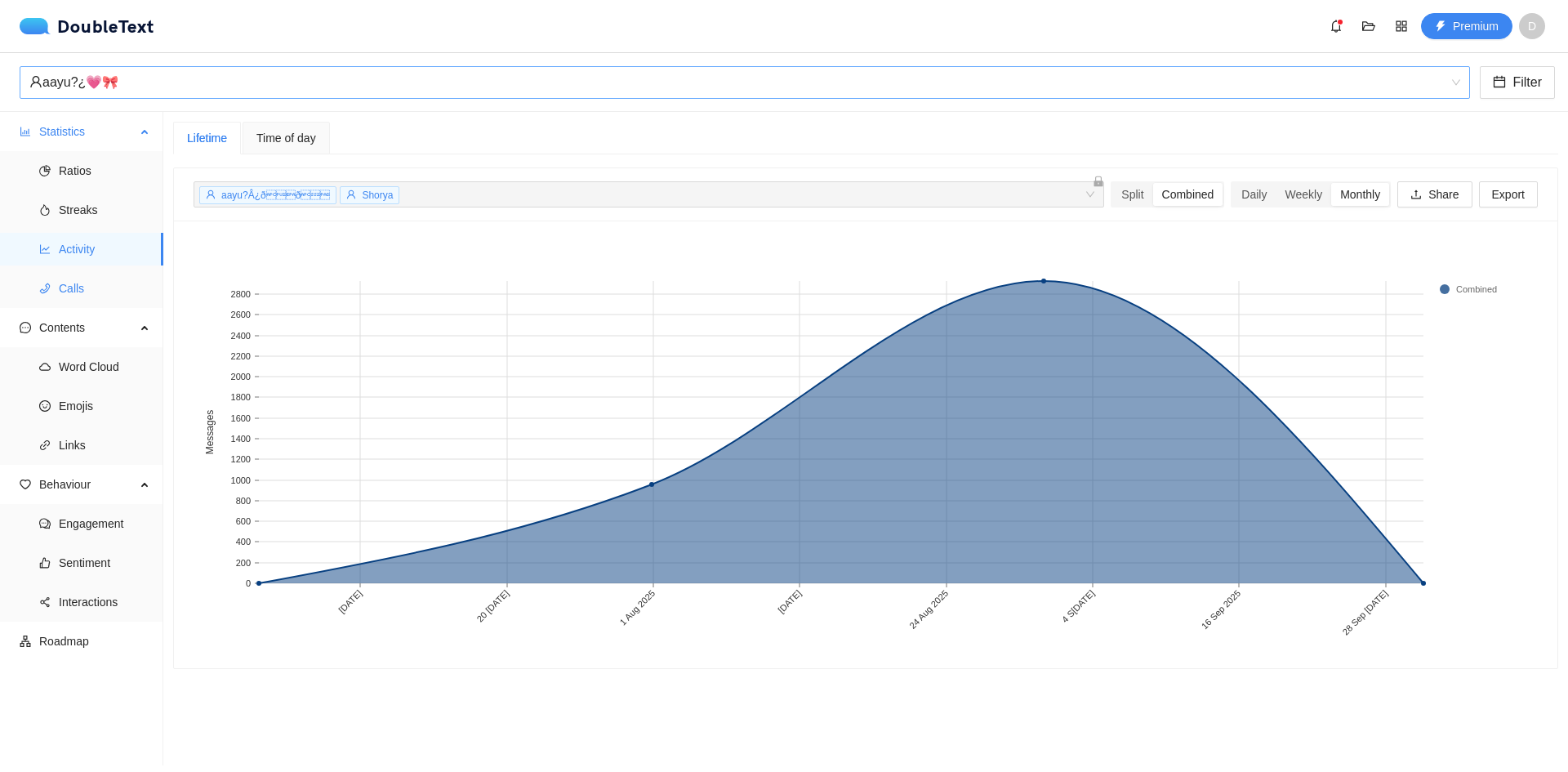
click at [108, 275] on span "Calls" at bounding box center [104, 288] width 91 height 33
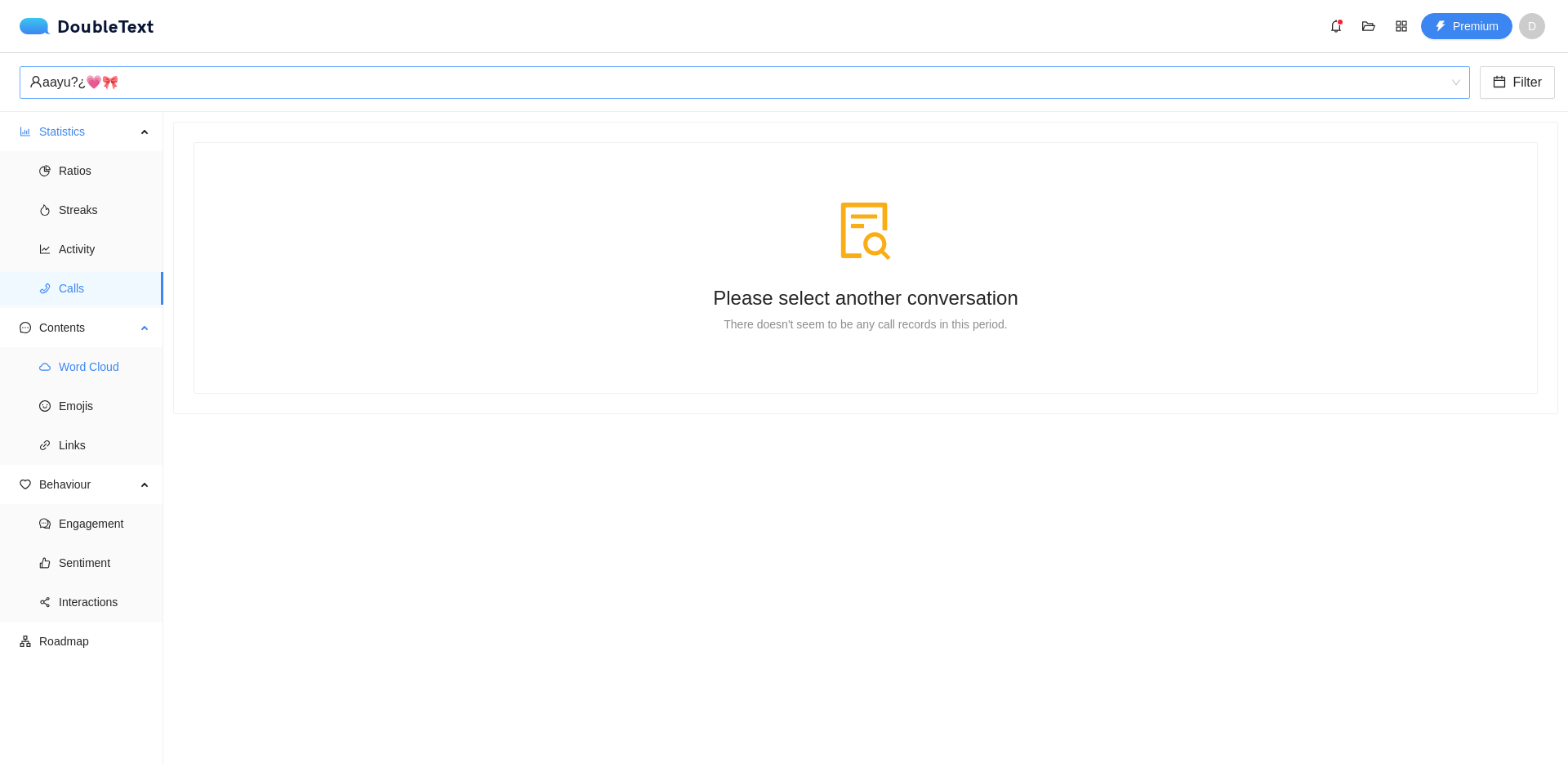
click at [97, 368] on span "Word Cloud" at bounding box center [104, 366] width 91 height 33
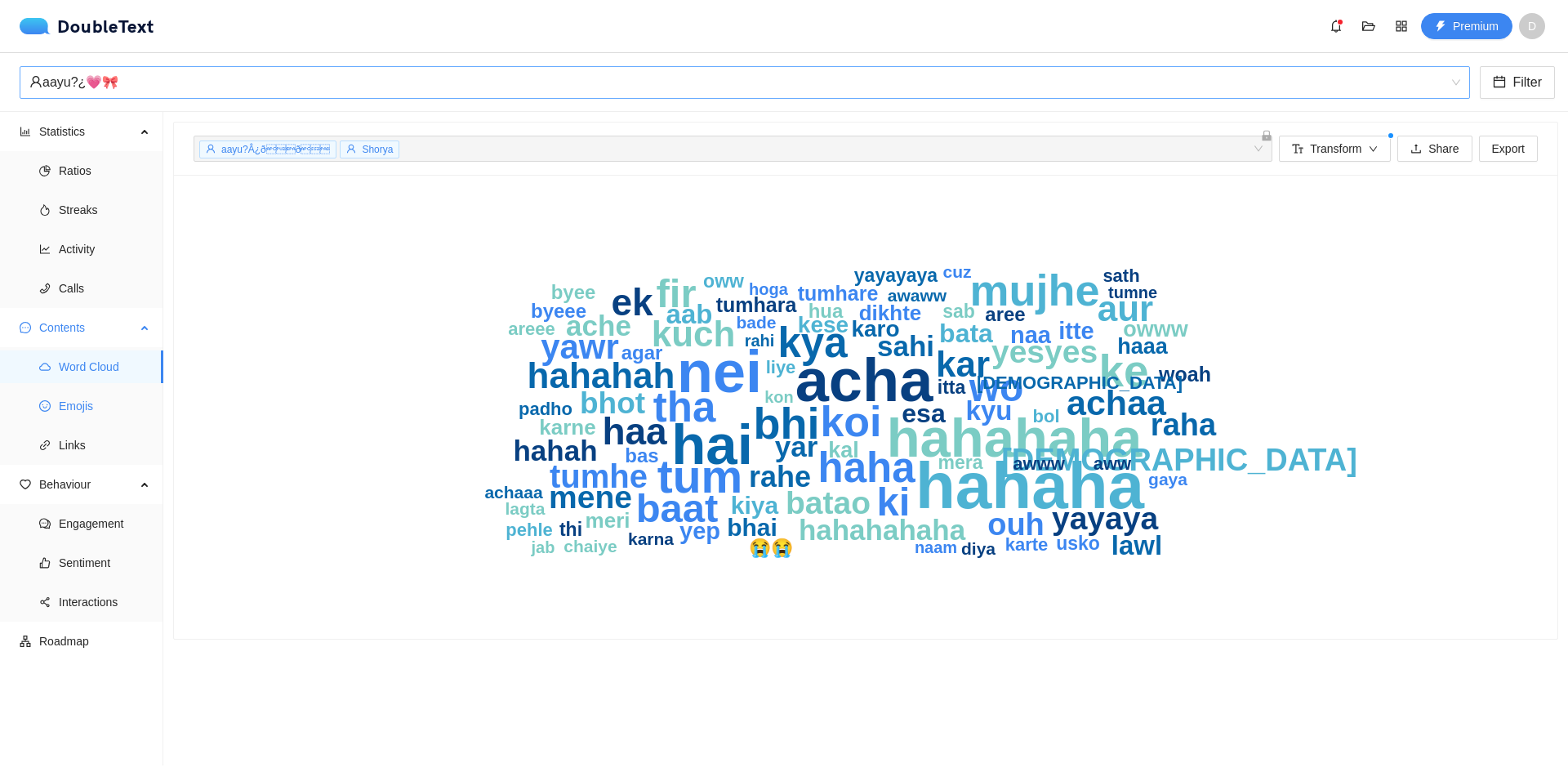
click at [80, 414] on span "Emojis" at bounding box center [104, 406] width 91 height 33
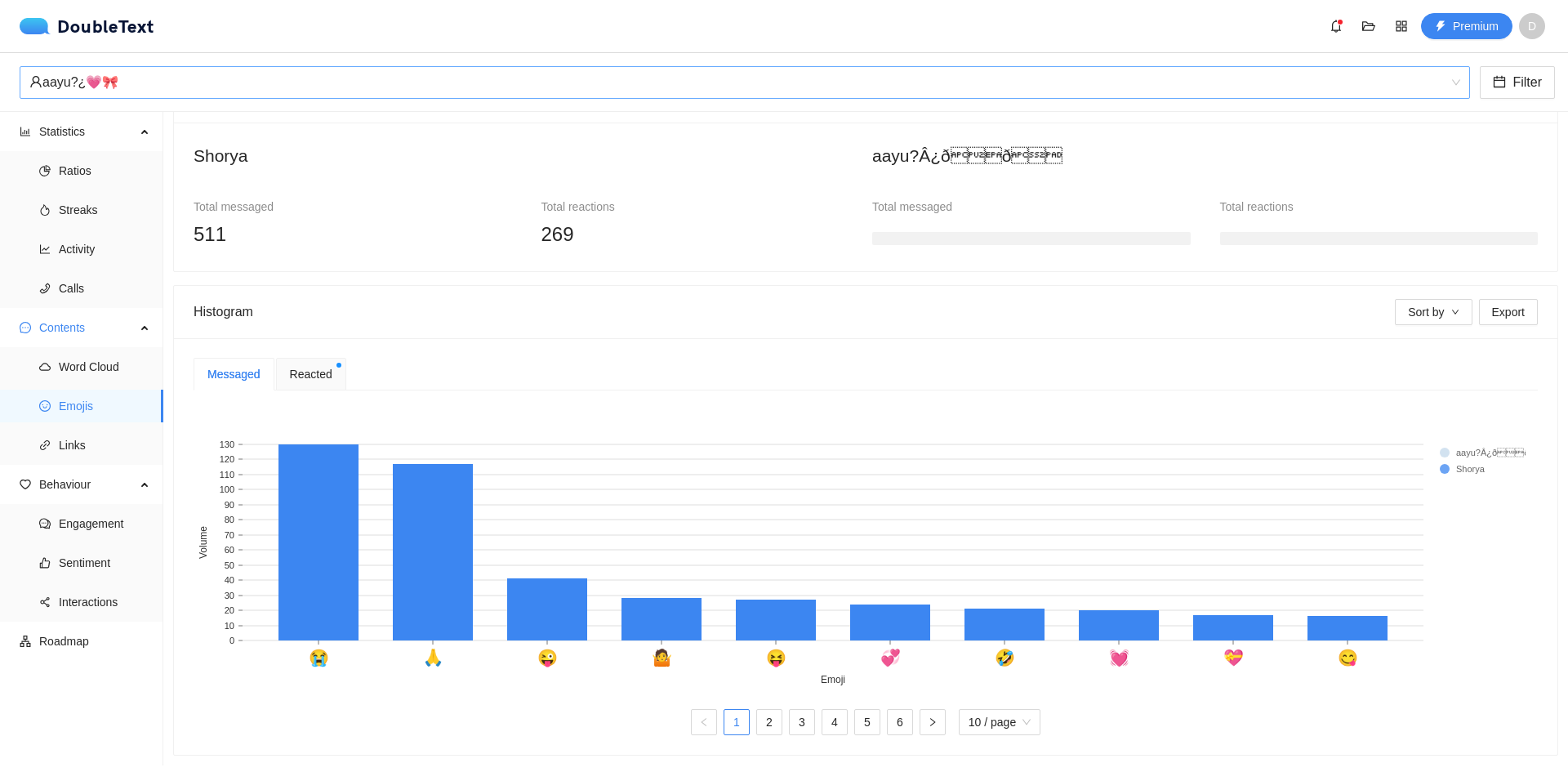
scroll to position [148, 0]
click at [102, 405] on span "Emojis" at bounding box center [104, 406] width 91 height 33
click at [94, 434] on span "Links" at bounding box center [104, 445] width 91 height 33
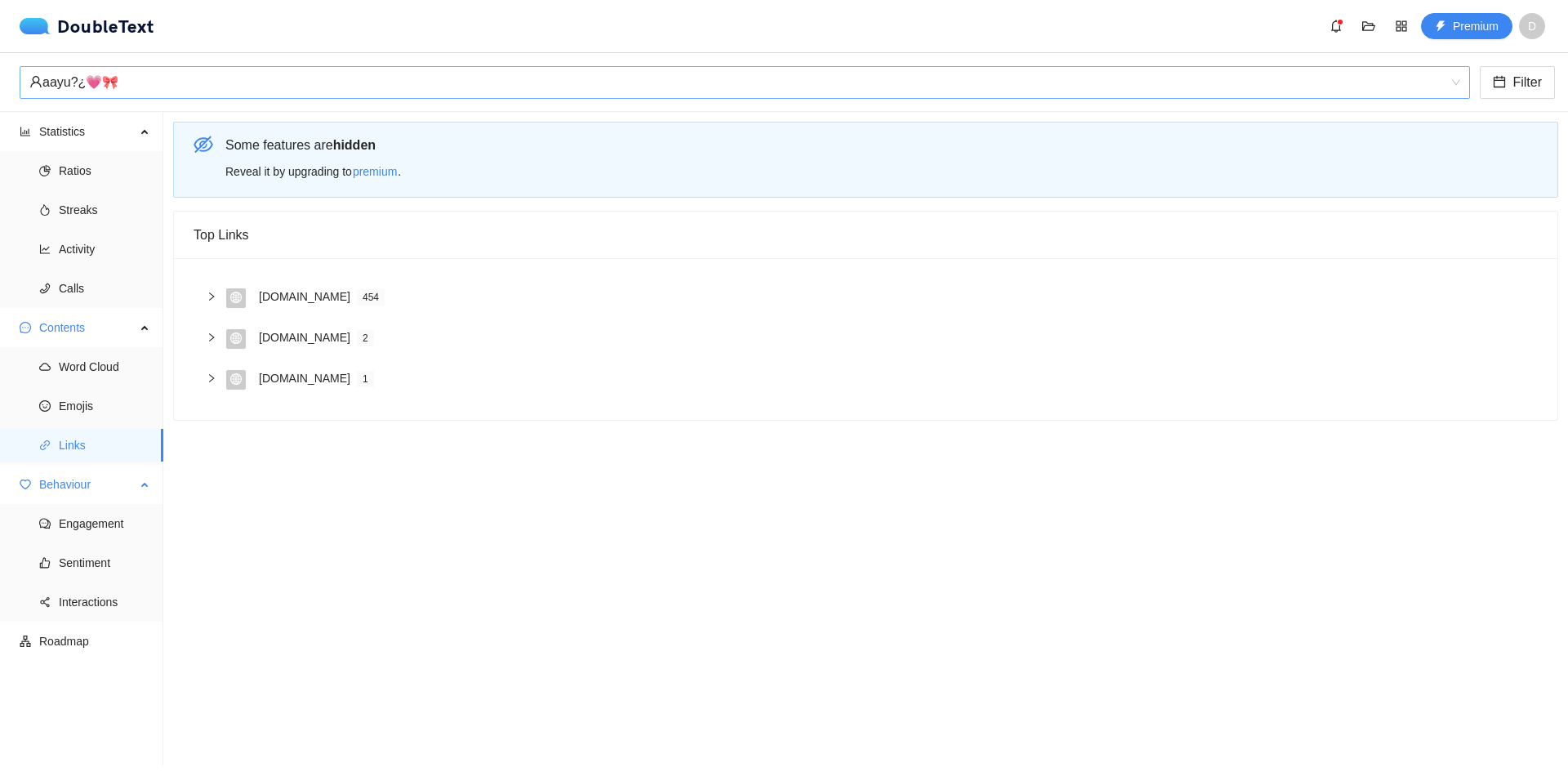
click at [104, 487] on span "Behaviour" at bounding box center [88, 484] width 96 height 33
click at [100, 487] on span "Behaviour" at bounding box center [88, 484] width 96 height 33
click at [89, 523] on span "Engagement" at bounding box center [104, 523] width 91 height 33
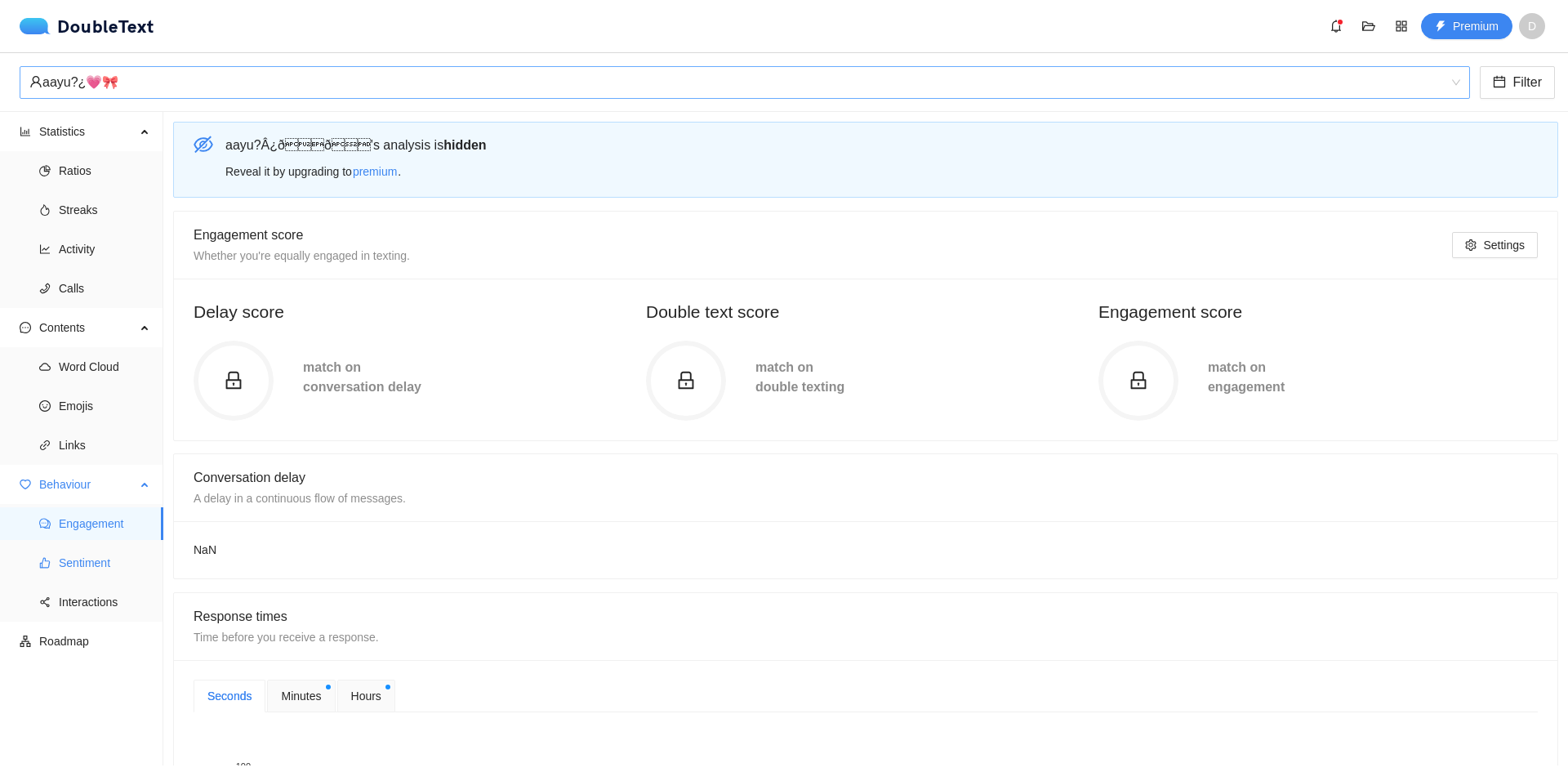
click at [106, 563] on span "Sentiment" at bounding box center [104, 562] width 91 height 33
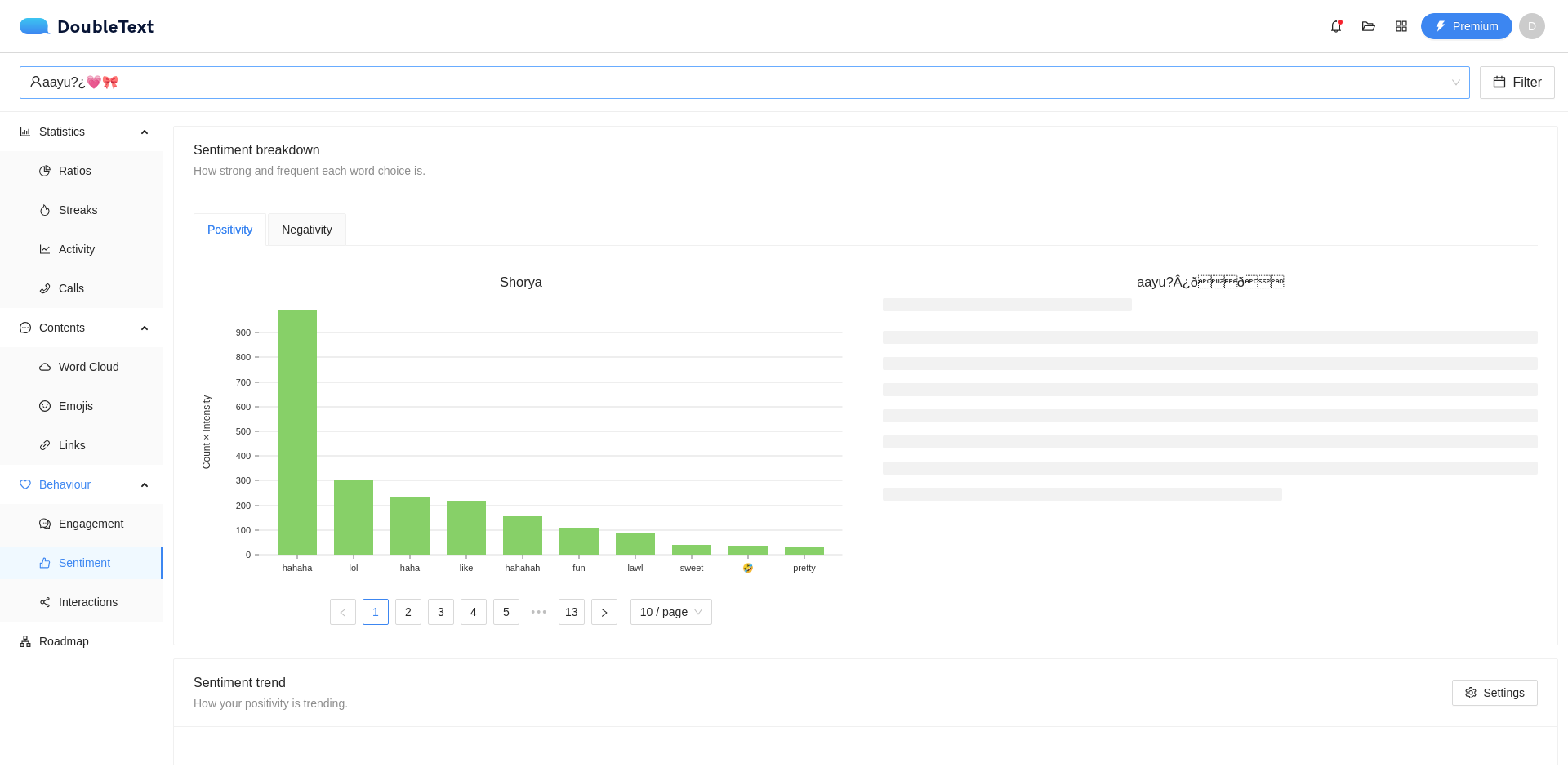
scroll to position [359, 0]
click at [314, 233] on span "Negativity" at bounding box center [306, 227] width 50 height 11
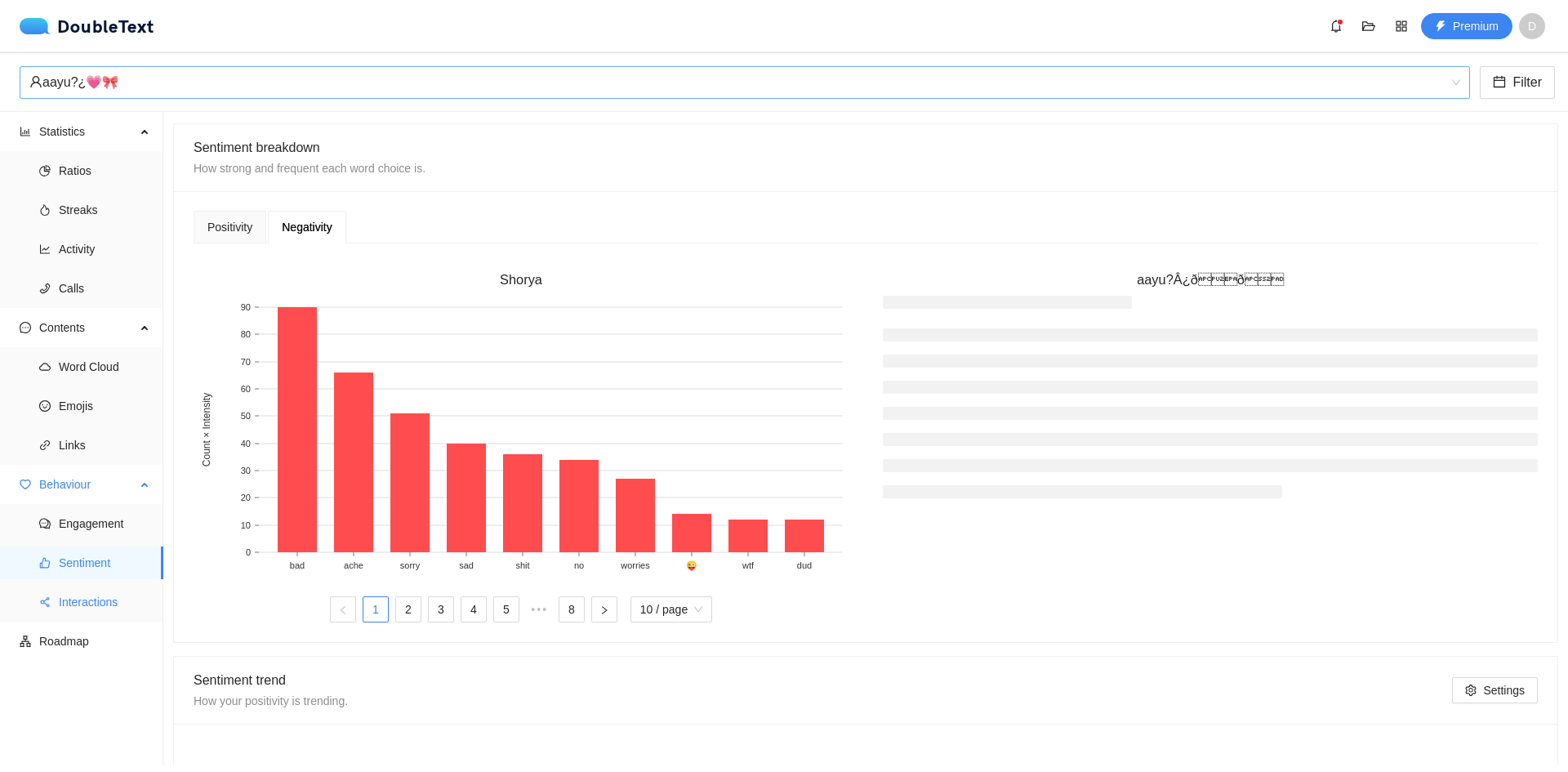
click at [111, 589] on span "Interactions" at bounding box center [104, 602] width 91 height 33
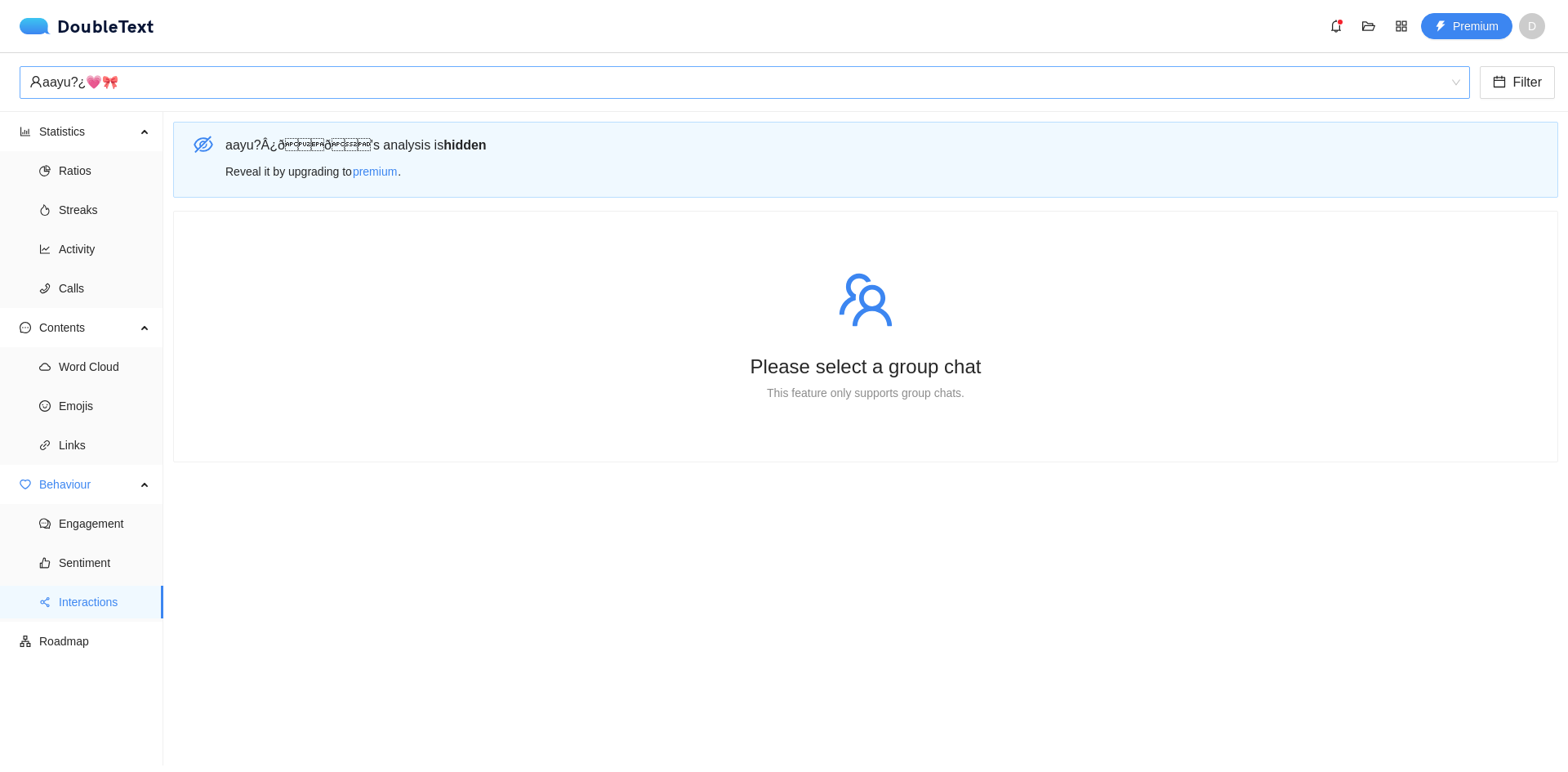
click at [124, 86] on div "aayu?¿💗🎀" at bounding box center [737, 82] width 1416 height 31
click at [124, 87] on div "aayu?¿💗🎀" at bounding box center [737, 82] width 1416 height 31
click at [75, 114] on ul "Statistics Ratios Streaks Activity Calls Contents Word Cloud Emojis Links Behav…" at bounding box center [82, 439] width 164 height 653
click at [71, 135] on span "Statistics" at bounding box center [88, 131] width 96 height 33
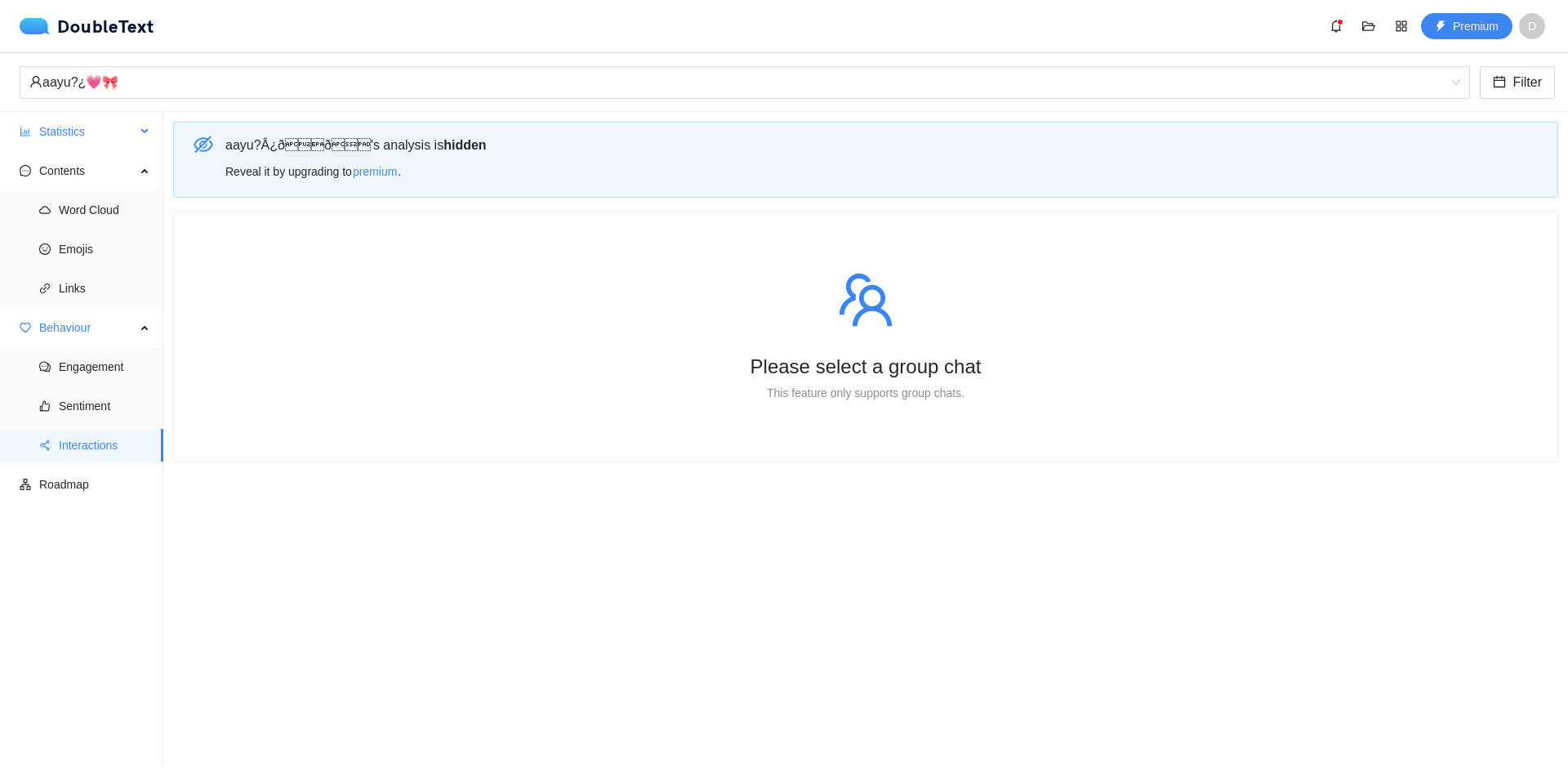
click at [76, 133] on span "Statistics" at bounding box center [88, 131] width 96 height 33
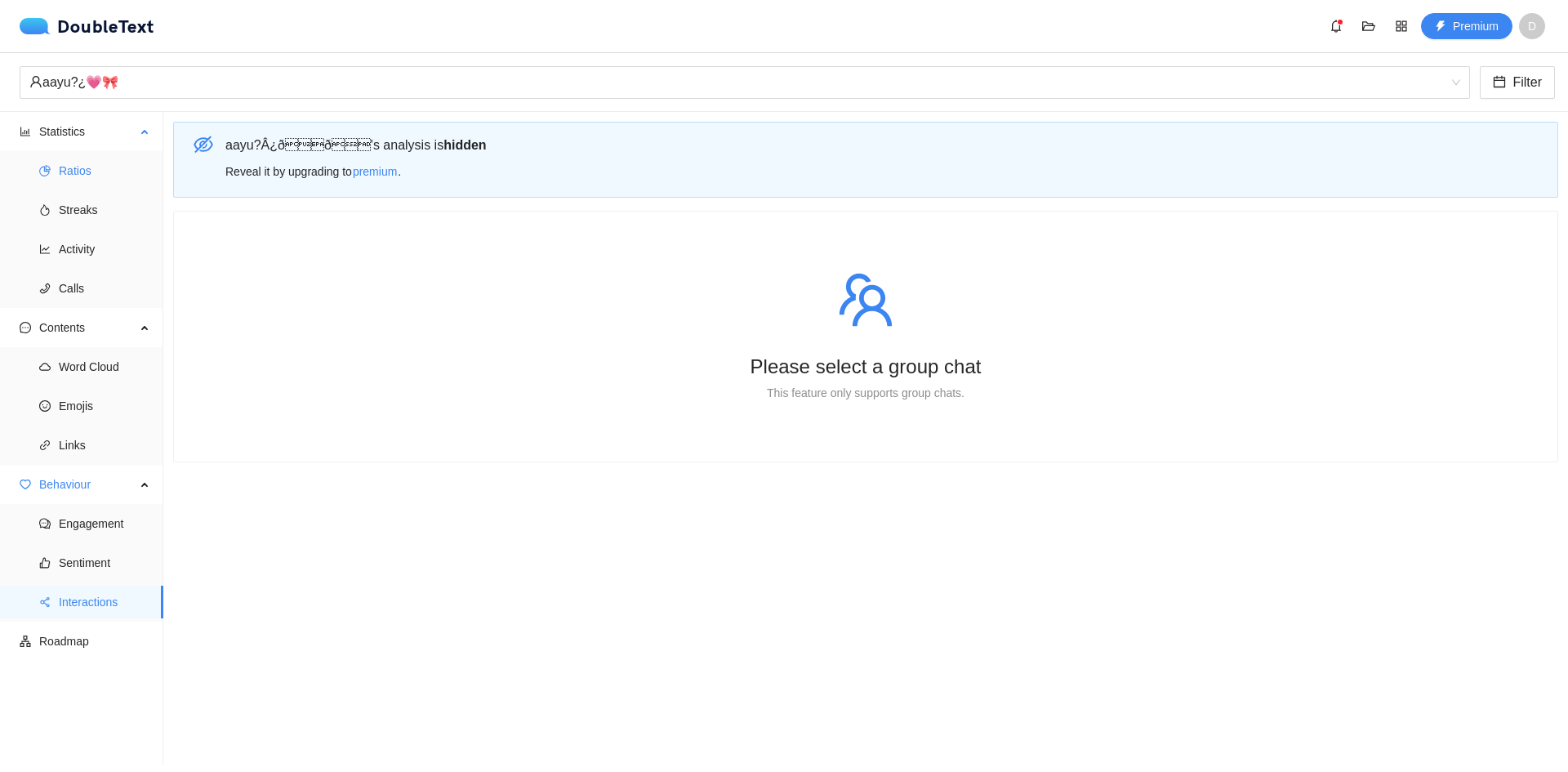
click at [87, 169] on span "Ratios" at bounding box center [104, 170] width 91 height 33
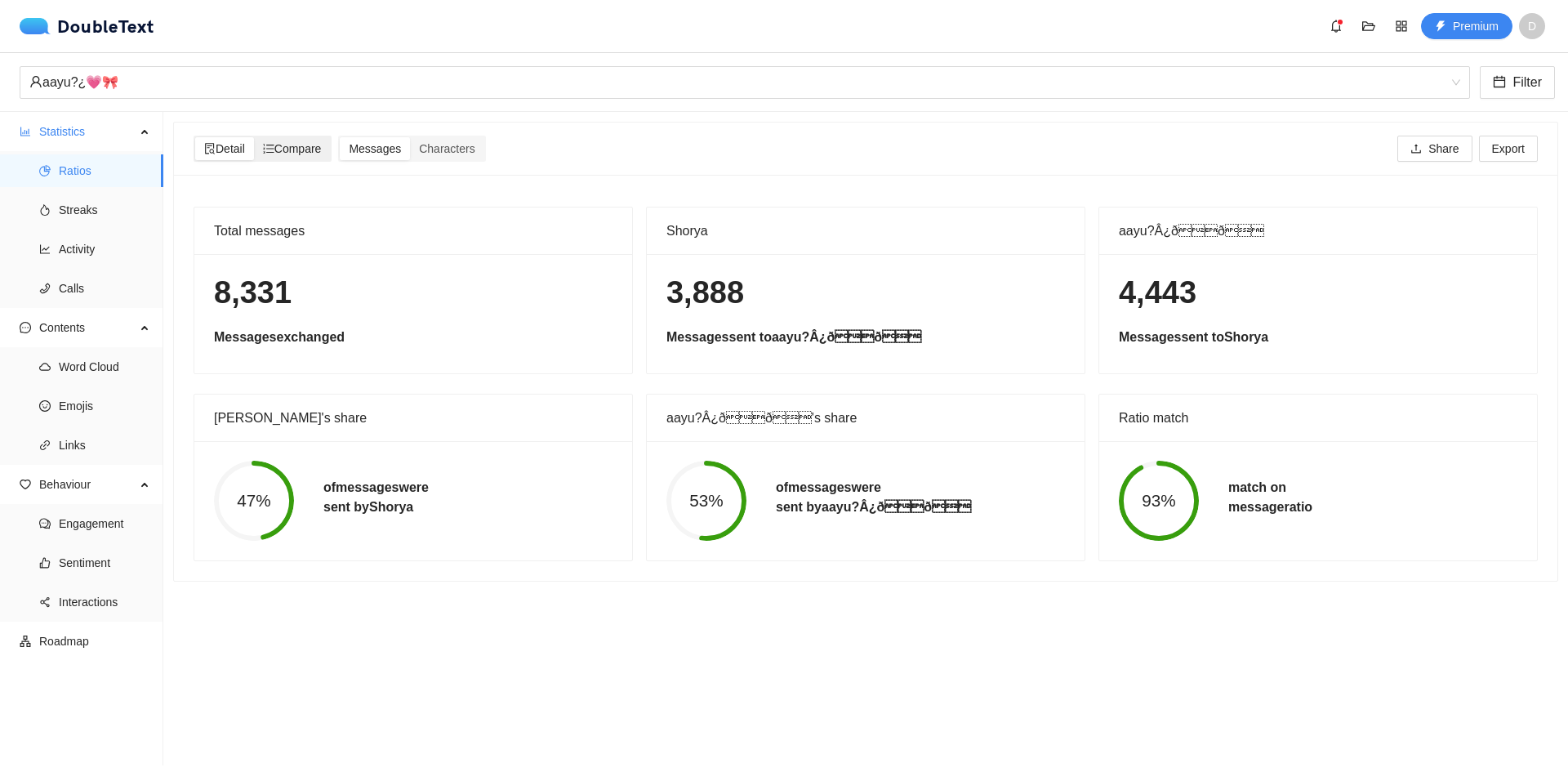
click at [282, 150] on span "Compare" at bounding box center [292, 149] width 58 height 13
click at [254, 137] on input "Compare" at bounding box center [254, 137] width 0 height 0
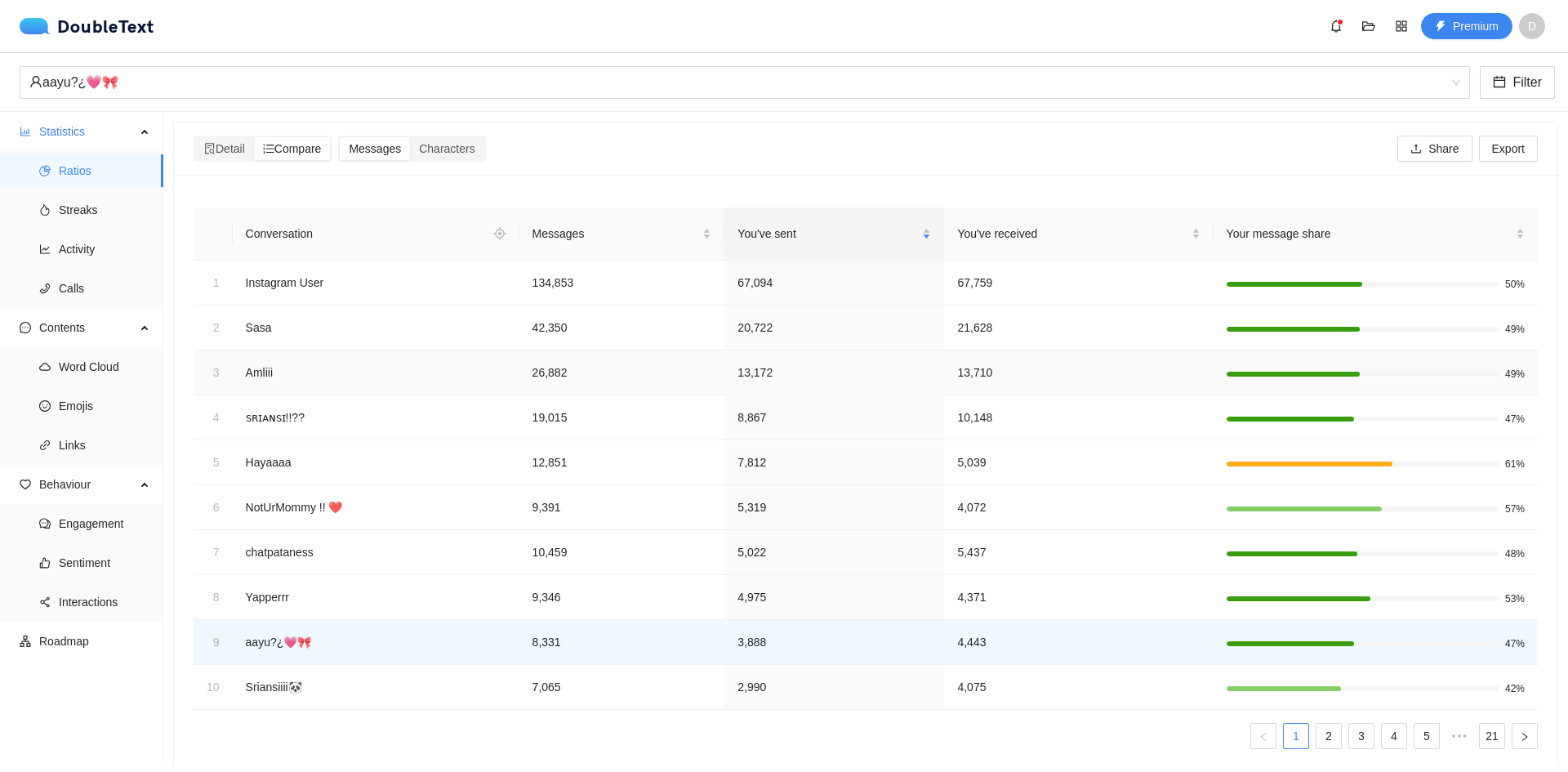
scroll to position [40, 0]
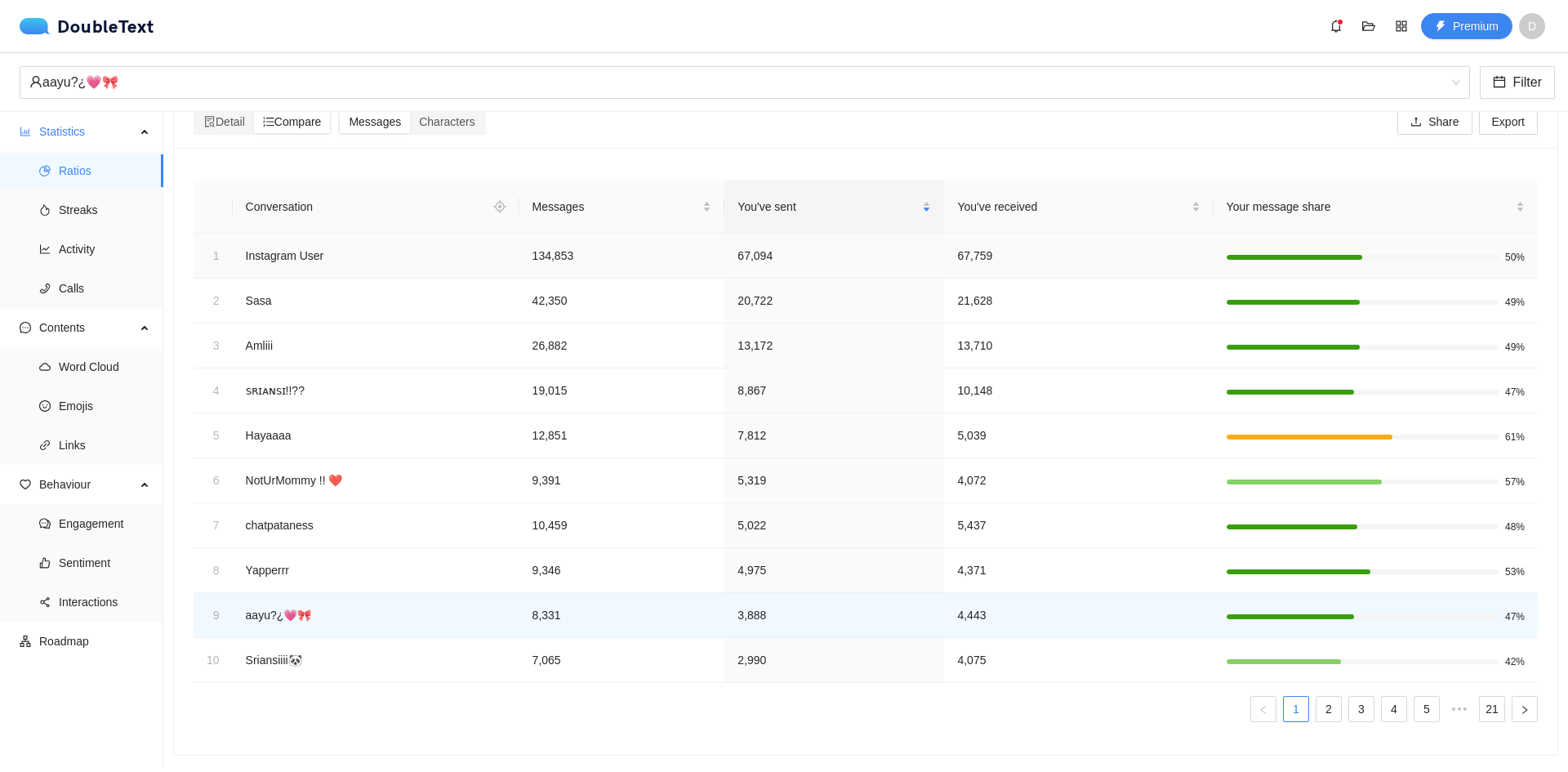
click at [343, 240] on td "Instagram User" at bounding box center [376, 256] width 287 height 45
click at [642, 239] on td "134,853" at bounding box center [622, 256] width 206 height 45
click at [620, 236] on td "134,853" at bounding box center [622, 256] width 206 height 45
drag, startPoint x: 632, startPoint y: 235, endPoint x: 767, endPoint y: 235, distance: 135.0
click at [660, 235] on td "134,853" at bounding box center [622, 256] width 206 height 45
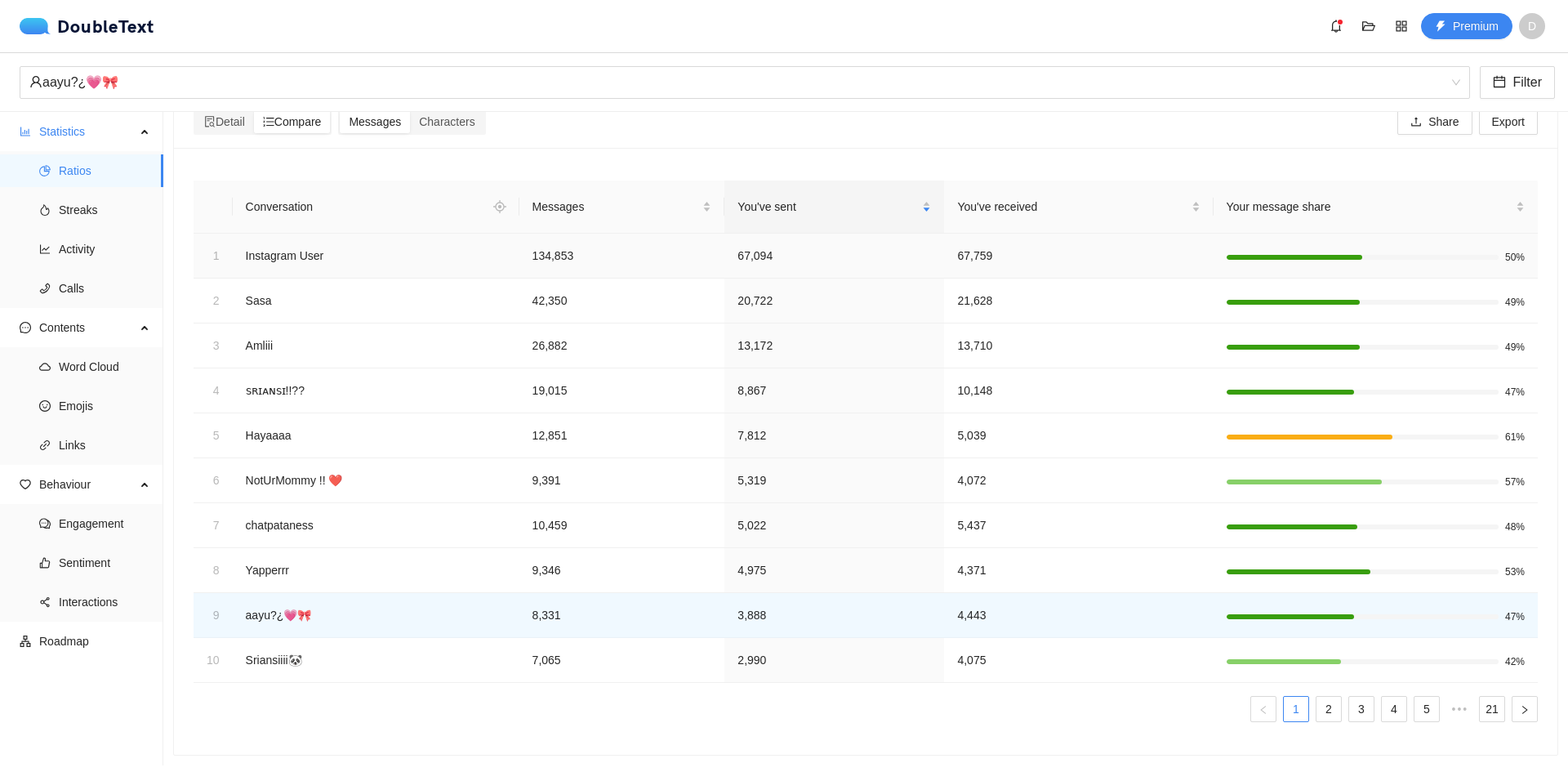
drag, startPoint x: 768, startPoint y: 236, endPoint x: 808, endPoint y: 240, distance: 40.2
click at [773, 236] on td "67,094" at bounding box center [834, 256] width 219 height 45
click at [853, 243] on td "67,094" at bounding box center [834, 256] width 219 height 45
drag, startPoint x: 955, startPoint y: 244, endPoint x: 978, endPoint y: 244, distance: 23.0
click at [968, 244] on td "67,759" at bounding box center [1078, 256] width 268 height 45
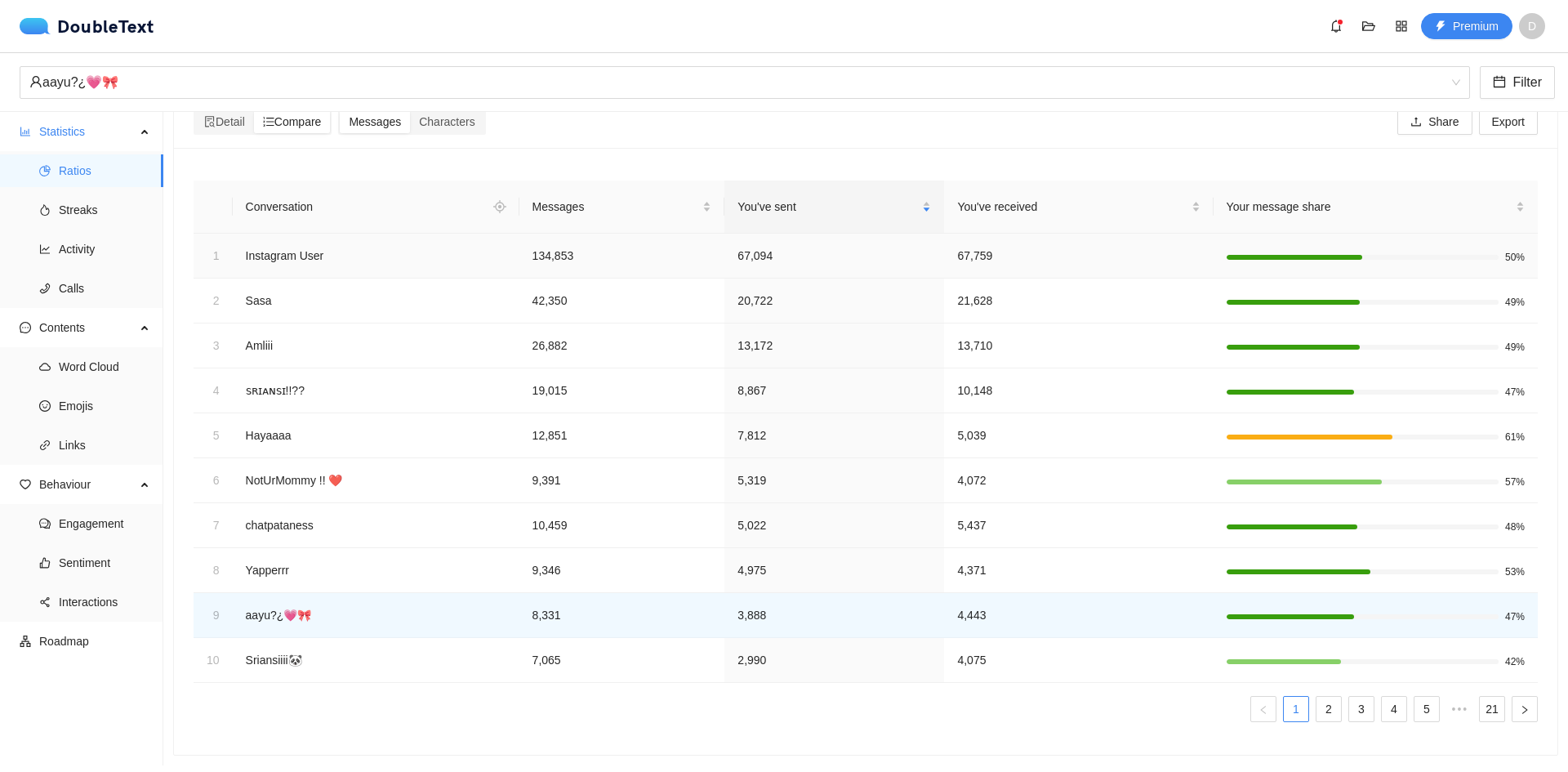
drag, startPoint x: 1007, startPoint y: 244, endPoint x: 1098, endPoint y: 239, distance: 91.1
click at [1019, 243] on td "67,759" at bounding box center [1078, 256] width 268 height 45
click at [1213, 233] on td "50%" at bounding box center [1375, 256] width 324 height 45
click at [1240, 202] on span "Your message share" at bounding box center [1369, 206] width 286 height 18
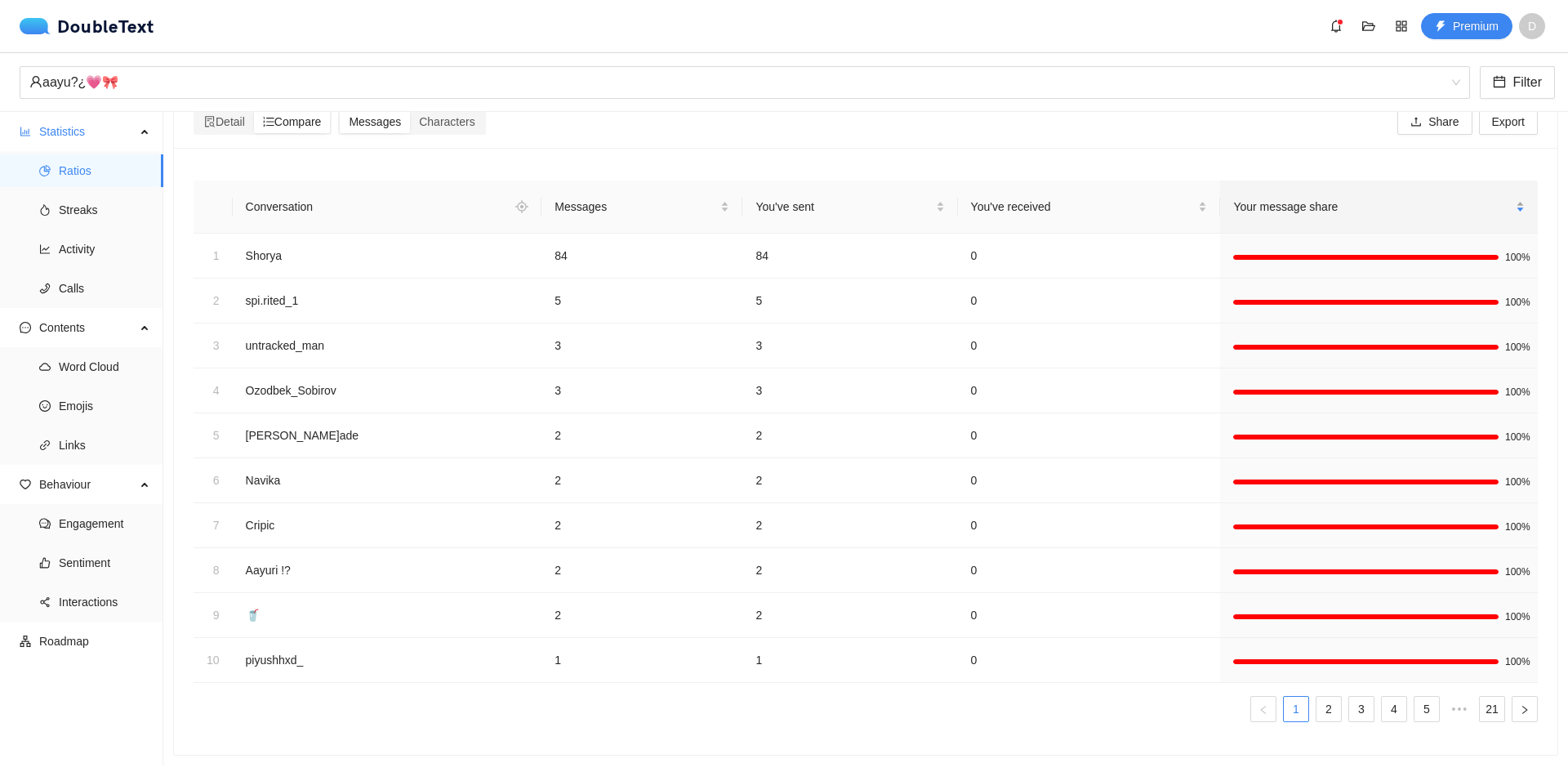
click at [1256, 198] on span "Your message share" at bounding box center [1372, 206] width 280 height 18
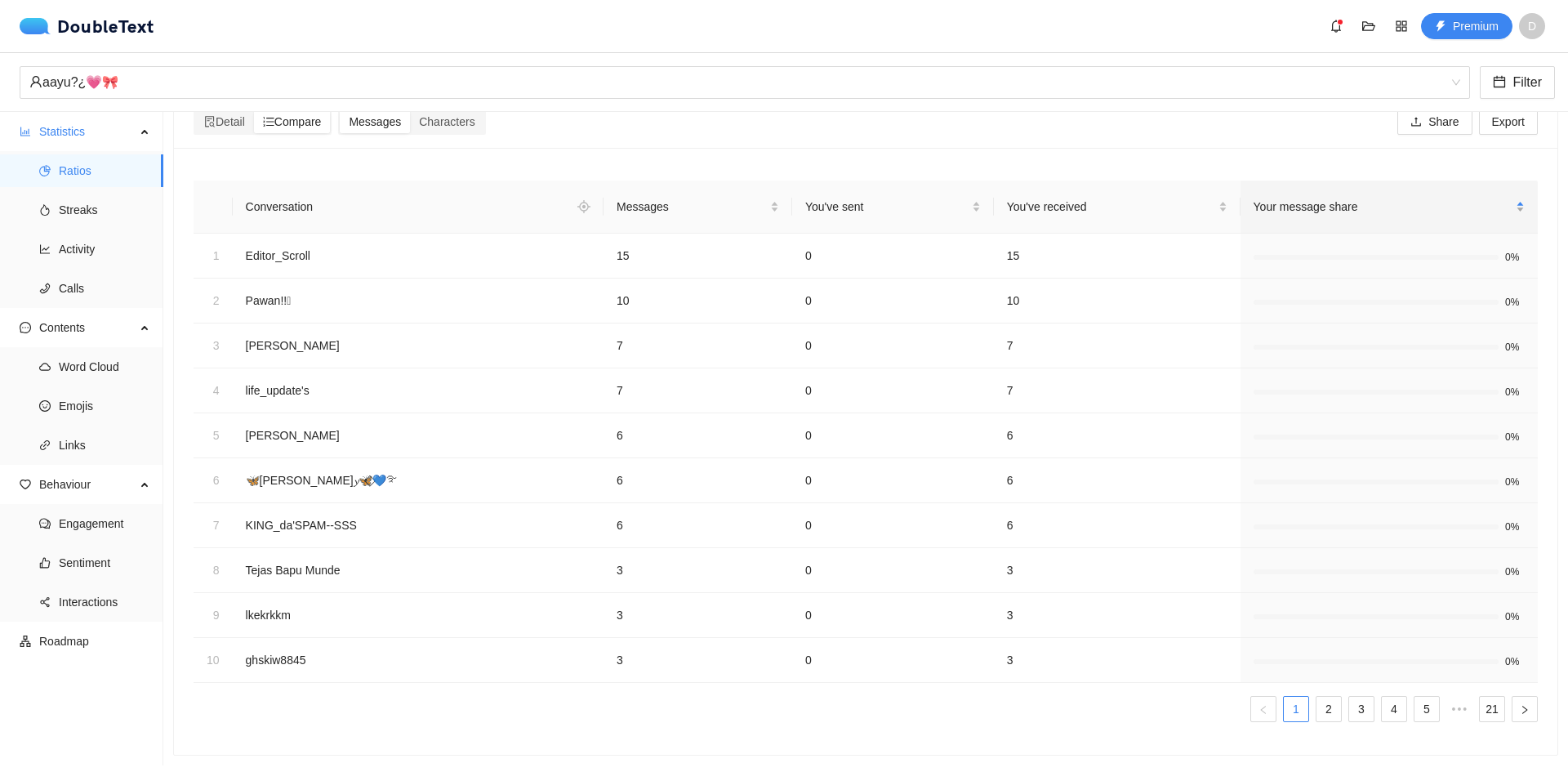
click at [1256, 198] on span "Your message share" at bounding box center [1383, 206] width 259 height 18
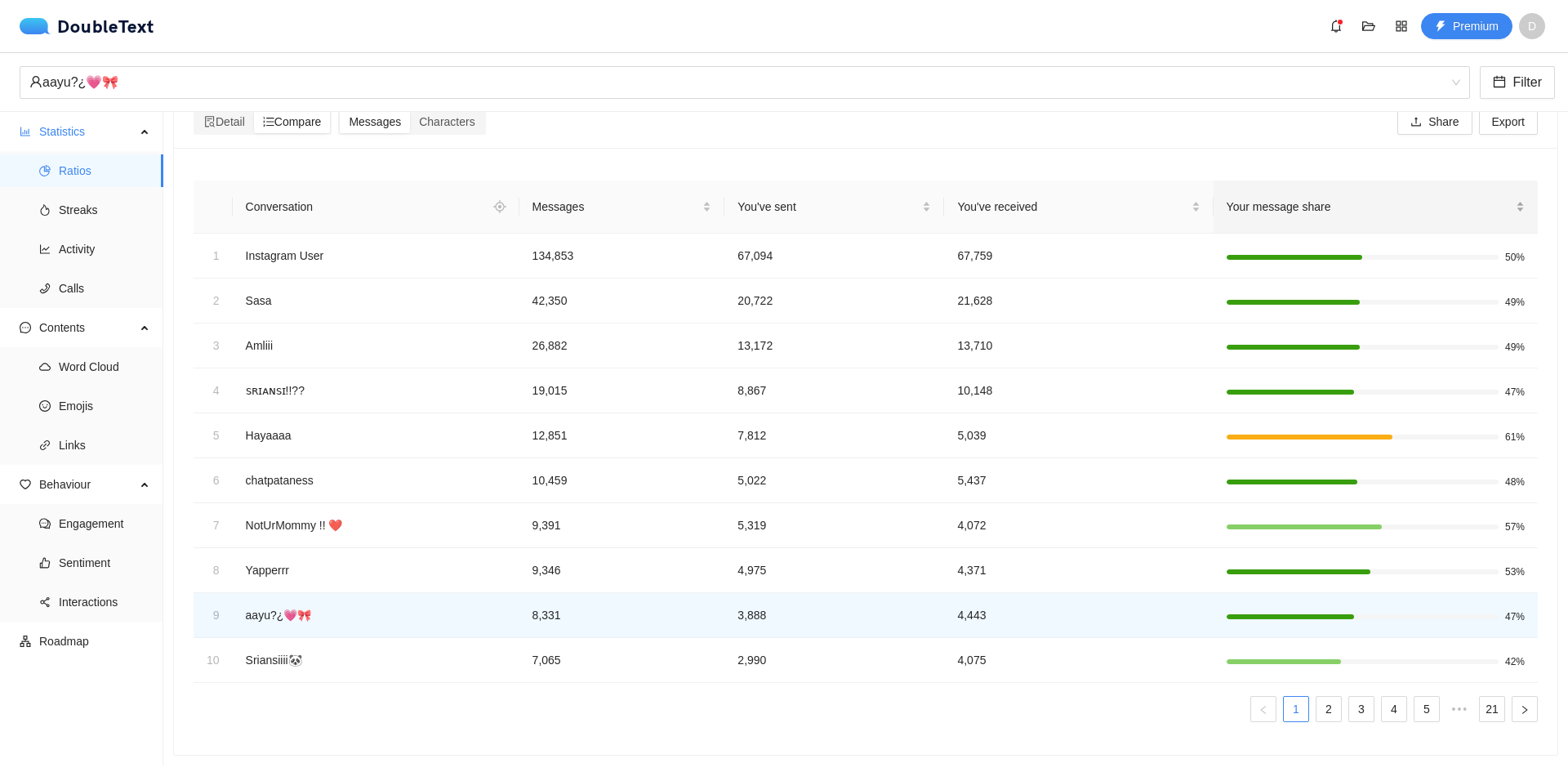
click at [1256, 198] on span "Your message share" at bounding box center [1369, 206] width 286 height 18
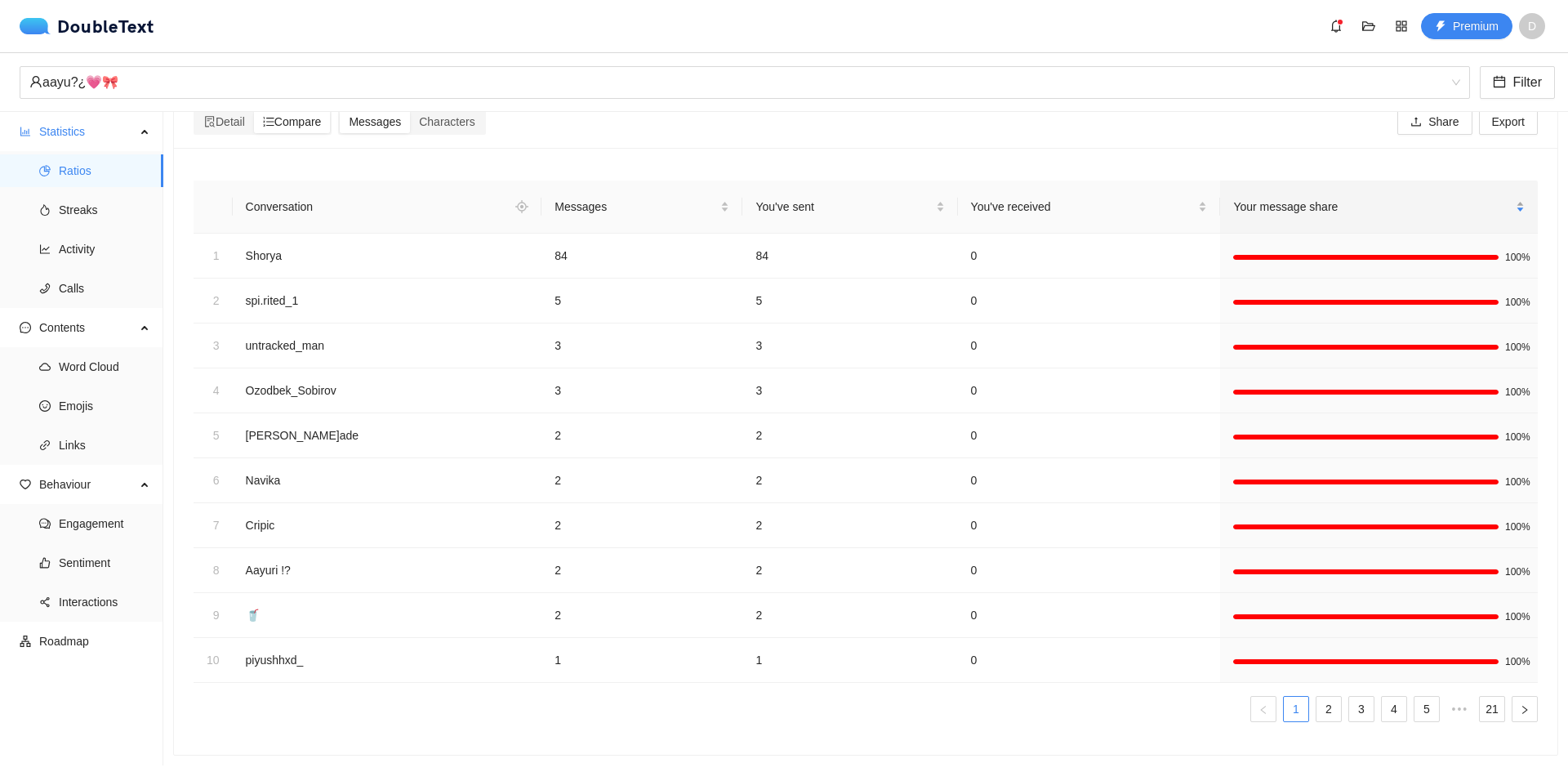
click at [1233, 201] on span "Your message share" at bounding box center [1372, 206] width 280 height 18
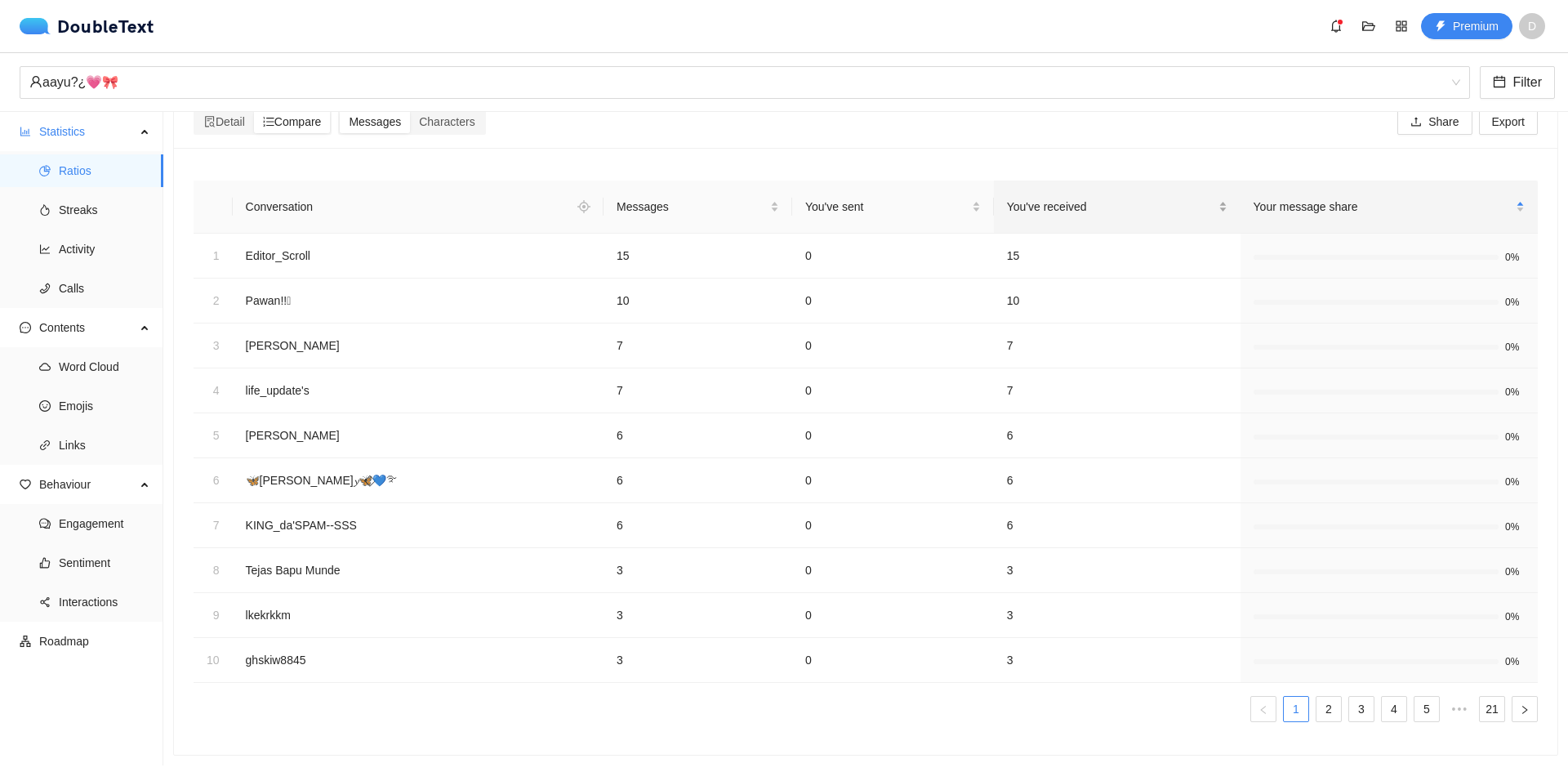
click at [1227, 198] on div "You've received" at bounding box center [1117, 206] width 220 height 18
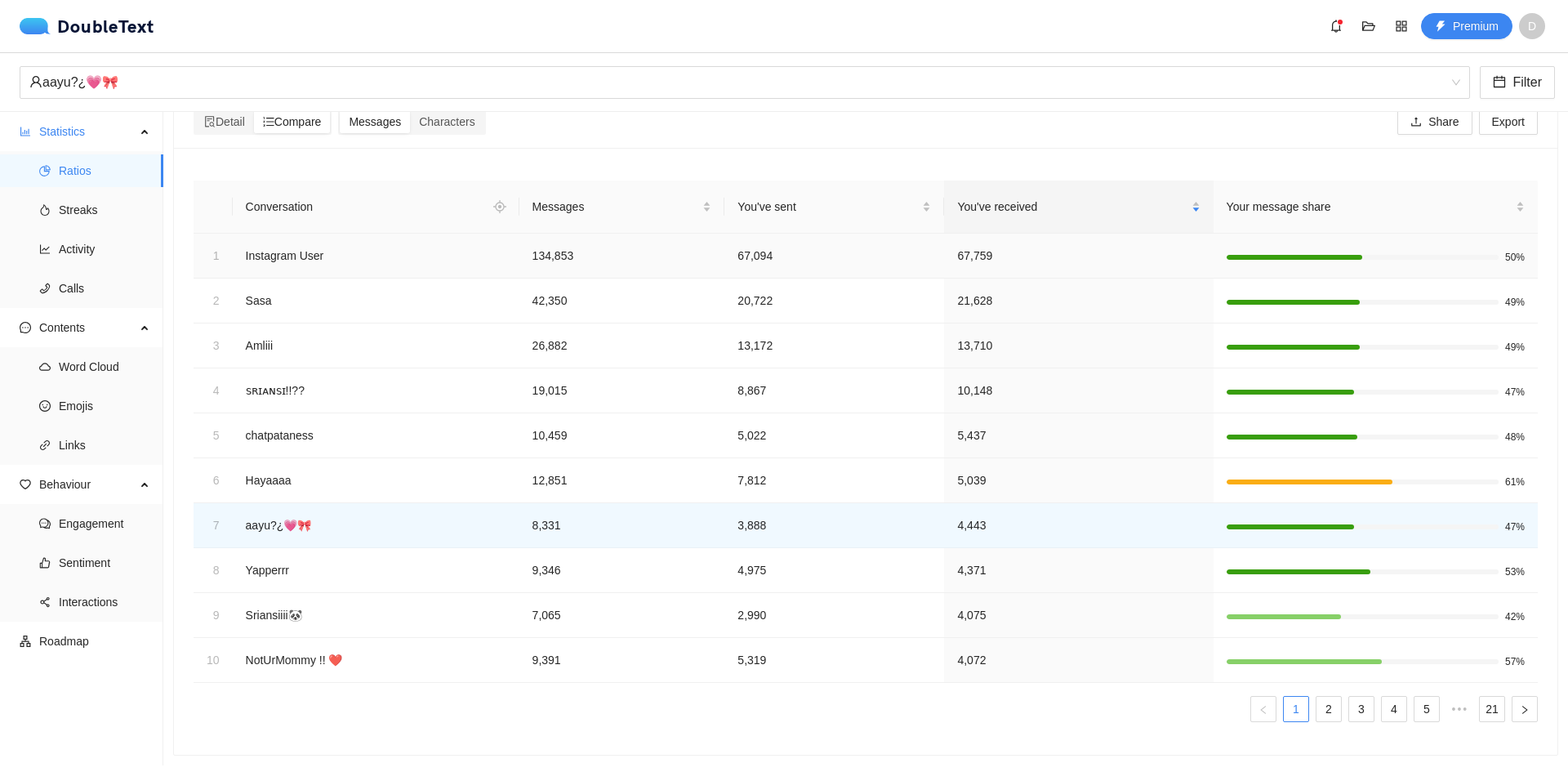
click at [322, 243] on td "Instagram User" at bounding box center [376, 256] width 287 height 45
click at [1431, 249] on div at bounding box center [1375, 257] width 298 height 15
click at [290, 233] on td "Instagram User" at bounding box center [376, 256] width 287 height 45
click at [280, 242] on td "Instagram User" at bounding box center [376, 256] width 287 height 45
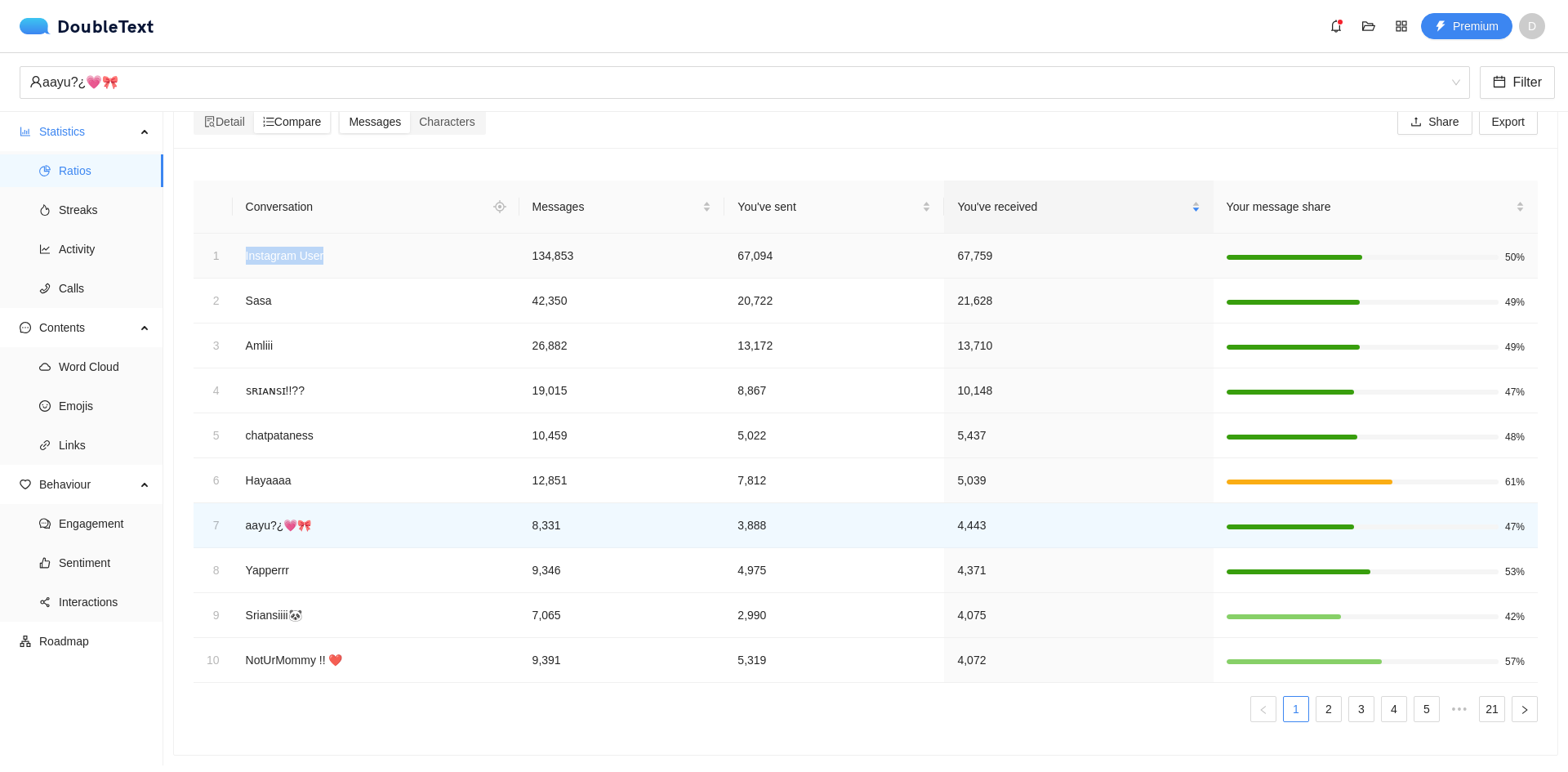
drag, startPoint x: 323, startPoint y: 239, endPoint x: 295, endPoint y: 244, distance: 28.4
click at [240, 244] on td "Instagram User" at bounding box center [376, 256] width 287 height 45
copy td "Instagram User"
click at [234, 79] on div "aayu?¿💗🎀" at bounding box center [737, 82] width 1416 height 31
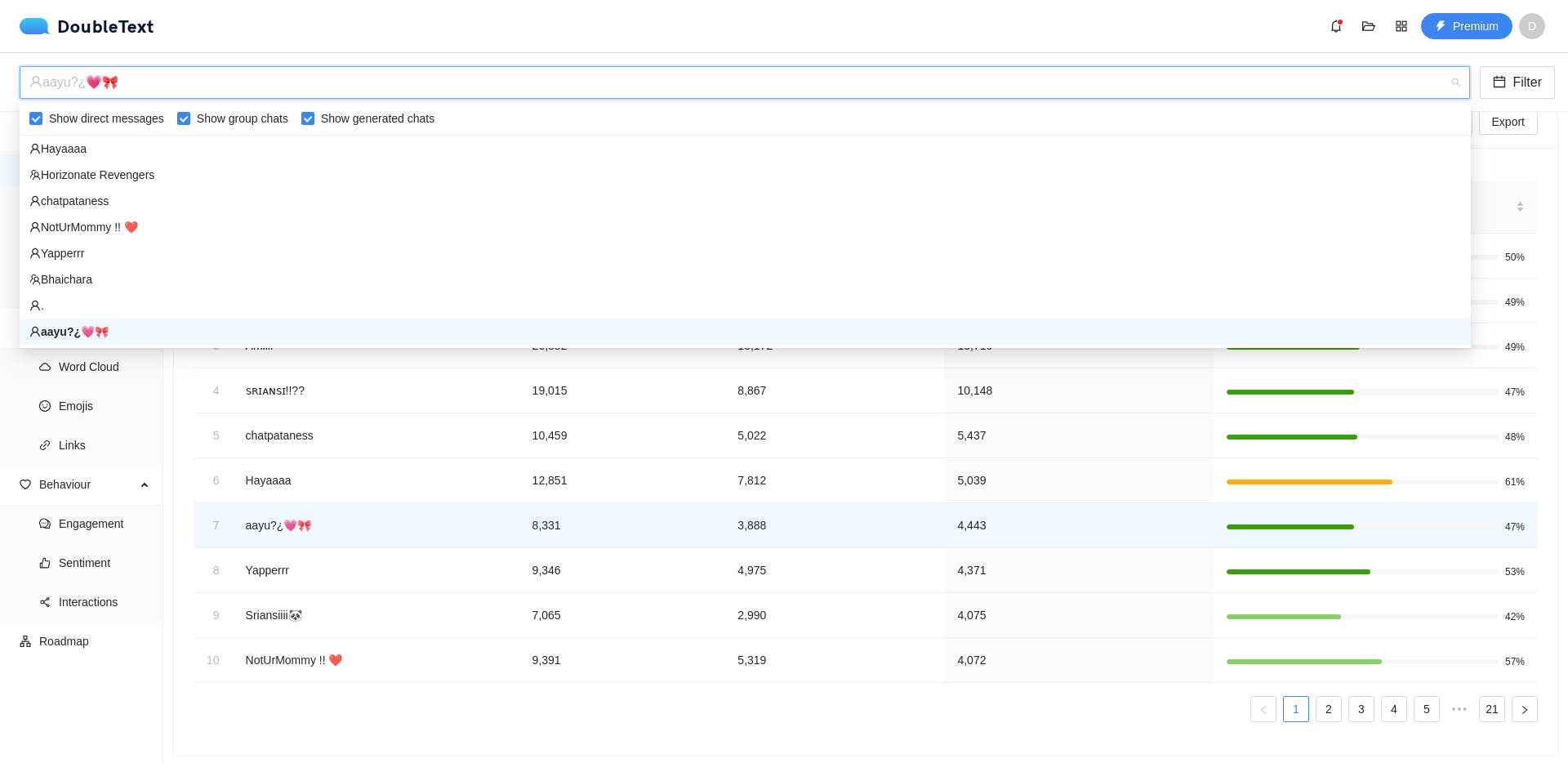
paste input "Instagram User"
type input "Instagram User"
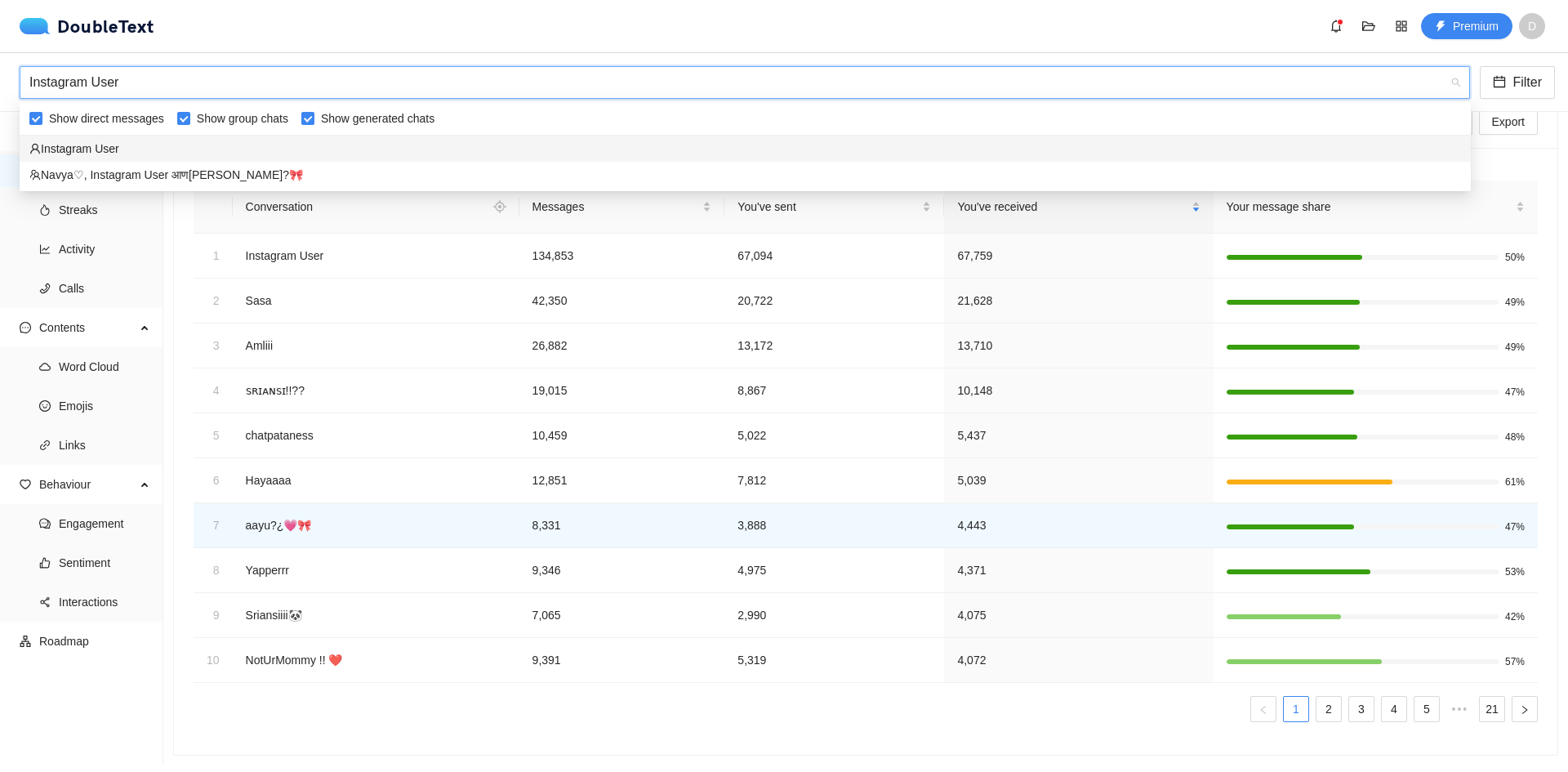
scroll to position [0, 0]
click at [145, 142] on div "Instagram User" at bounding box center [744, 148] width 1432 height 18
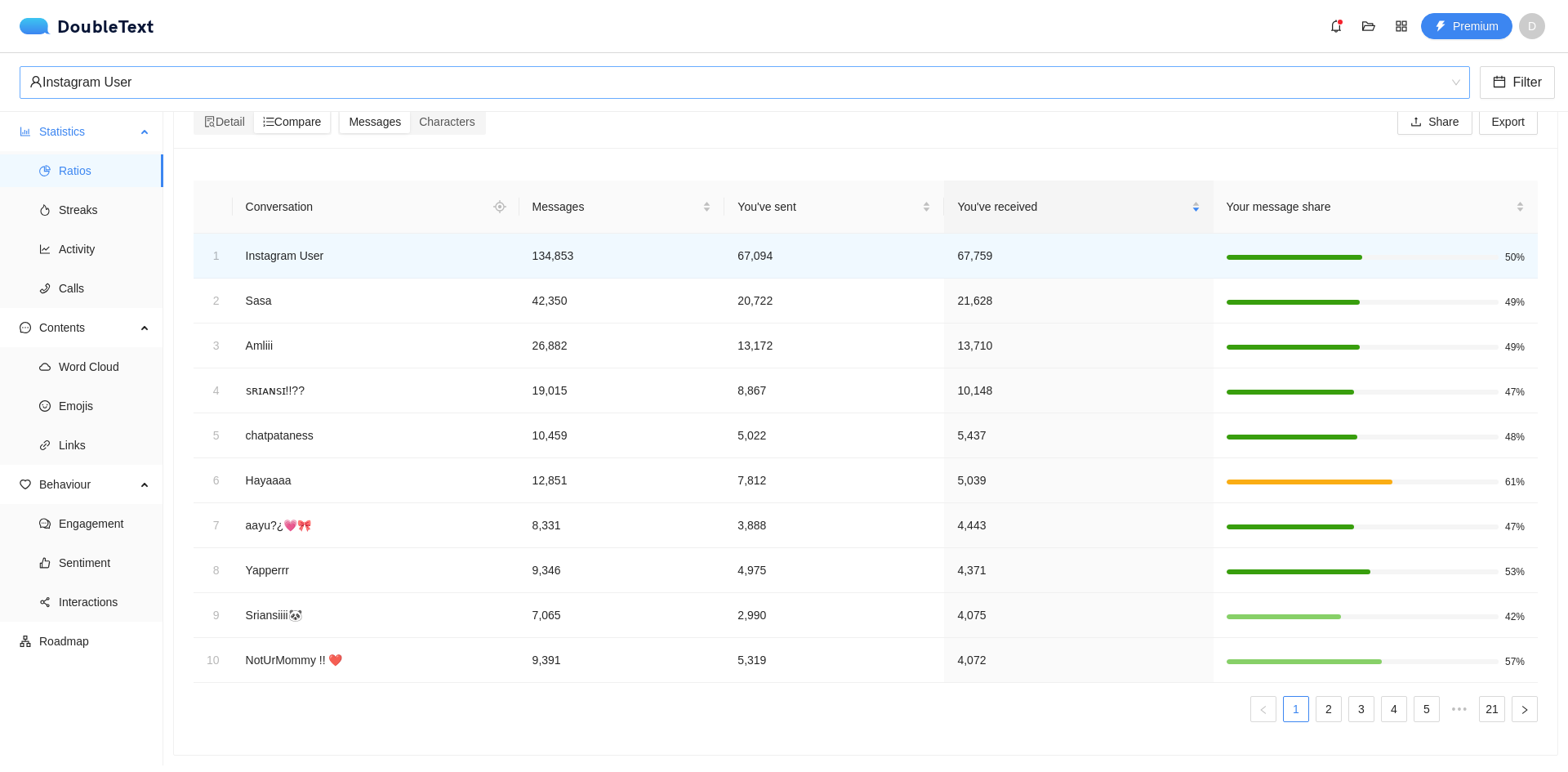
click at [88, 177] on span "Ratios" at bounding box center [104, 170] width 91 height 33
click at [88, 175] on span "Ratios" at bounding box center [104, 170] width 91 height 33
click at [88, 175] on span "Ratios" at bounding box center [104, 170] width 91 height 33
click at [244, 115] on span "Detail" at bounding box center [224, 121] width 40 height 13
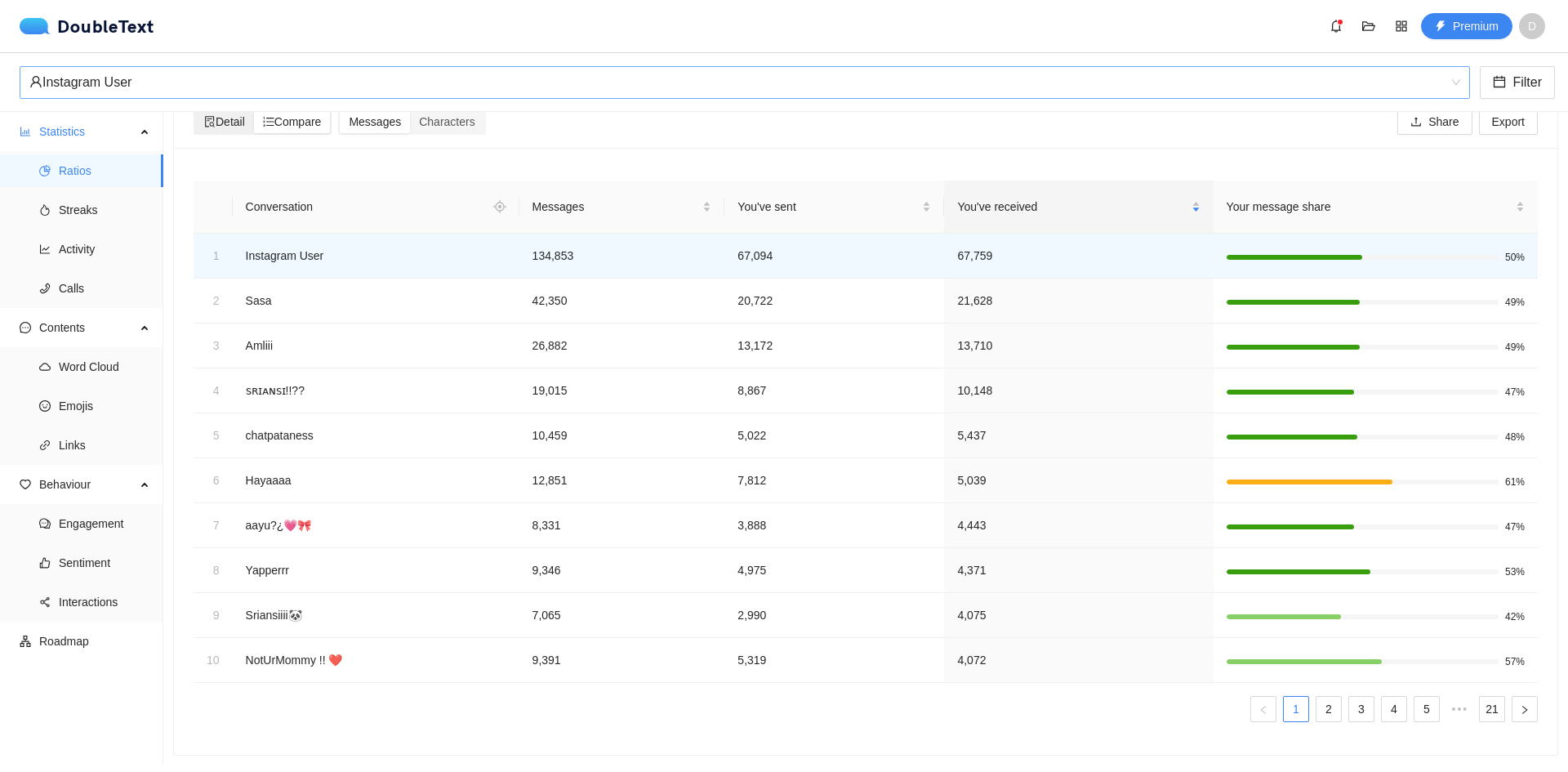
click at [195, 110] on input "Detail" at bounding box center [195, 110] width 0 height 0
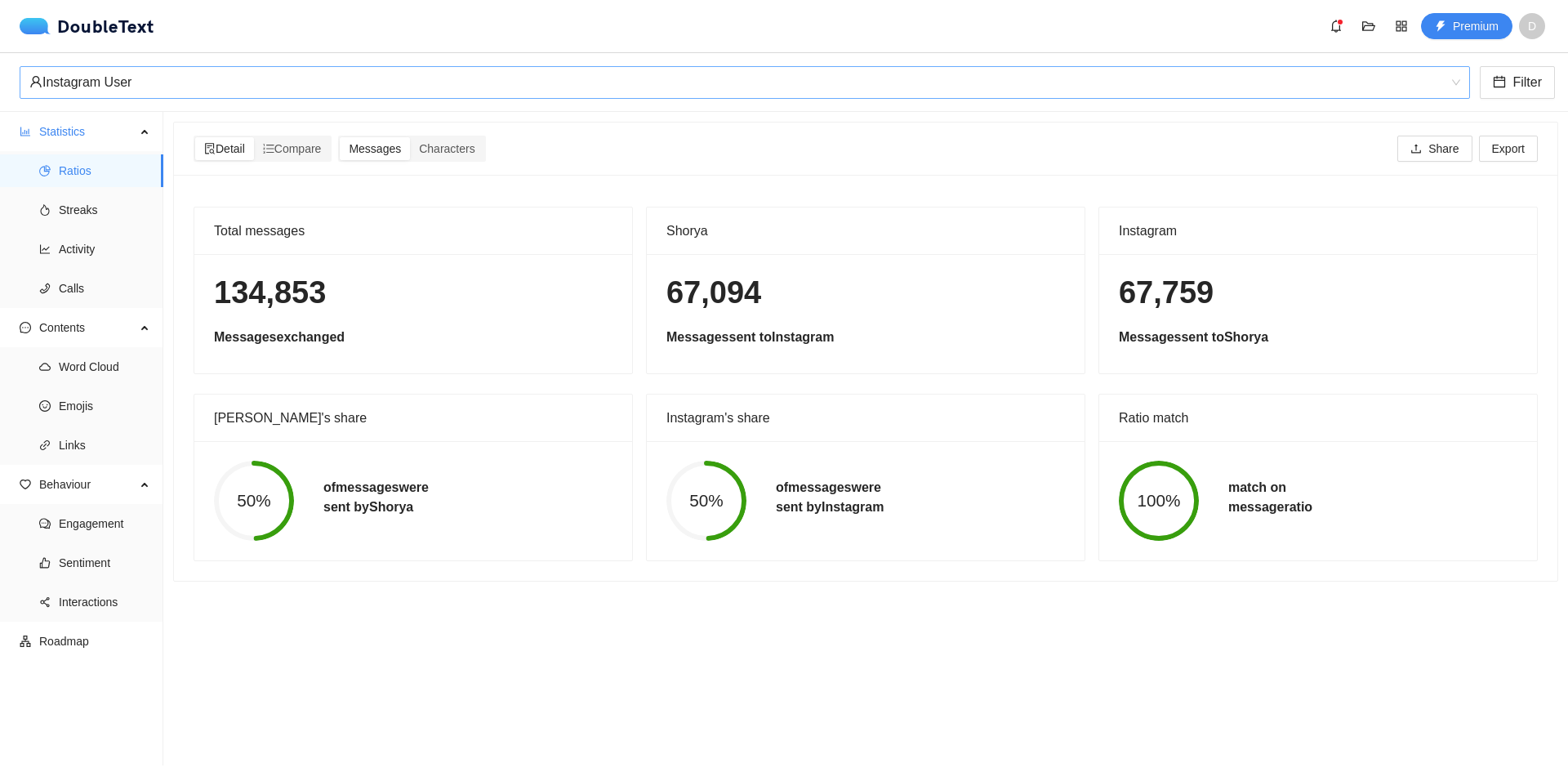
click at [926, 509] on div "50% of messages were sent by Instagram" at bounding box center [865, 500] width 428 height 80
click at [466, 153] on span "Characters" at bounding box center [446, 149] width 56 height 13
click at [410, 137] on input "Characters" at bounding box center [410, 137] width 0 height 0
click at [386, 143] on span "Messages" at bounding box center [375, 149] width 53 height 13
click at [340, 137] on input "Messages" at bounding box center [340, 137] width 0 height 0
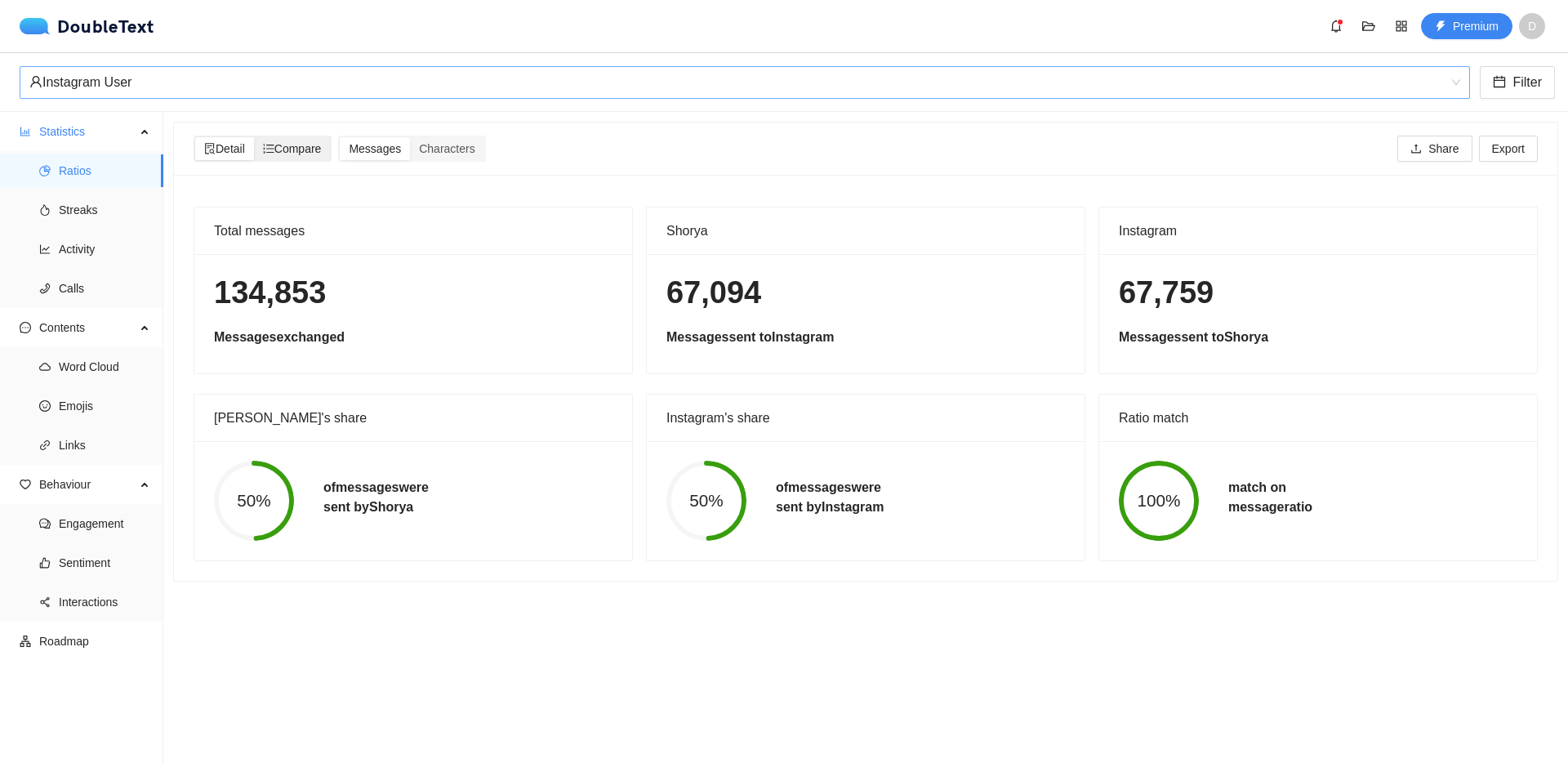
click at [320, 144] on span "Compare" at bounding box center [292, 149] width 58 height 13
click at [254, 137] on input "Compare" at bounding box center [254, 137] width 0 height 0
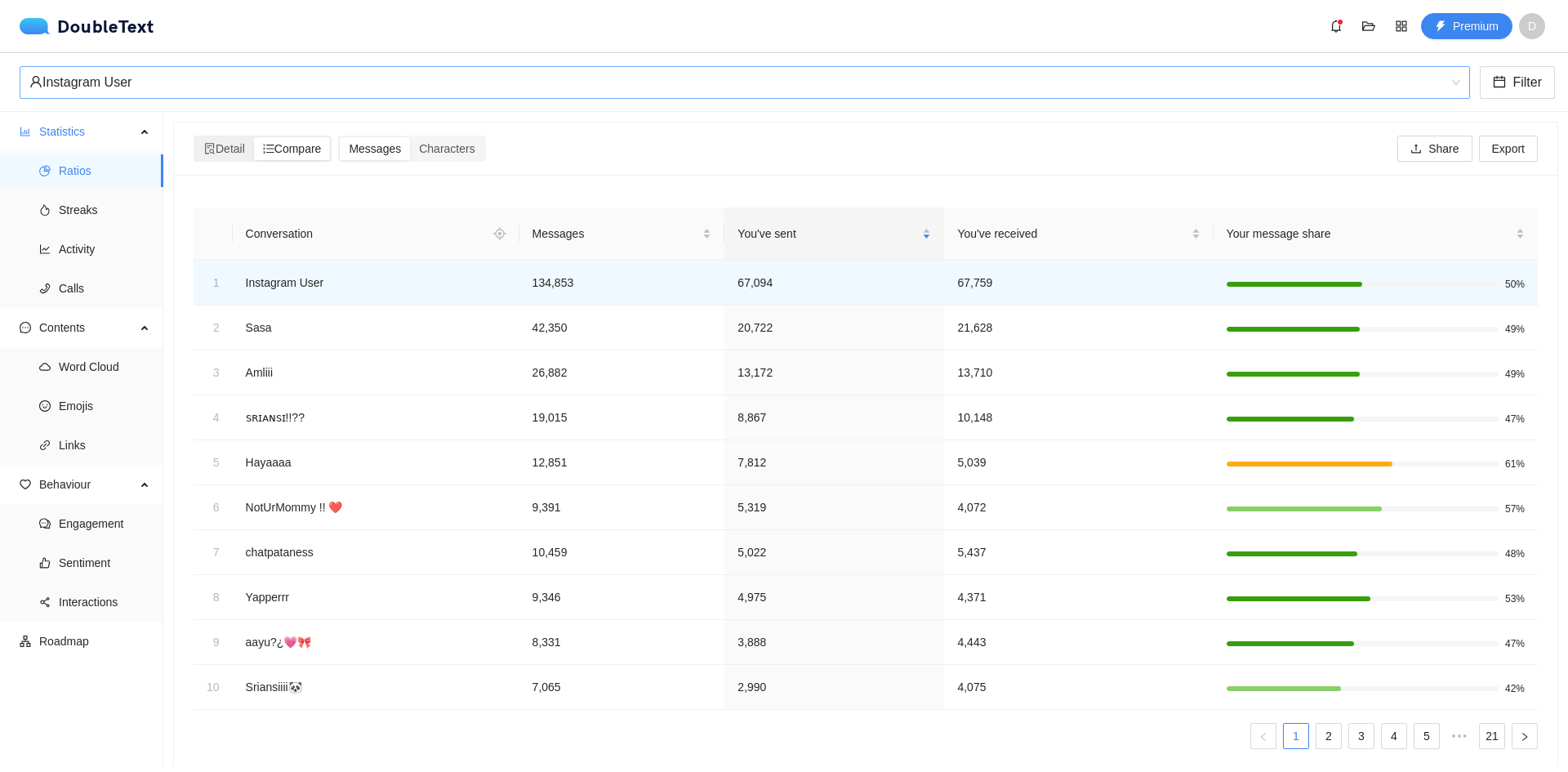
click at [320, 144] on span "Compare" at bounding box center [292, 149] width 58 height 13
click at [254, 137] on input "Compare" at bounding box center [254, 137] width 0 height 0
click at [211, 150] on icon "file-search" at bounding box center [210, 149] width 9 height 11
click at [195, 137] on input "Detail" at bounding box center [195, 137] width 0 height 0
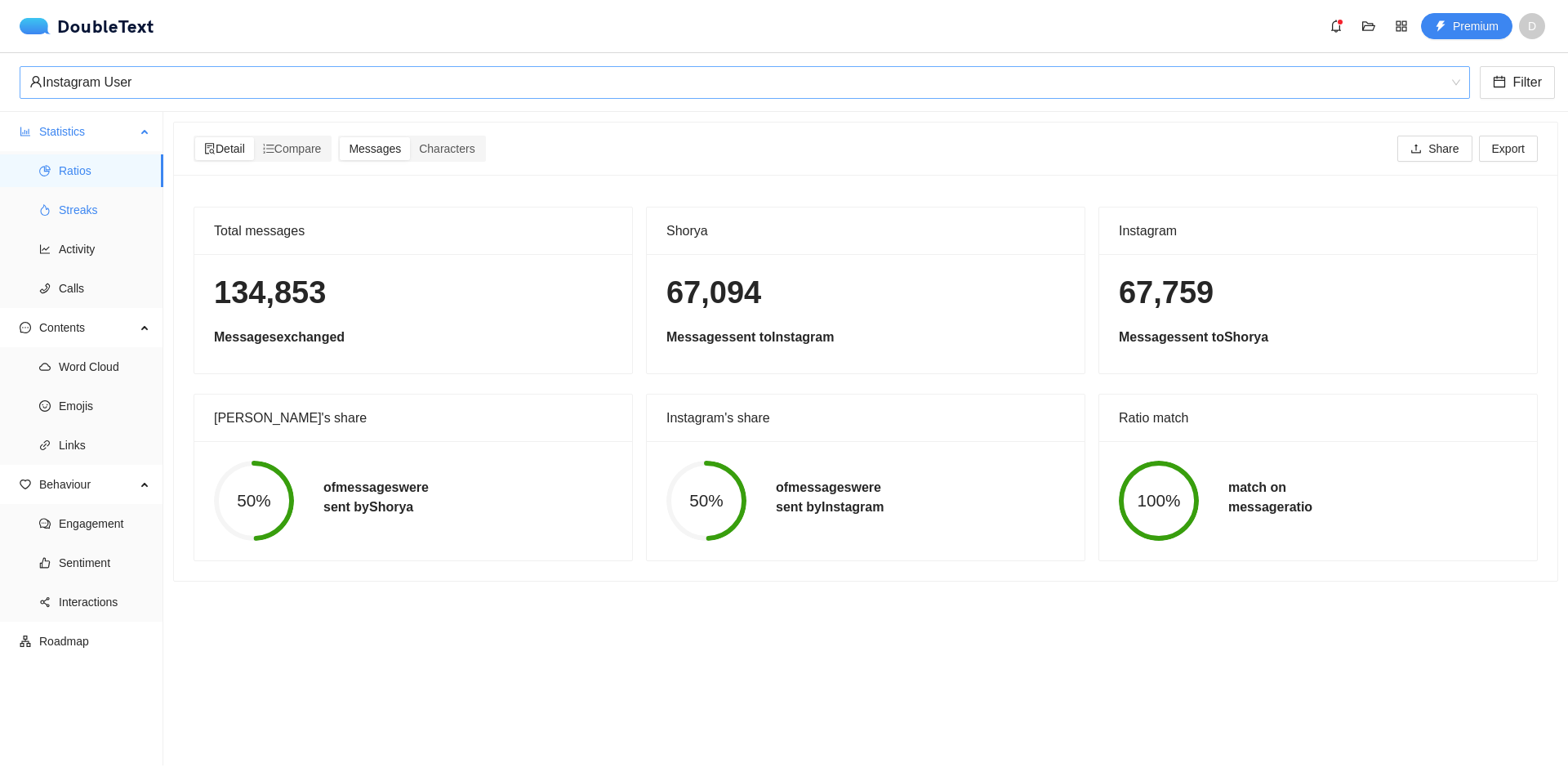
click at [112, 218] on span "Streaks" at bounding box center [104, 210] width 91 height 33
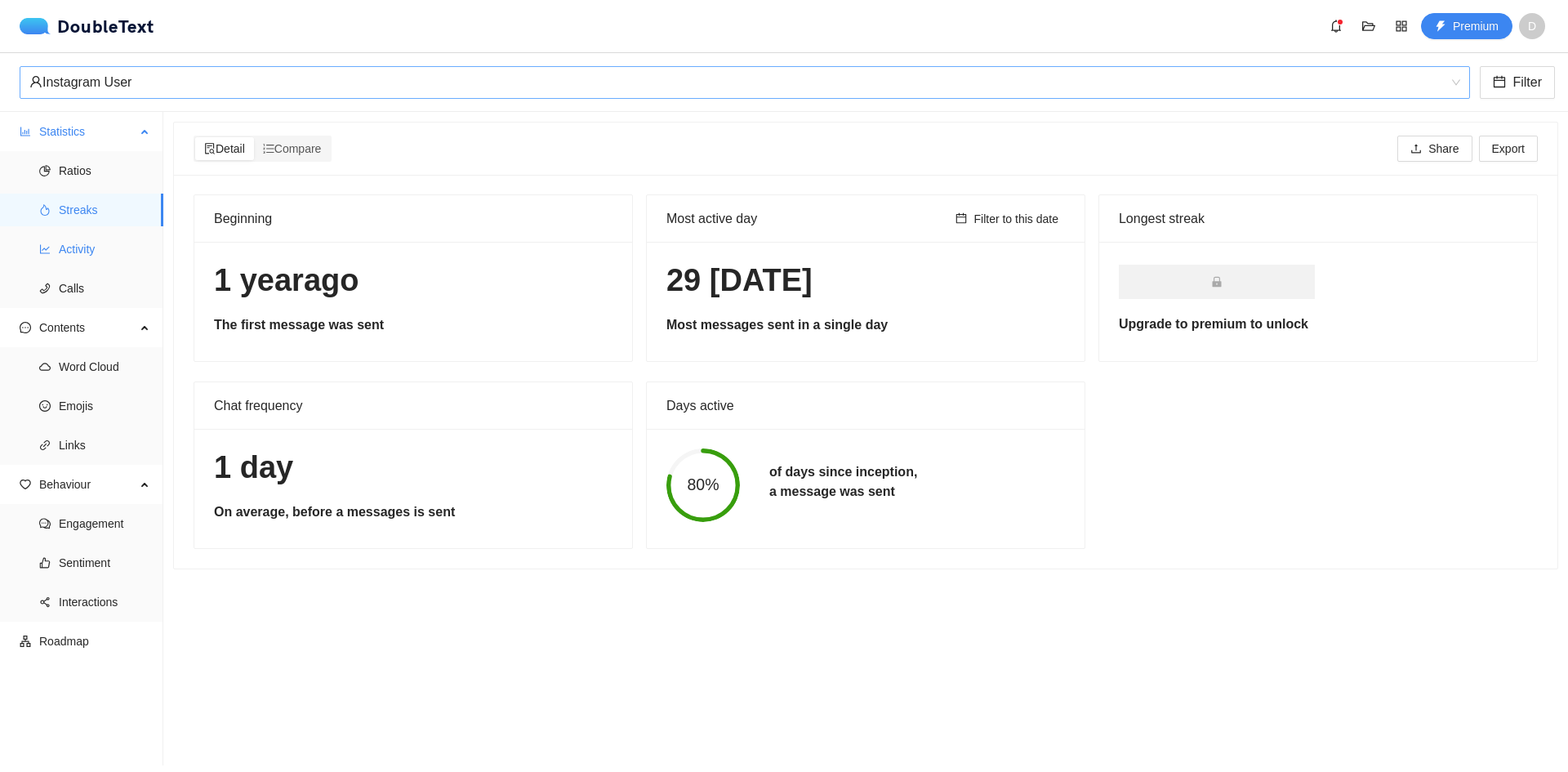
click at [119, 260] on span "Activity" at bounding box center [104, 249] width 91 height 33
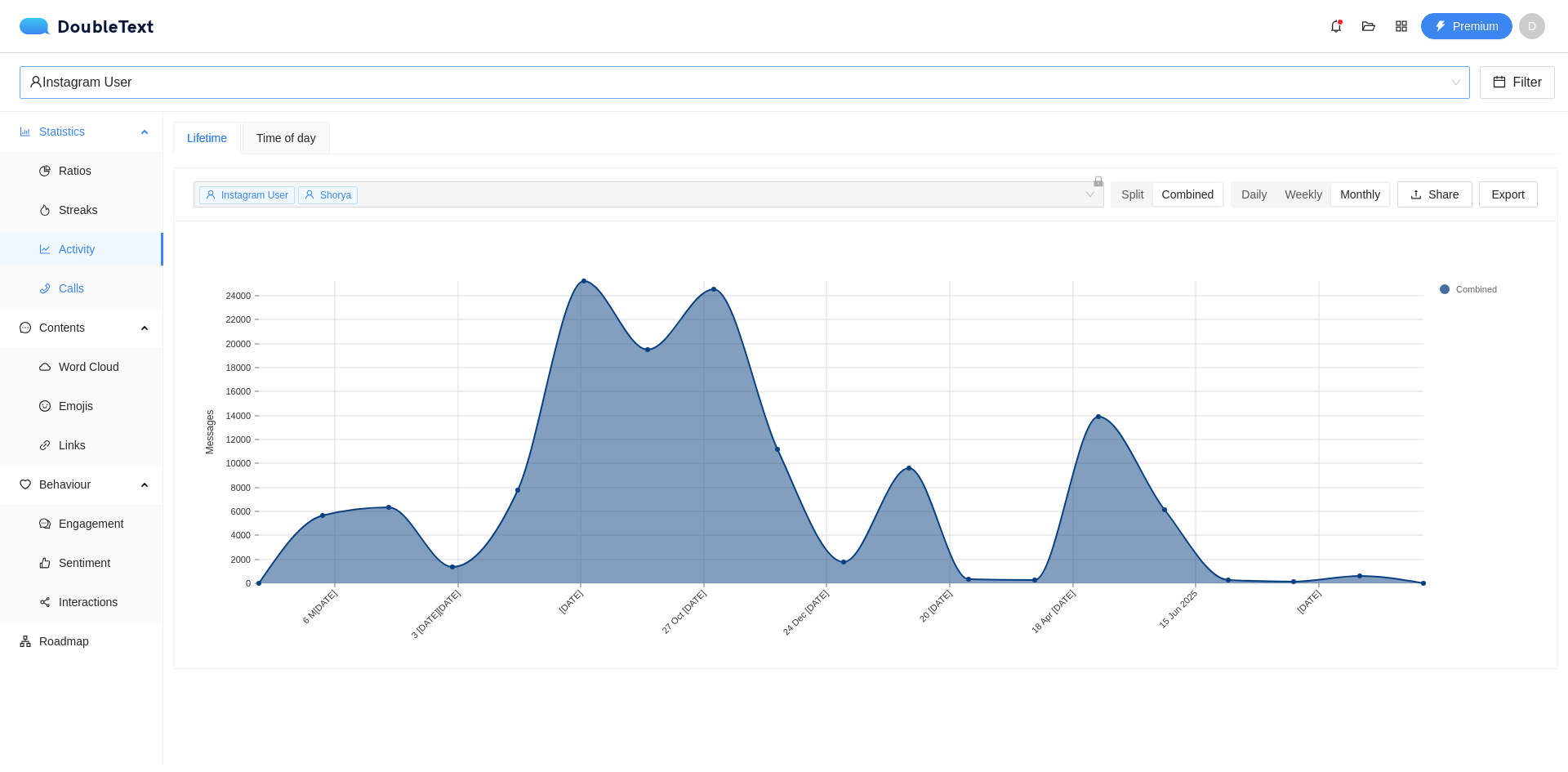
click at [102, 283] on span "Calls" at bounding box center [104, 288] width 91 height 33
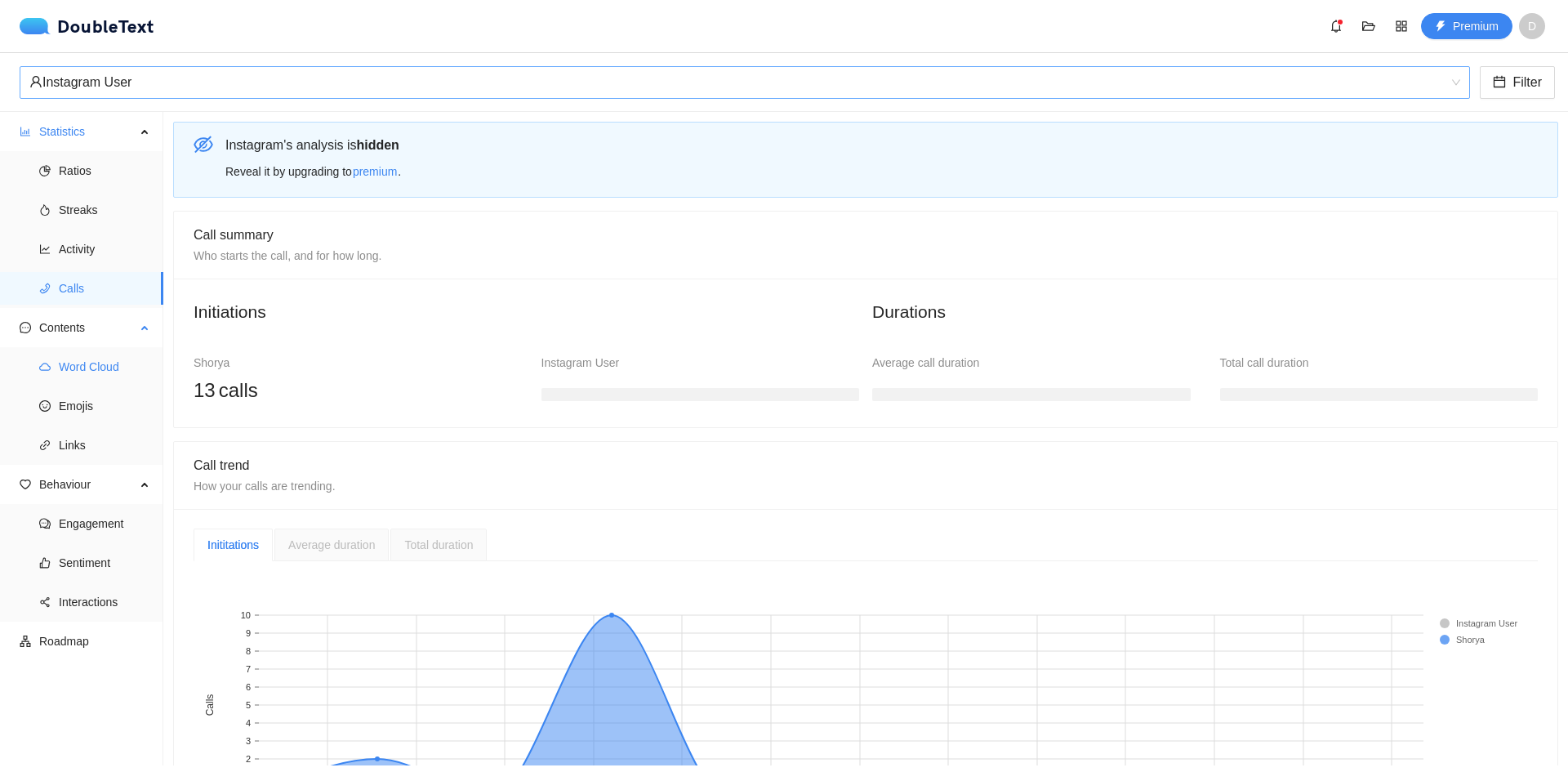
click at [73, 363] on span "Word Cloud" at bounding box center [104, 366] width 91 height 33
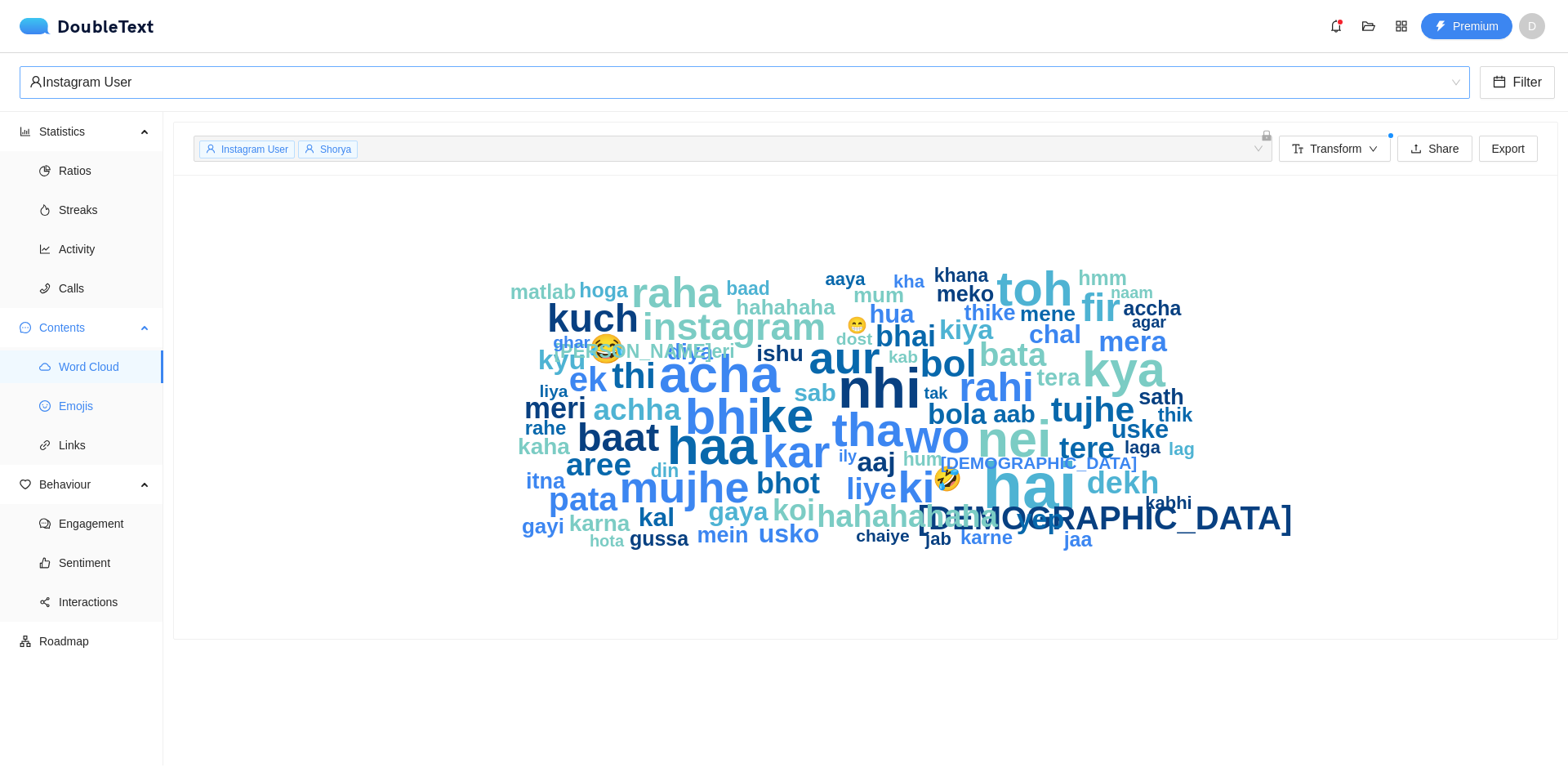
click at [115, 398] on span "Emojis" at bounding box center [104, 406] width 91 height 33
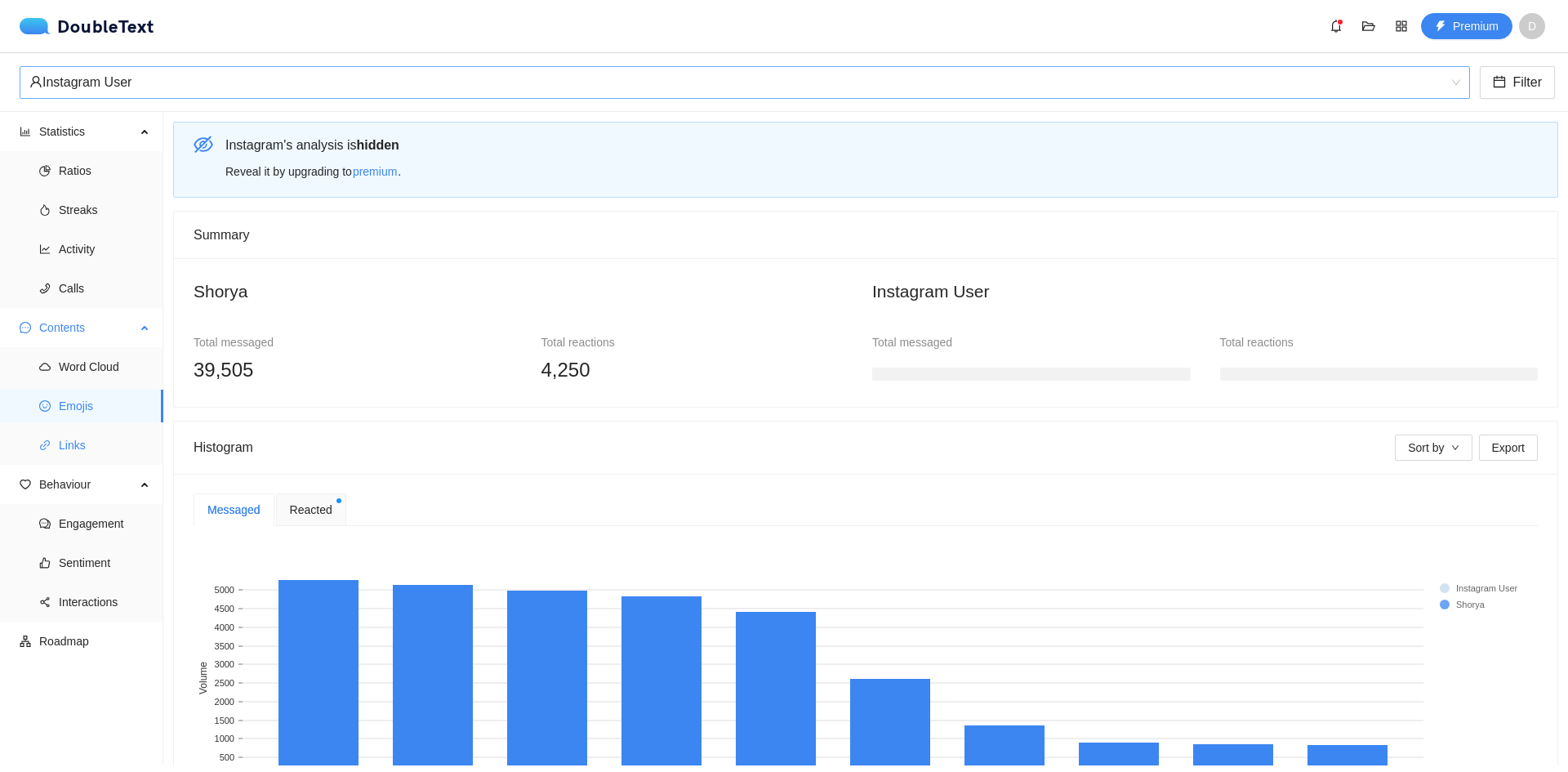
click at [114, 443] on span "Links" at bounding box center [104, 445] width 91 height 33
click at [93, 440] on span "Links" at bounding box center [104, 445] width 91 height 33
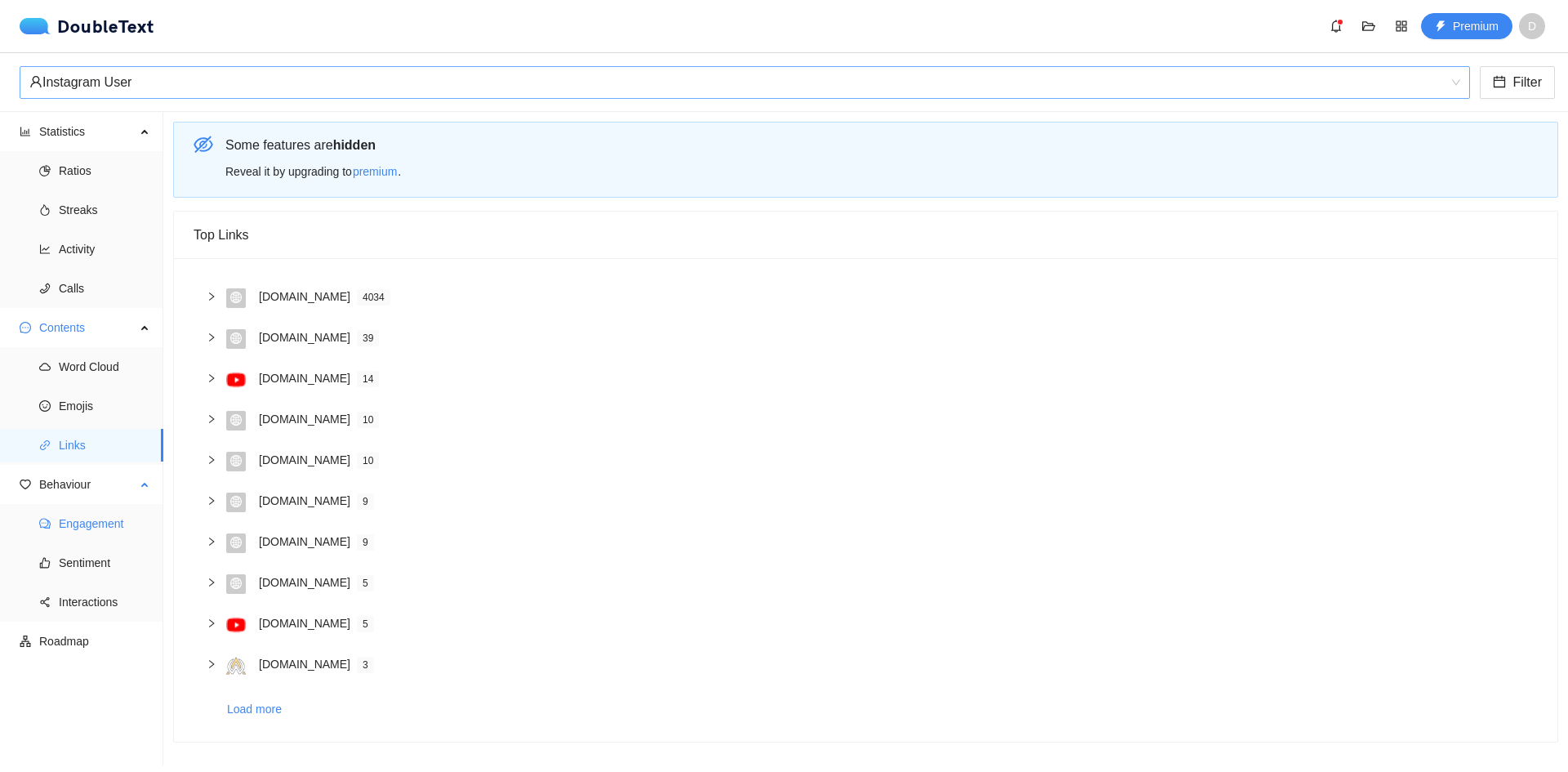
click at [120, 514] on span "Engagement" at bounding box center [104, 523] width 91 height 33
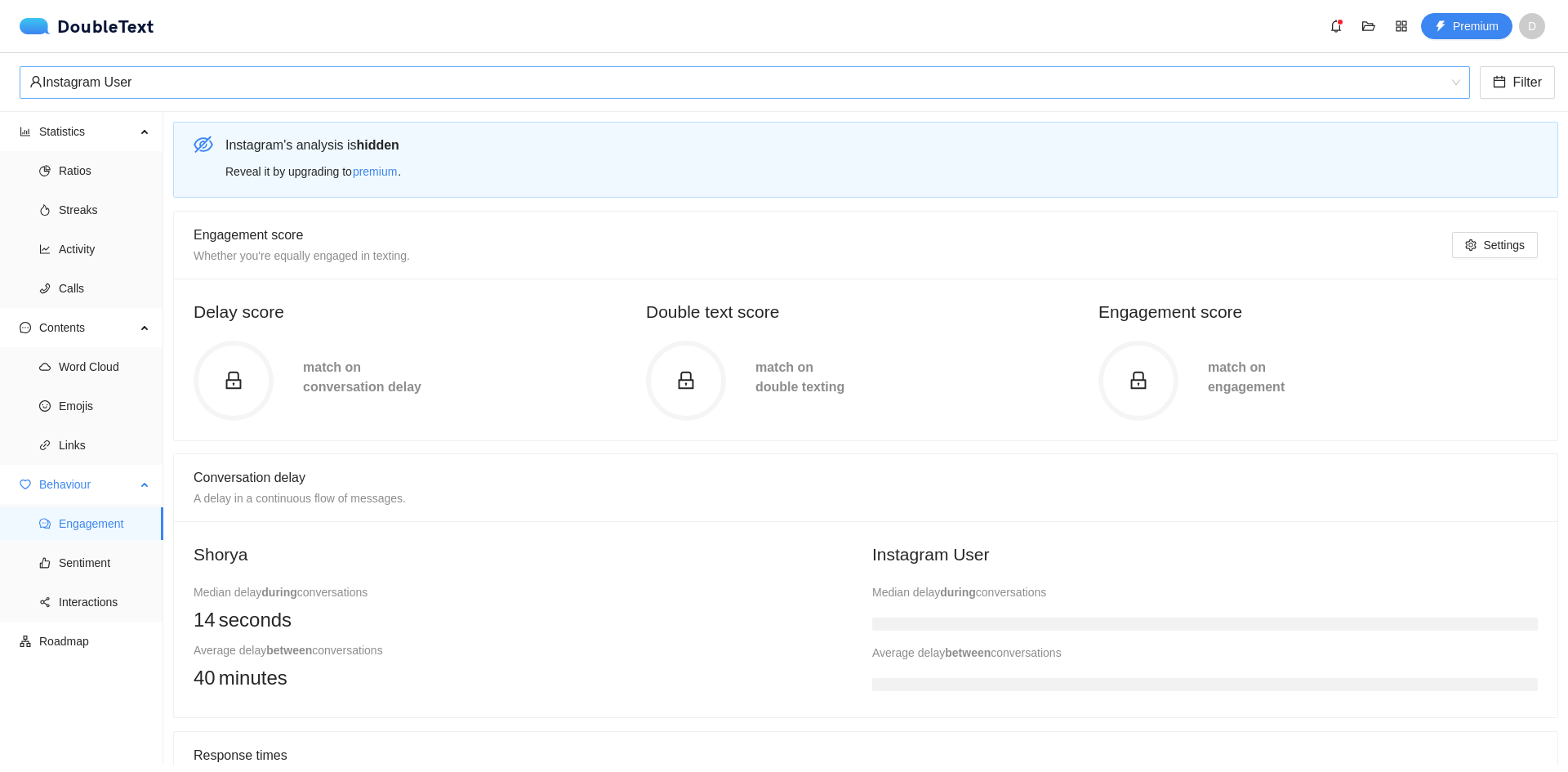
click at [120, 514] on span "Engagement" at bounding box center [104, 523] width 91 height 33
click at [93, 571] on span "Sentiment" at bounding box center [104, 562] width 91 height 33
click at [99, 604] on span "Interactions" at bounding box center [104, 602] width 91 height 33
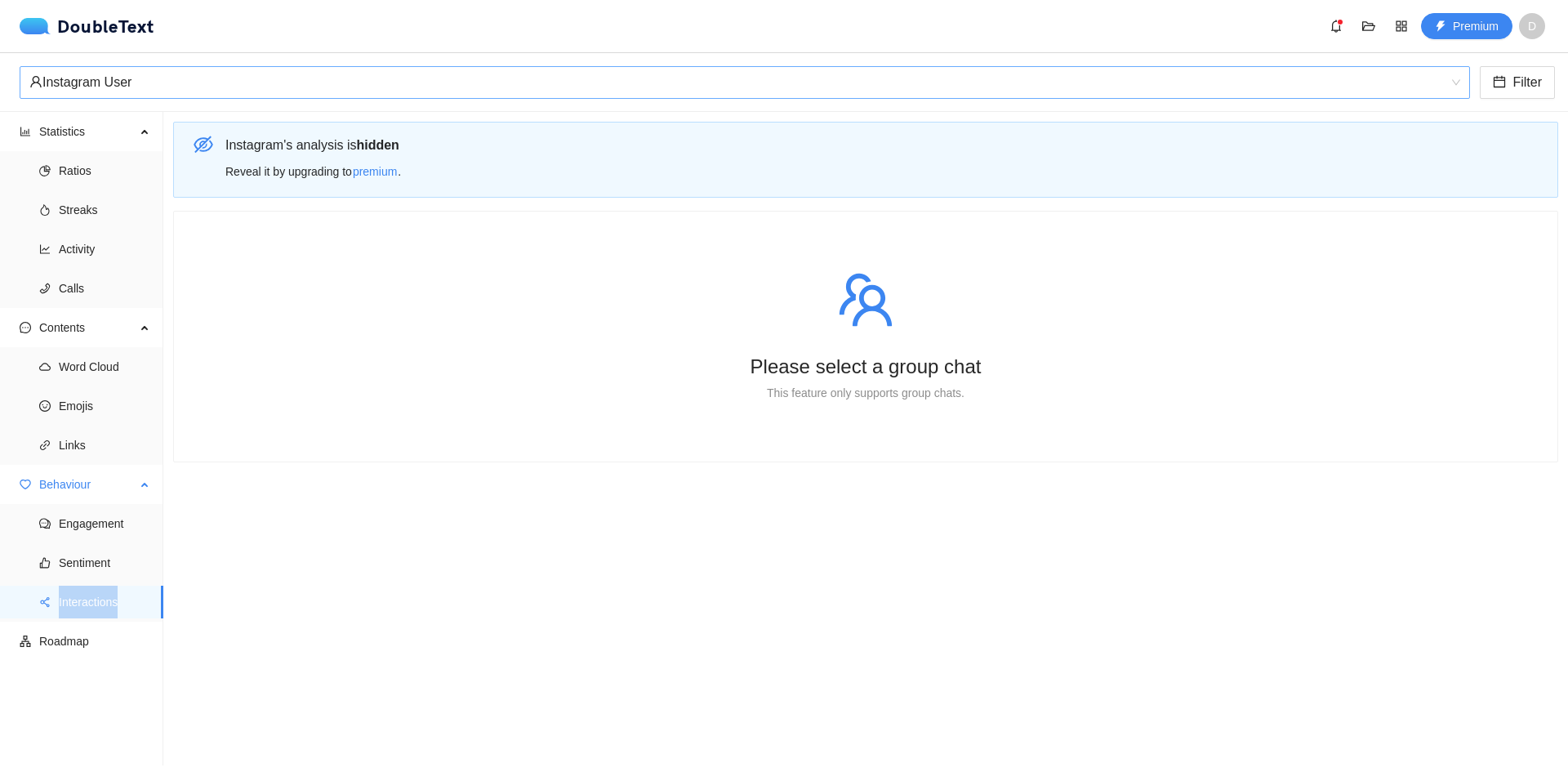
click at [99, 604] on span "Interactions" at bounding box center [104, 602] width 91 height 33
click at [83, 631] on span "Roadmap" at bounding box center [95, 641] width 111 height 33
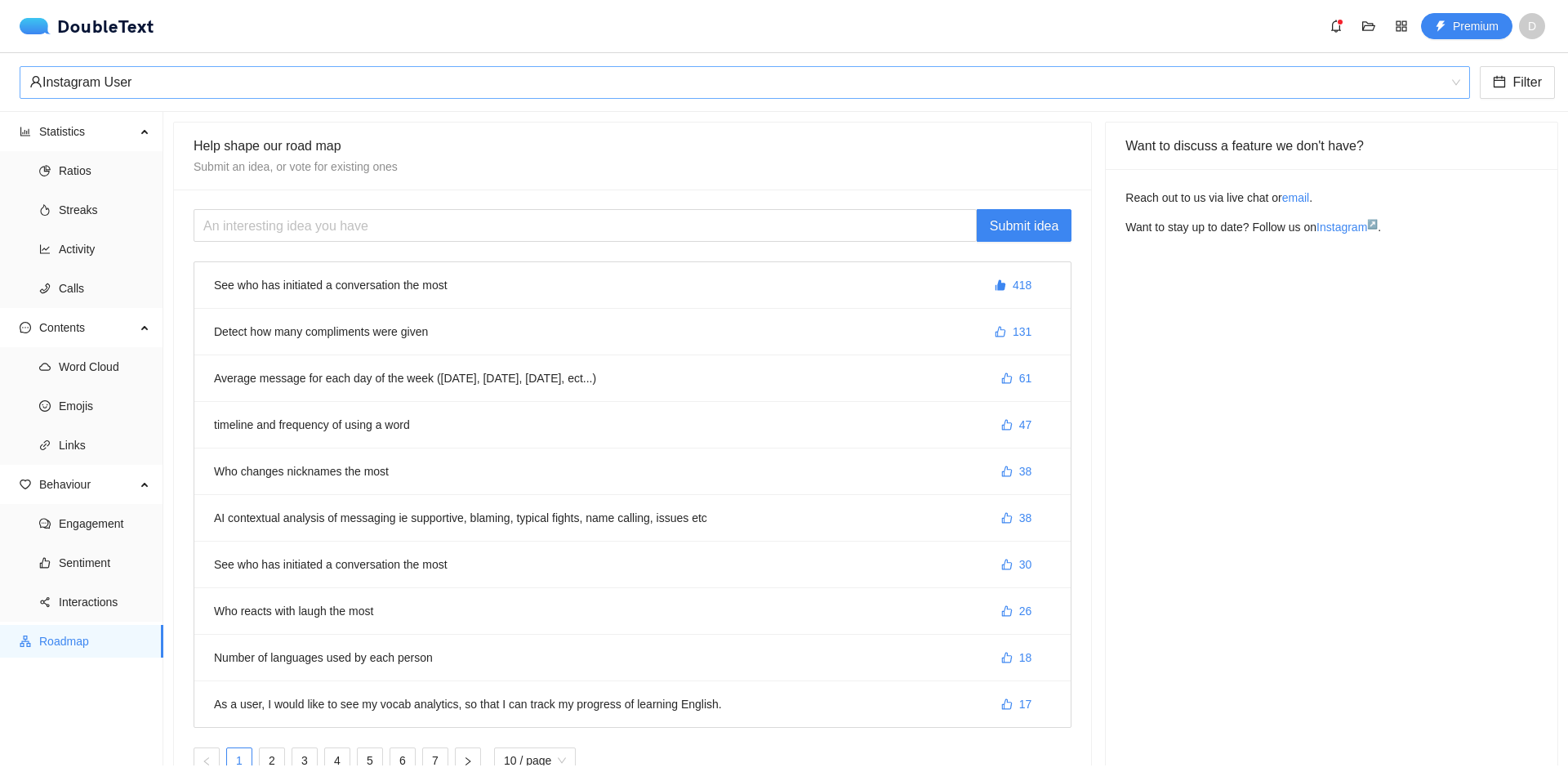
click at [83, 631] on span "Roadmap" at bounding box center [95, 641] width 111 height 33
click at [109, 605] on span "Interactions" at bounding box center [104, 602] width 91 height 33
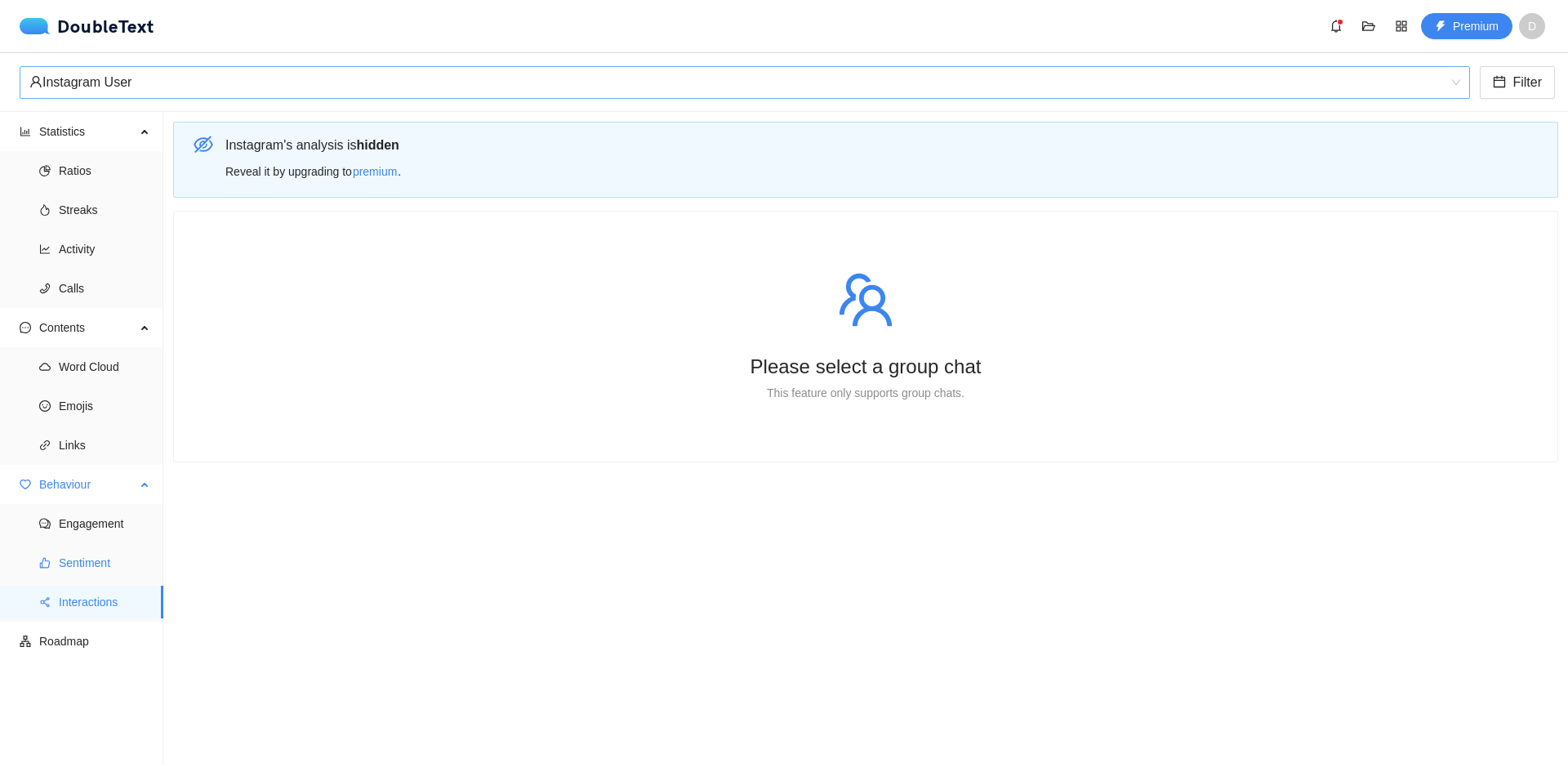
click at [111, 563] on span "Sentiment" at bounding box center [104, 562] width 91 height 33
click at [119, 507] on ul "Engagement Sentiment Interactions" at bounding box center [81, 562] width 163 height 118
click at [118, 515] on span "Engagement" at bounding box center [104, 523] width 91 height 33
click at [112, 486] on span "Behaviour" at bounding box center [88, 484] width 96 height 33
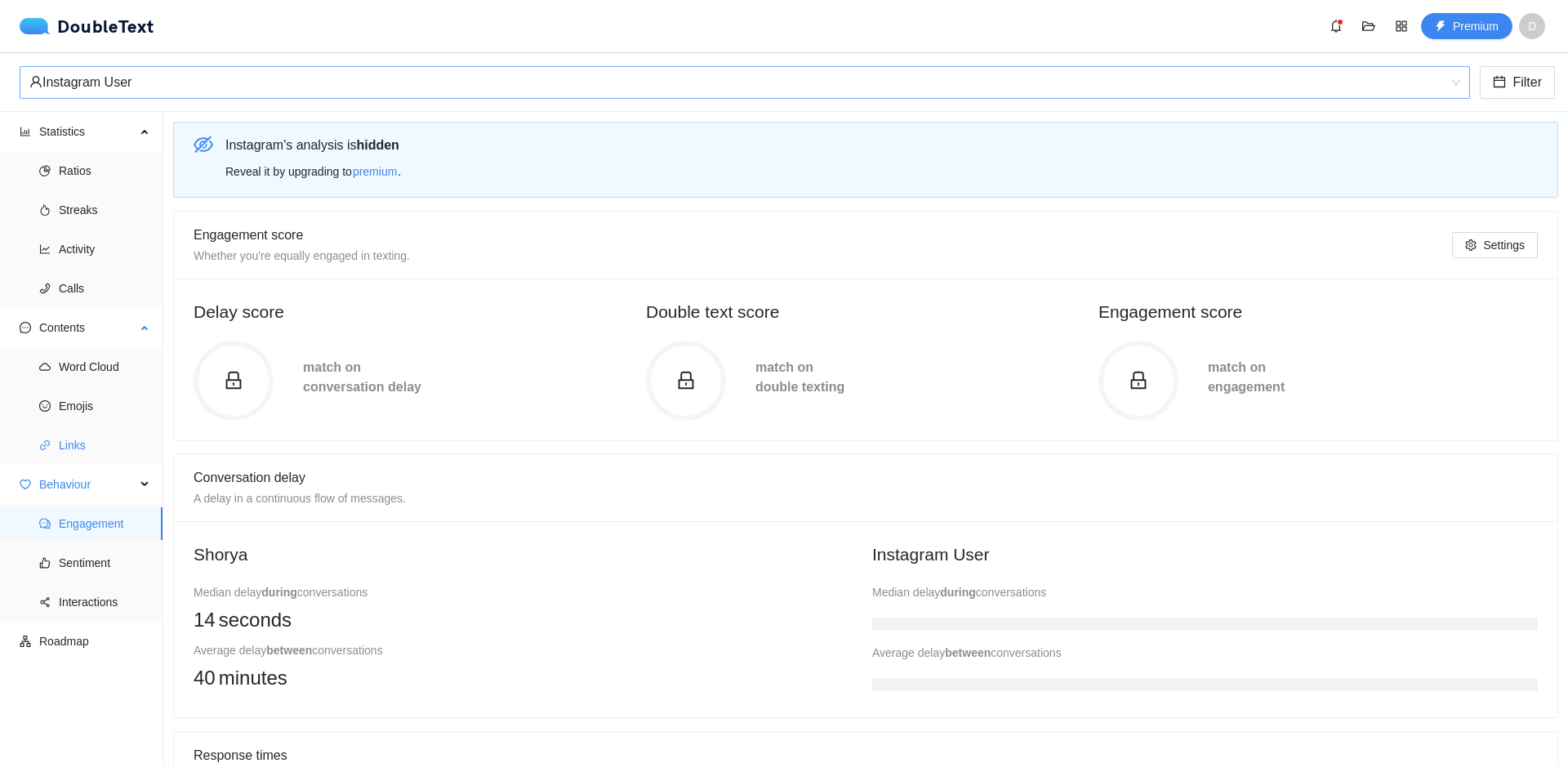
click at [77, 451] on span "Links" at bounding box center [104, 445] width 91 height 33
click at [84, 402] on span "Emojis" at bounding box center [104, 406] width 91 height 33
